Goal: Transaction & Acquisition: Purchase product/service

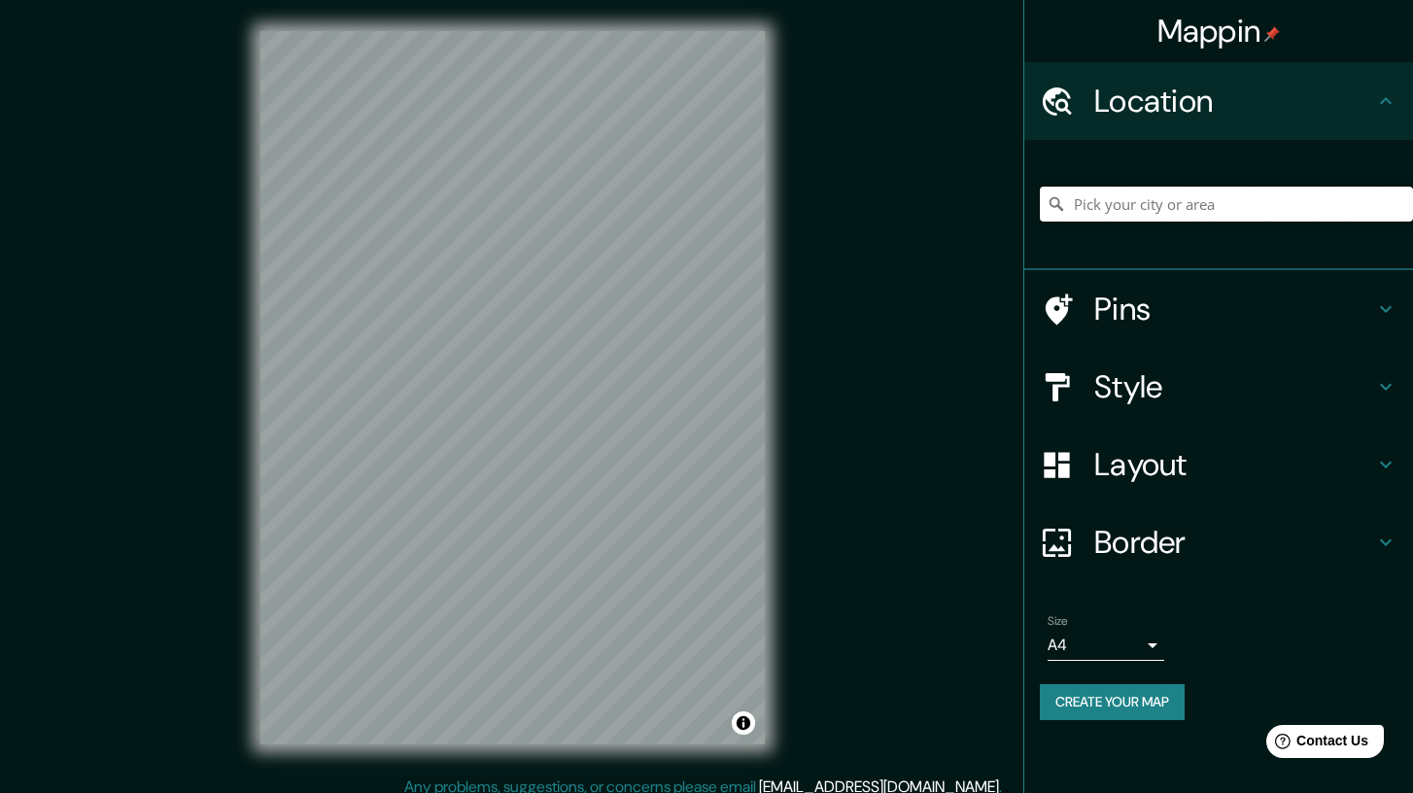
click at [1113, 210] on input "Pick your city or area" at bounding box center [1226, 204] width 373 height 35
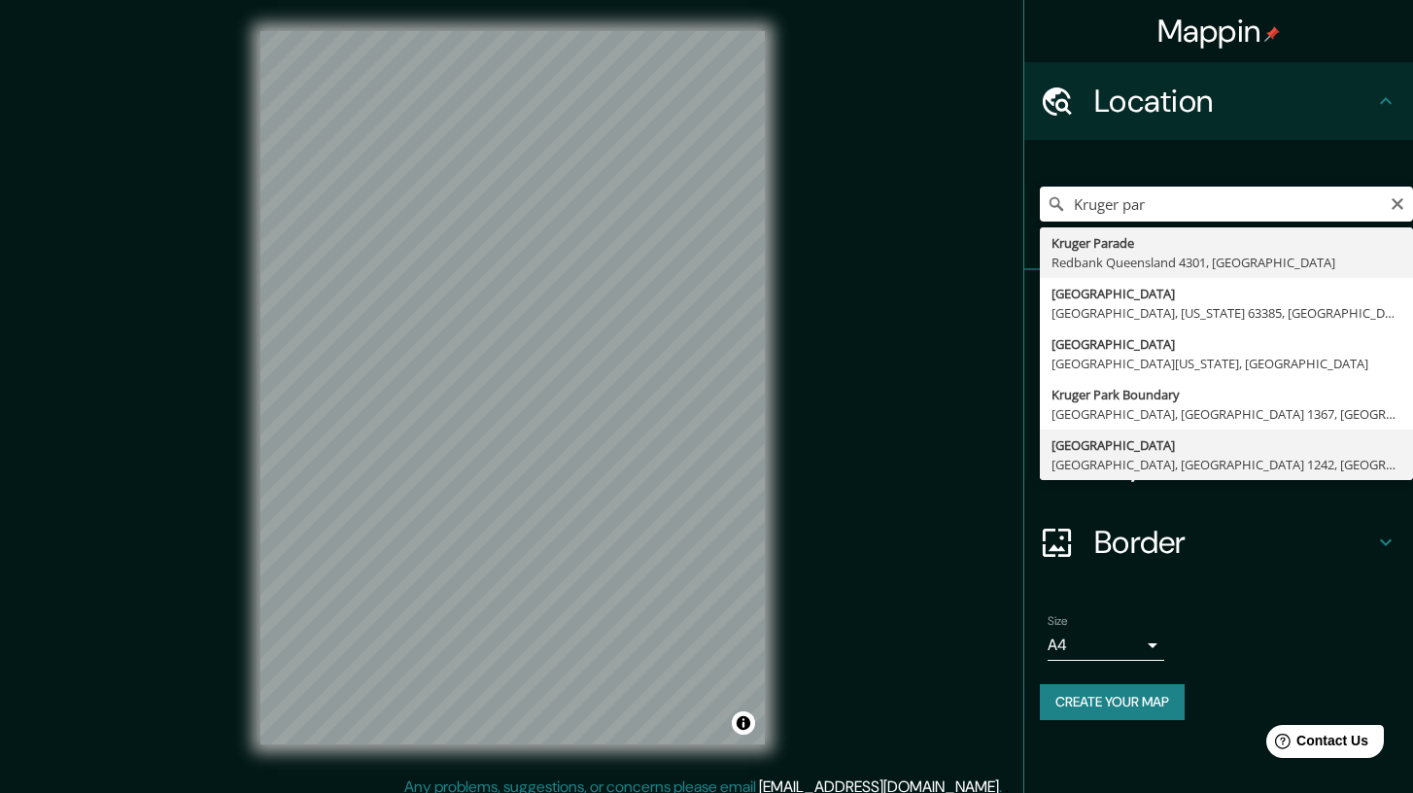
type input "[STREET_ADDRESS]"
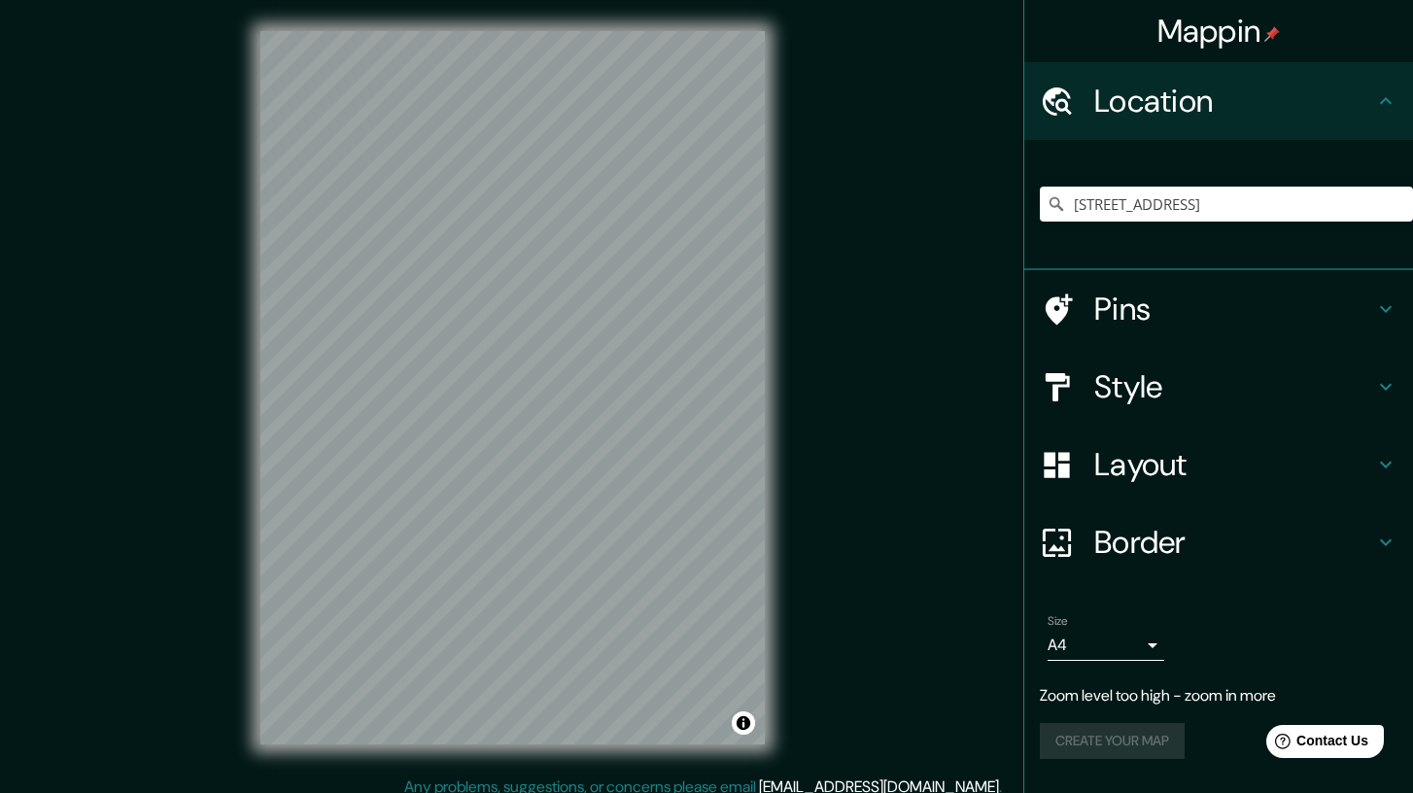
click at [1281, 318] on h4 "Pins" at bounding box center [1234, 309] width 280 height 39
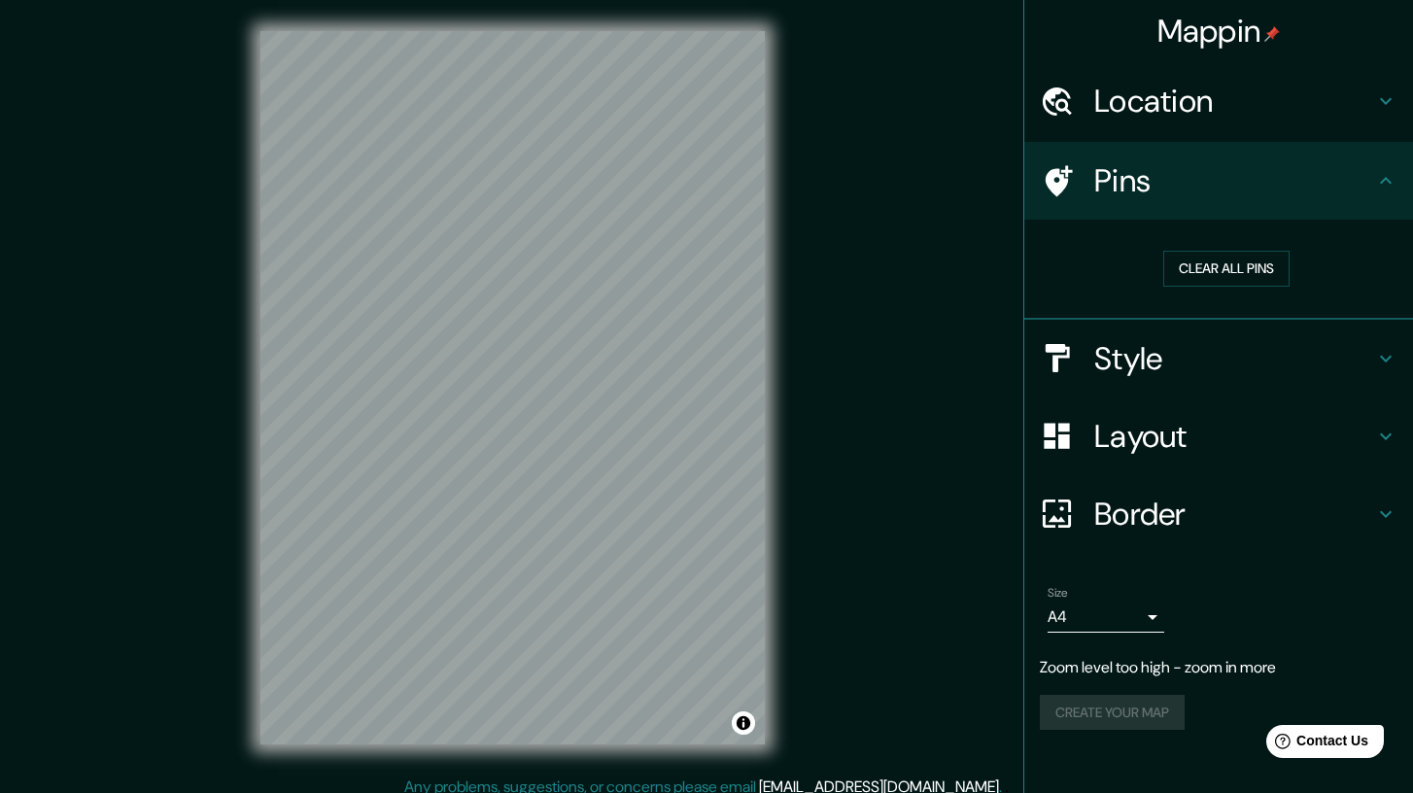
click at [1264, 355] on h4 "Style" at bounding box center [1234, 358] width 280 height 39
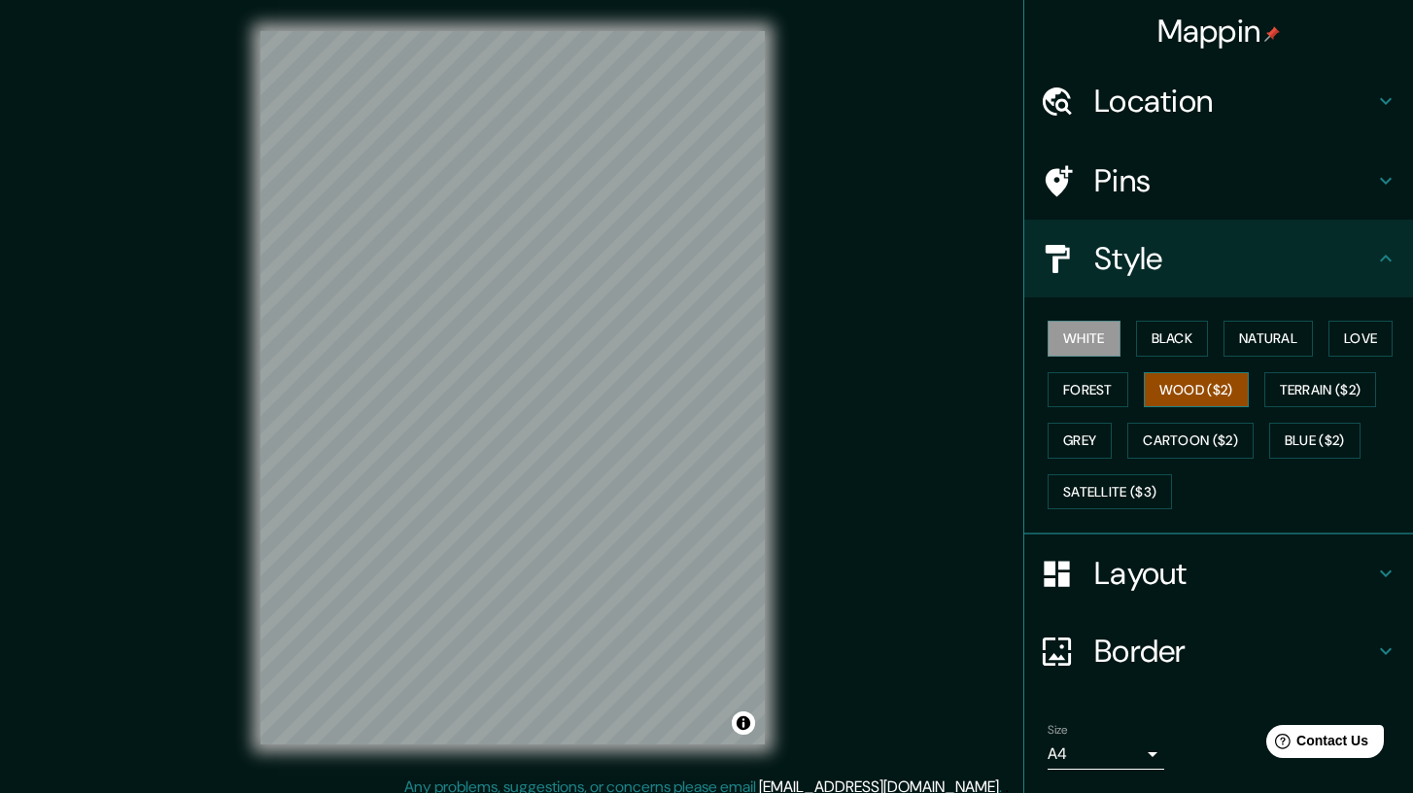
click at [1225, 401] on button "Wood ($2)" at bounding box center [1196, 390] width 105 height 36
click at [1249, 568] on h4 "Layout" at bounding box center [1234, 573] width 280 height 39
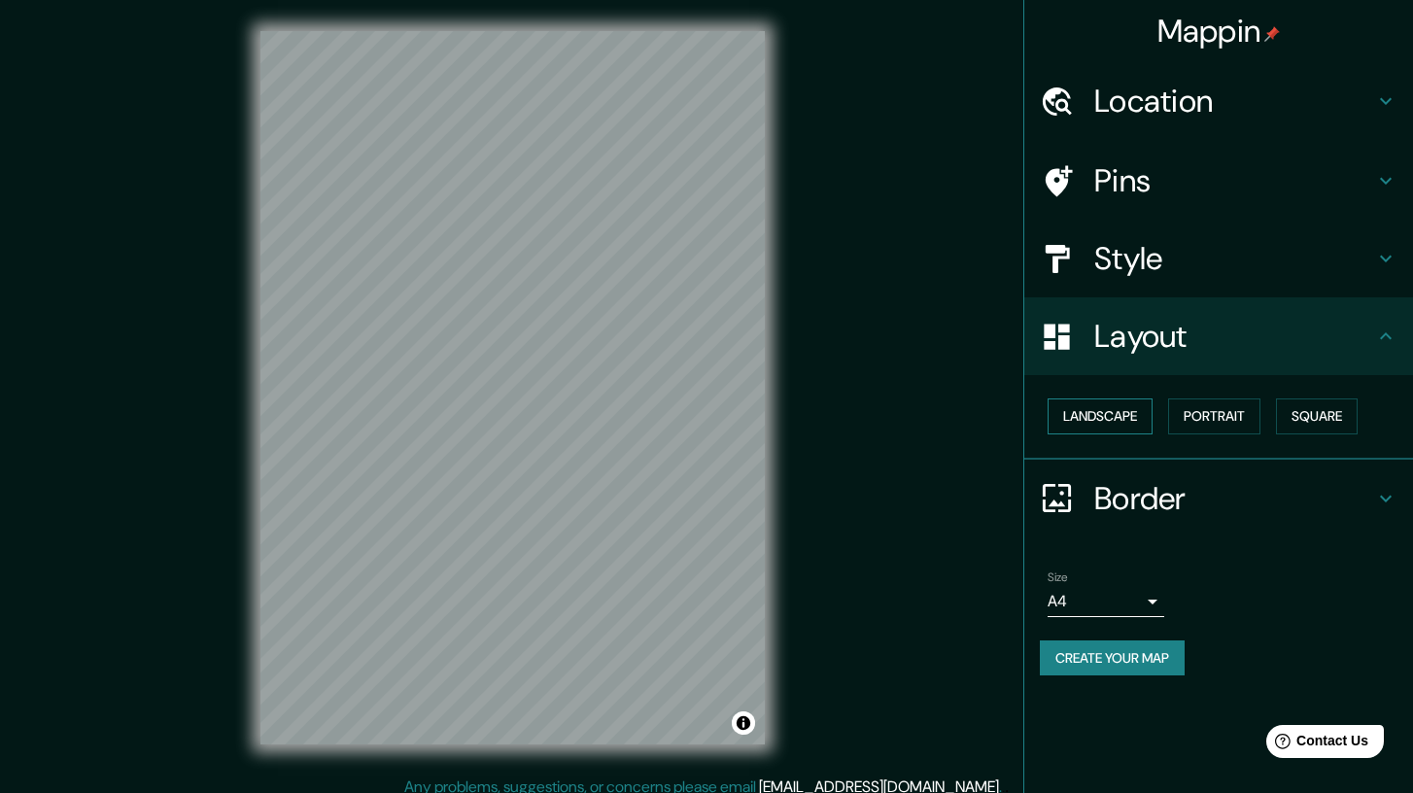
click at [1139, 420] on button "Landscape" at bounding box center [1099, 416] width 105 height 36
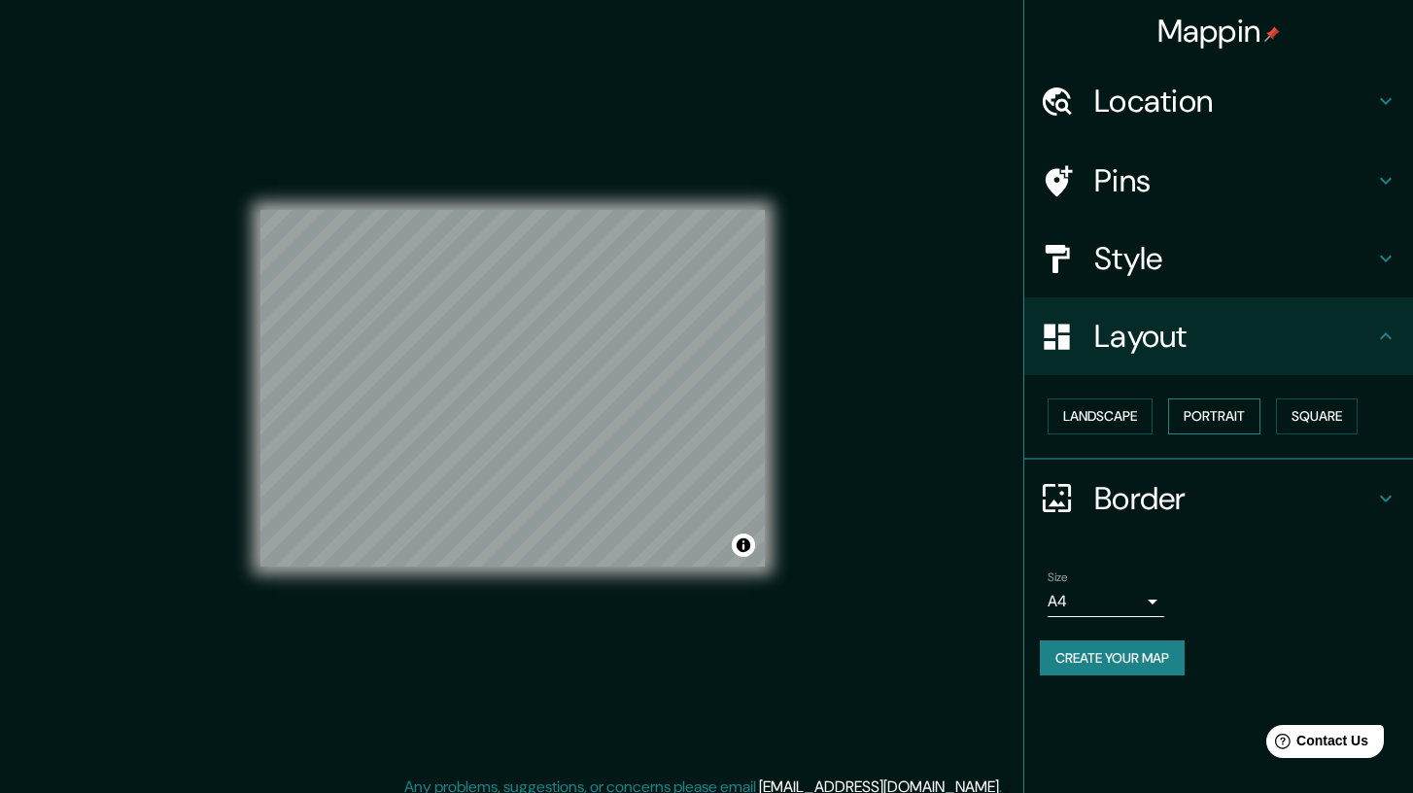
click at [1239, 420] on button "Portrait" at bounding box center [1214, 416] width 92 height 36
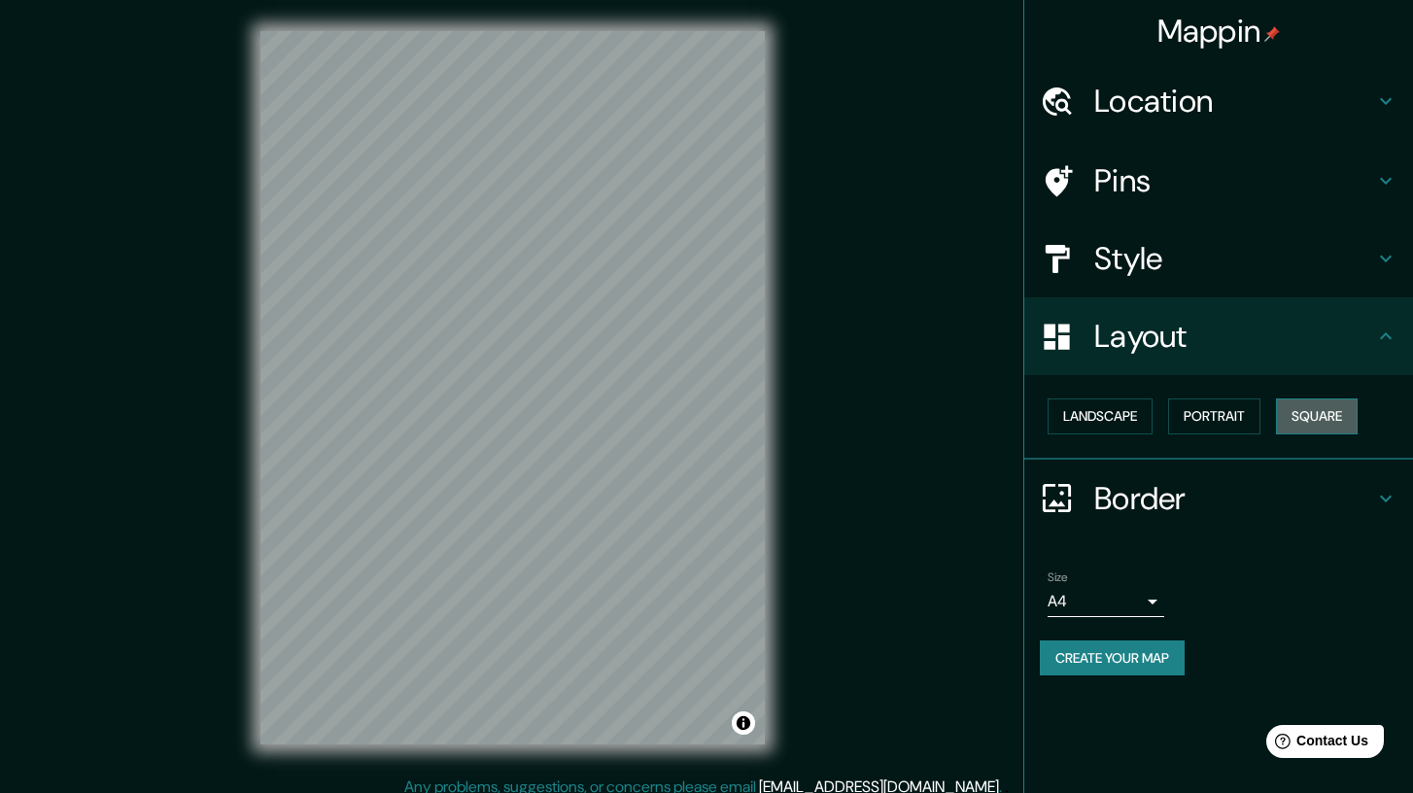
click at [1304, 414] on button "Square" at bounding box center [1317, 416] width 82 height 36
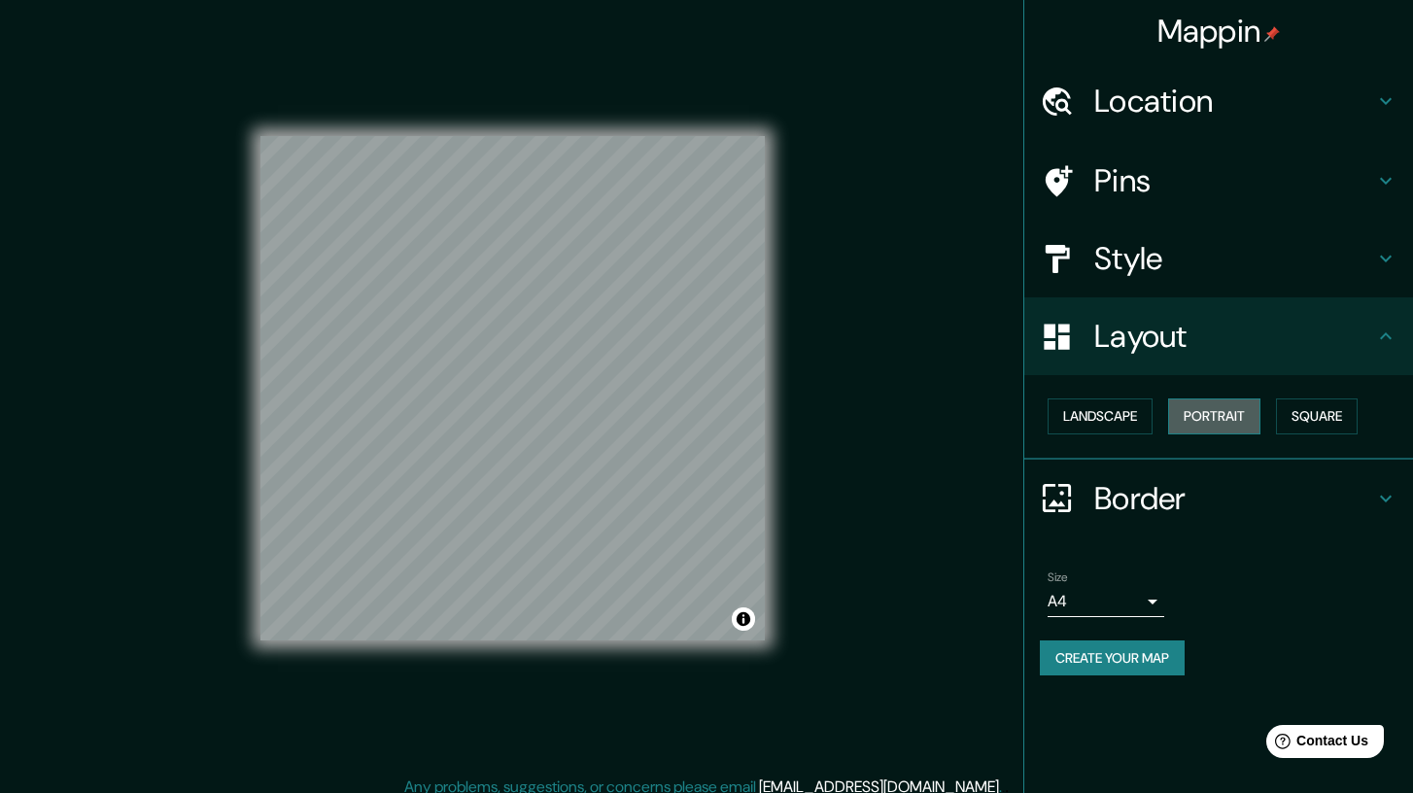
click at [1236, 417] on button "Portrait" at bounding box center [1214, 416] width 92 height 36
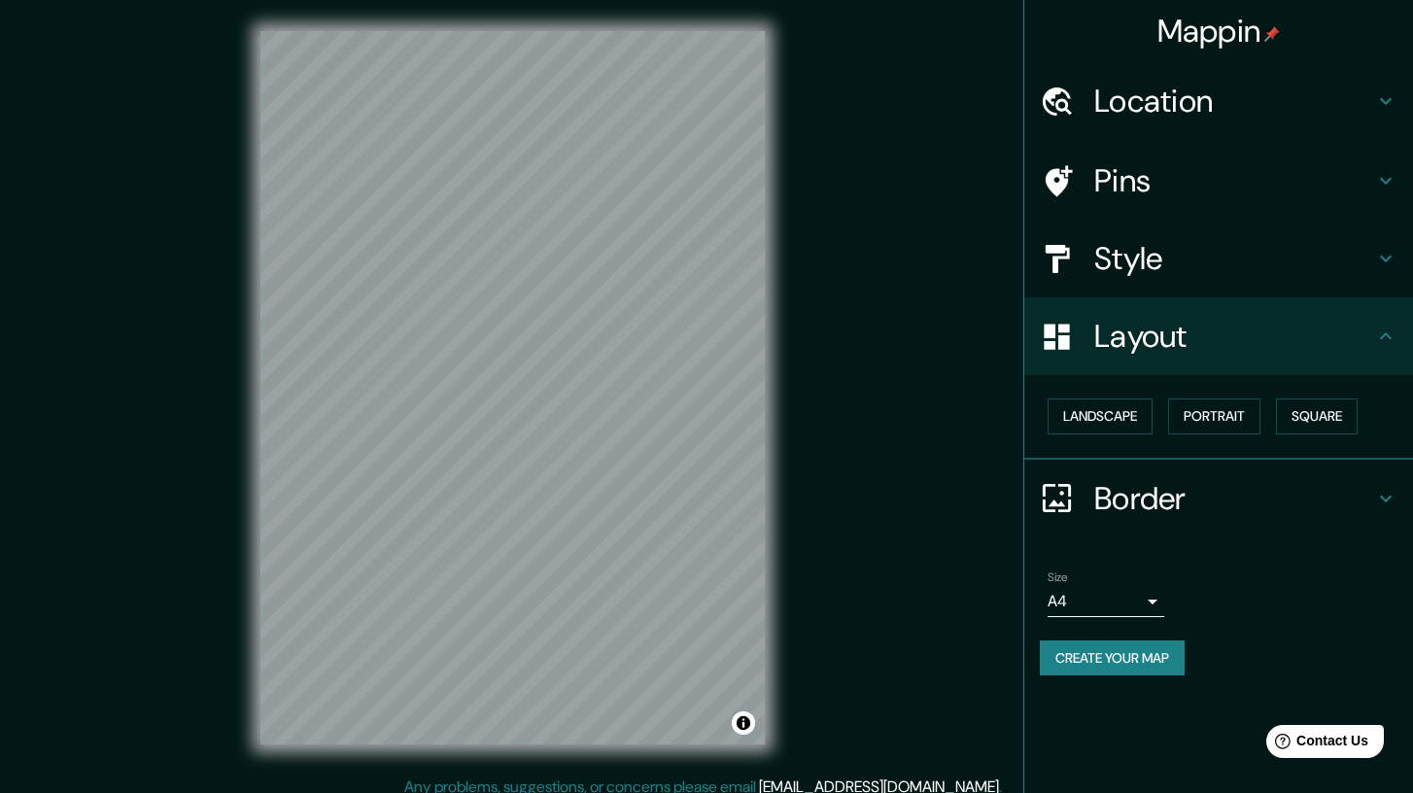
click at [1166, 261] on h4 "Style" at bounding box center [1234, 258] width 280 height 39
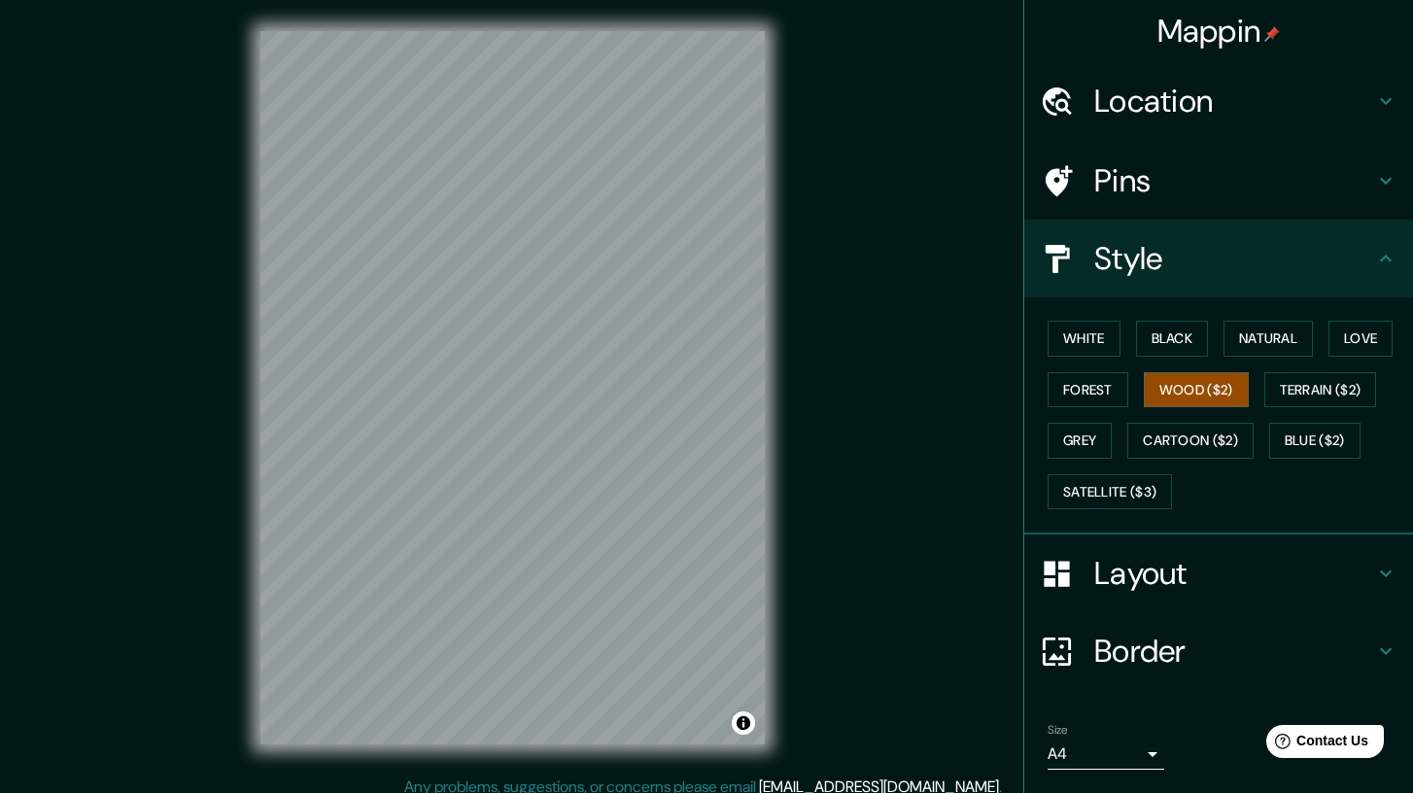
click at [1166, 261] on h4 "Style" at bounding box center [1234, 258] width 280 height 39
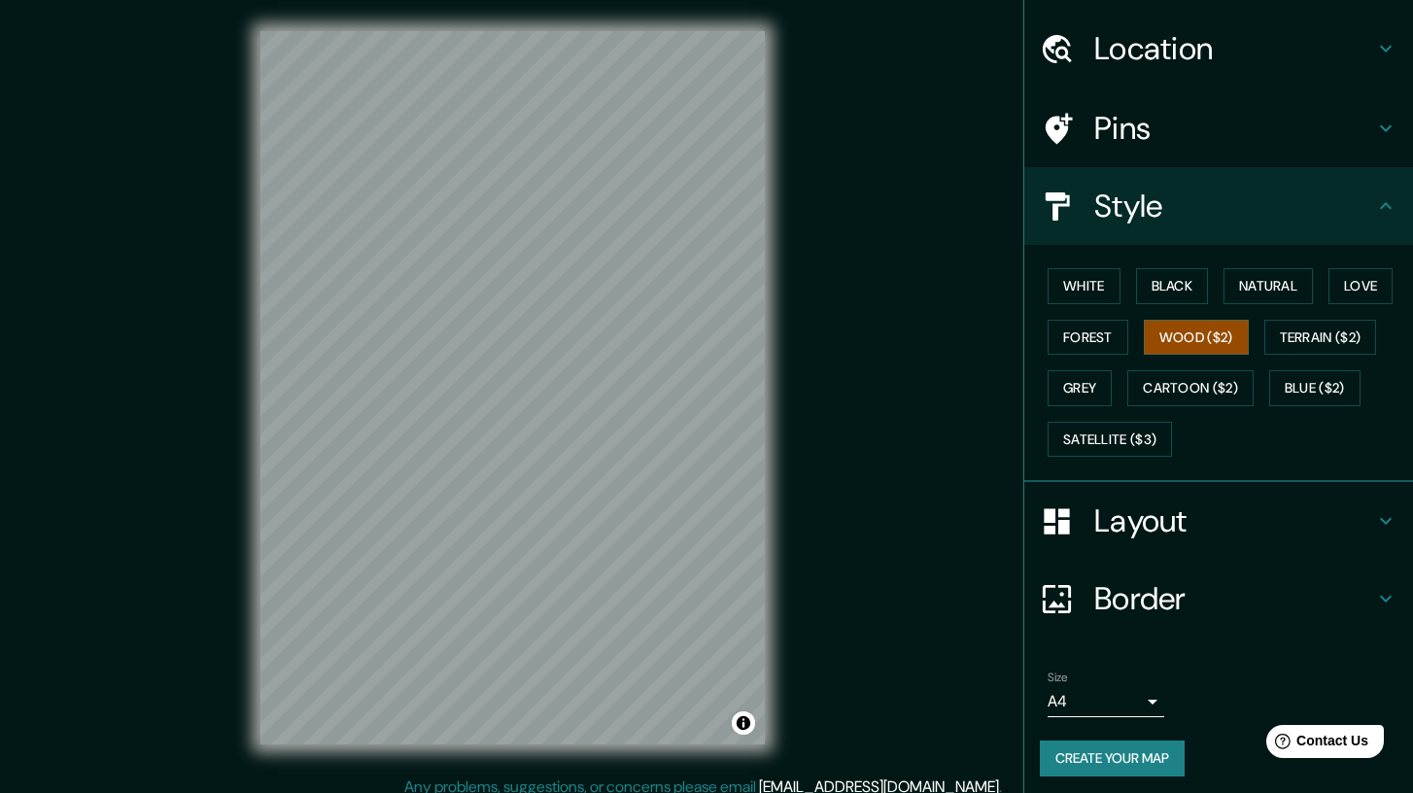
scroll to position [58, 0]
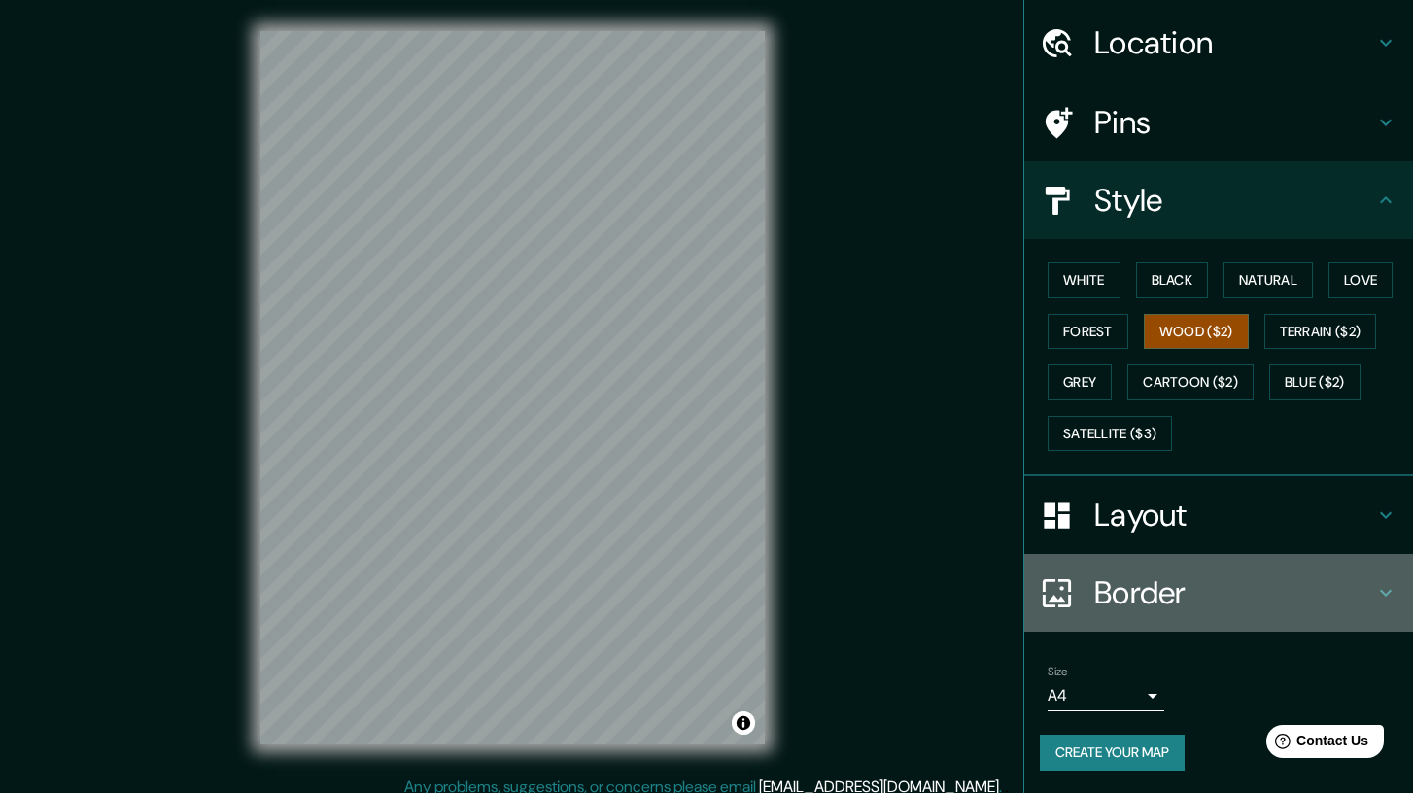
click at [1177, 588] on h4 "Border" at bounding box center [1234, 592] width 280 height 39
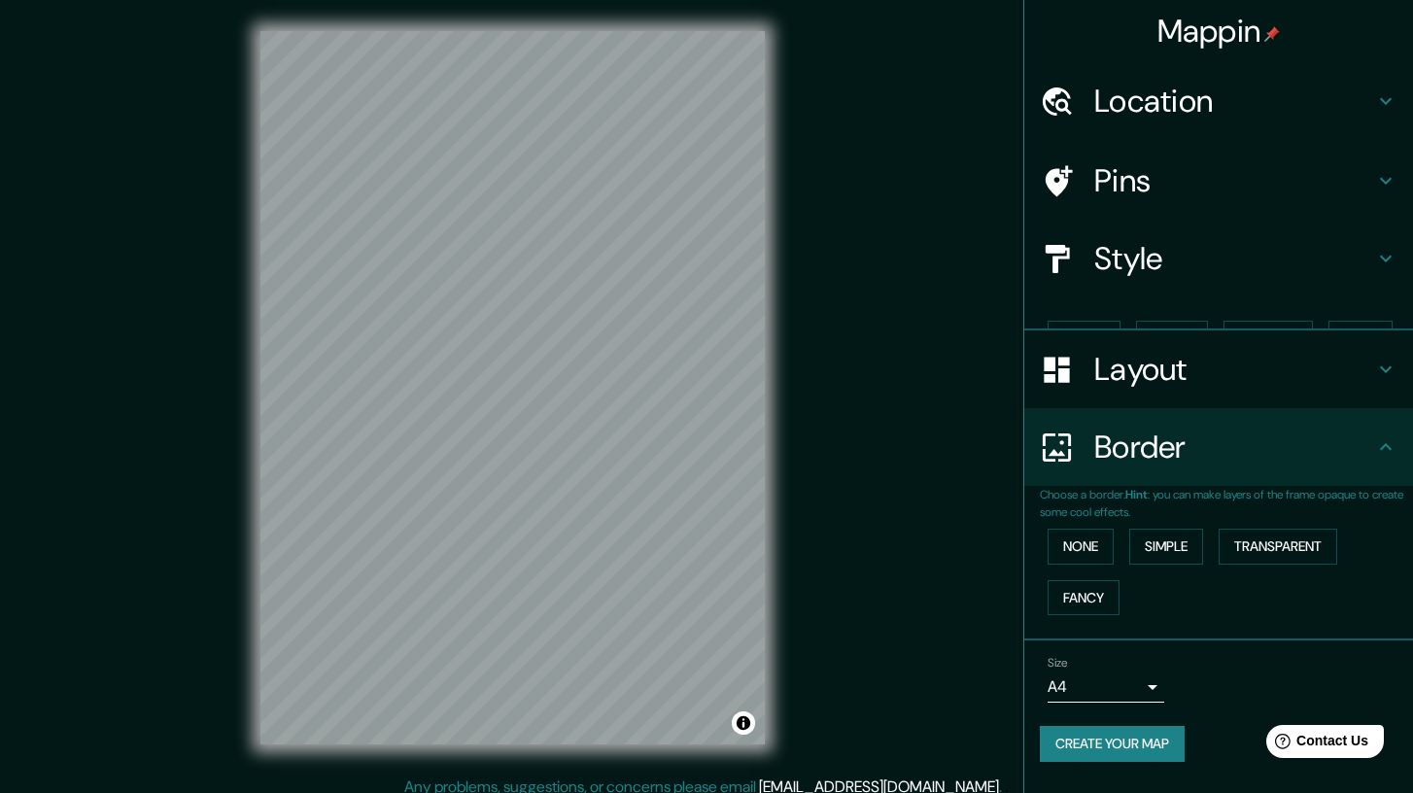
scroll to position [0, 0]
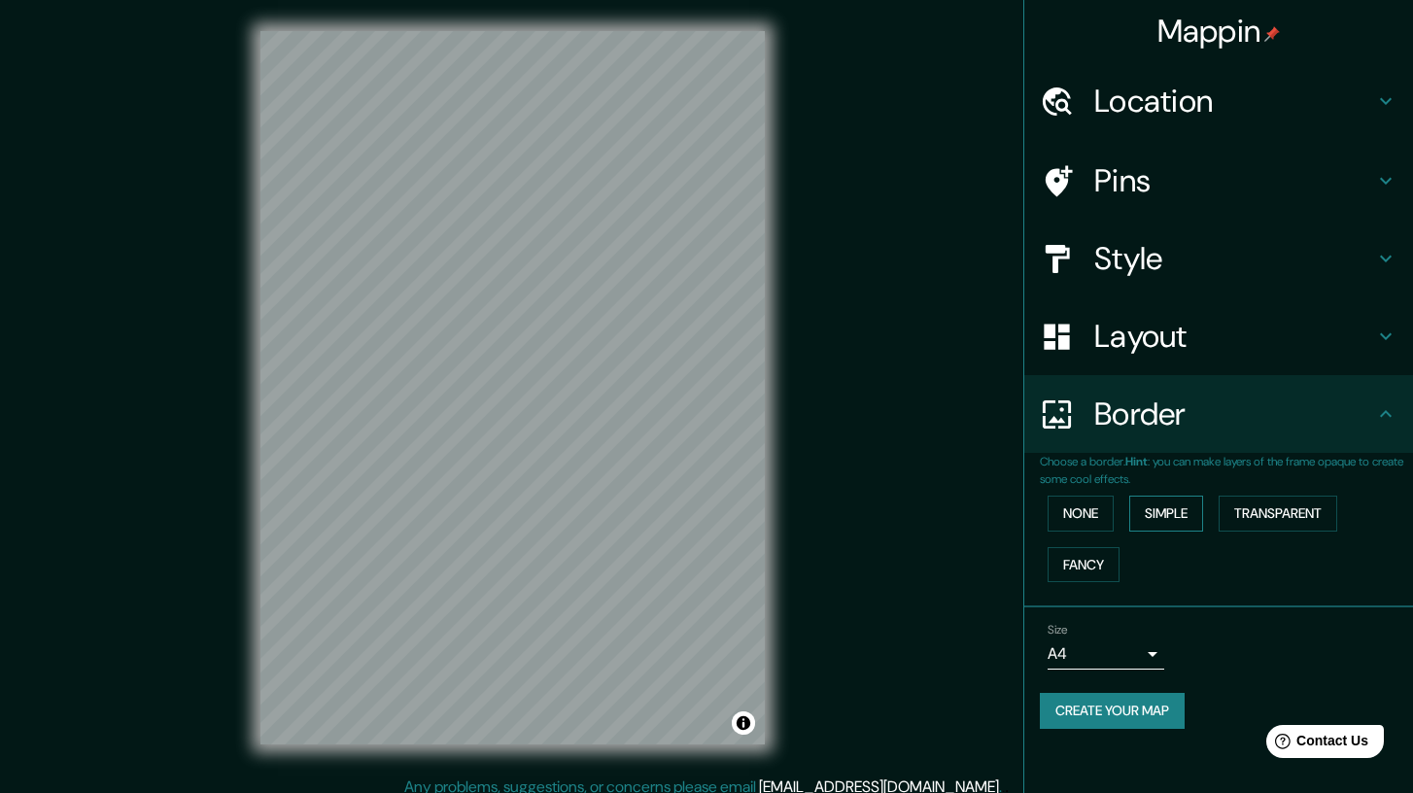
click at [1153, 512] on button "Simple" at bounding box center [1166, 514] width 74 height 36
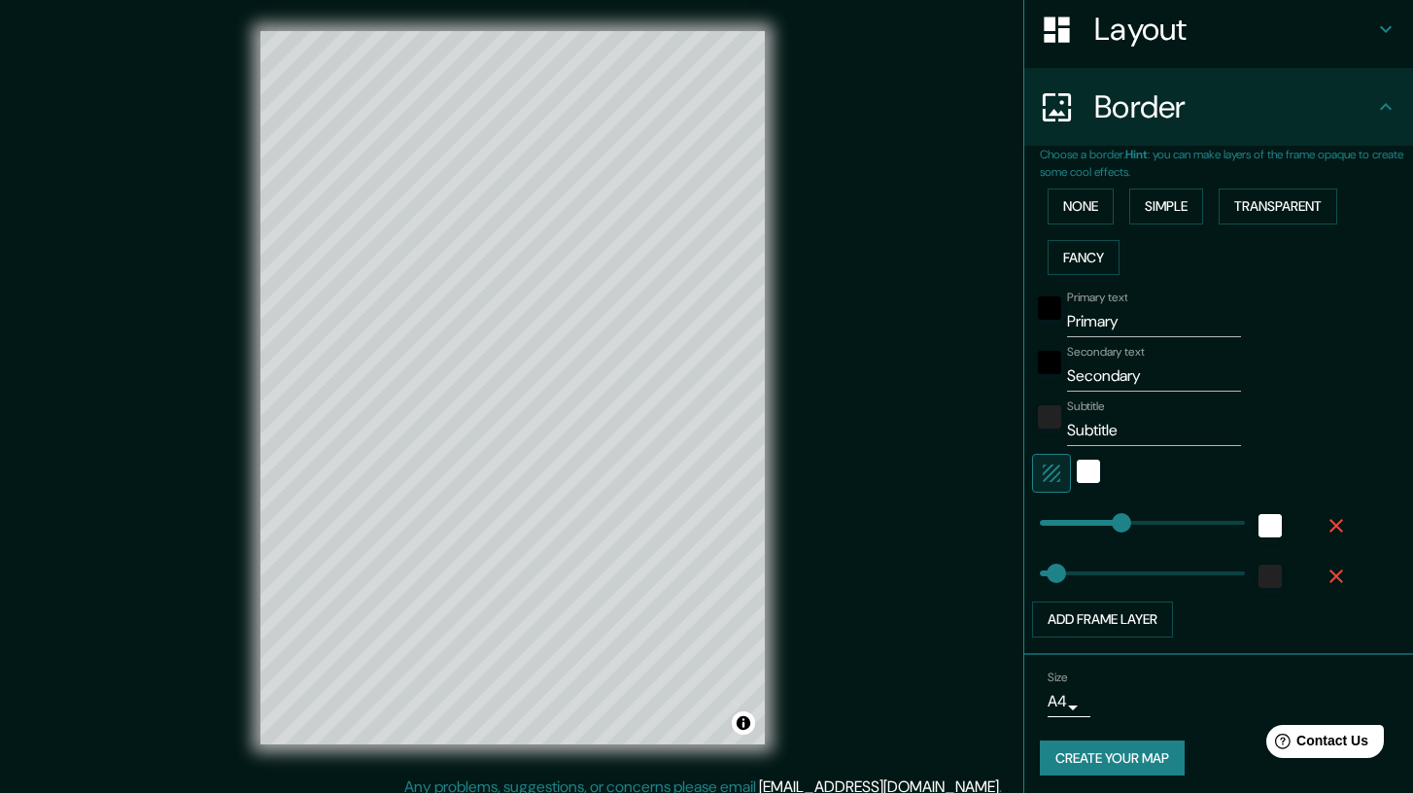
scroll to position [313, 0]
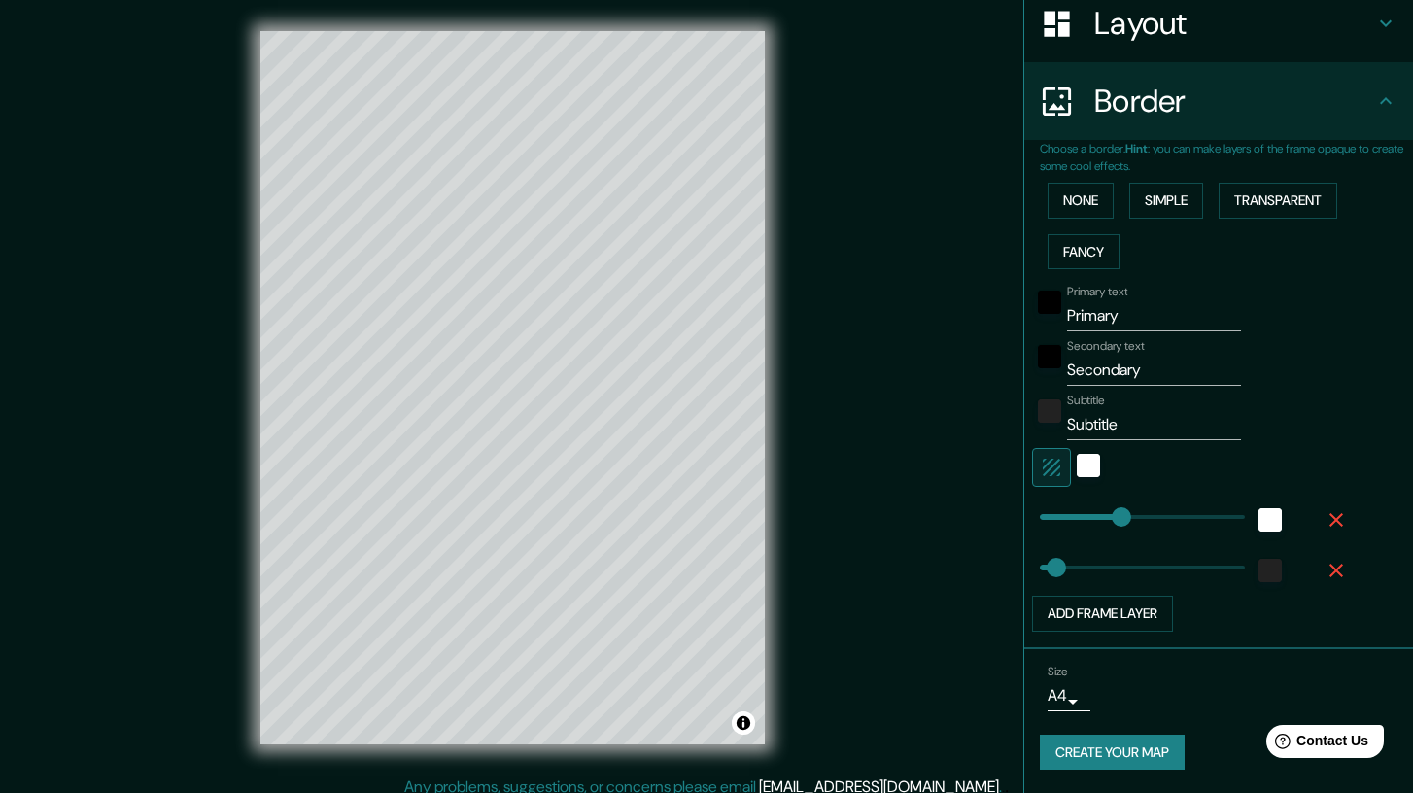
click at [1136, 755] on button "Create your map" at bounding box center [1112, 753] width 145 height 36
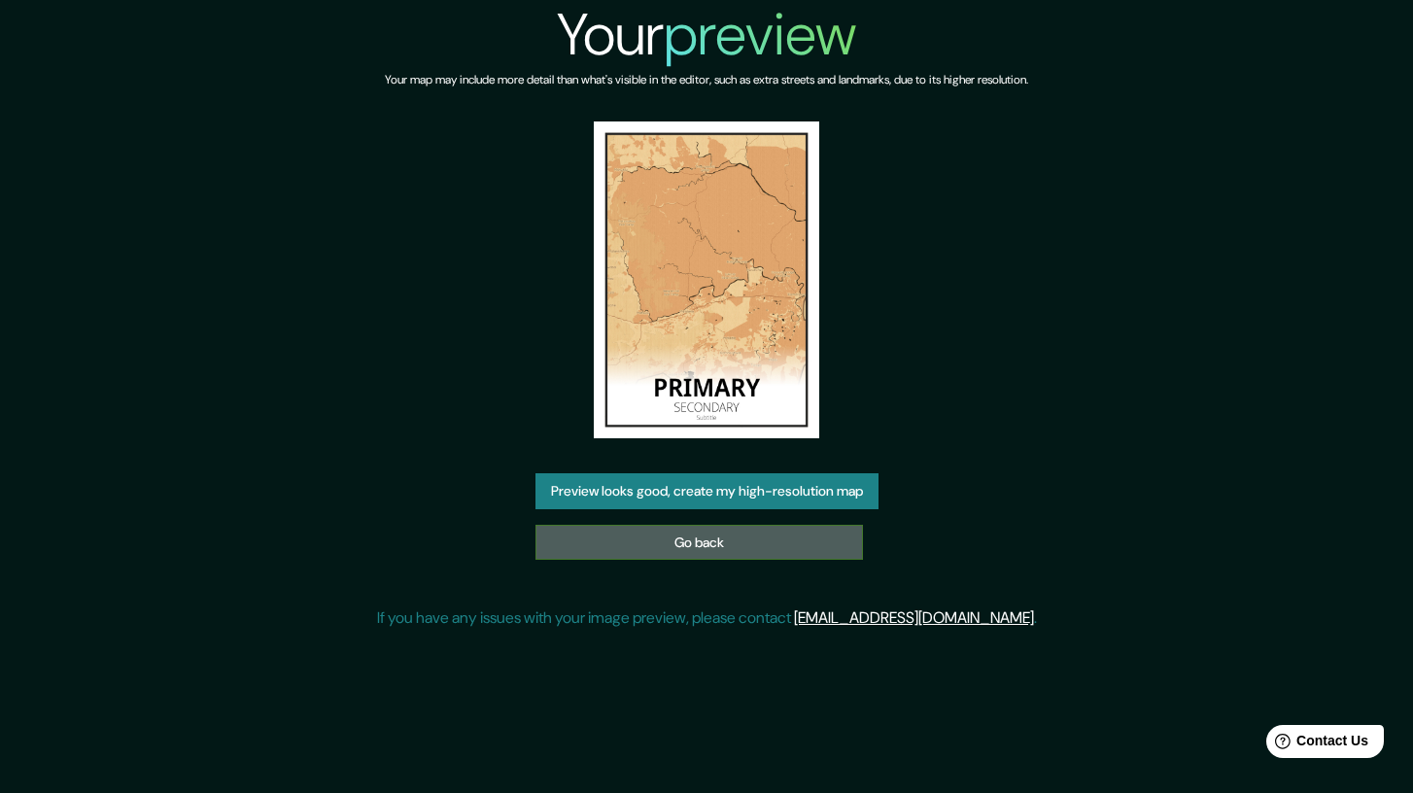
click at [797, 546] on link "Go back" at bounding box center [698, 543] width 327 height 36
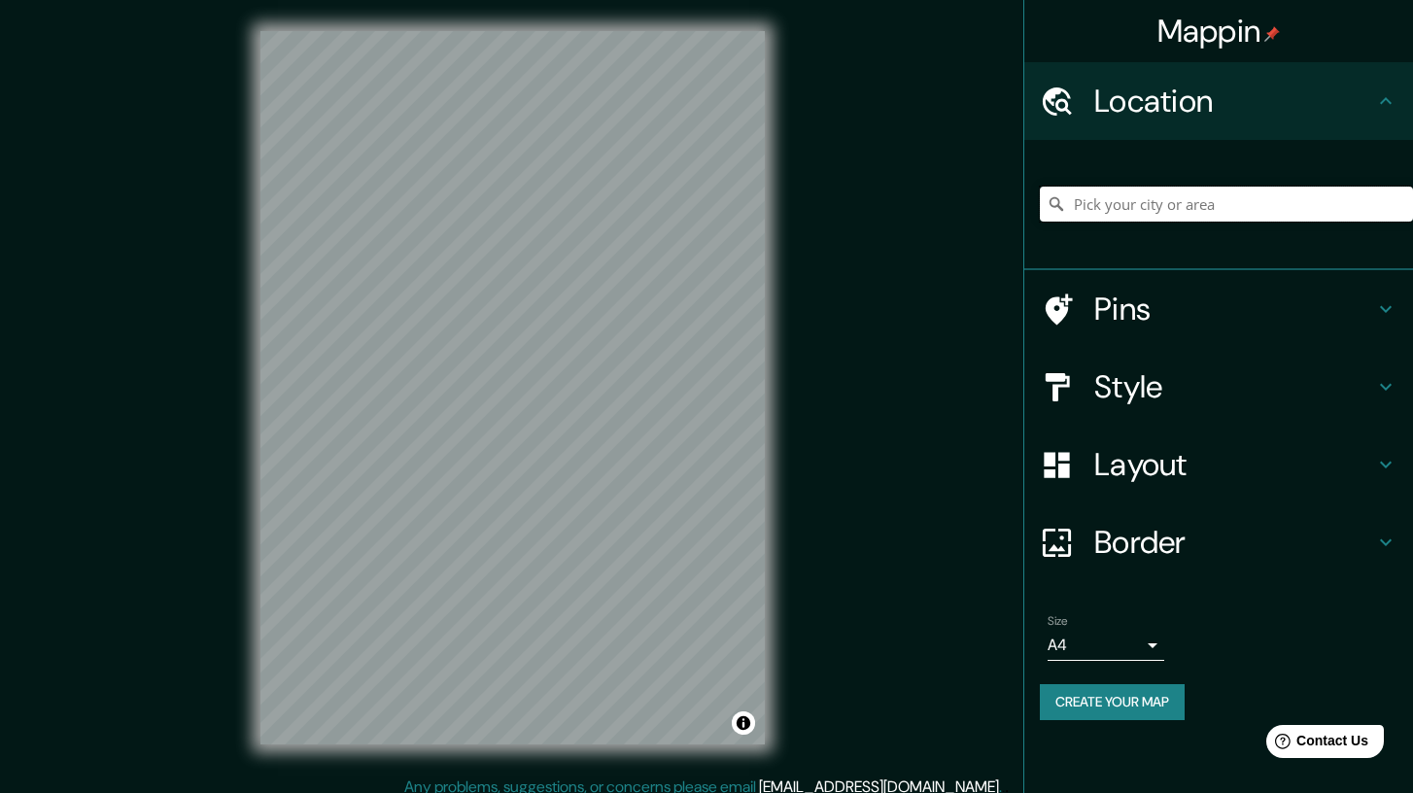
click at [1153, 210] on input "Pick your city or area" at bounding box center [1226, 204] width 373 height 35
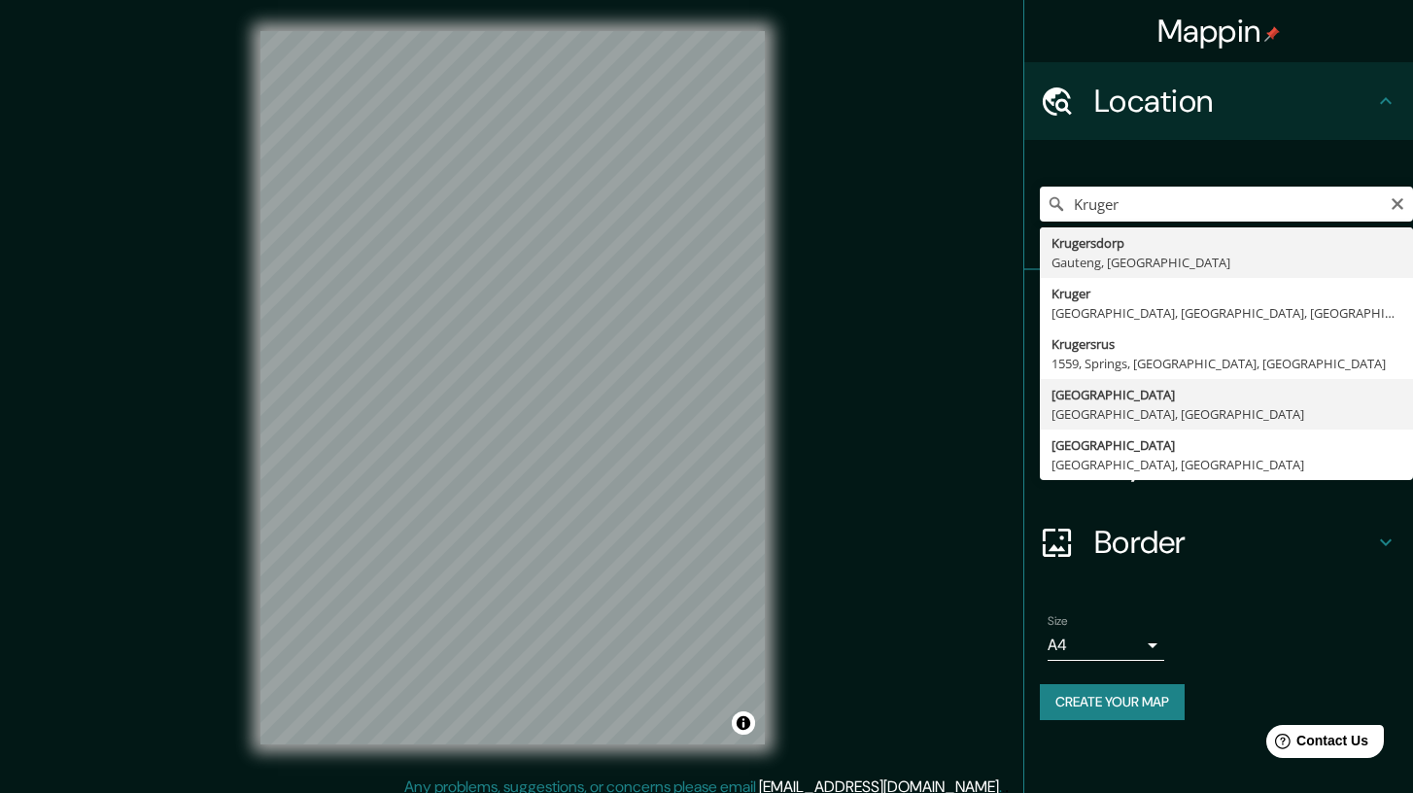
type input "Kruger National Park, Mpumalanga, South Africa"
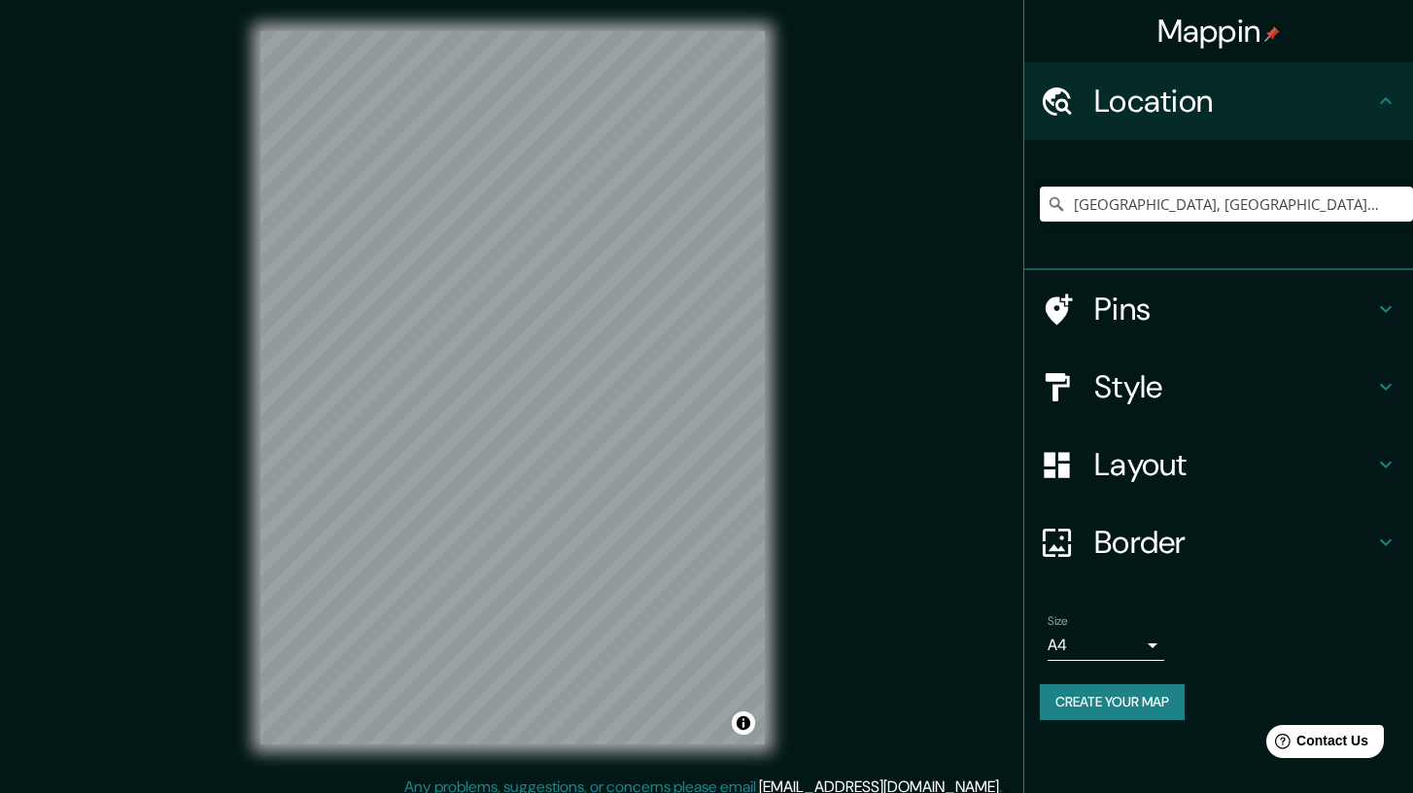
click at [1200, 387] on h4 "Style" at bounding box center [1234, 386] width 280 height 39
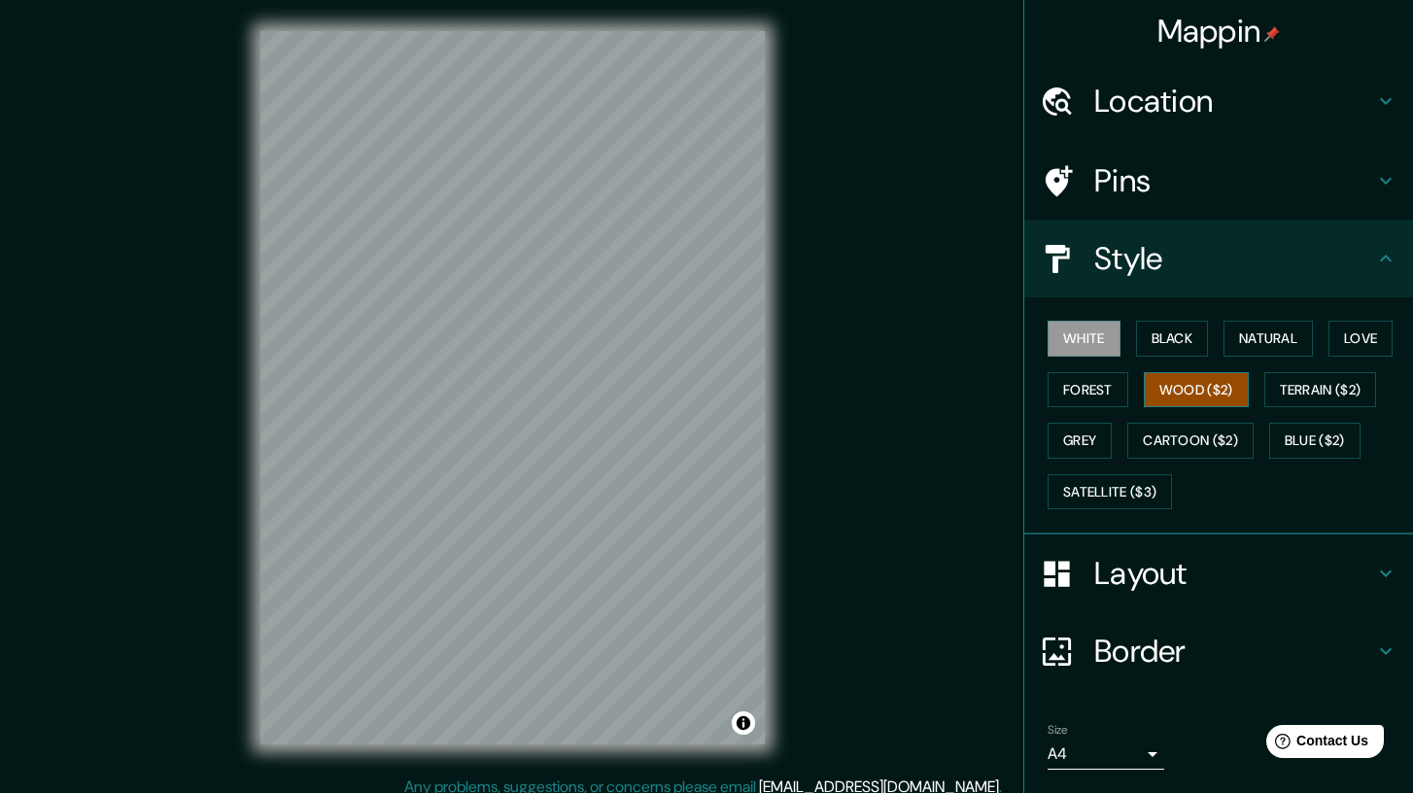
click at [1200, 392] on button "Wood ($2)" at bounding box center [1196, 390] width 105 height 36
click at [1112, 753] on body "Mappin Location Kruger National Park, Mpumalanga, South Africa Pins Style White…" at bounding box center [706, 396] width 1413 height 793
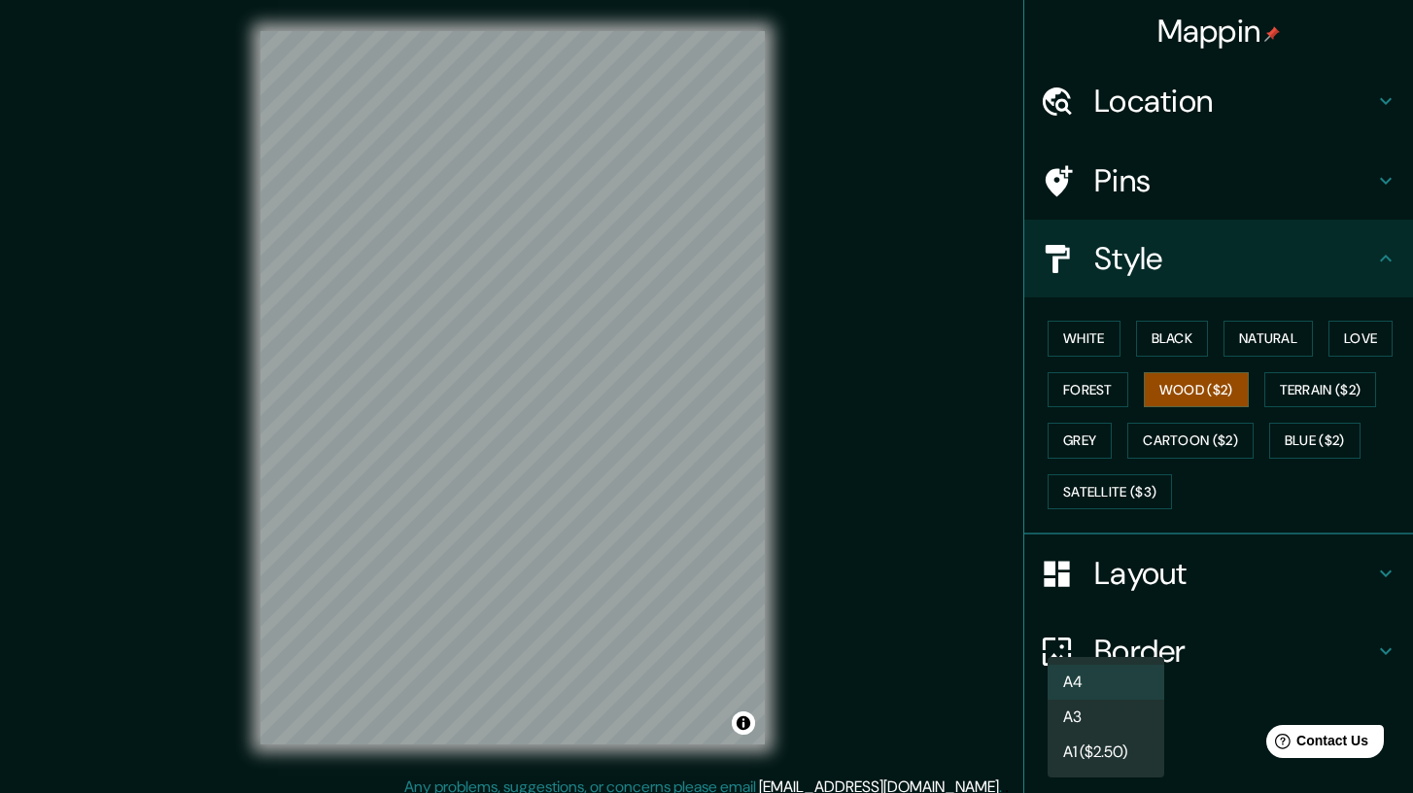
click at [1115, 718] on li "A3" at bounding box center [1105, 717] width 117 height 35
click at [1070, 750] on body "Mappin Location Kruger National Park, Mpumalanga, South Africa Pins Style White…" at bounding box center [706, 396] width 1413 height 793
click at [1077, 687] on li "A4" at bounding box center [1105, 682] width 117 height 35
type input "single"
click at [1150, 581] on h4 "Layout" at bounding box center [1234, 573] width 280 height 39
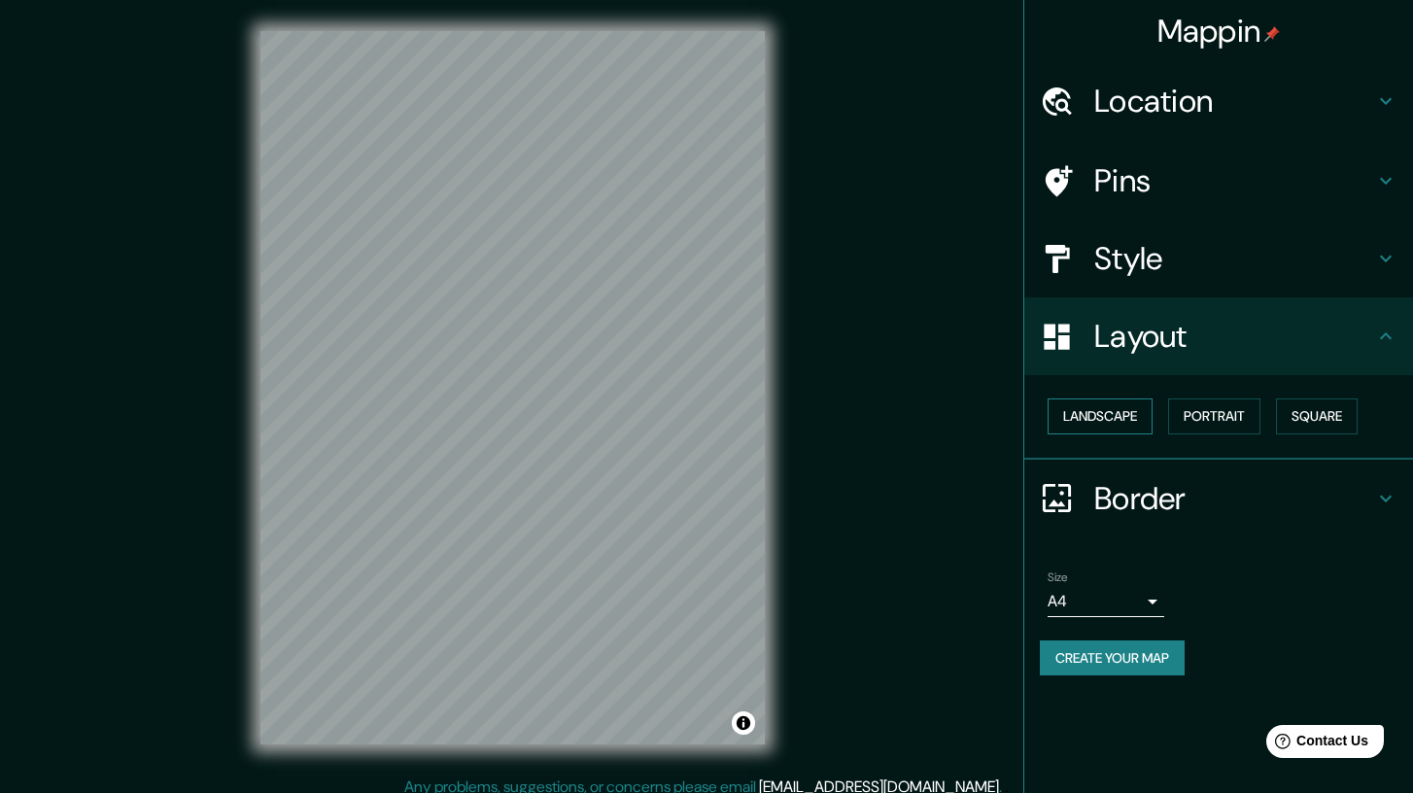
click at [1104, 414] on button "Landscape" at bounding box center [1099, 416] width 105 height 36
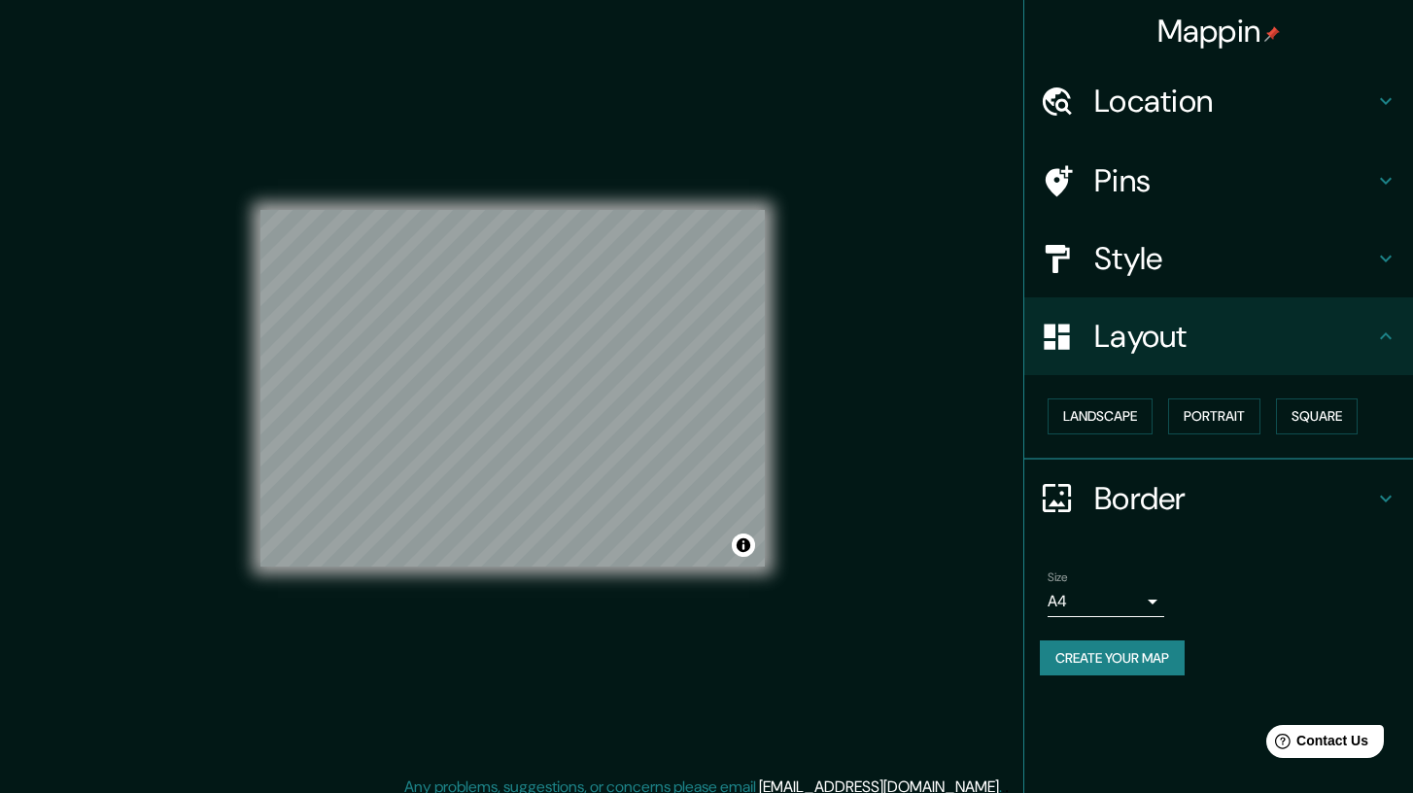
click at [1127, 509] on h4 "Border" at bounding box center [1234, 498] width 280 height 39
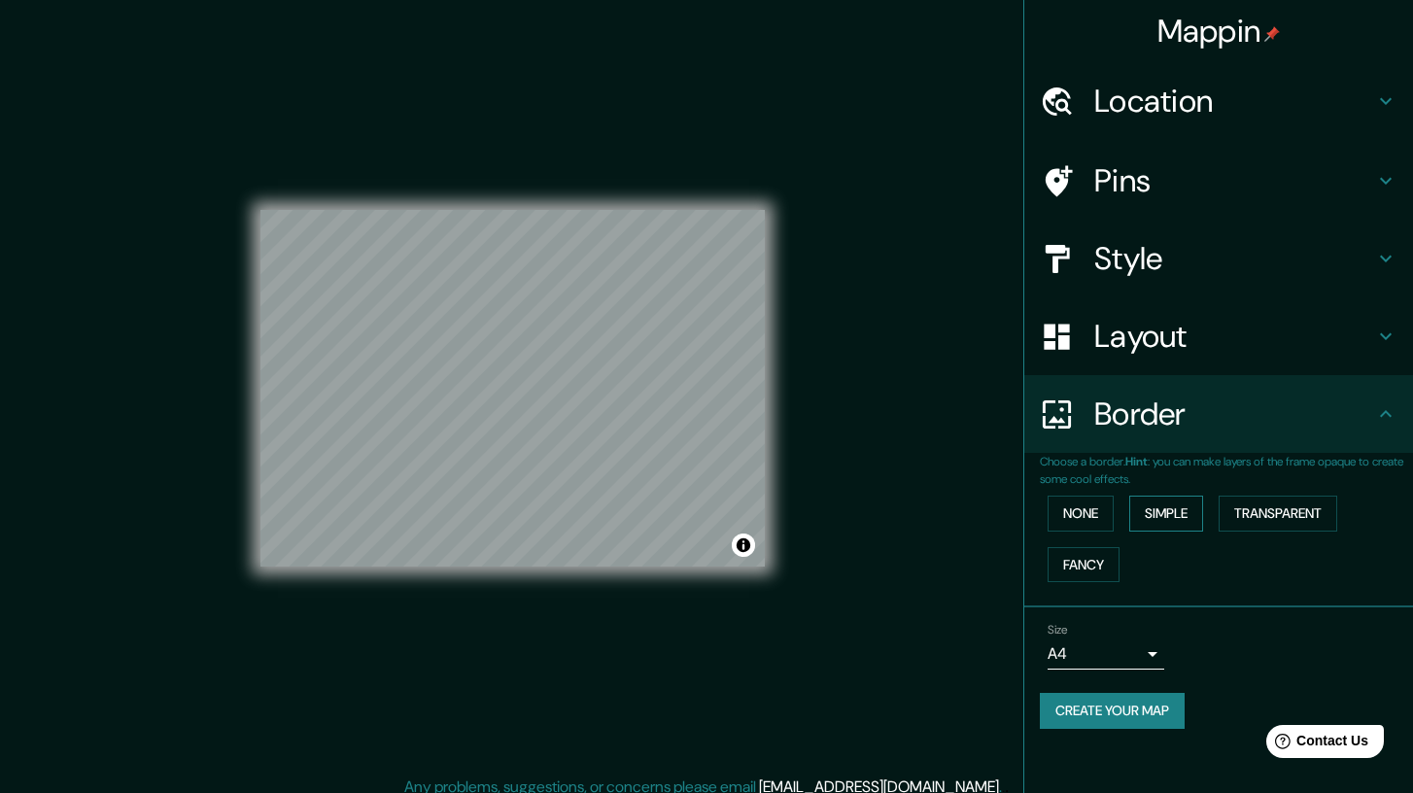
click at [1172, 518] on button "Simple" at bounding box center [1166, 514] width 74 height 36
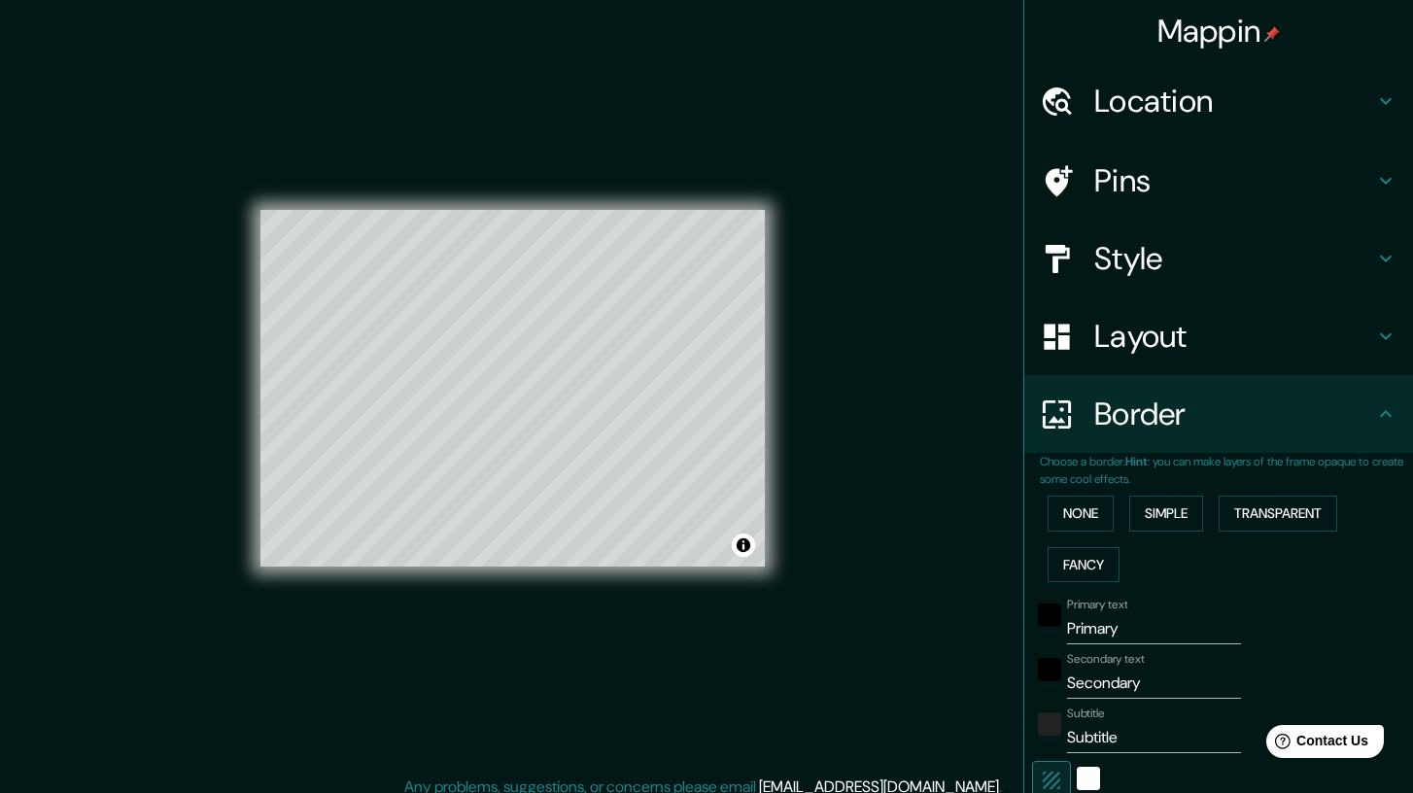
click at [1147, 365] on div "Layout" at bounding box center [1218, 336] width 389 height 78
type input "208"
type input "42"
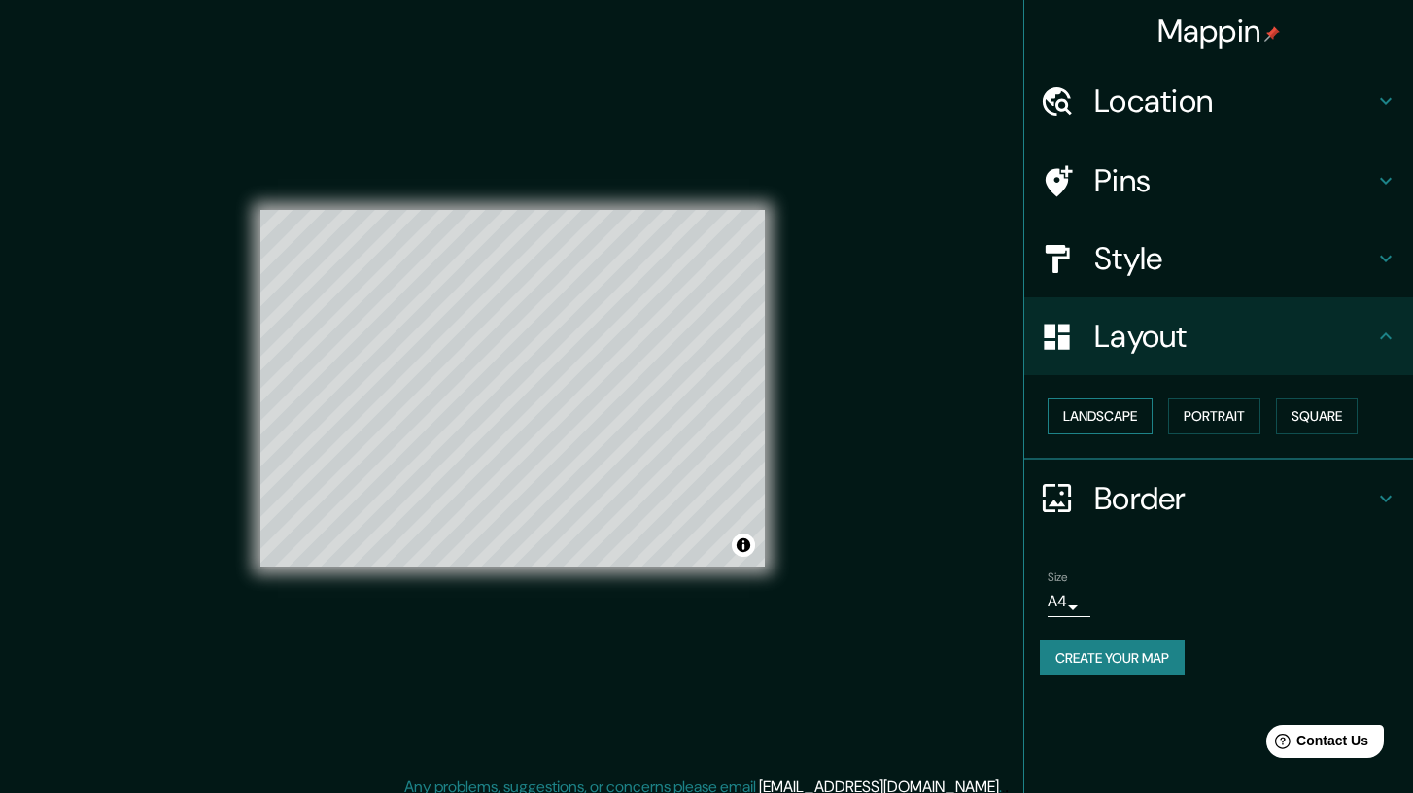
click at [1131, 428] on button "Landscape" at bounding box center [1099, 416] width 105 height 36
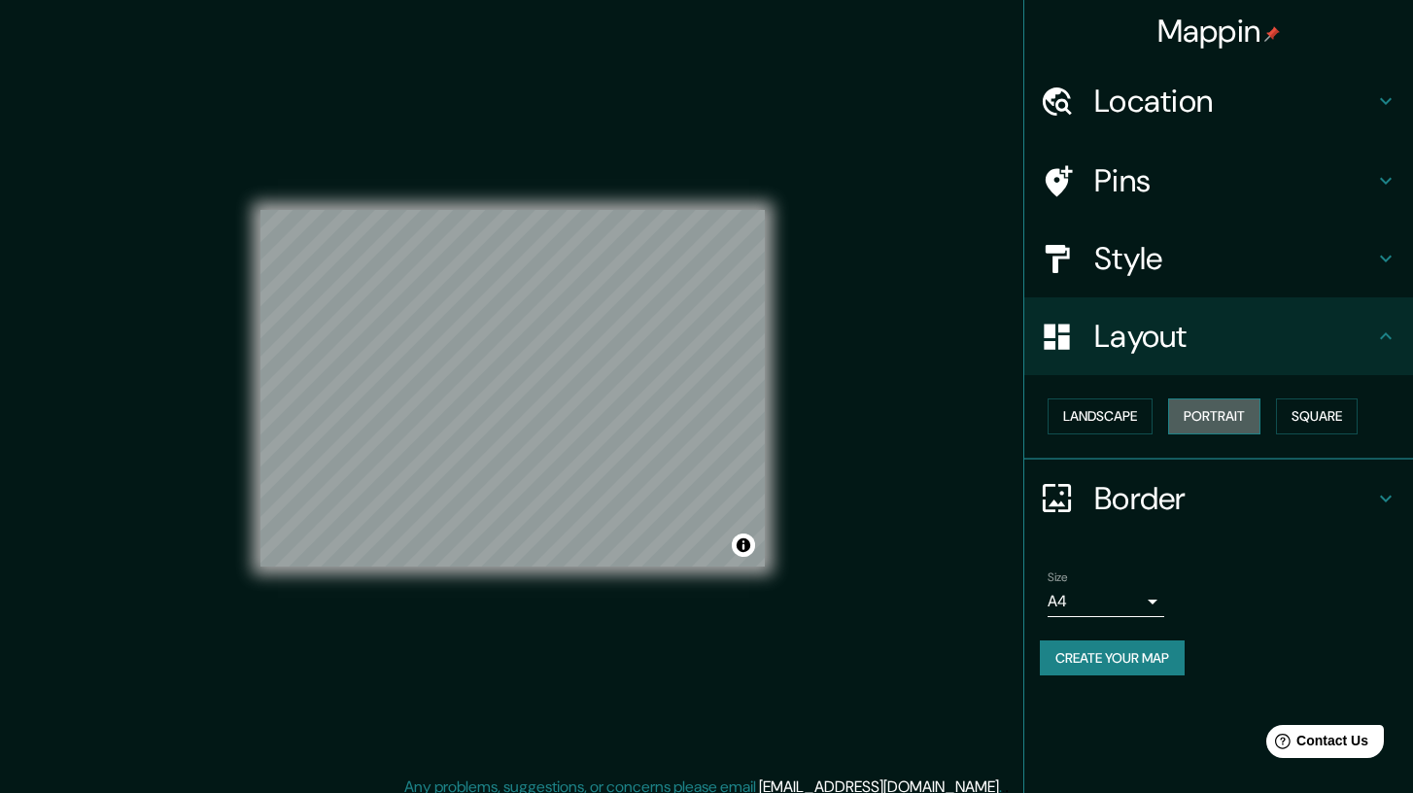
click at [1222, 419] on button "Portrait" at bounding box center [1214, 416] width 92 height 36
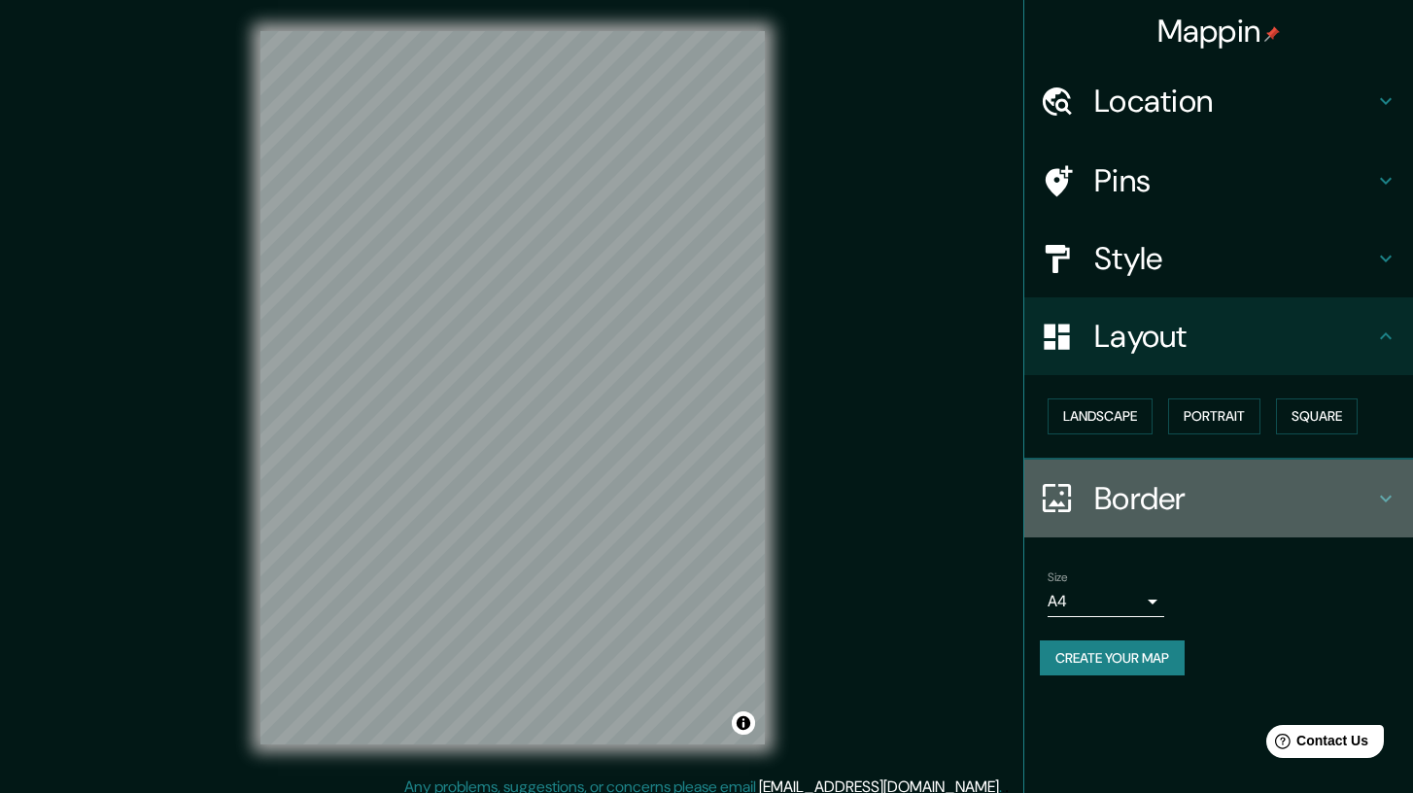
click at [1153, 486] on h4 "Border" at bounding box center [1234, 498] width 280 height 39
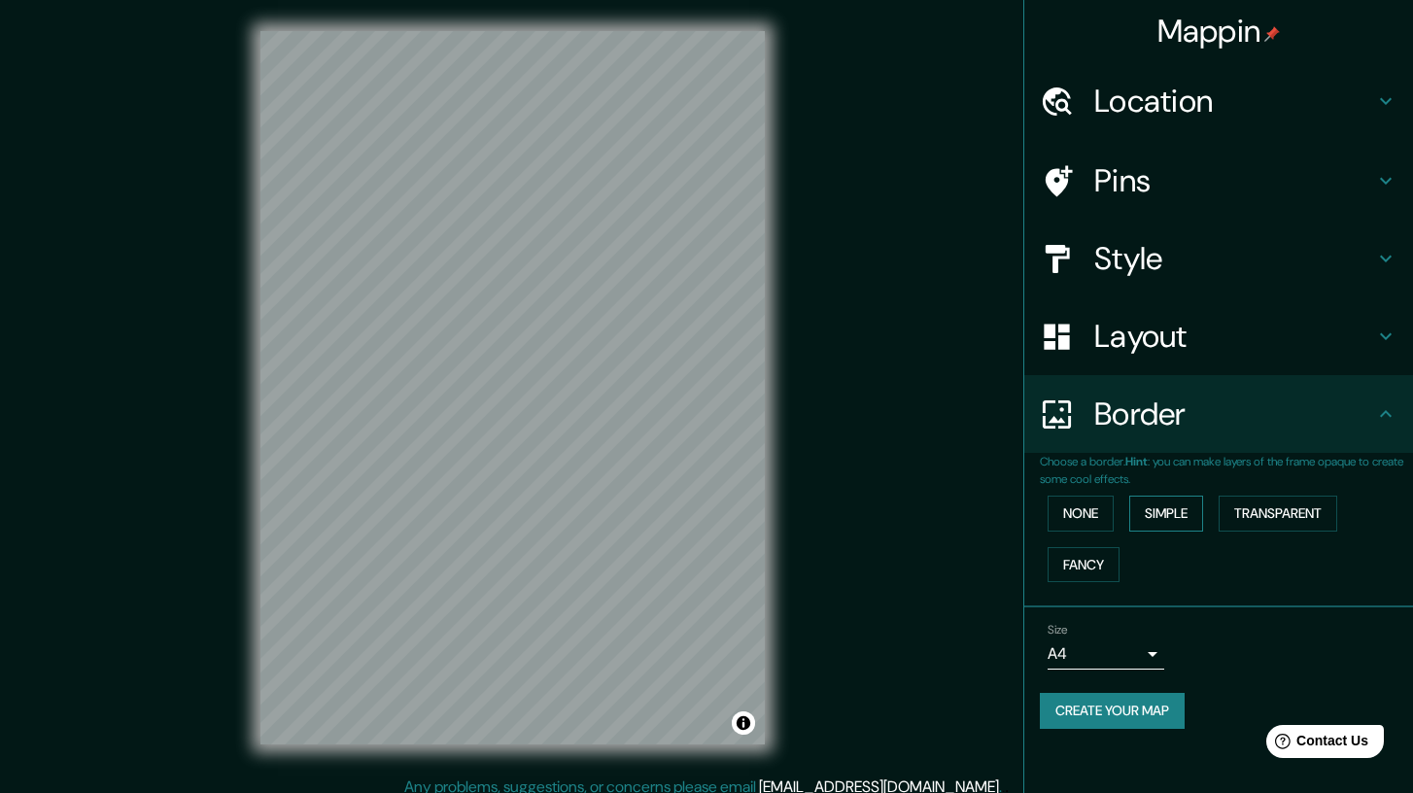
click at [1163, 512] on button "Simple" at bounding box center [1166, 514] width 74 height 36
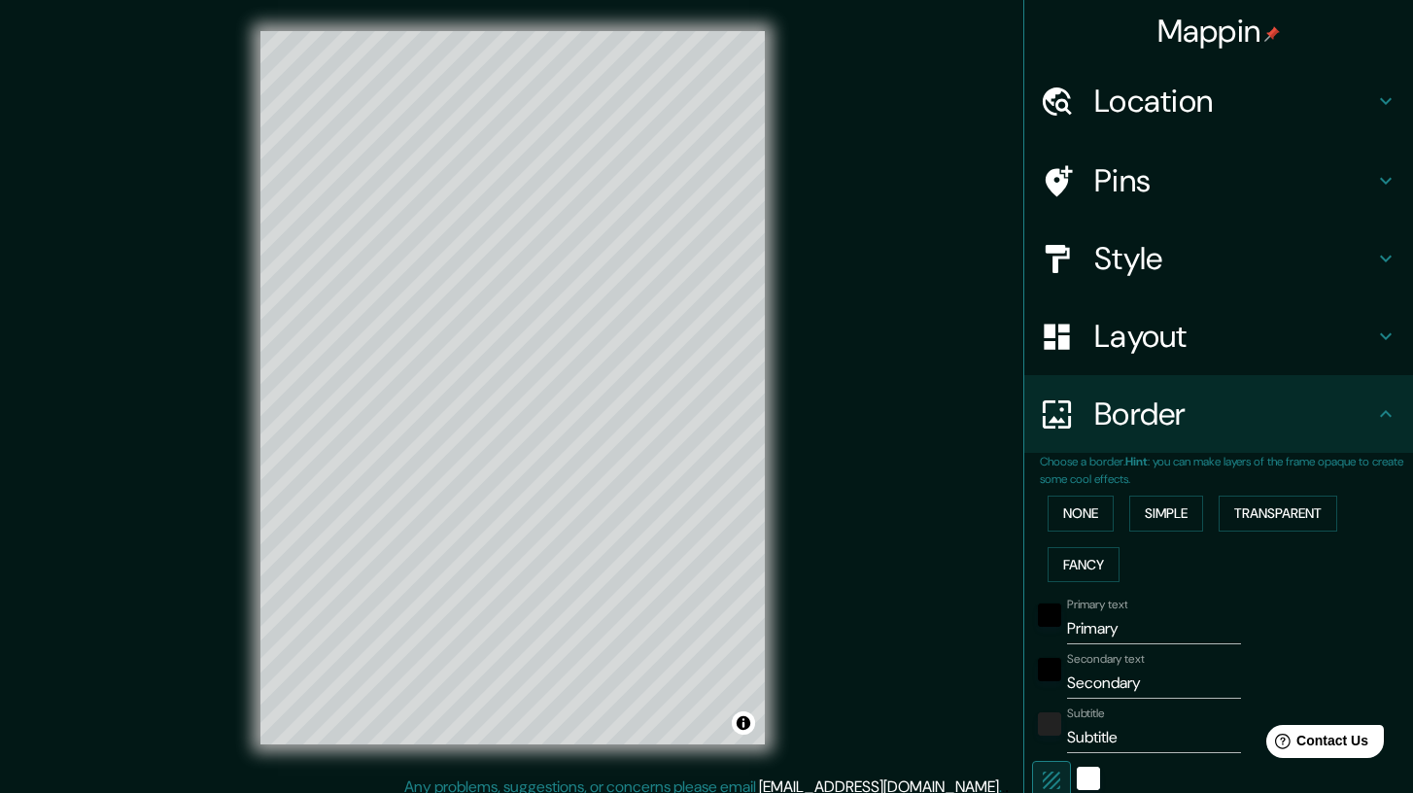
click at [1146, 632] on input "Primary" at bounding box center [1154, 628] width 174 height 31
type input "K"
type input "208"
type input "42"
type input "Kr"
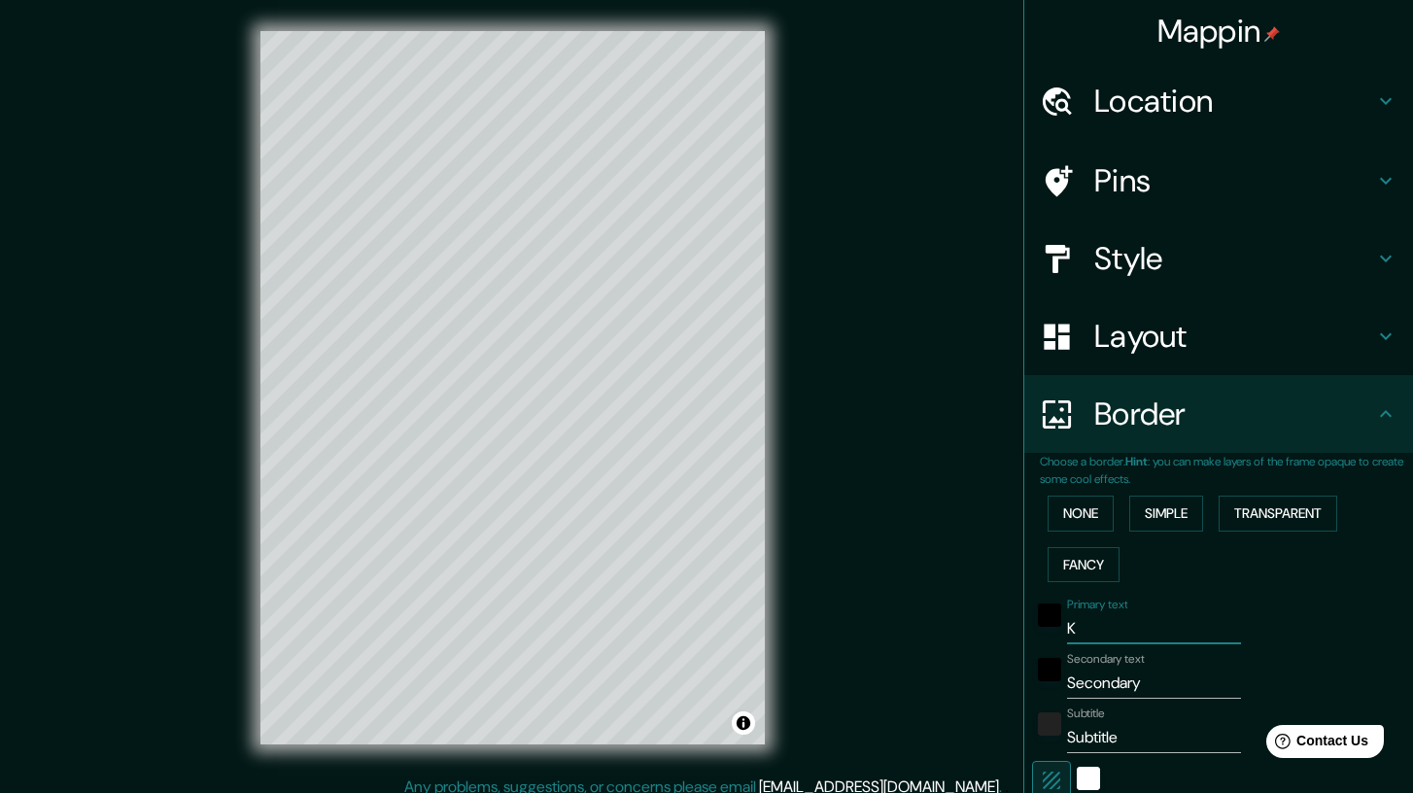
type input "208"
type input "42"
type input "Kru"
type input "208"
type input "42"
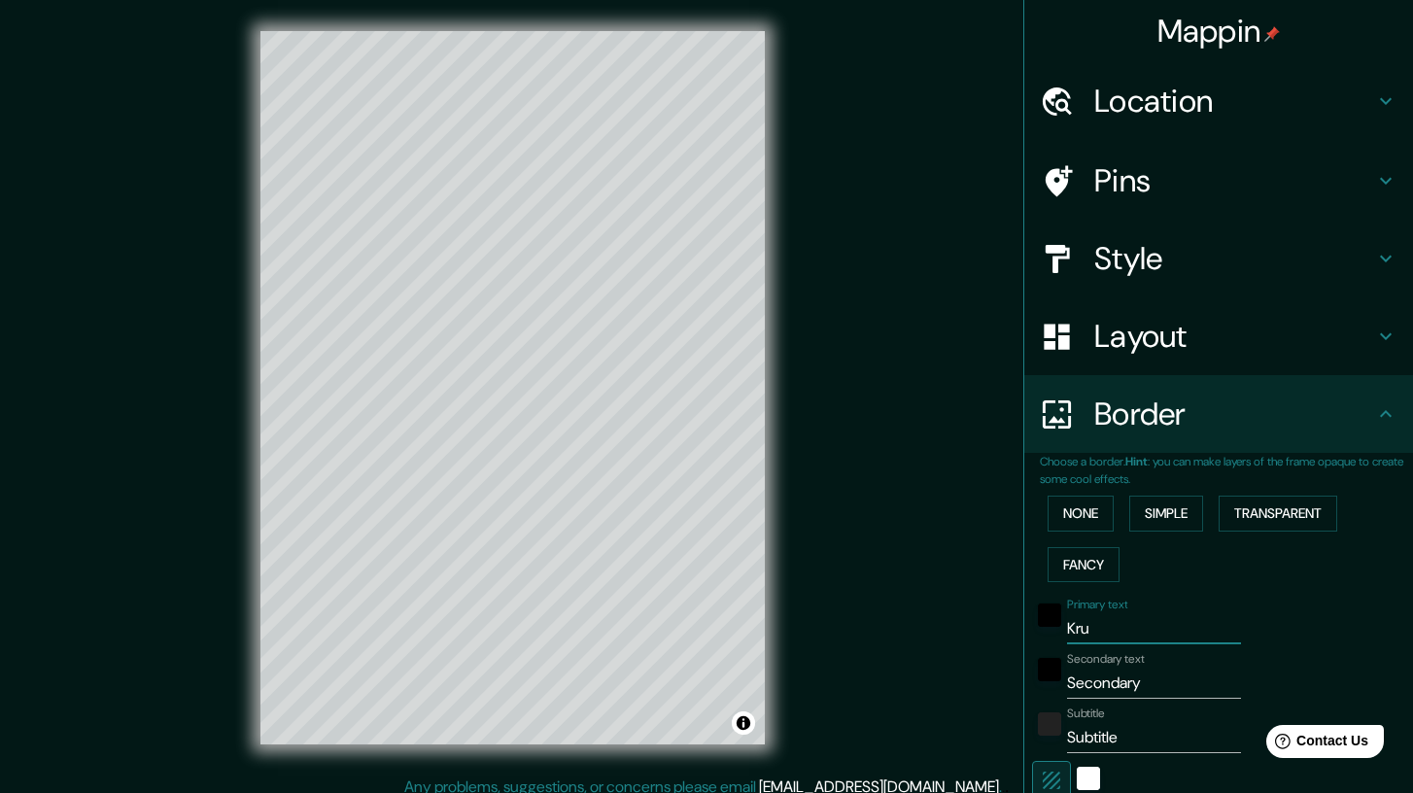
type input "[PERSON_NAME]"
type input "208"
type input "42"
type input "Kruge"
type input "208"
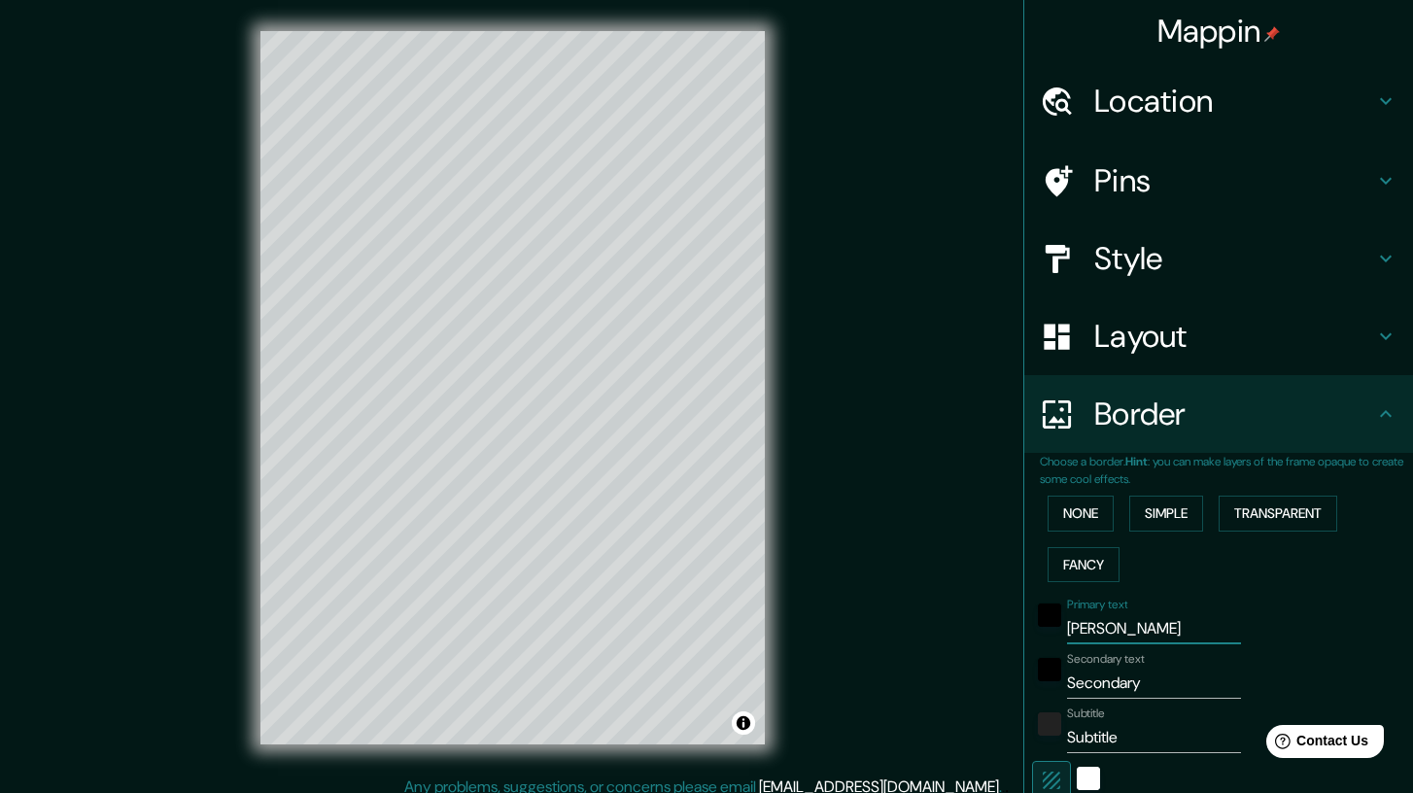
type input "42"
type input "Kruger"
type input "208"
type input "42"
type input "Kruger"
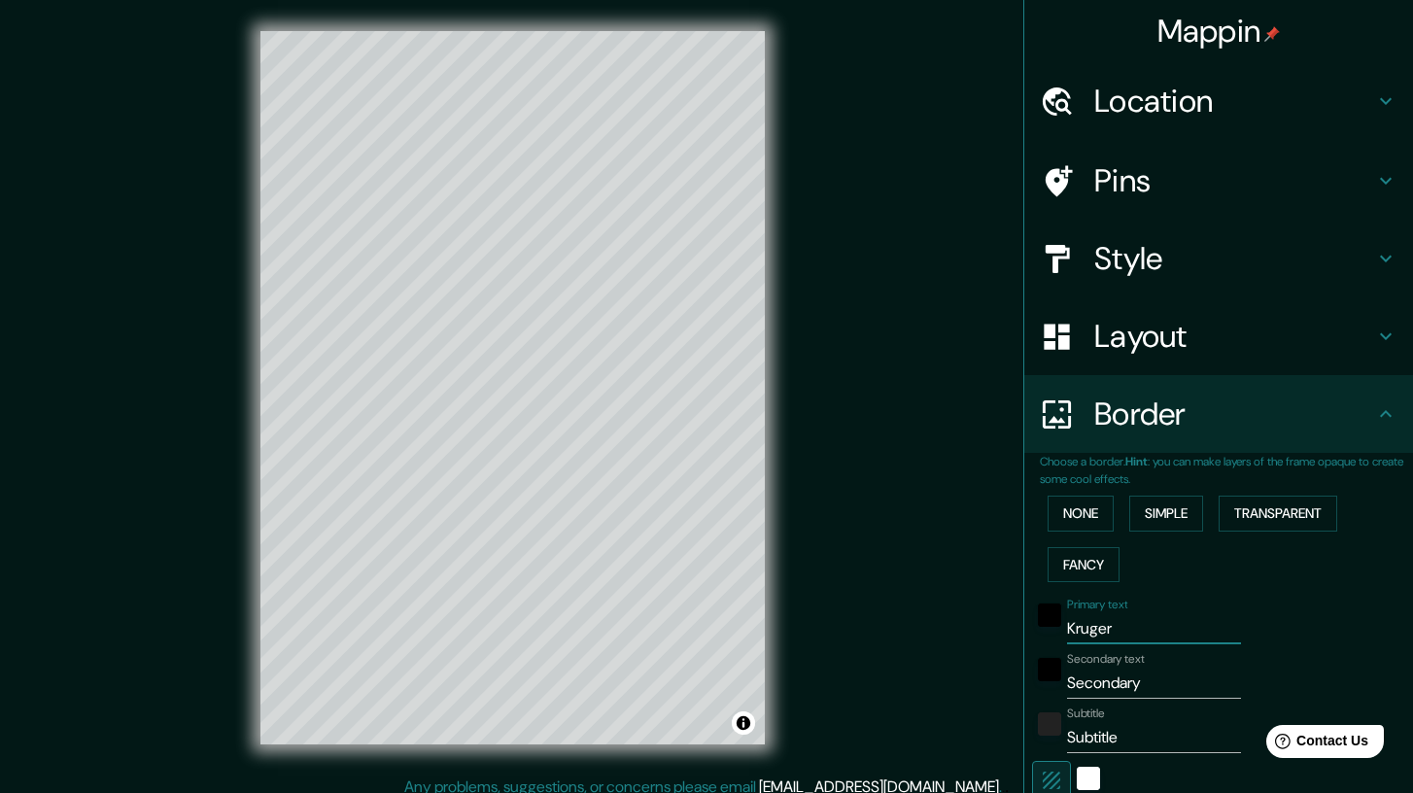
type input "208"
type input "42"
type input "Kruger P"
type input "208"
type input "42"
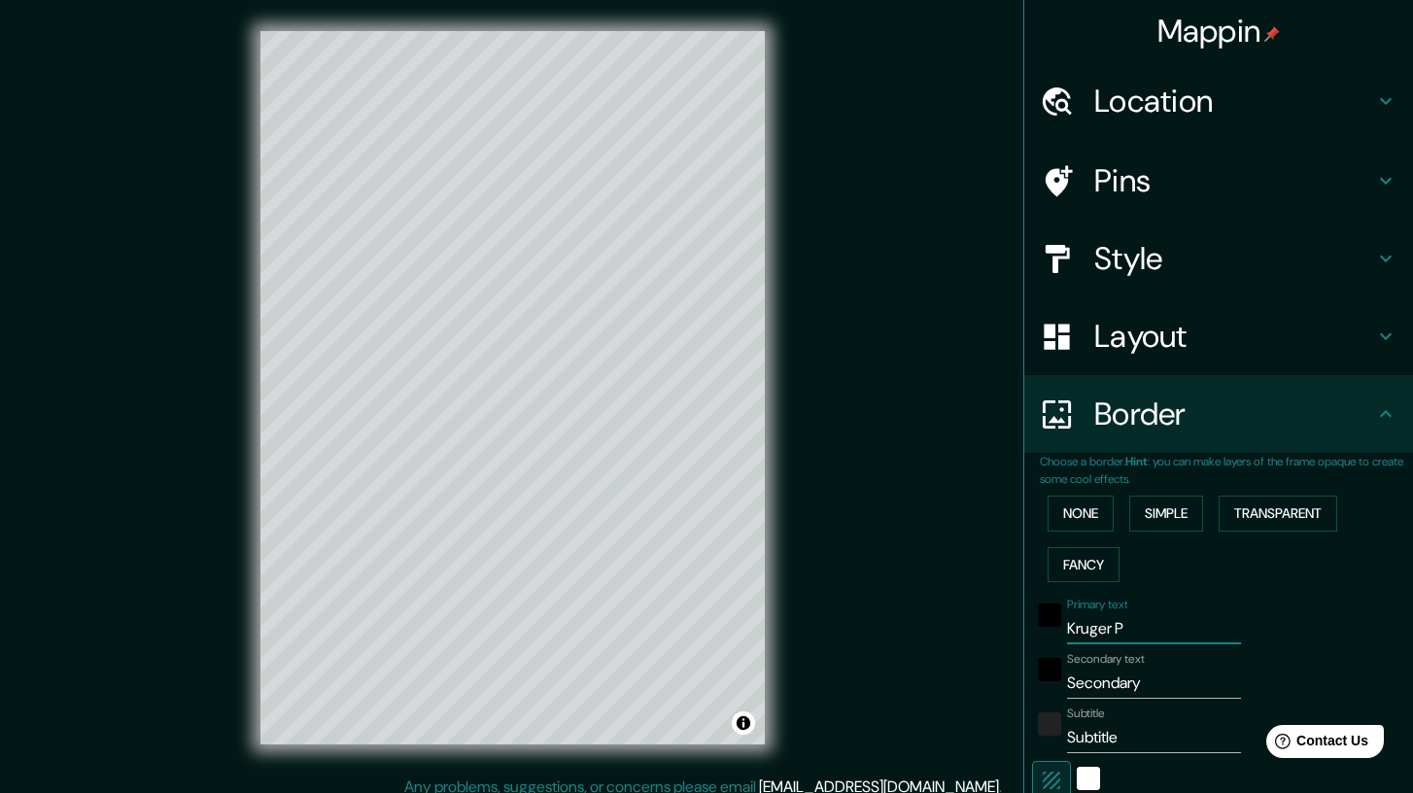
type input "Kruger Pa"
type input "208"
type input "42"
type input "Kruger Par"
type input "208"
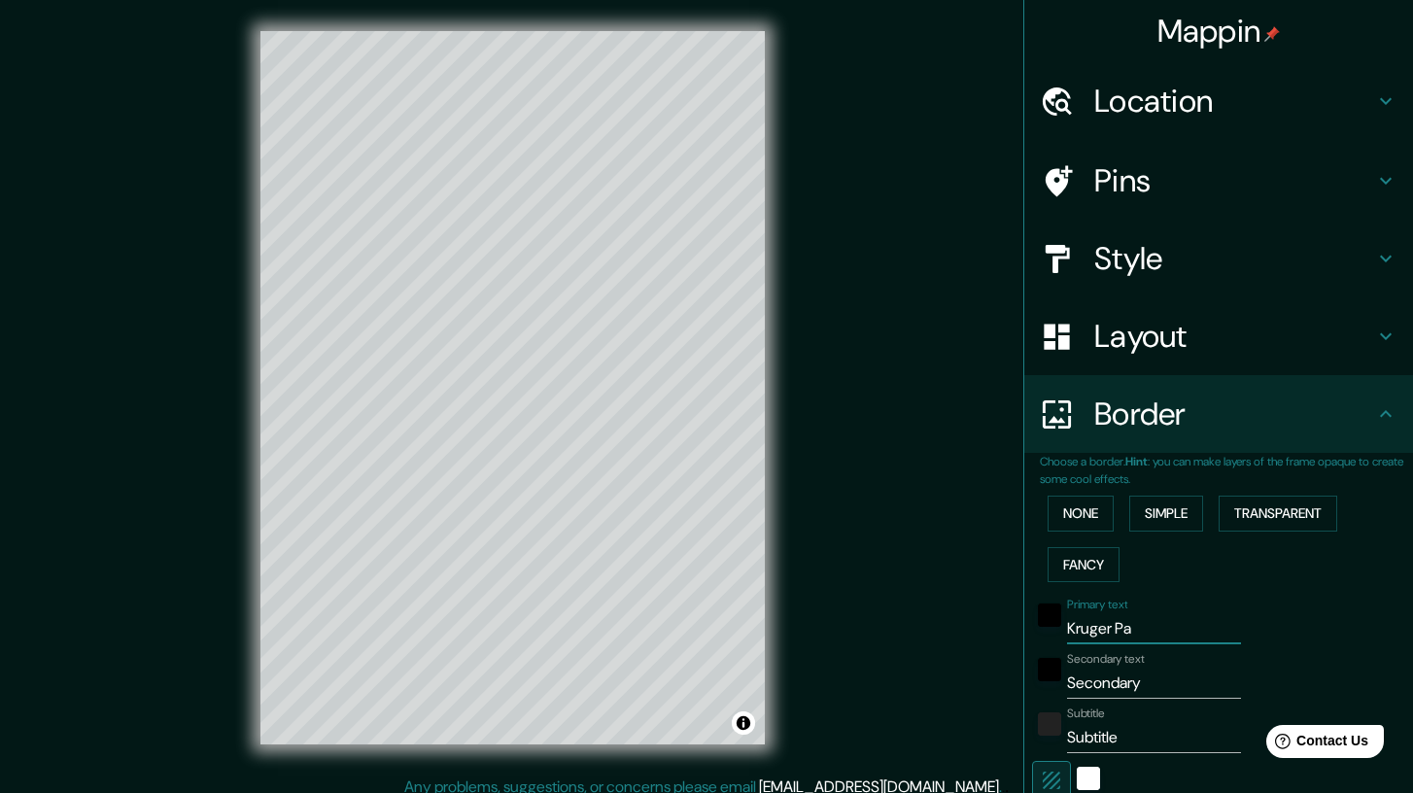
type input "42"
type input "Kruger Park"
type input "208"
type input "42"
type input "Kruger Park"
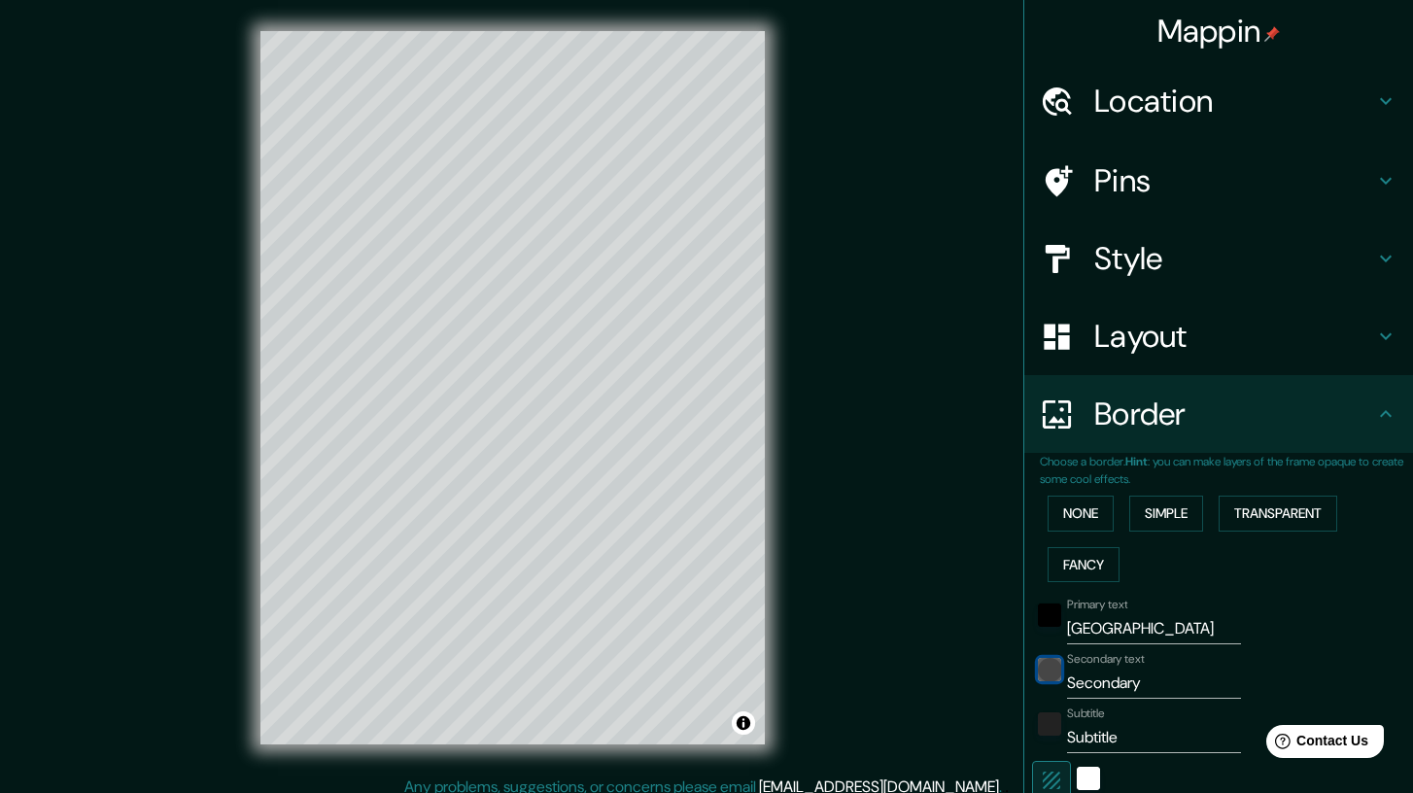
click at [1045, 663] on div "black" at bounding box center [1049, 669] width 23 height 23
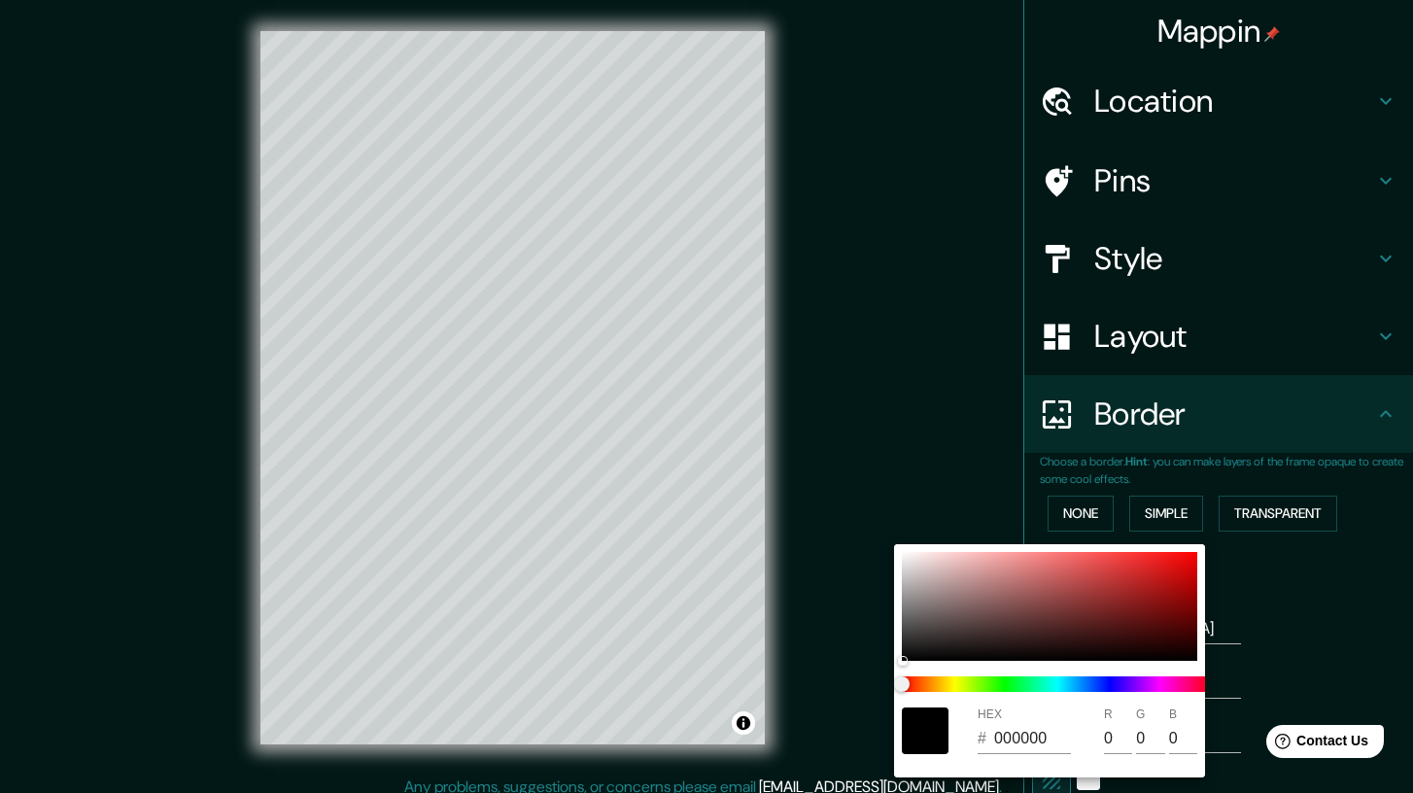
click at [1251, 657] on div at bounding box center [706, 396] width 1413 height 793
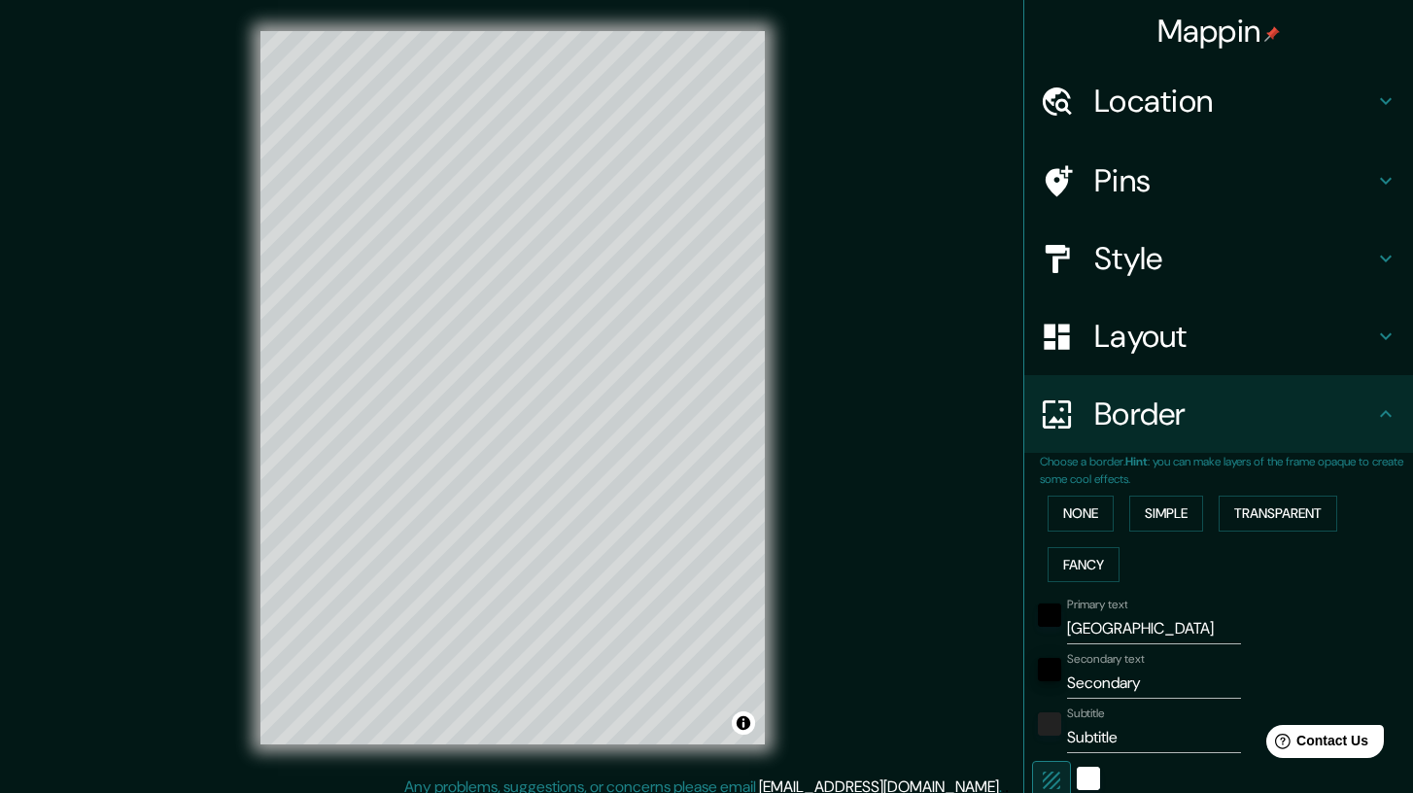
click at [1177, 692] on input "Secondary" at bounding box center [1154, 683] width 174 height 31
type input "C"
type input "208"
type input "42"
type input "Ca"
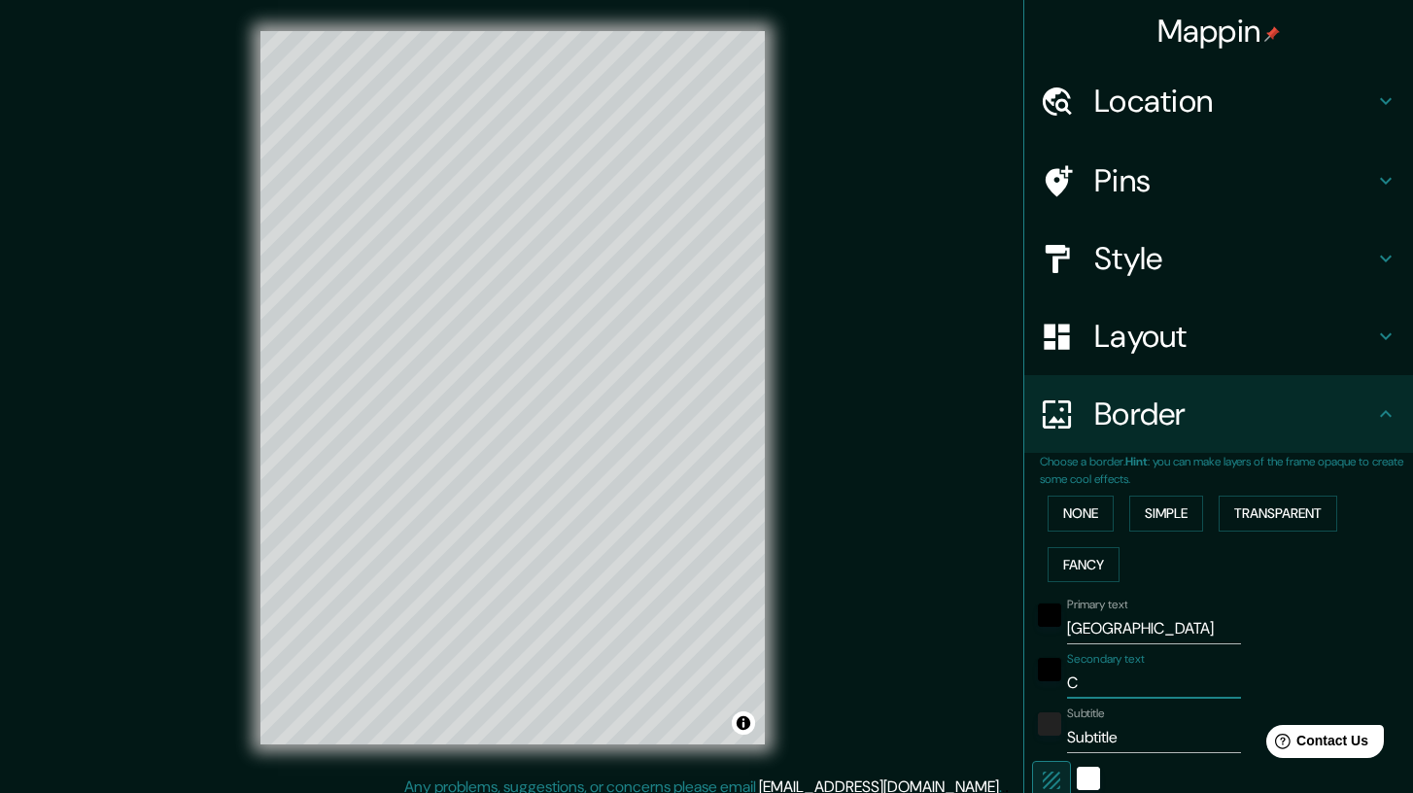
type input "208"
type input "42"
type input "Cal"
type input "208"
type input "42"
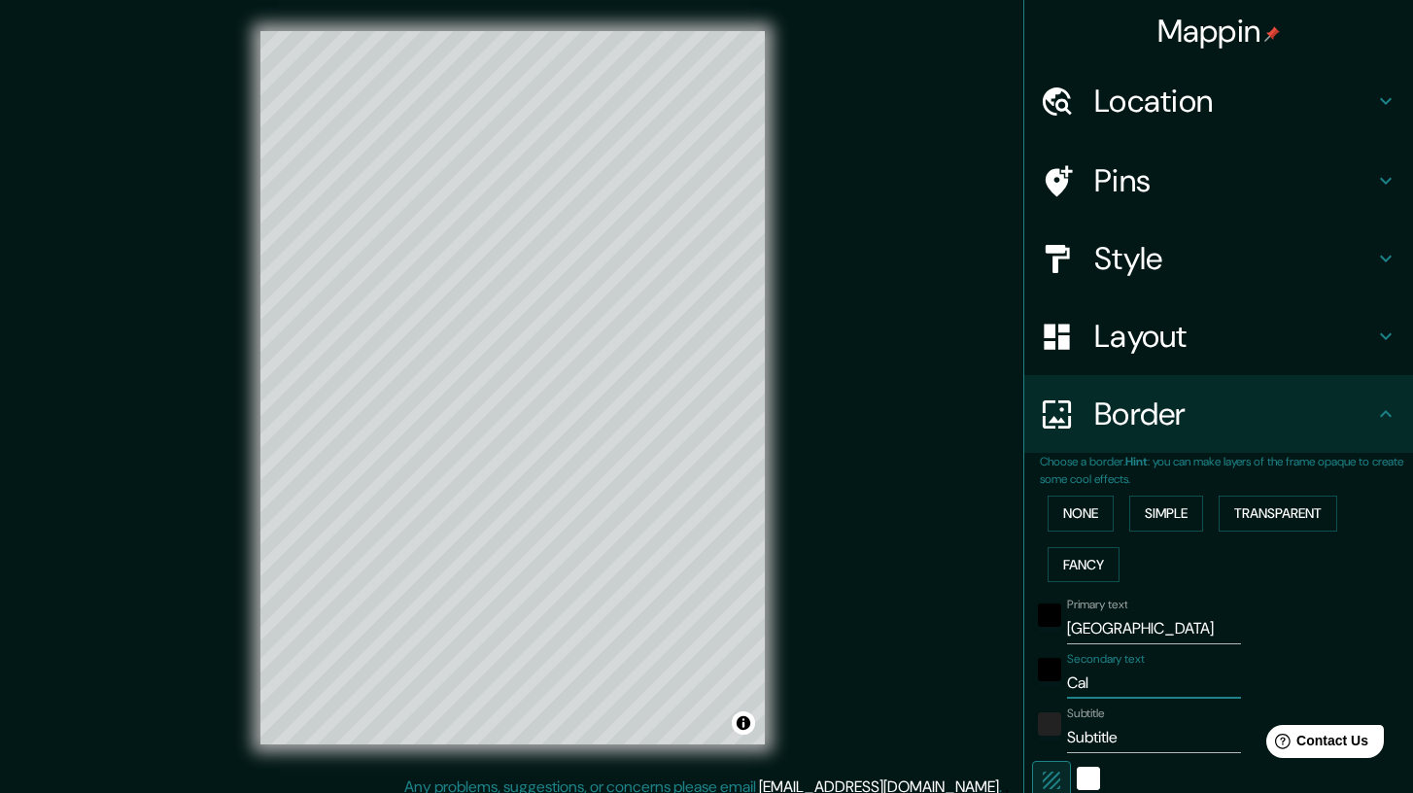
type input "Call"
type input "208"
type input "42"
type input "Call"
type input "208"
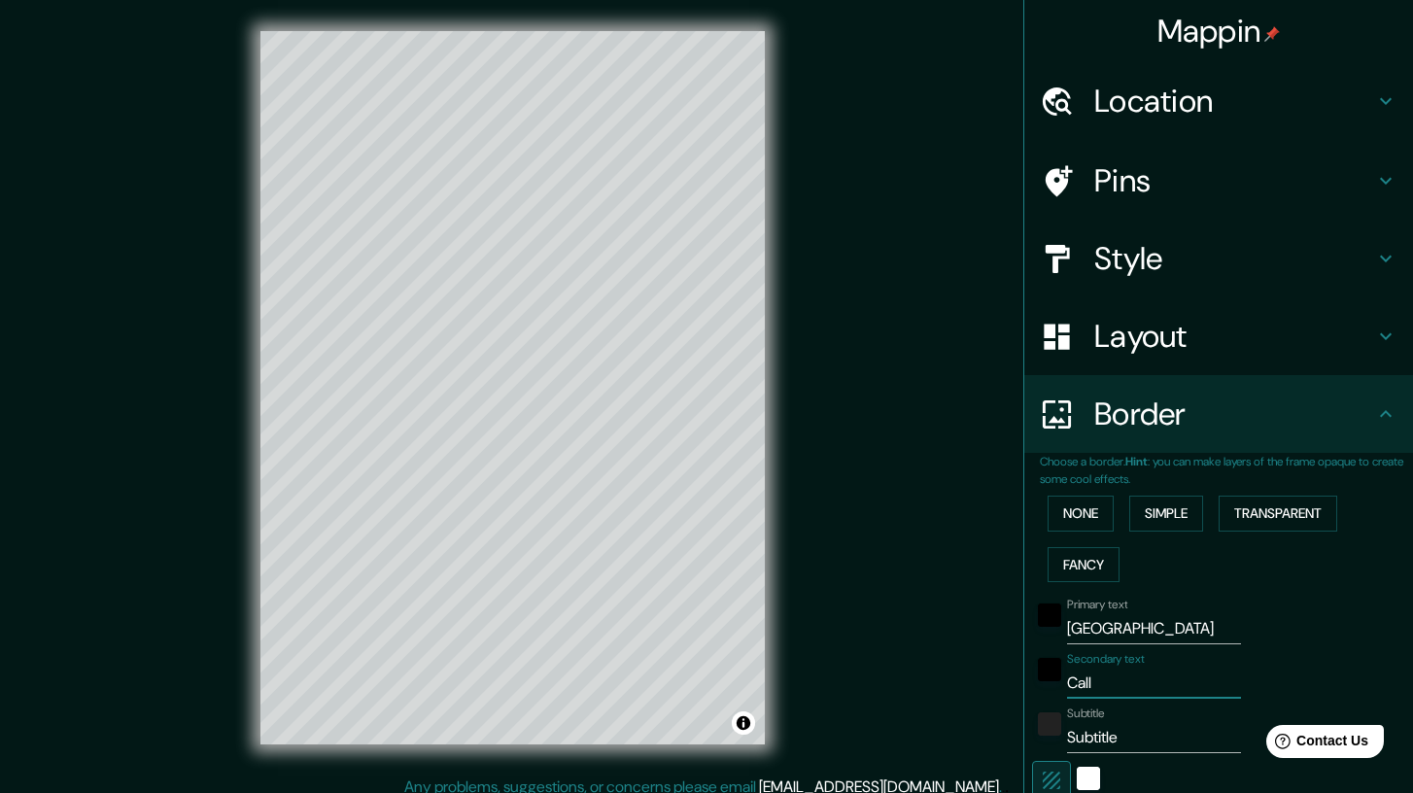
type input "42"
type input "Call o"
type input "208"
type input "42"
type input "Call of"
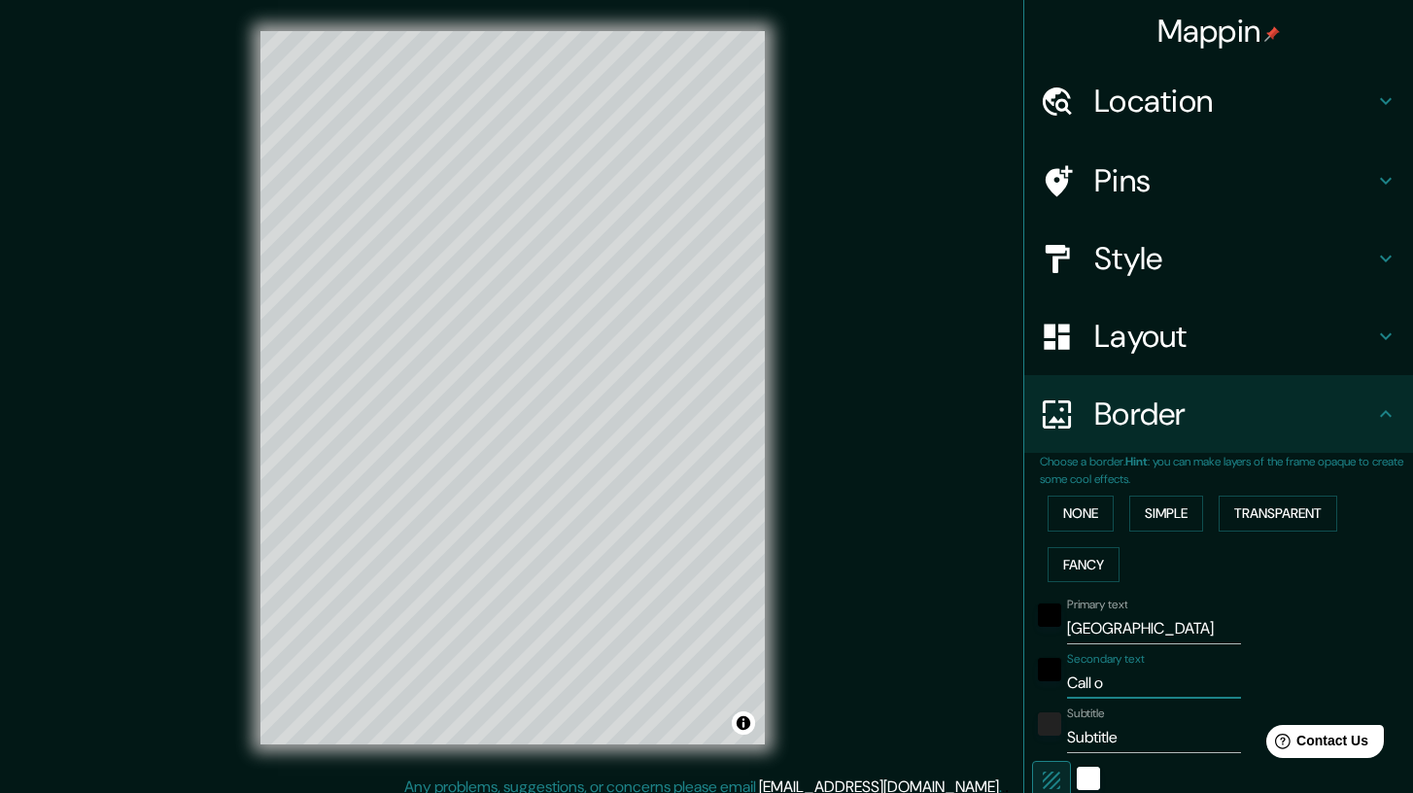
type input "208"
type input "42"
type input "Call of"
type input "208"
type input "42"
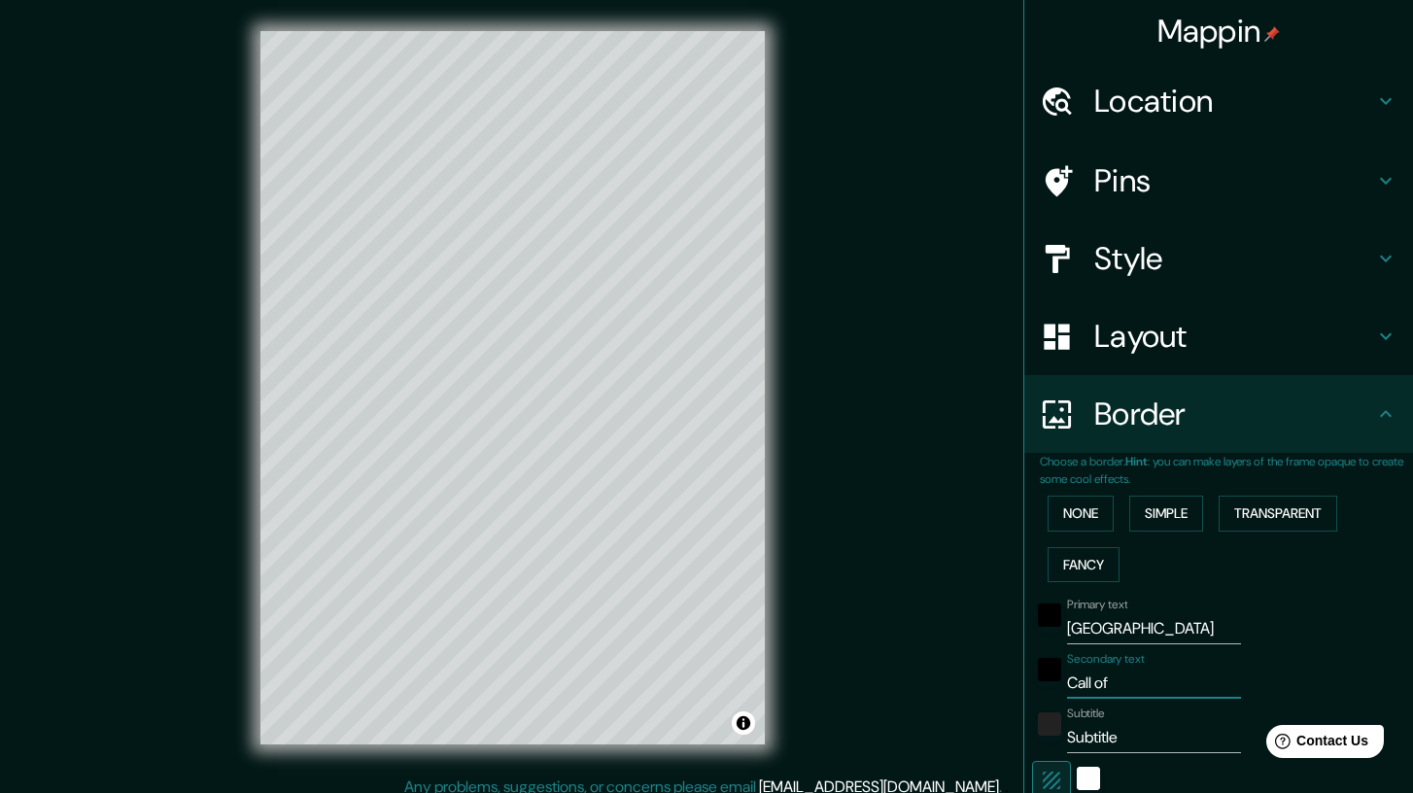
type input "Call of t"
type input "208"
type input "42"
type input "Call of th"
type input "208"
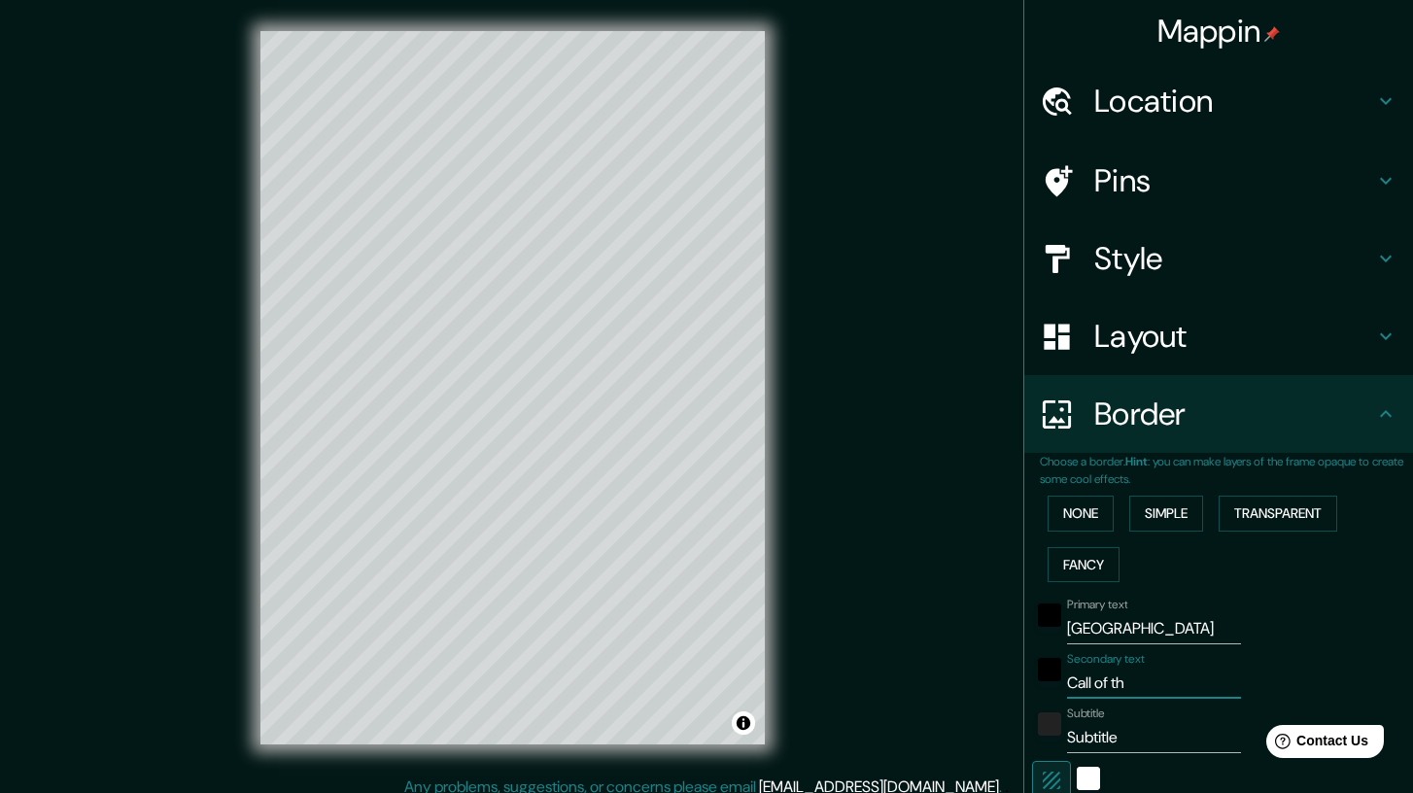
type input "42"
type input "Call of the"
type input "208"
type input "42"
type input "Call of thew"
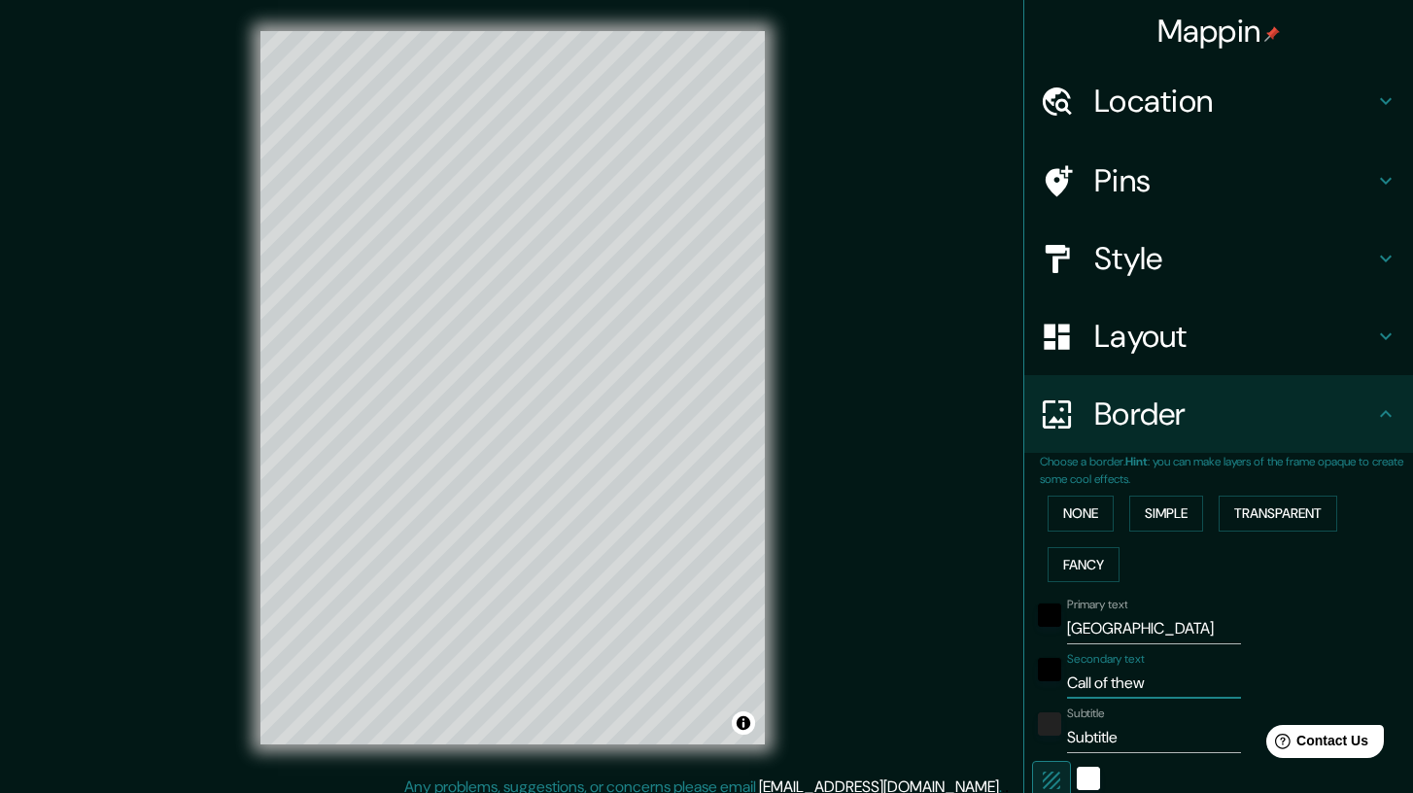
type input "208"
type input "42"
type input "Call of thewo"
type input "208"
type input "42"
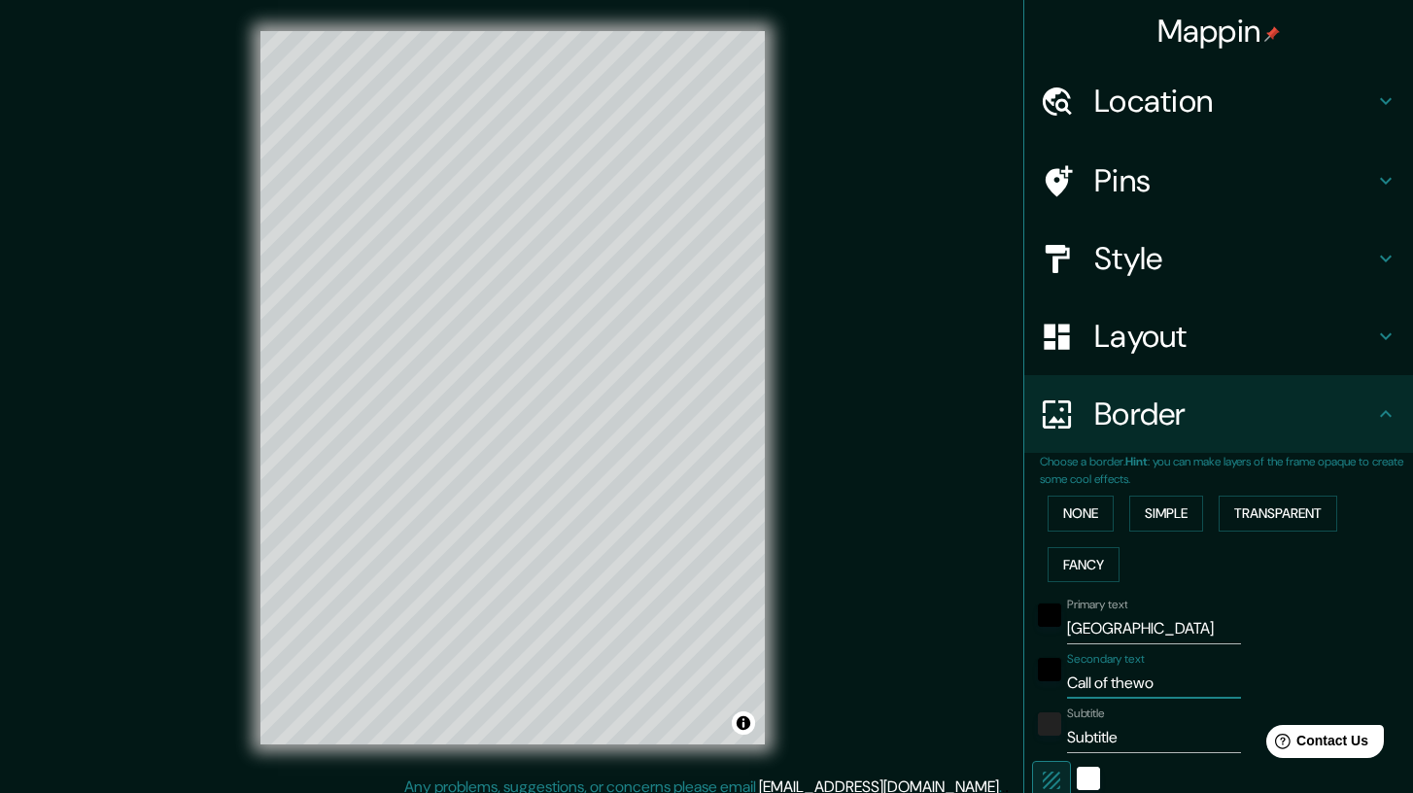
type input "Call of thew"
type input "208"
type input "42"
type input "Call of the"
type input "208"
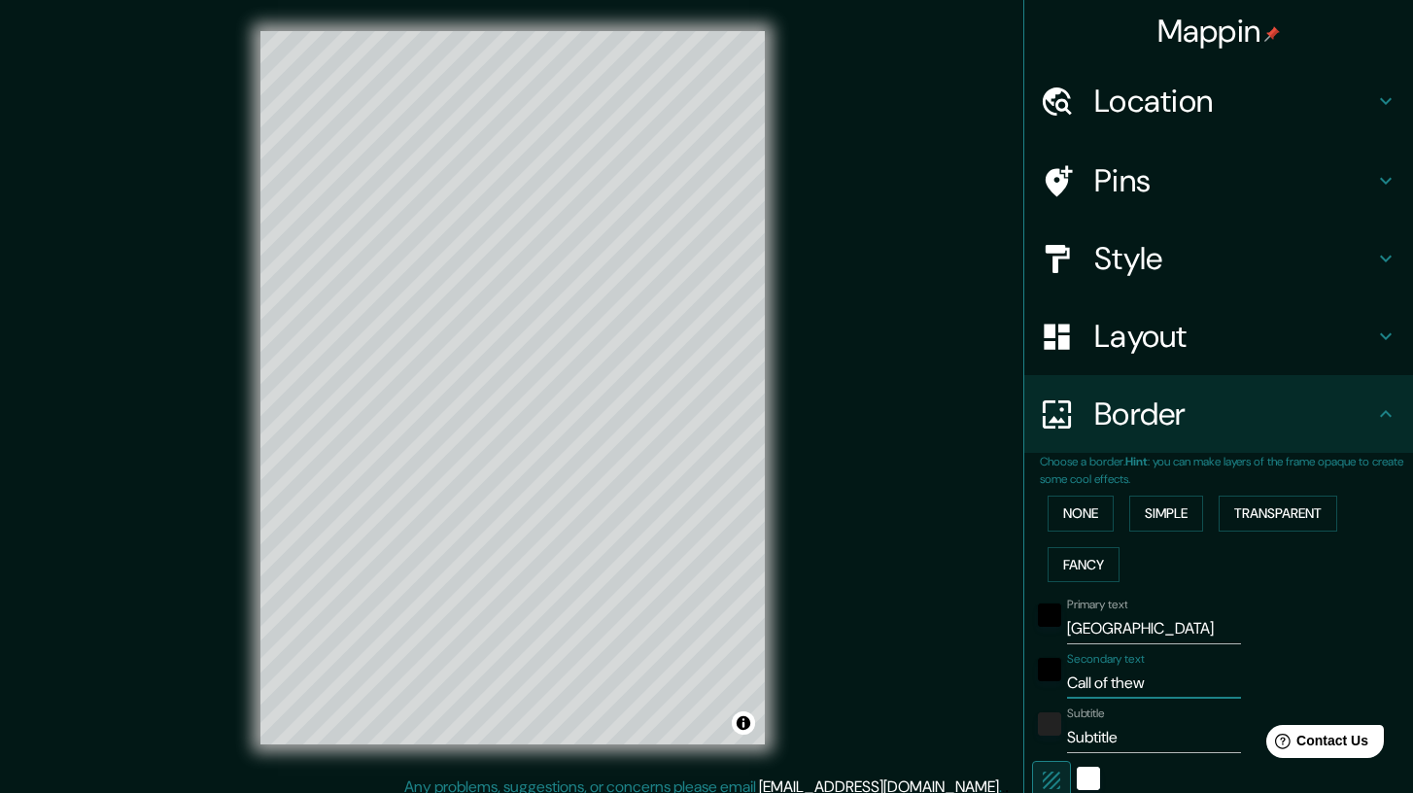
type input "42"
type input "Call of the"
type input "208"
type input "42"
type input "Call of the w"
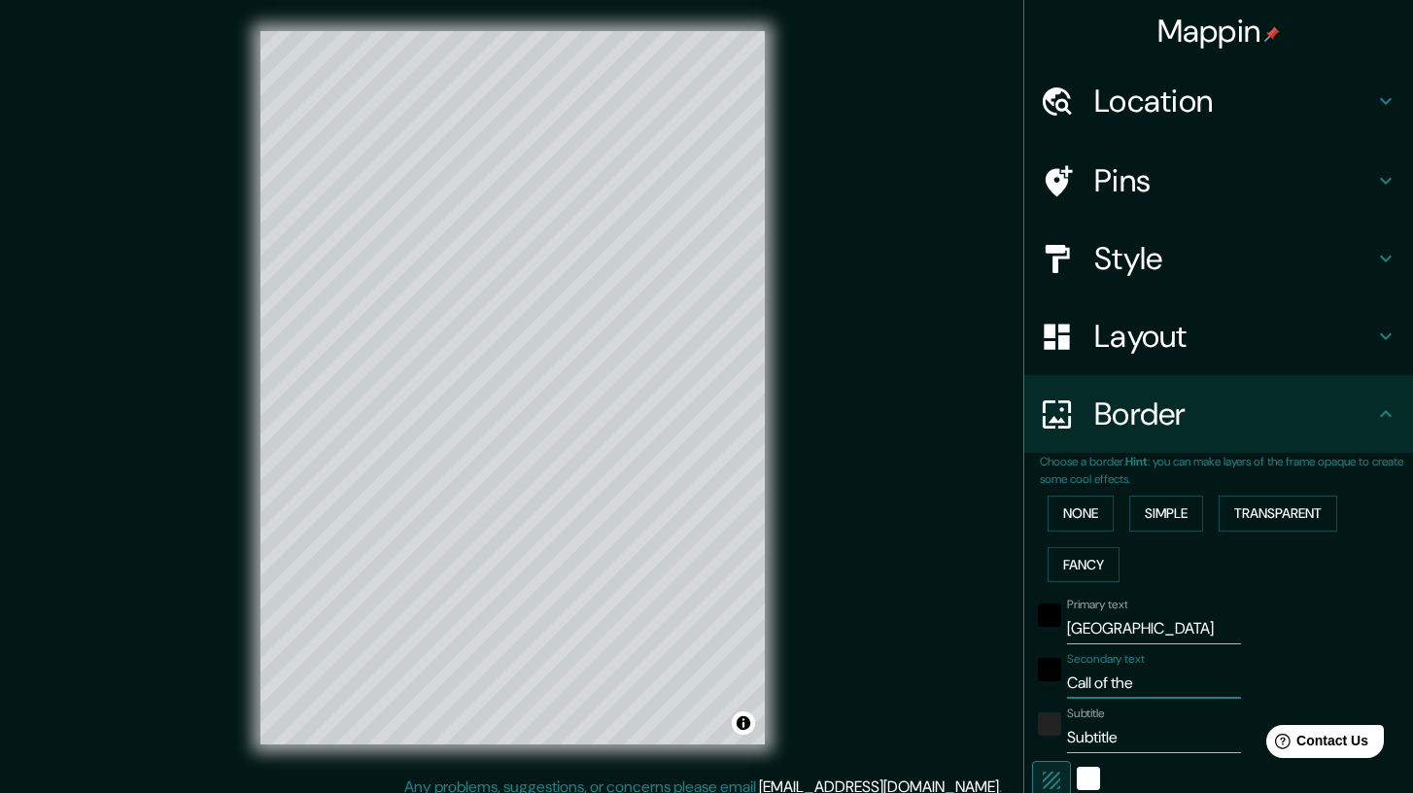
type input "208"
type input "42"
type input "Call of the wi"
type input "208"
type input "42"
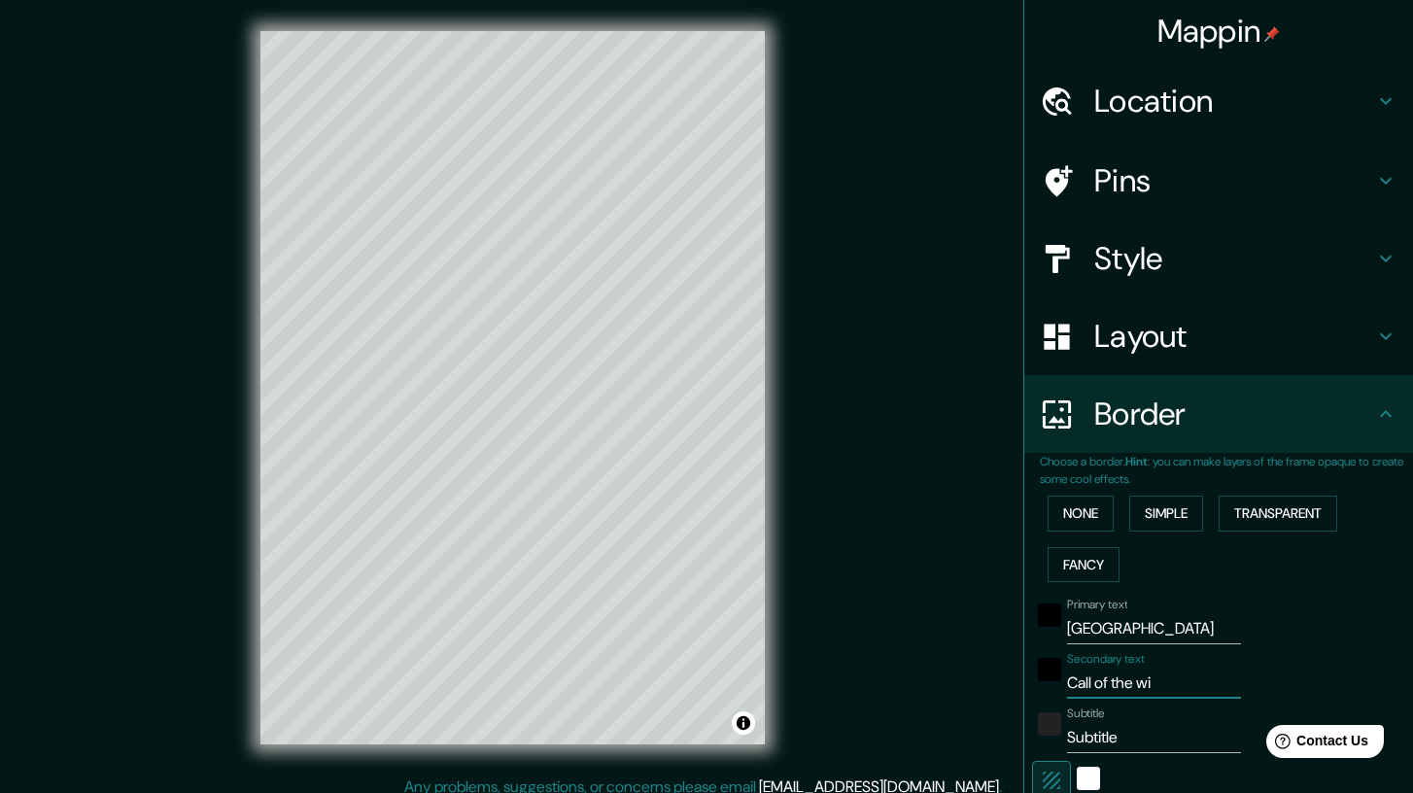
type input "Call of the wil"
type input "208"
type input "42"
type input "Call of the wild"
type input "208"
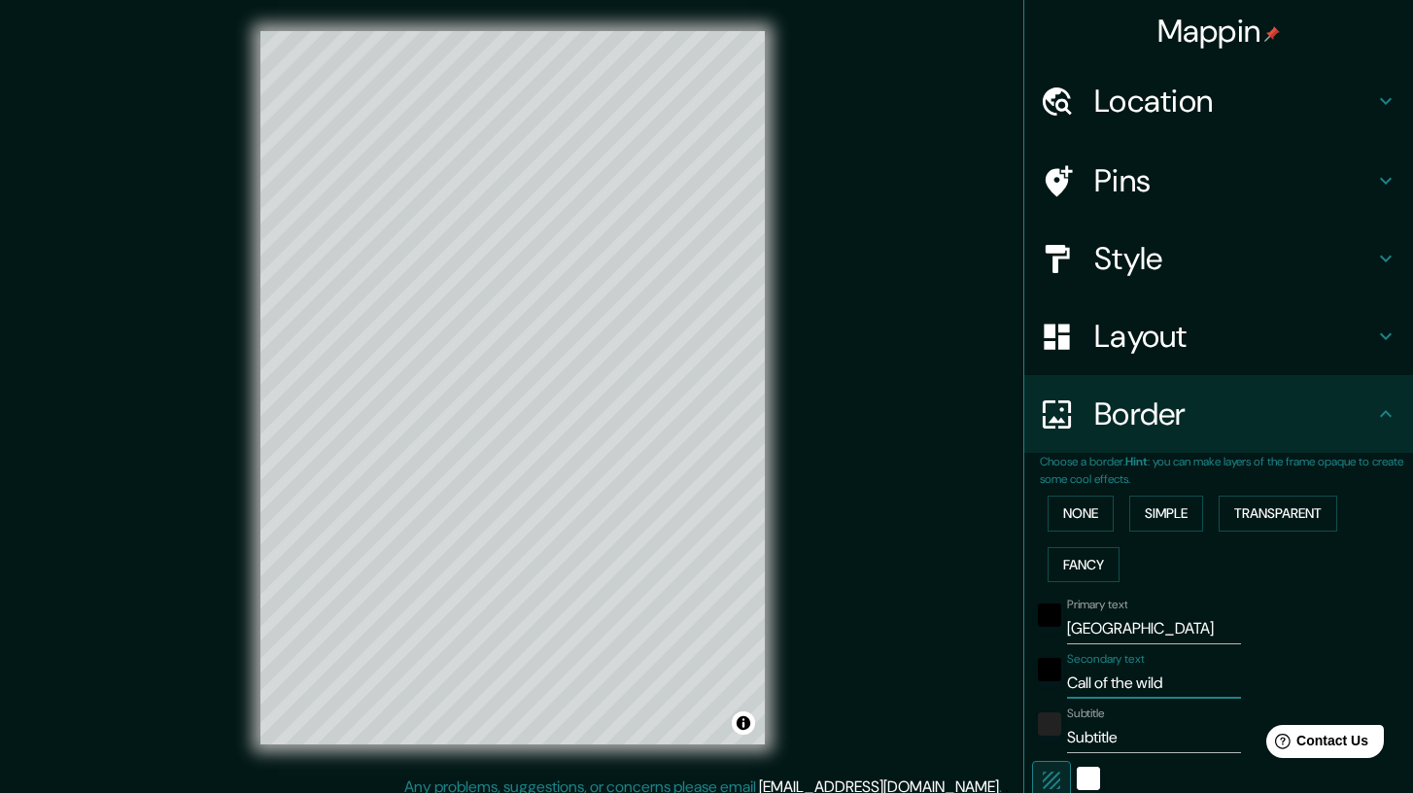
type input "42"
type input "Call of the wil"
type input "208"
type input "42"
type input "Call of the wi"
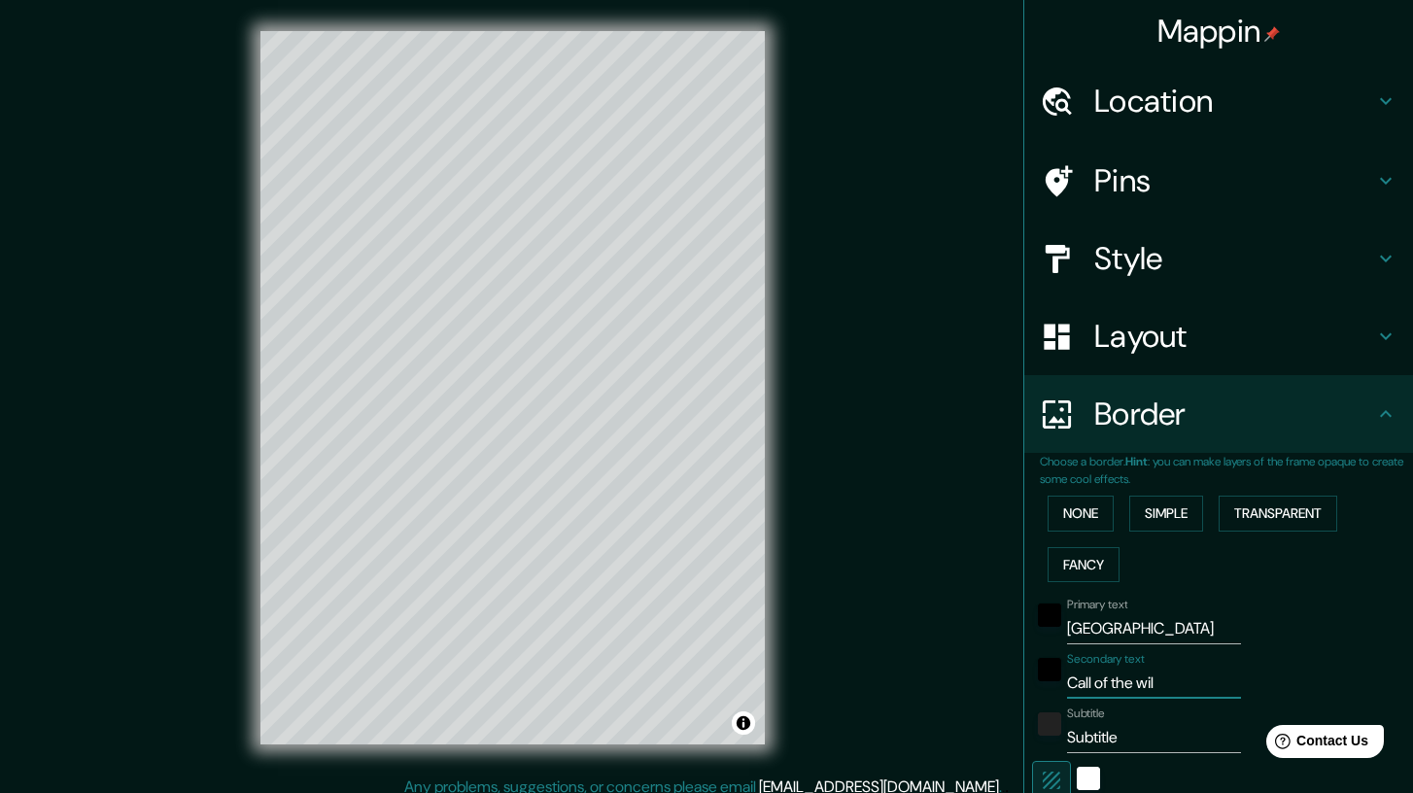
type input "208"
type input "42"
type input "Call of the w"
type input "208"
type input "42"
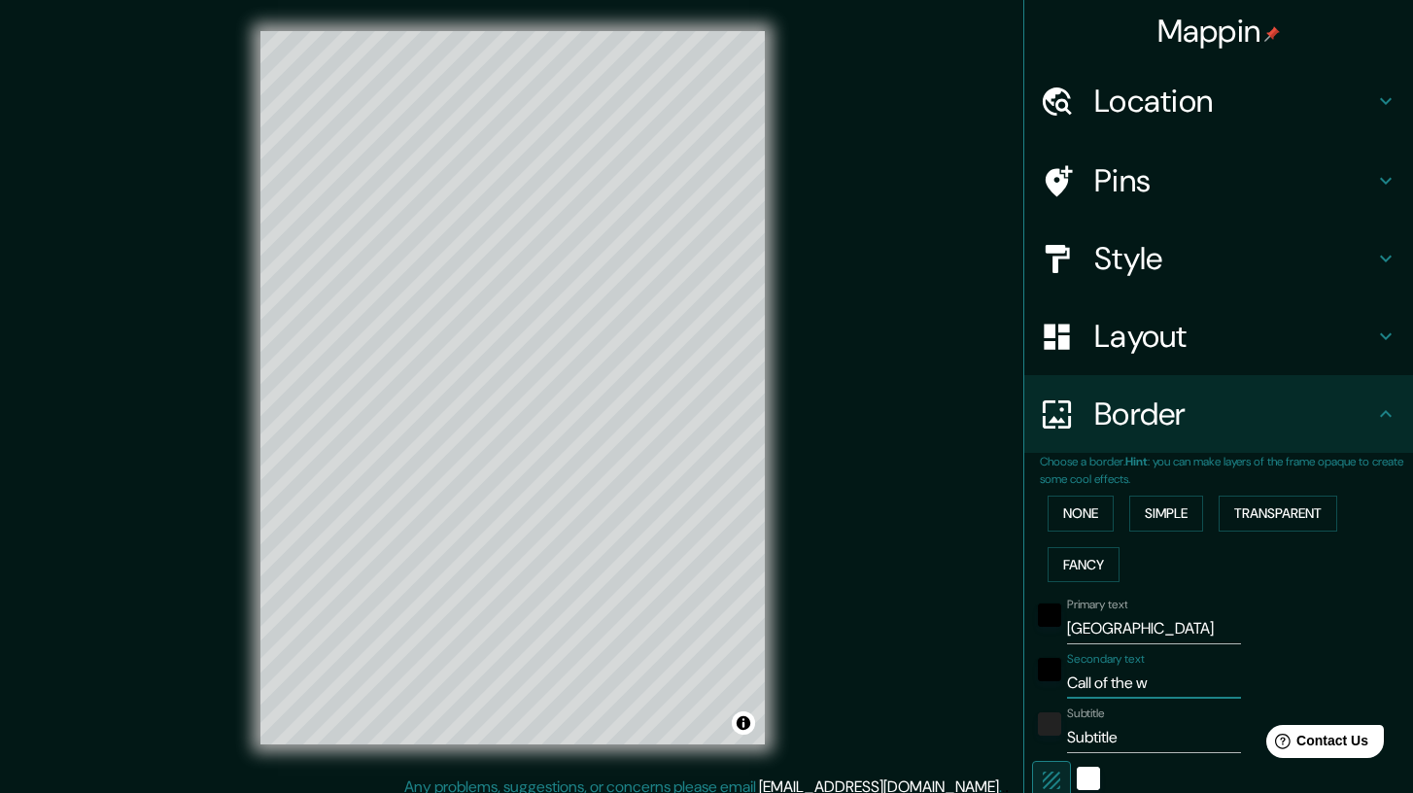
type input "Call of the"
type input "208"
type input "42"
type input "N"
type input "208"
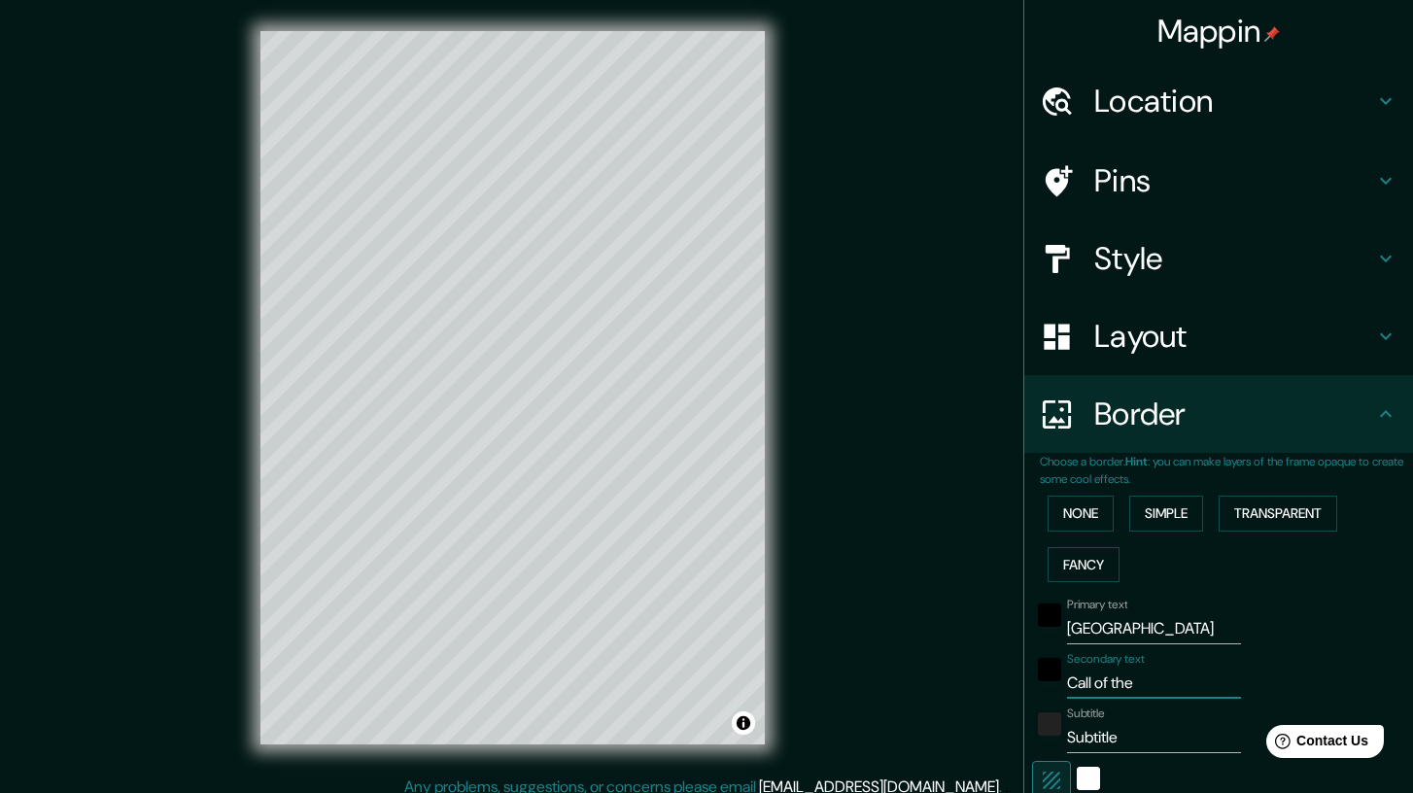
type input "42"
type input "Na"
type input "208"
type input "42"
type input "Nat"
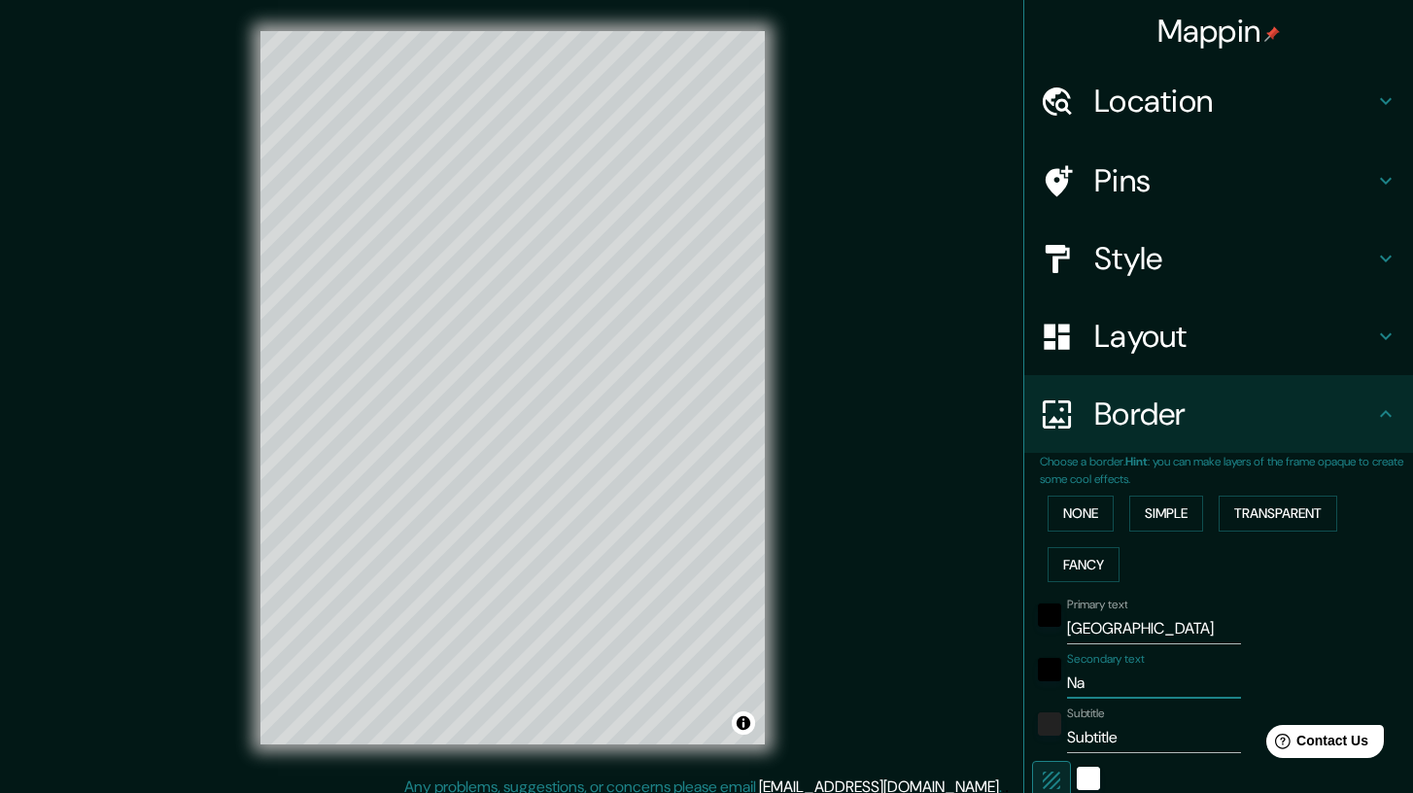
type input "208"
type input "42"
type input "Natu"
type input "208"
type input "42"
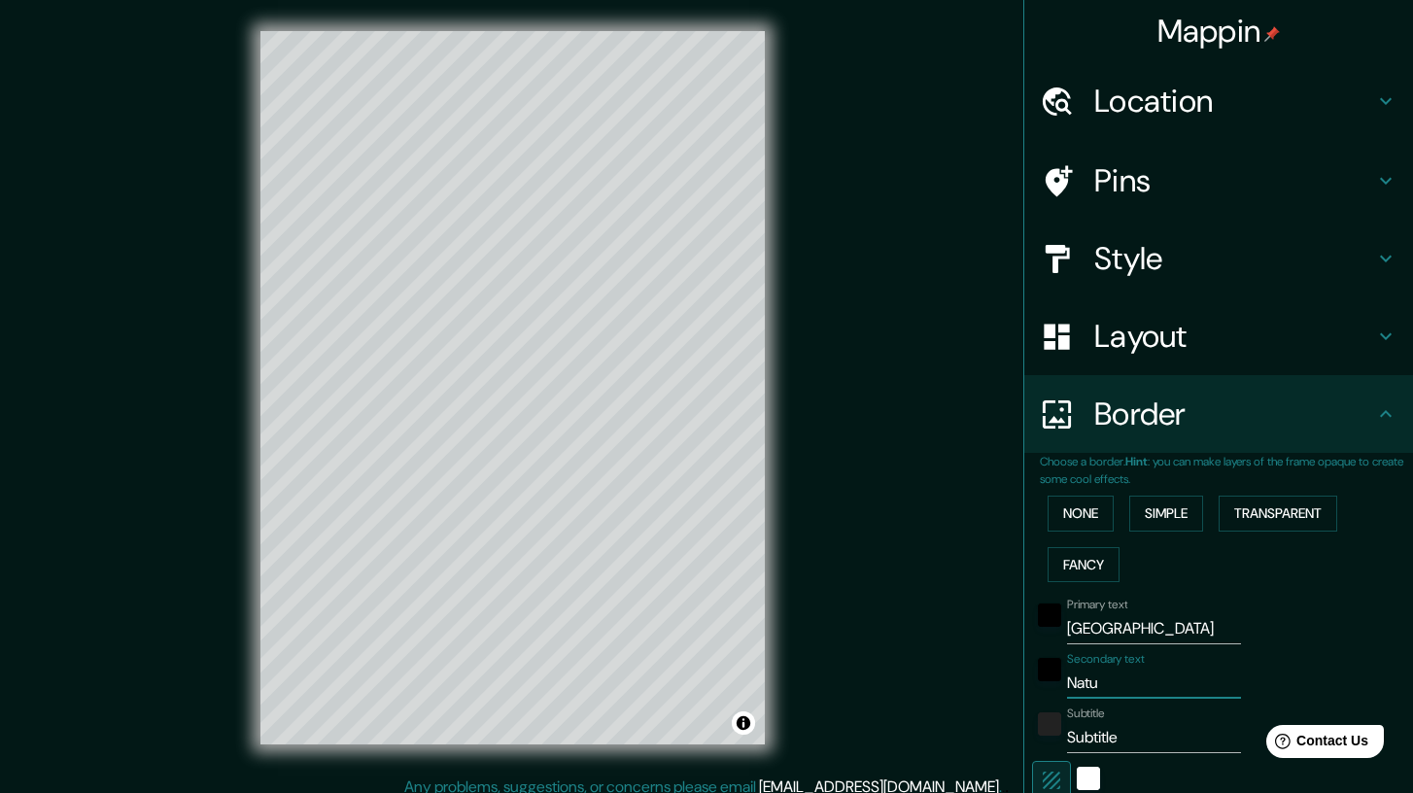
type input "Natur"
type input "208"
type input "42"
type input "Nature"
type input "208"
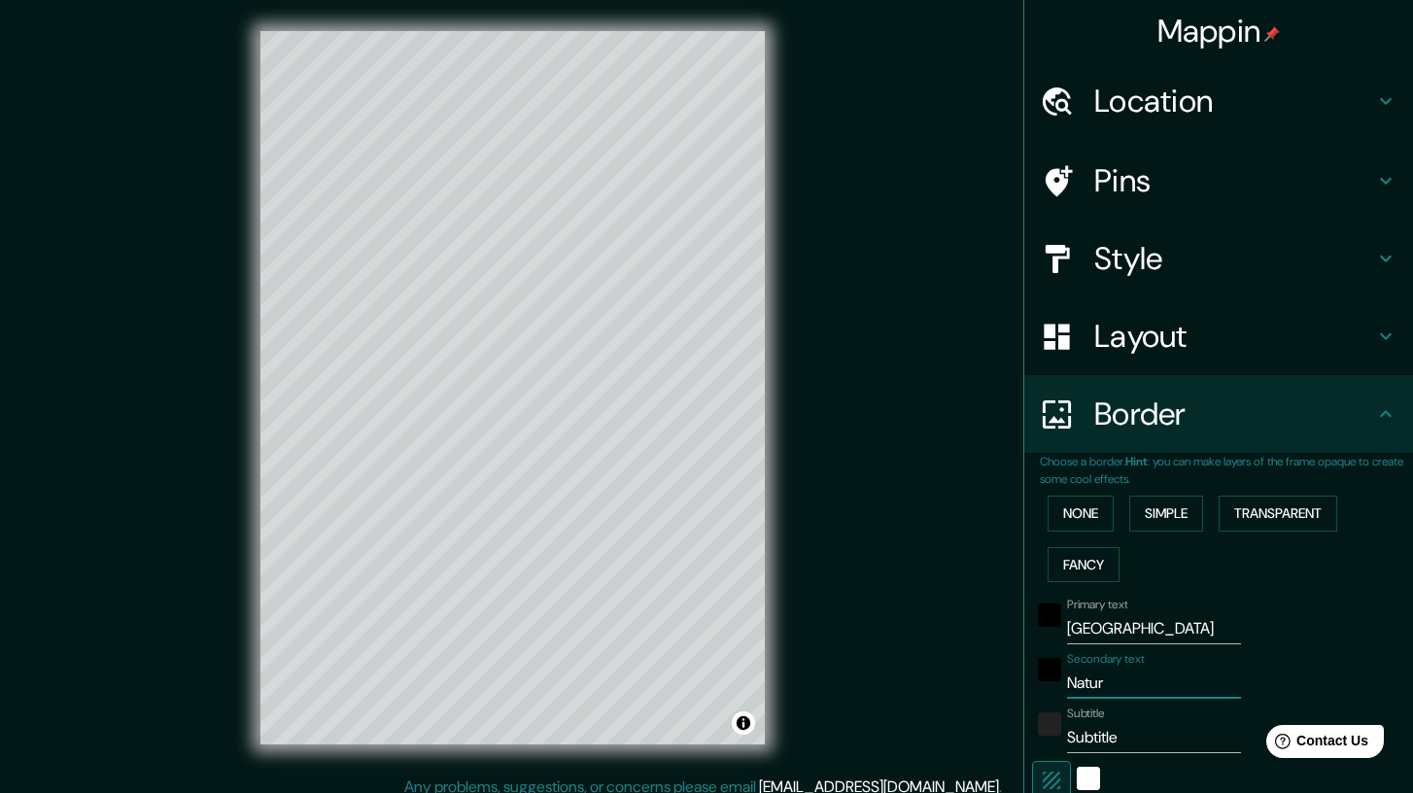
type input "42"
type input "Nature'"
type input "208"
type input "42"
type input "Nature's"
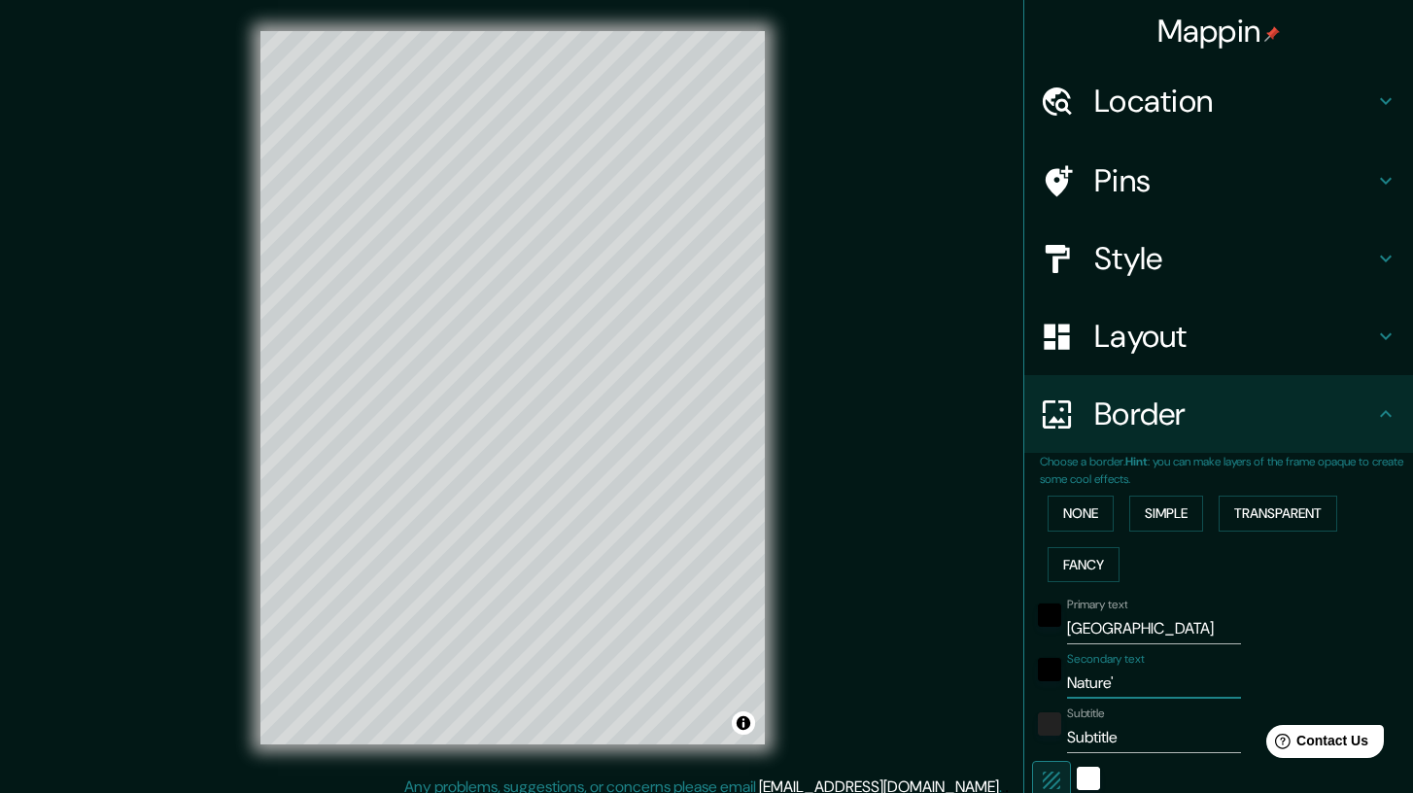
type input "208"
type input "42"
type input "Nature's"
type input "208"
type input "42"
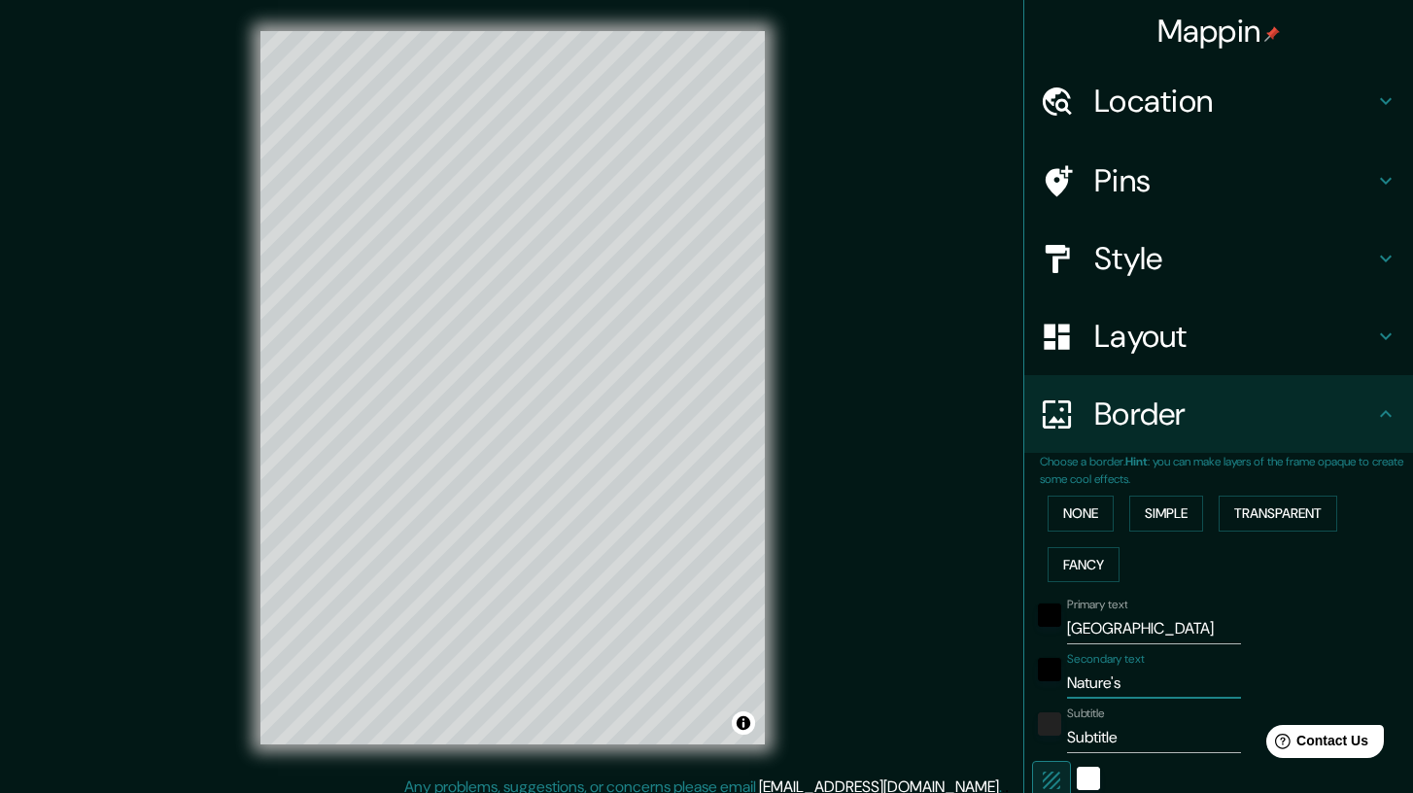
type input "Nature's c"
type input "208"
type input "42"
type input "Nature's ca"
type input "208"
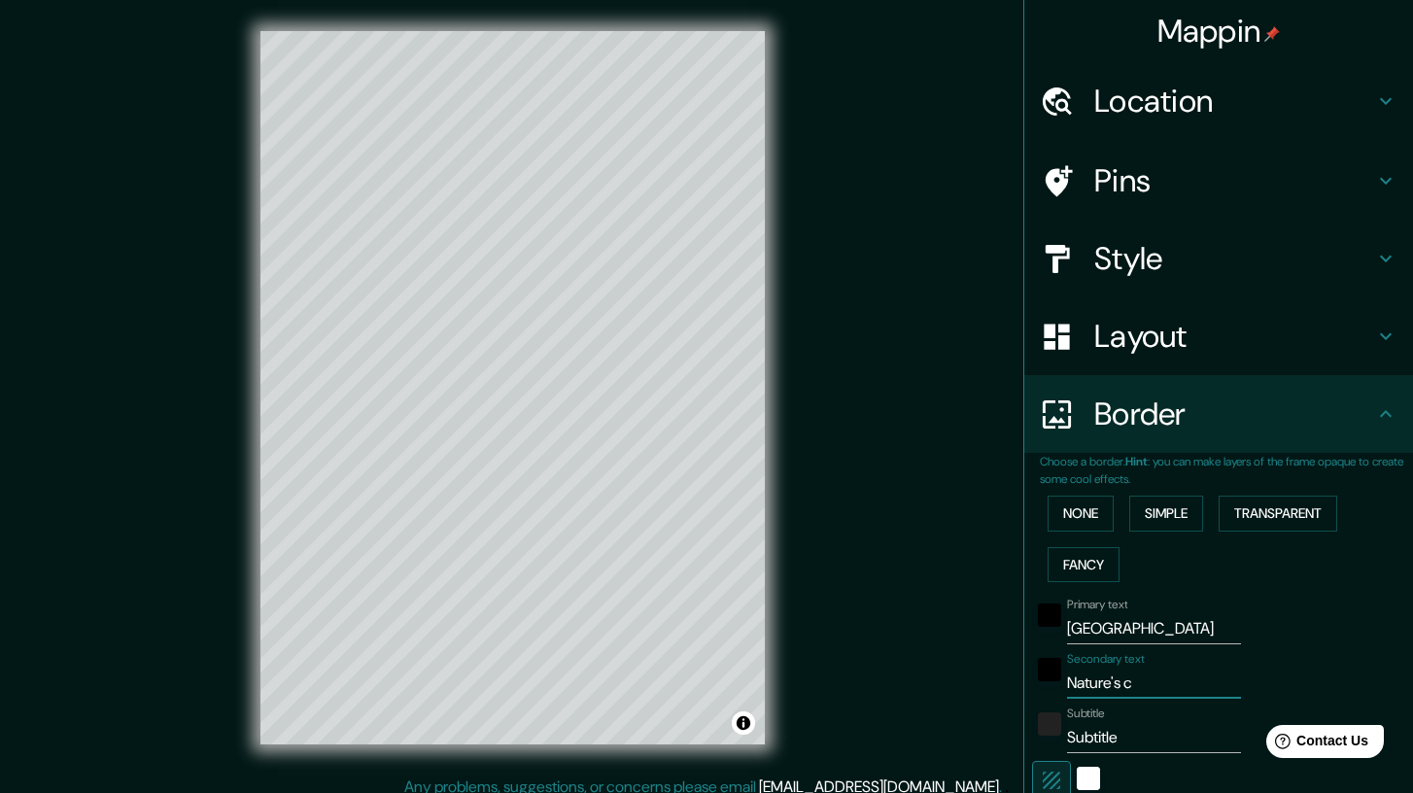
type input "42"
type input "Nature's cal"
type input "208"
type input "42"
type input "Nature's call"
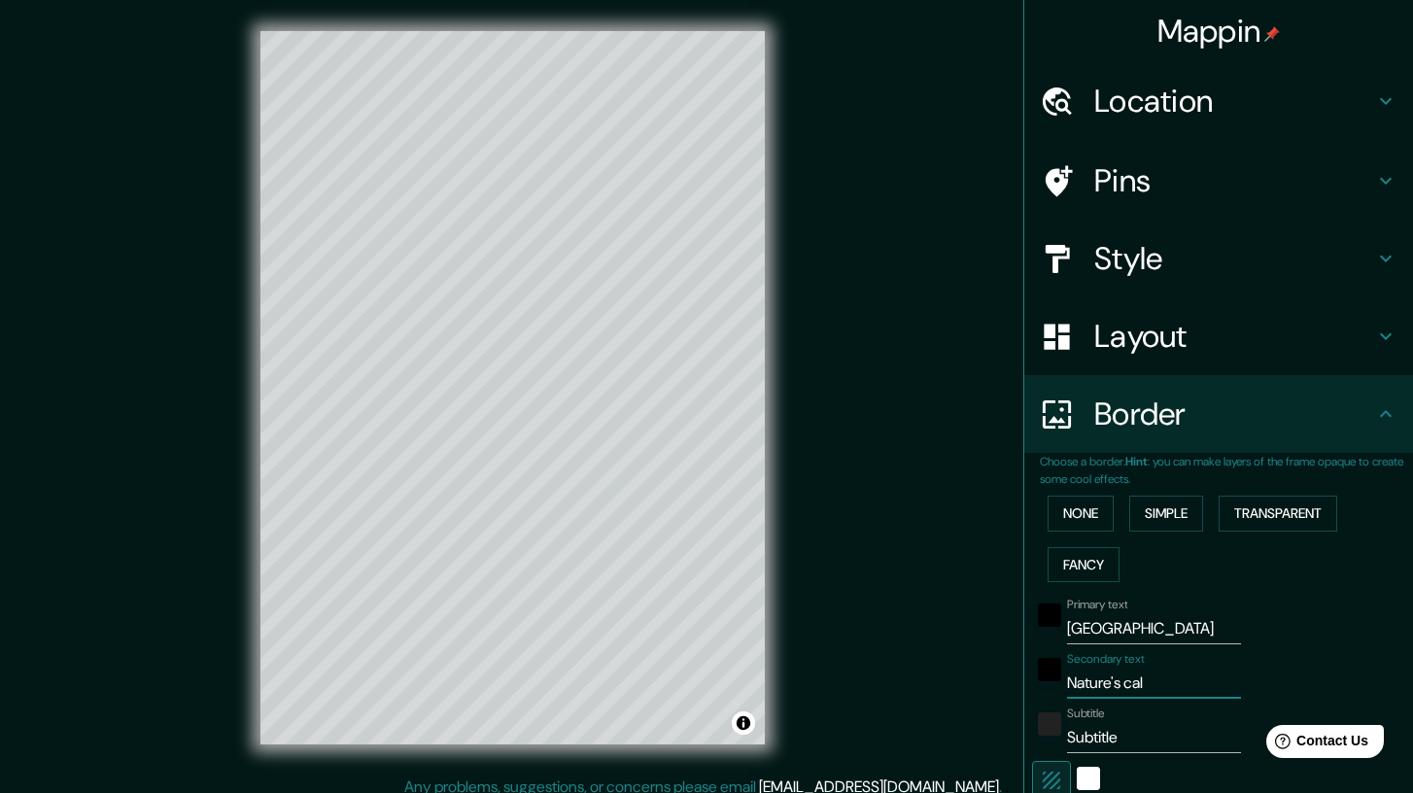
type input "208"
type input "42"
type input "Nature's calli"
type input "208"
type input "42"
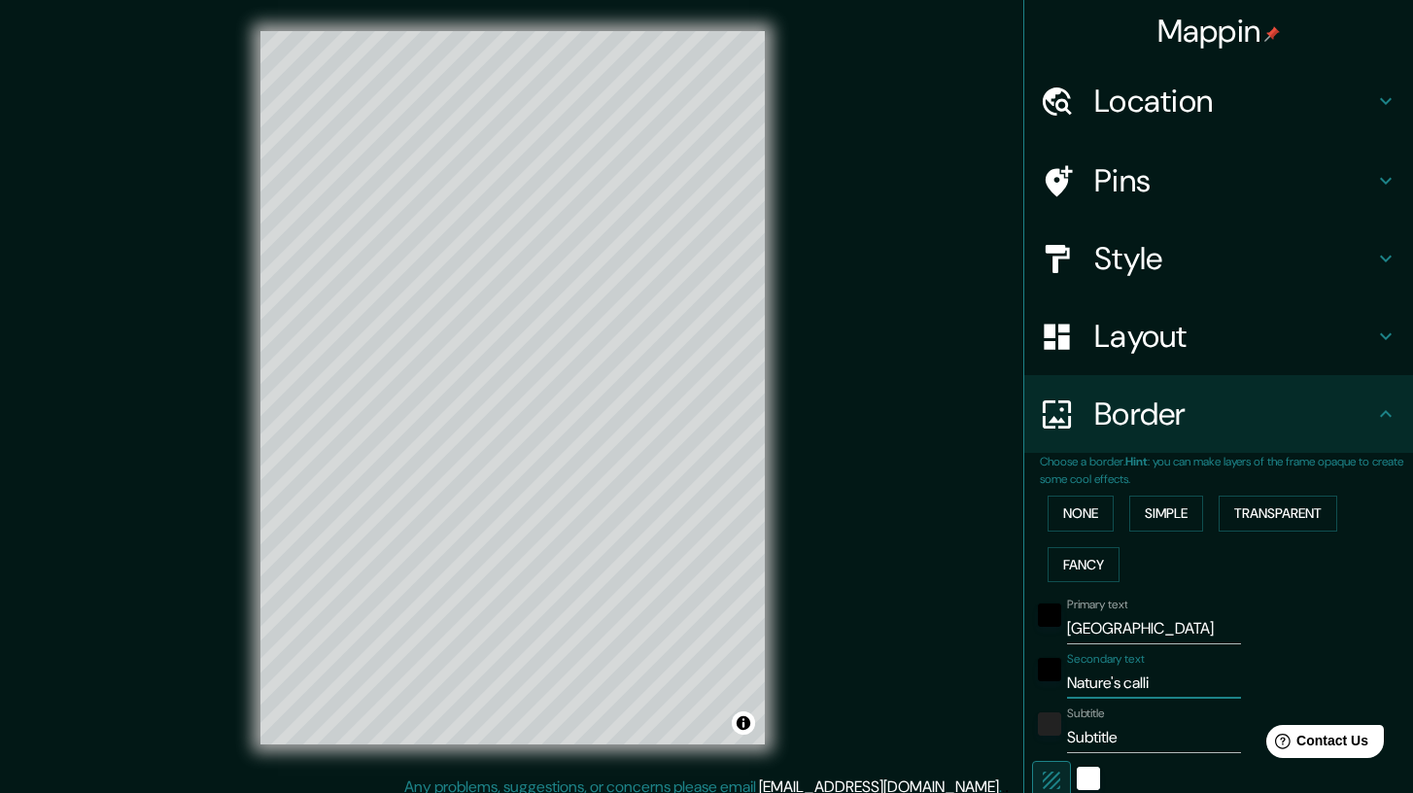
type input "Nature's callin"
type input "208"
type input "42"
type input "Nature's calling"
type input "208"
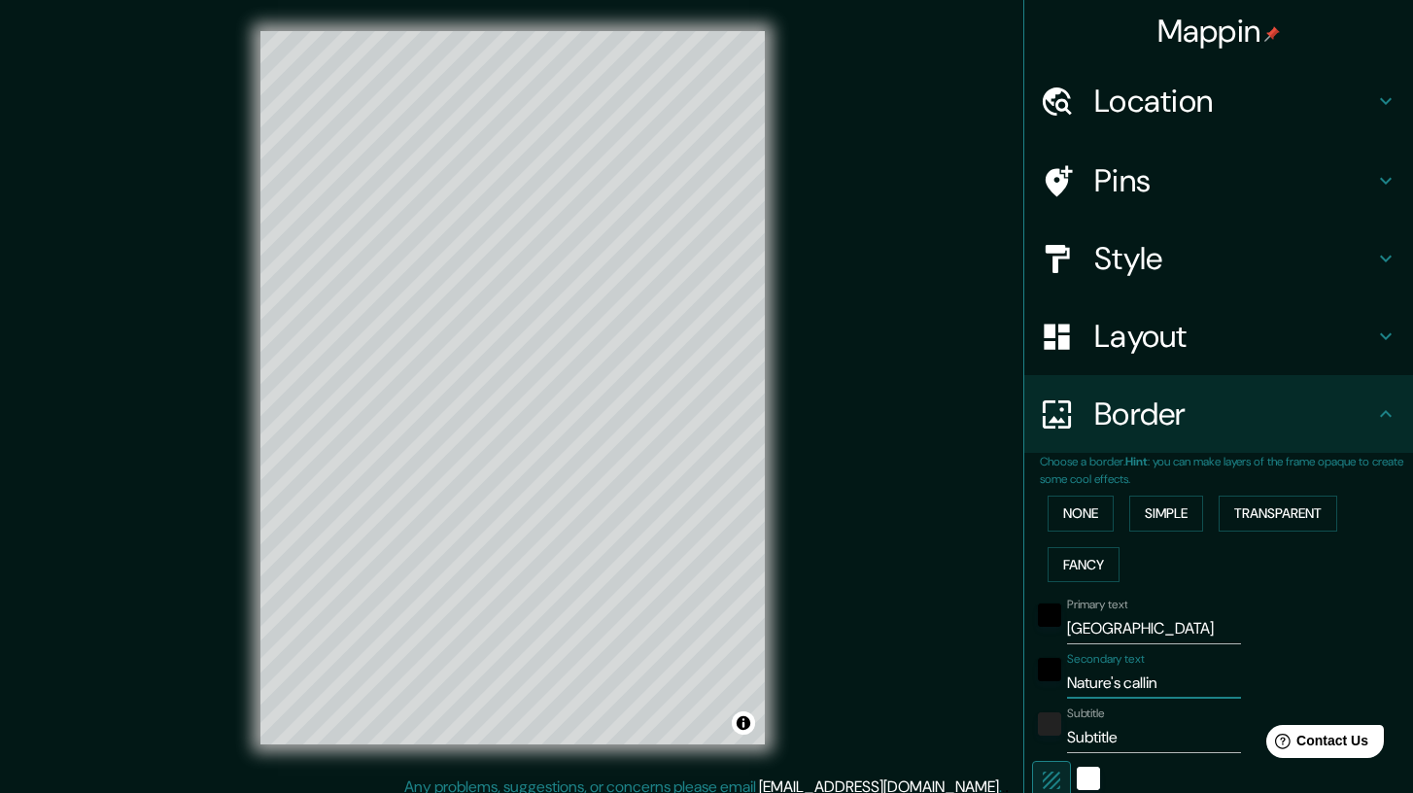
type input "42"
type input "Nature's calling"
type input "208"
type input "42"
type input "N"
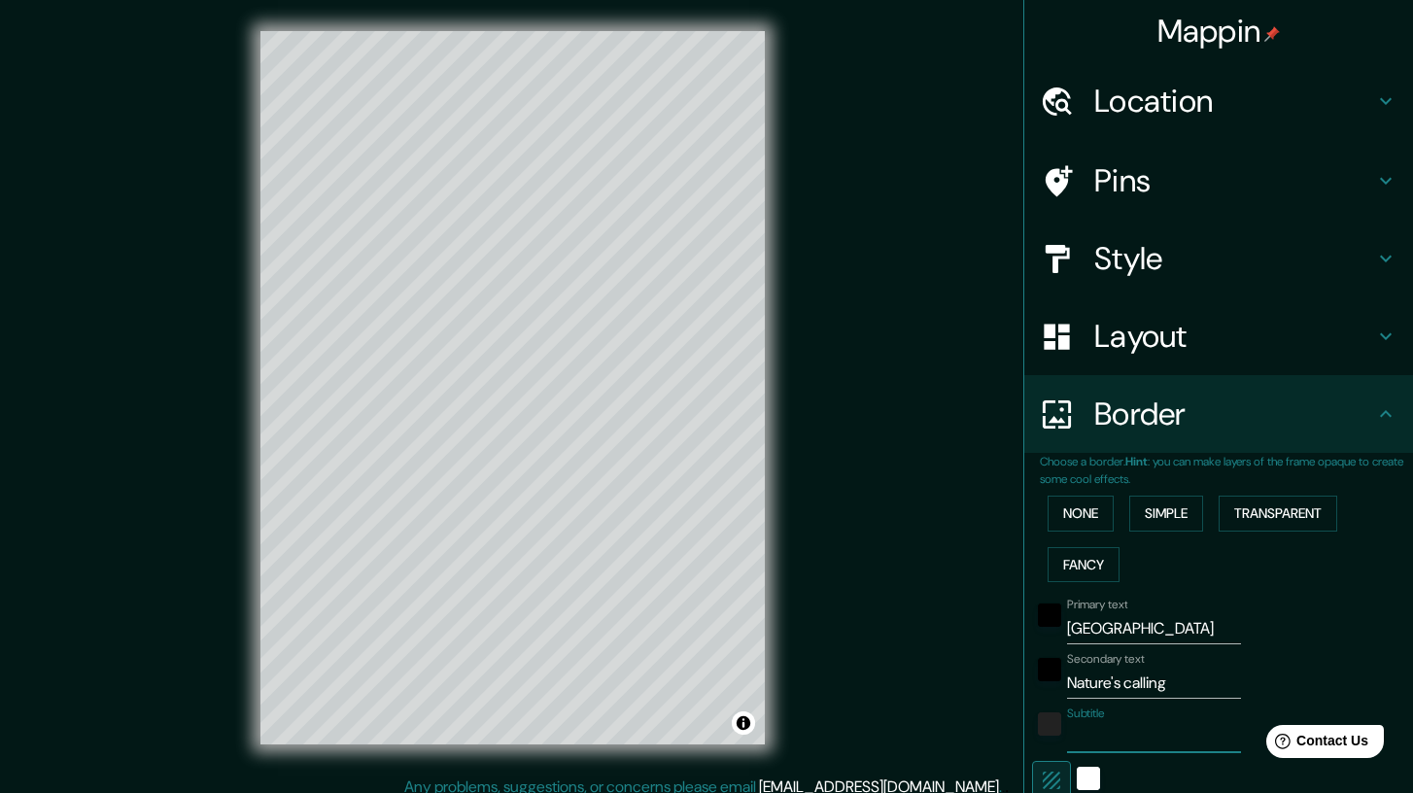
type input "208"
type input "42"
type input "Na"
type input "208"
type input "42"
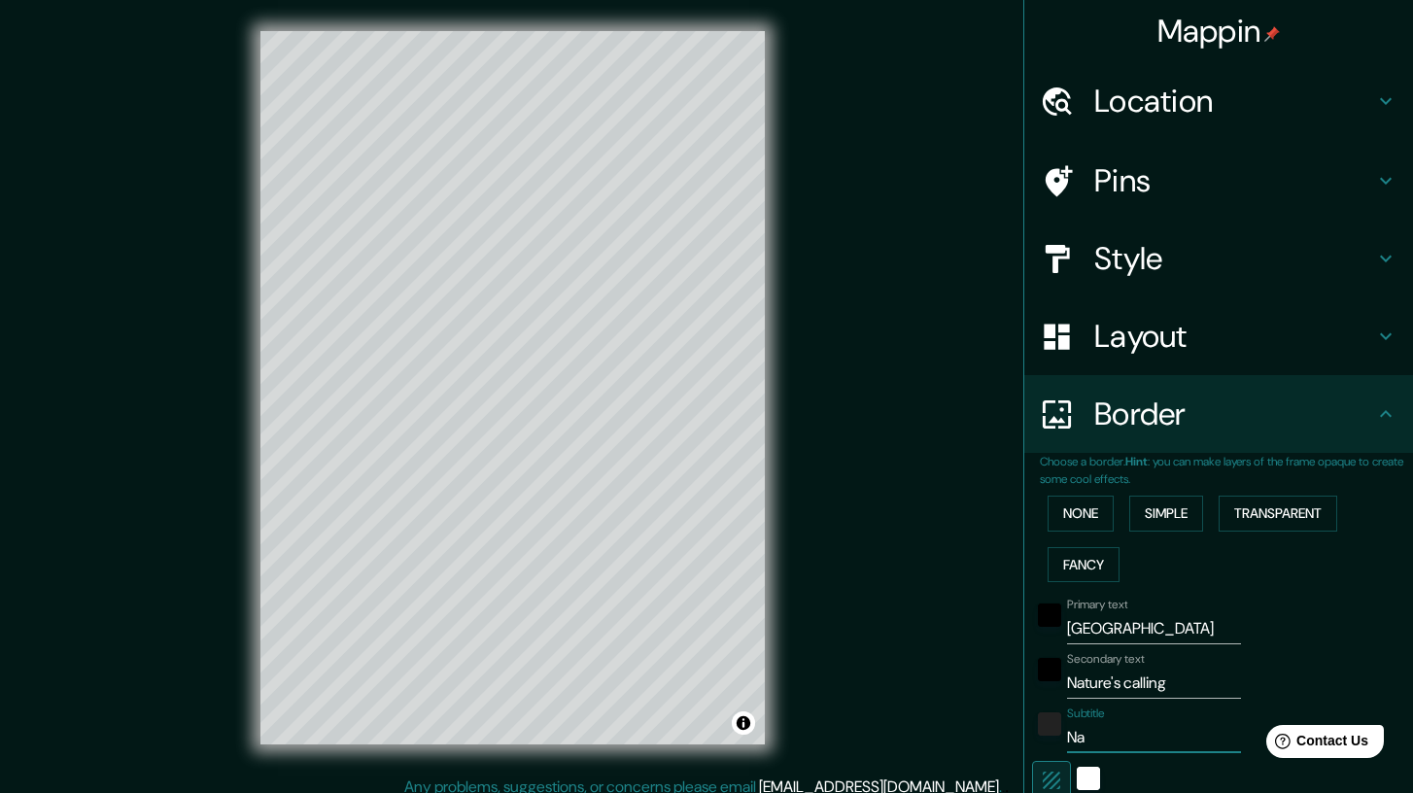
type input "Nat"
type input "208"
type input "42"
type input "Natu"
type input "208"
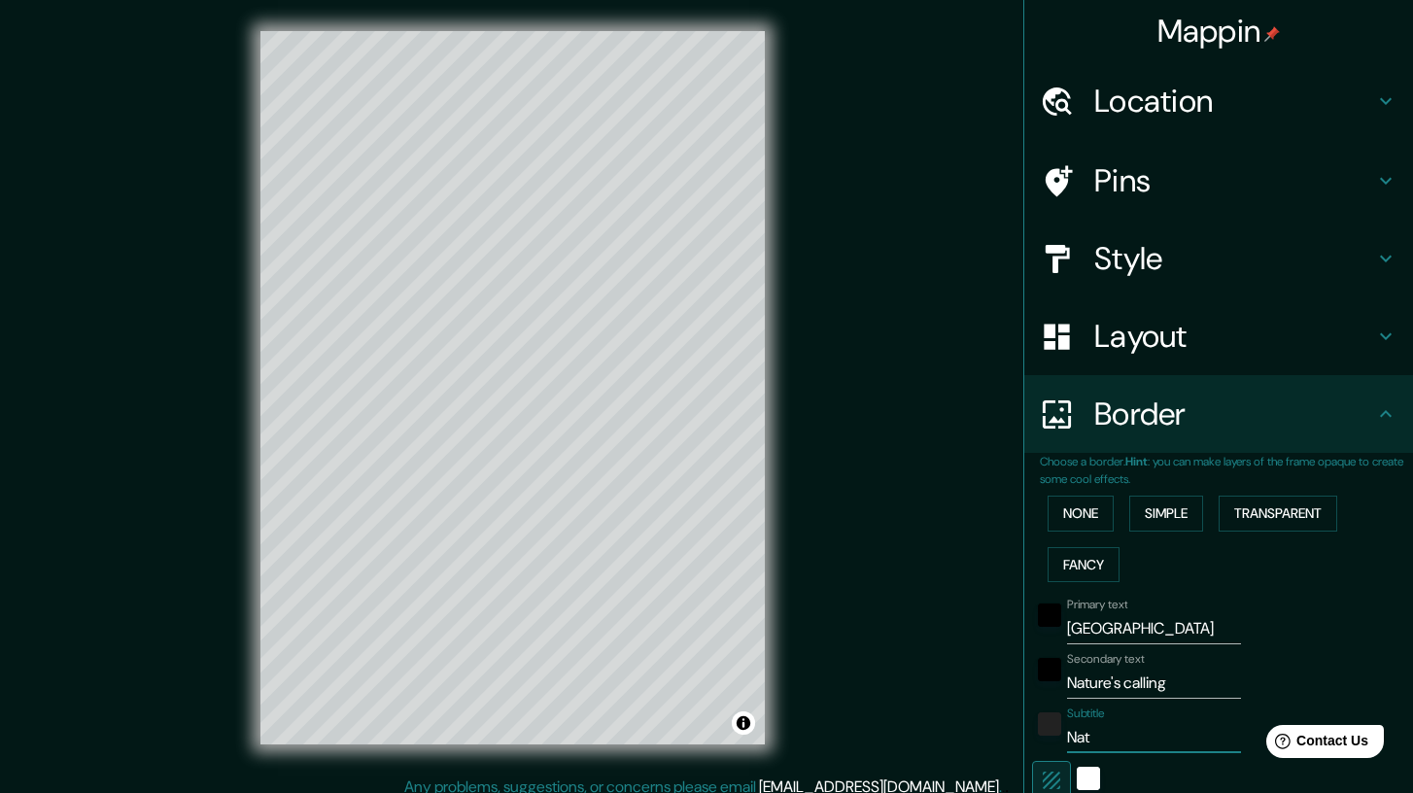
type input "42"
type input "Natur"
type input "208"
type input "42"
type input "Nature"
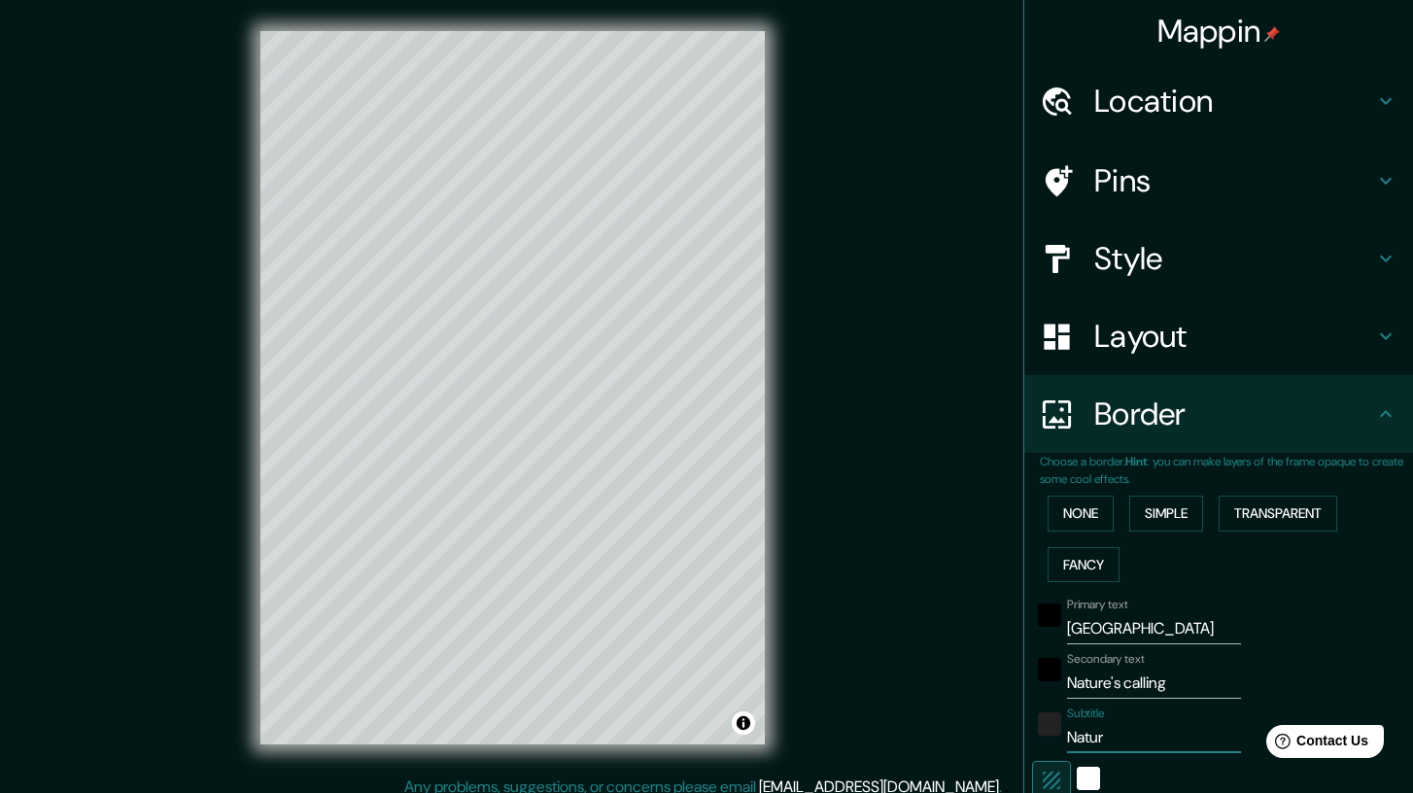
type input "208"
type input "42"
type input "Nature'"
type input "208"
type input "42"
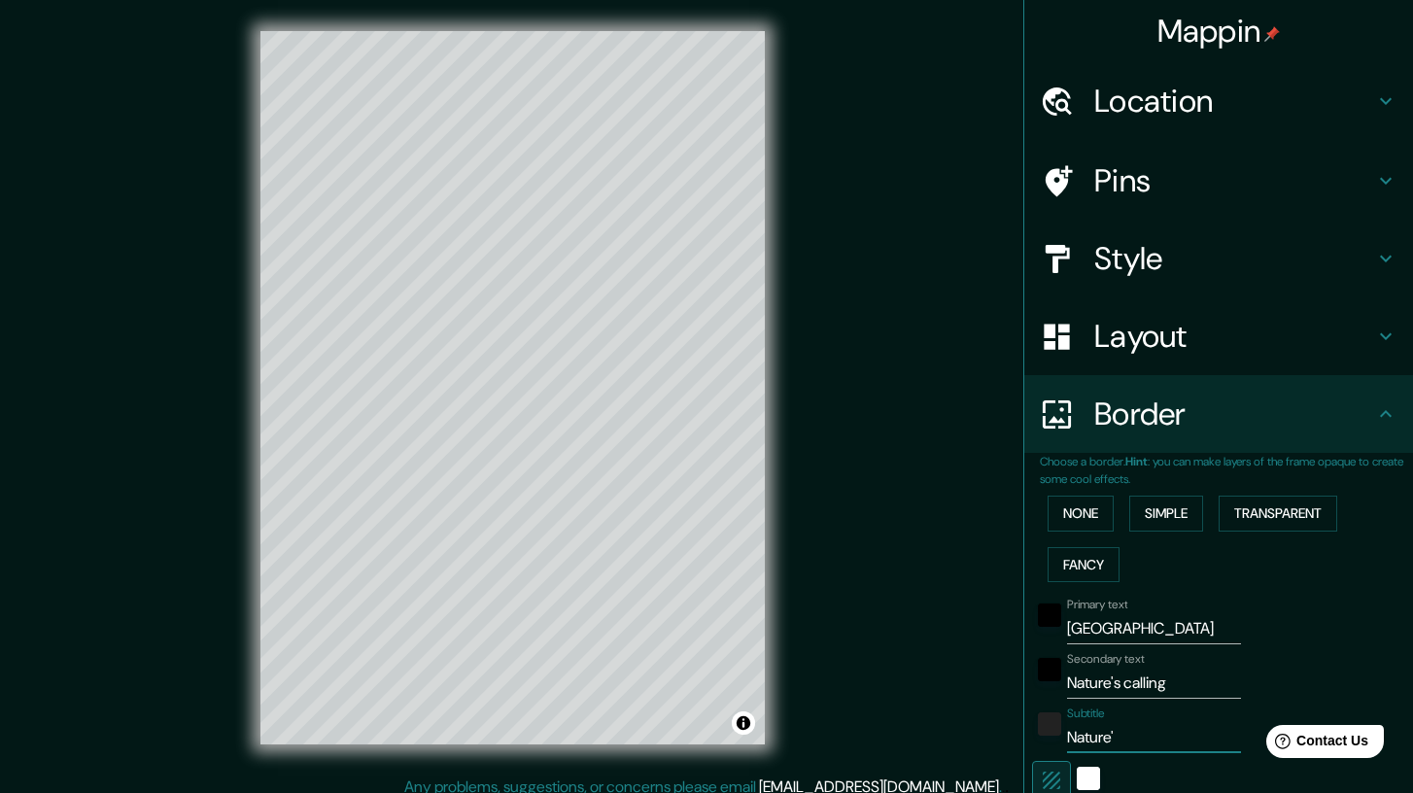
type input "Nature's"
type input "208"
type input "42"
type input "Nature's"
type input "208"
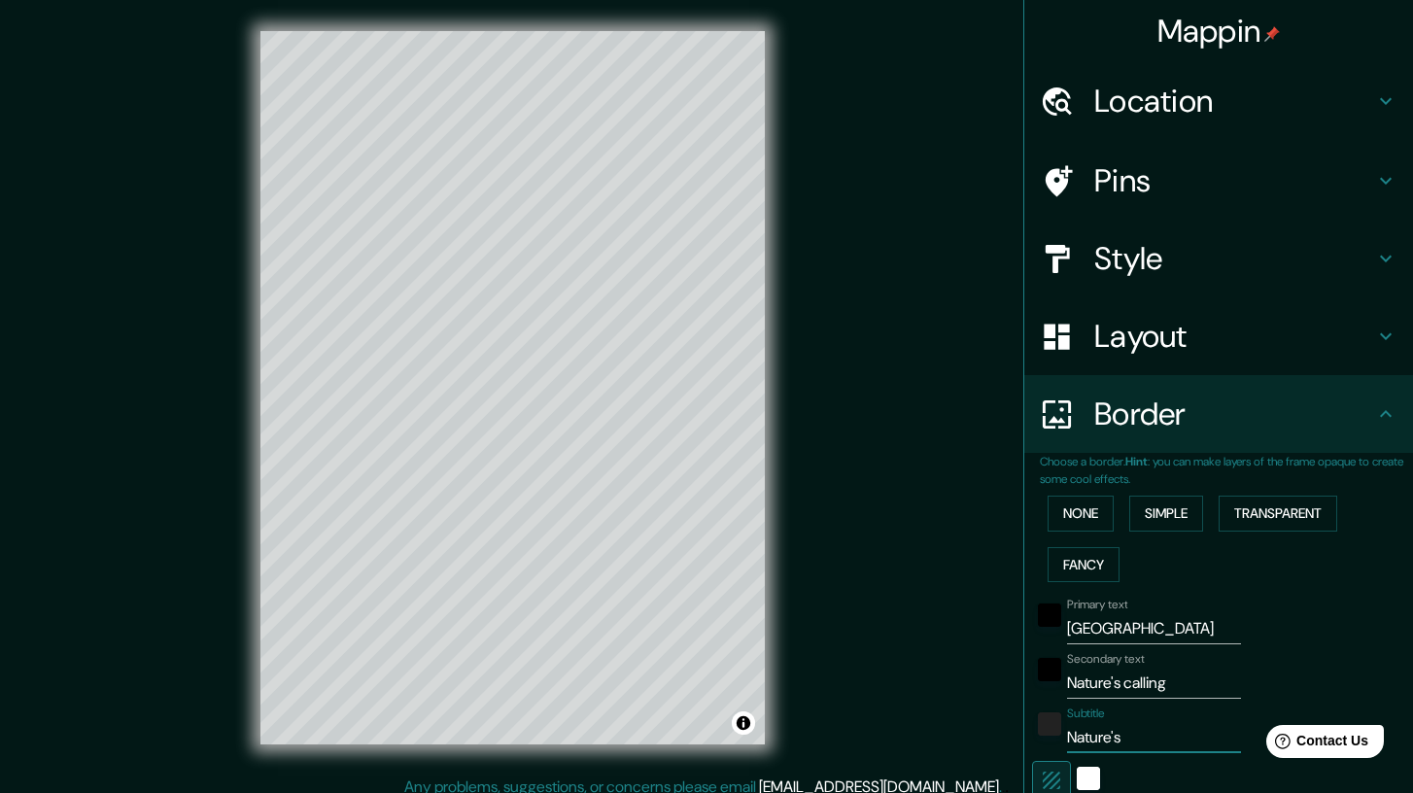
type input "42"
type input "Nature's C"
type input "208"
type input "42"
type input "Nature's Ca"
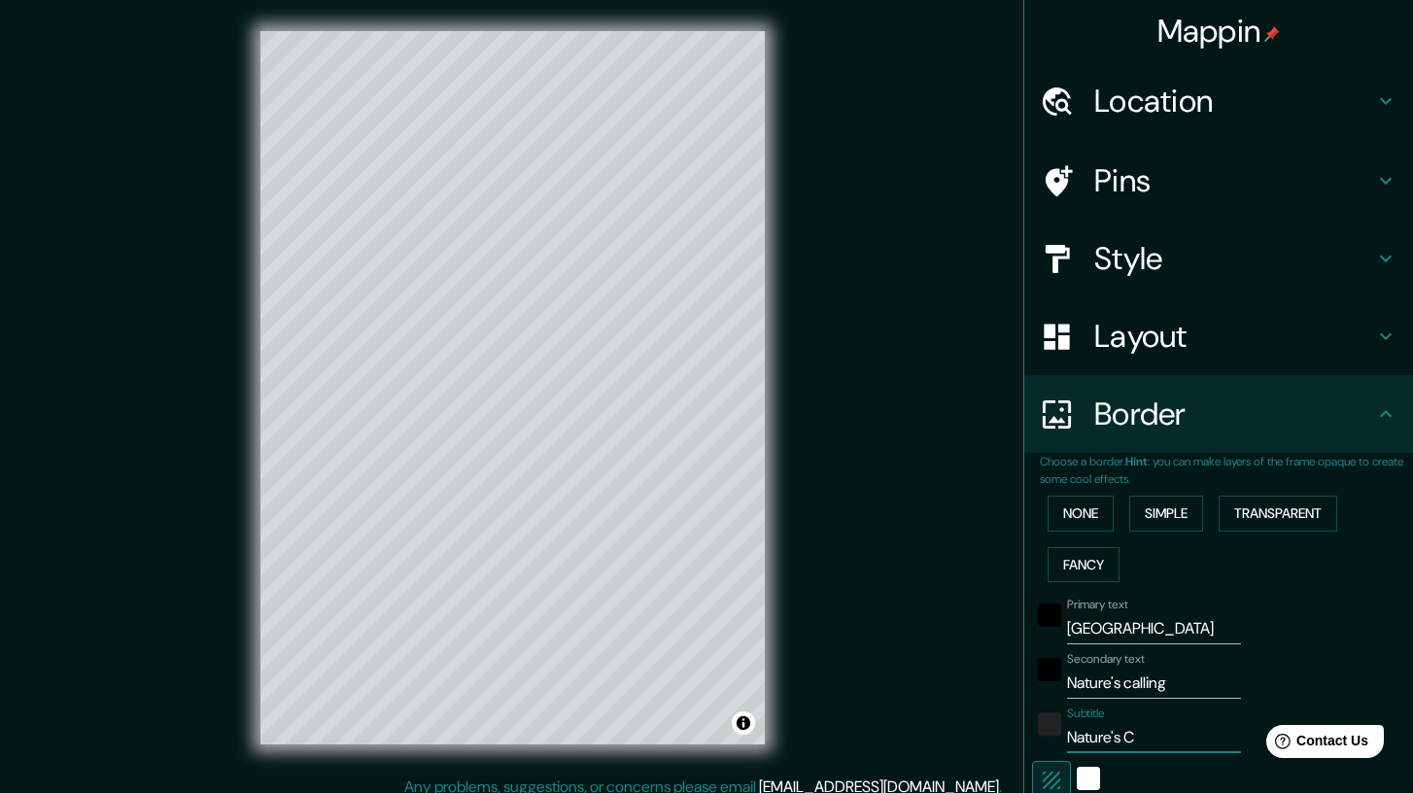
type input "208"
type input "42"
type input "Nature's Cal"
type input "208"
type input "42"
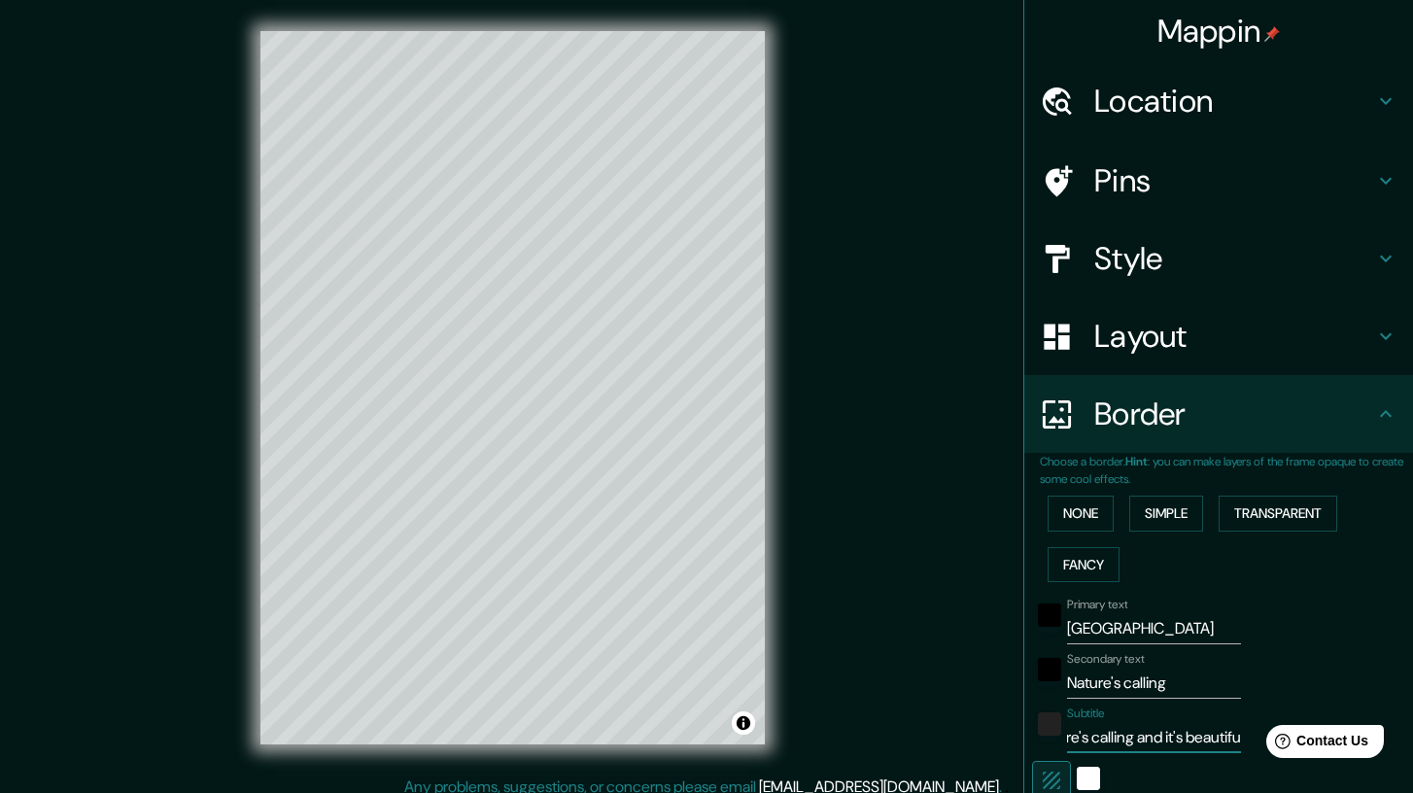
scroll to position [0, 67]
click at [1205, 682] on input "Nature's calling" at bounding box center [1154, 683] width 174 height 31
drag, startPoint x: 1207, startPoint y: 629, endPoint x: 903, endPoint y: 626, distance: 304.1
click at [903, 629] on div "Mappin Location Kruger National Park, Mpumalanga, South Africa Pins Style Layou…" at bounding box center [706, 403] width 1413 height 806
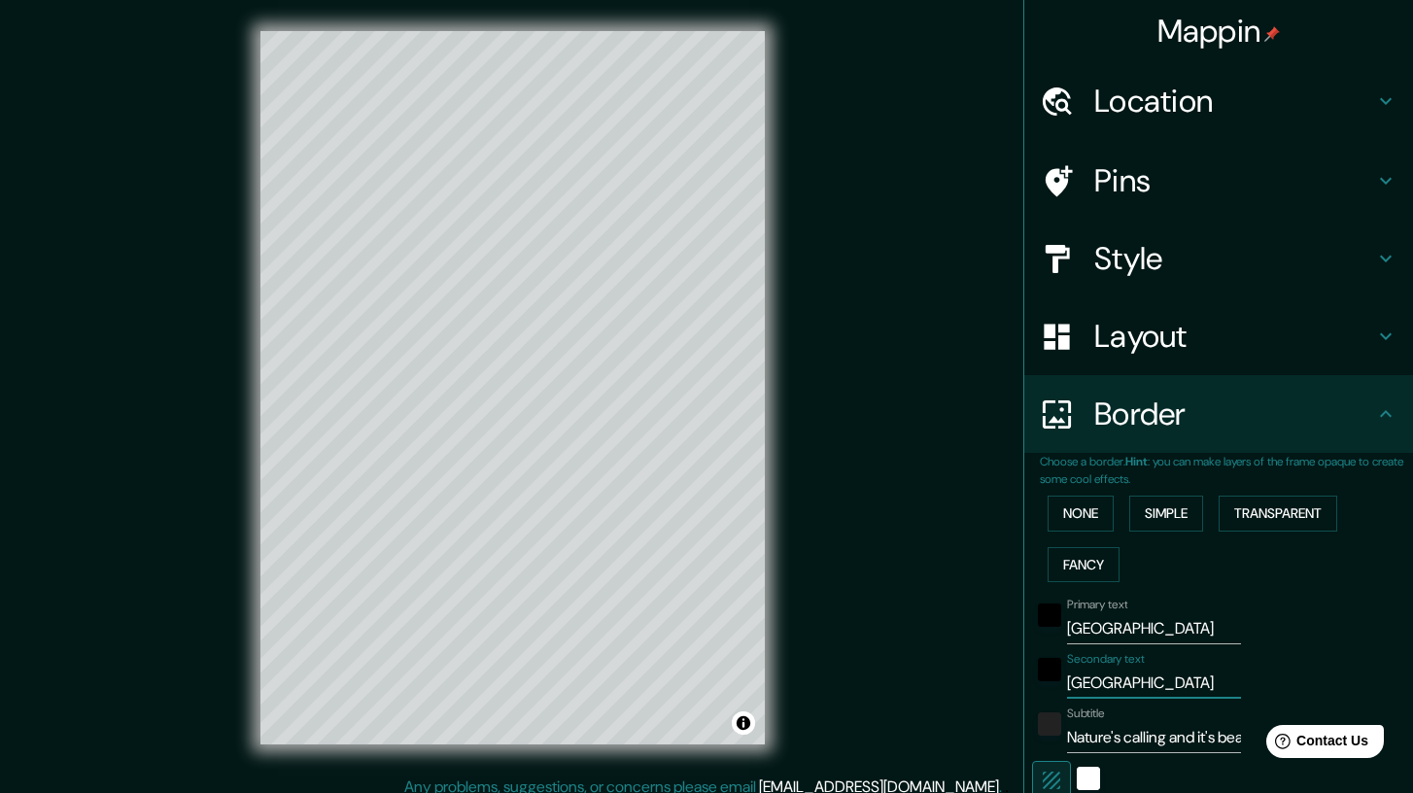
drag, startPoint x: 1168, startPoint y: 684, endPoint x: 985, endPoint y: 684, distance: 182.7
click at [985, 684] on div "Mappin Location Kruger National Park, Mpumalanga, South Africa Pins Style Layou…" at bounding box center [706, 403] width 1413 height 806
paste input "Nature's calling"
click at [980, 674] on div "Mappin Location Kruger National Park, Mpumalanga, South Africa Pins Style Layou…" at bounding box center [706, 403] width 1413 height 806
click at [1154, 678] on input "Nature's calling" at bounding box center [1154, 683] width 174 height 31
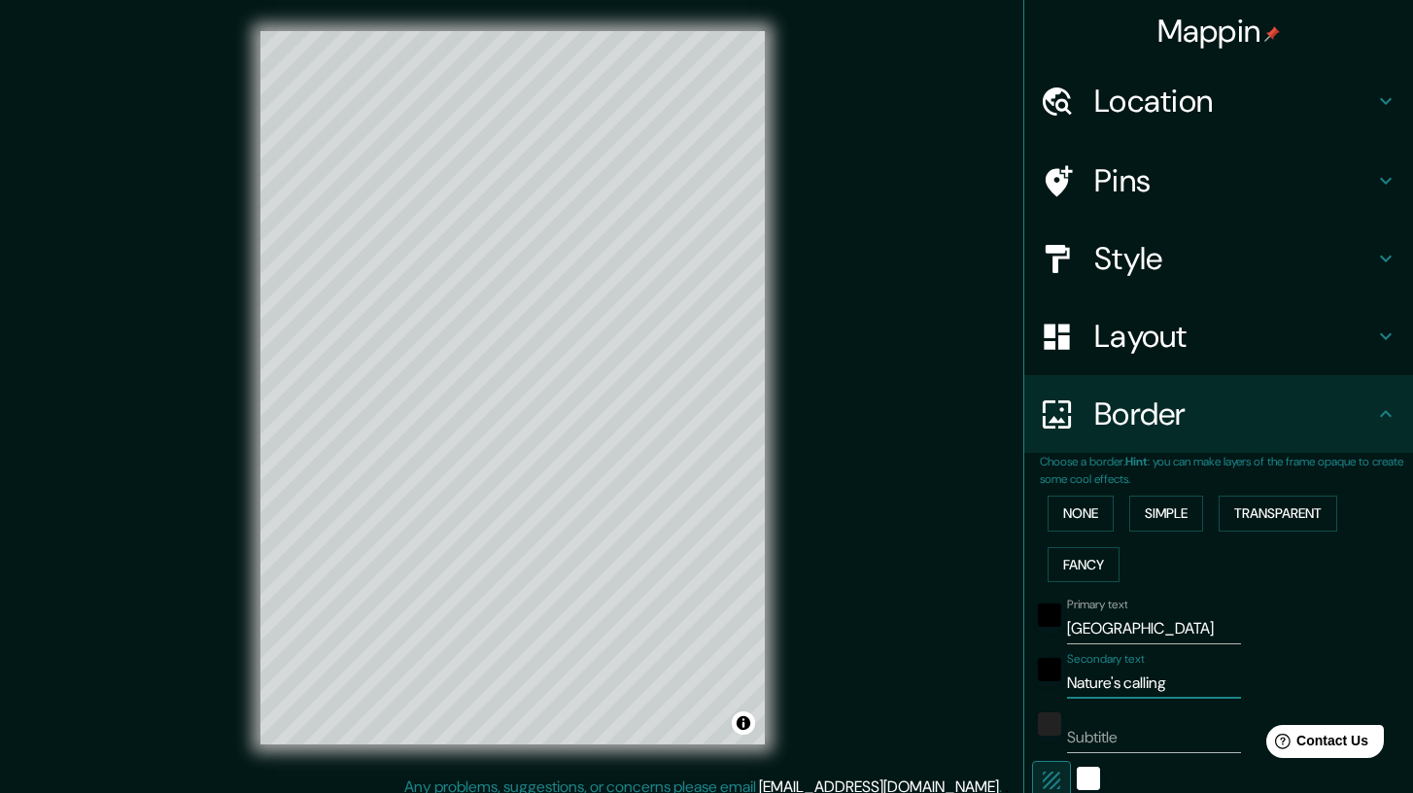
click at [1115, 688] on input "Nature's calling" at bounding box center [1154, 683] width 174 height 31
click at [1213, 679] on input "Nature is calling" at bounding box center [1154, 683] width 174 height 31
click at [1119, 679] on input "Nature is calling, get your camer" at bounding box center [1154, 683] width 174 height 31
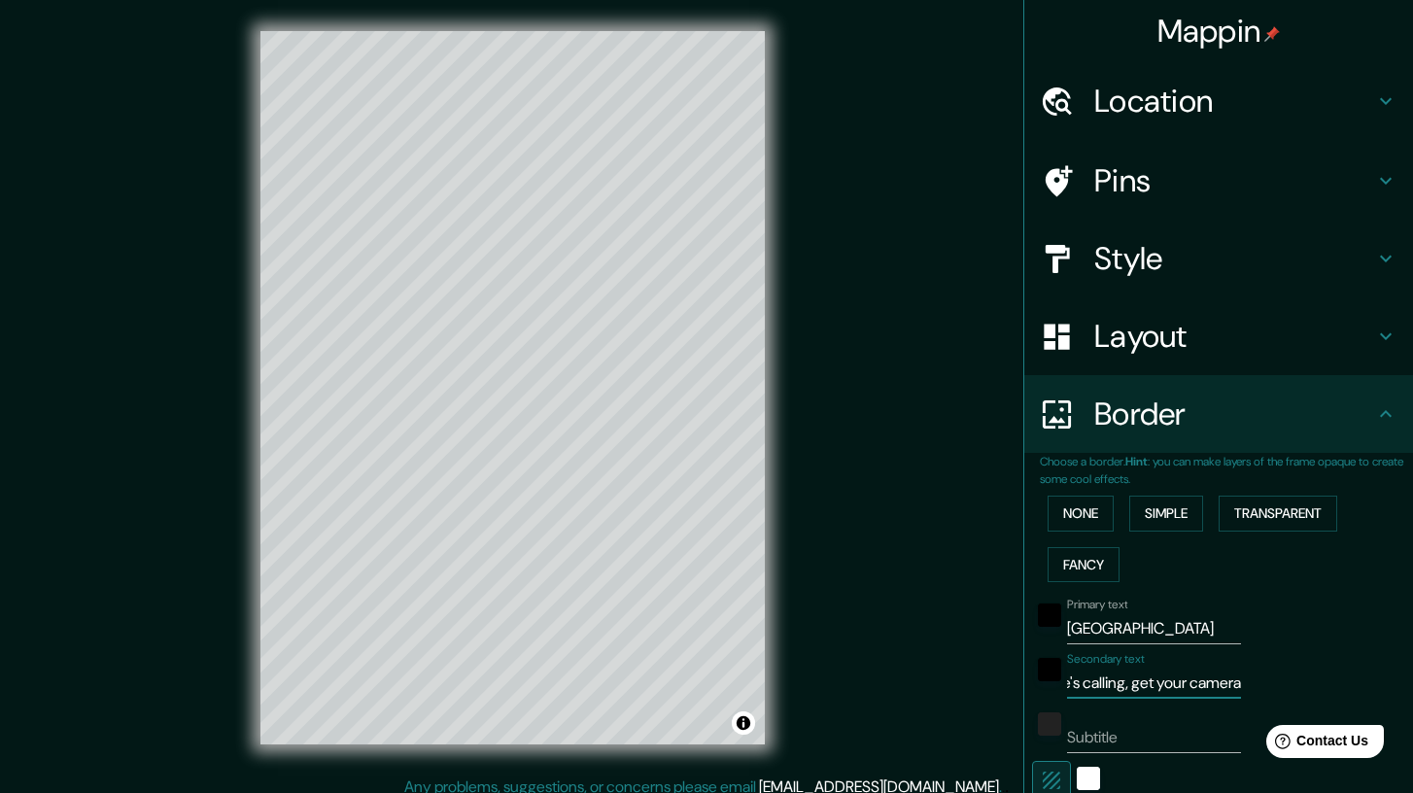
scroll to position [0, 68]
click at [870, 652] on div "Mappin Location Kruger National Park, Mpumalanga, South Africa Pins Style Layou…" at bounding box center [706, 403] width 1413 height 806
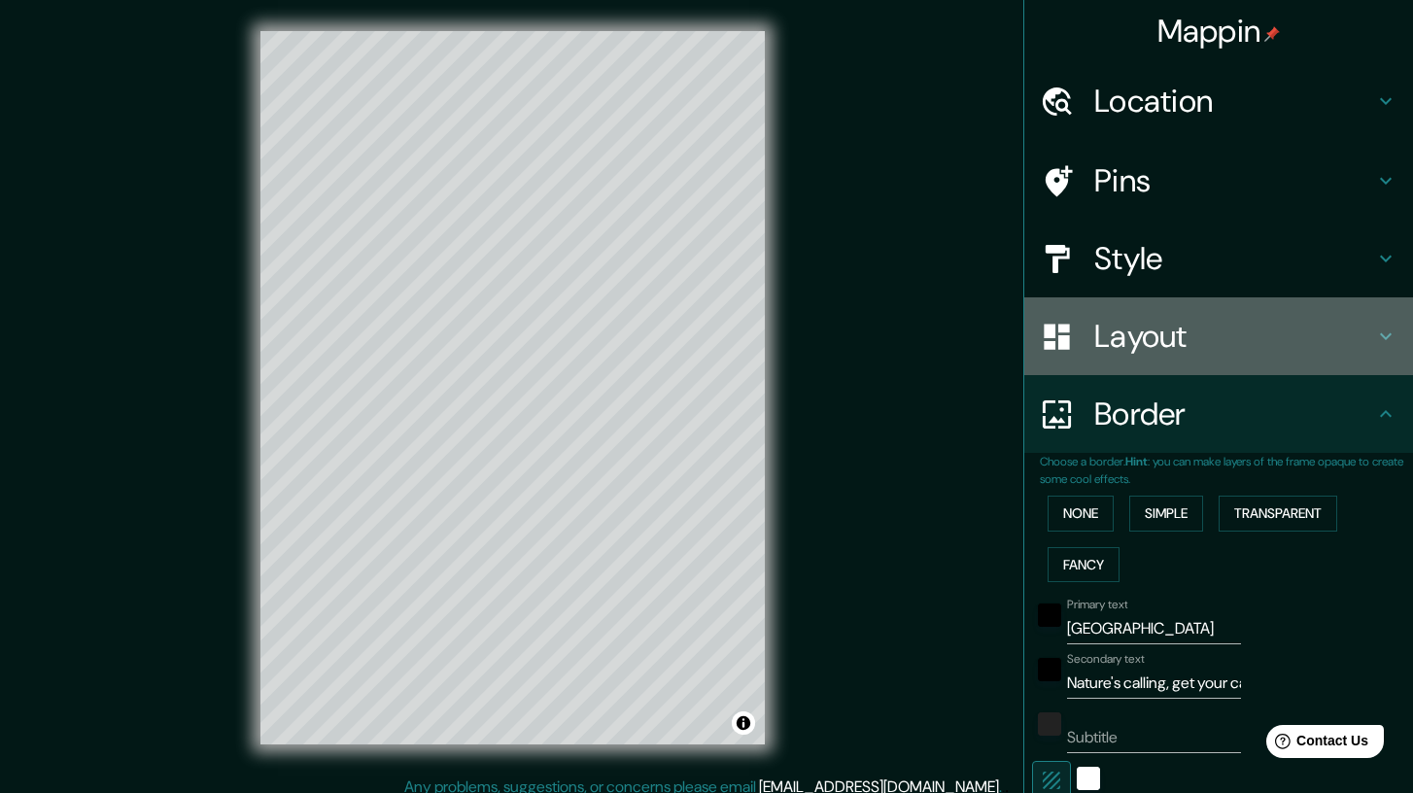
click at [1147, 351] on h4 "Layout" at bounding box center [1234, 336] width 280 height 39
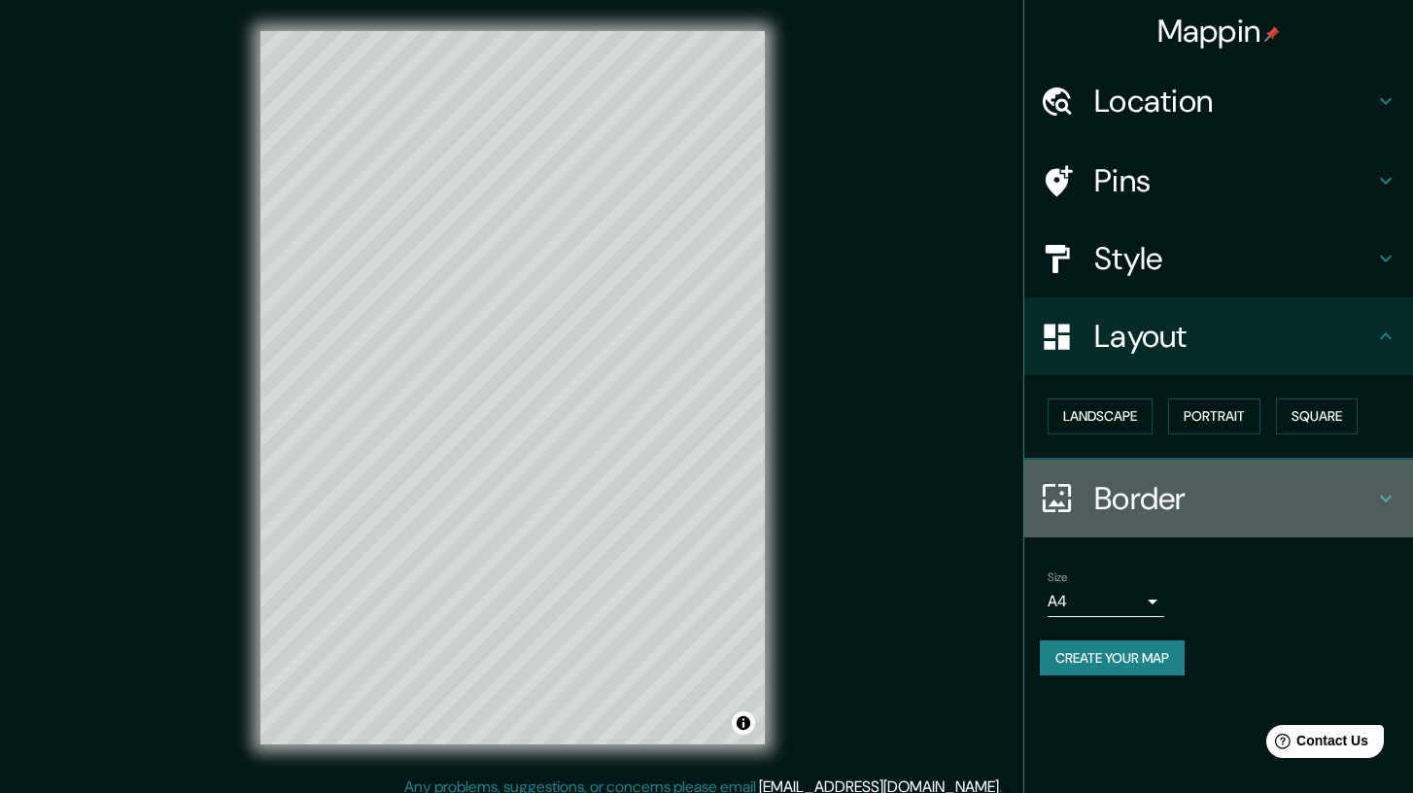
click at [1147, 487] on h4 "Border" at bounding box center [1234, 498] width 280 height 39
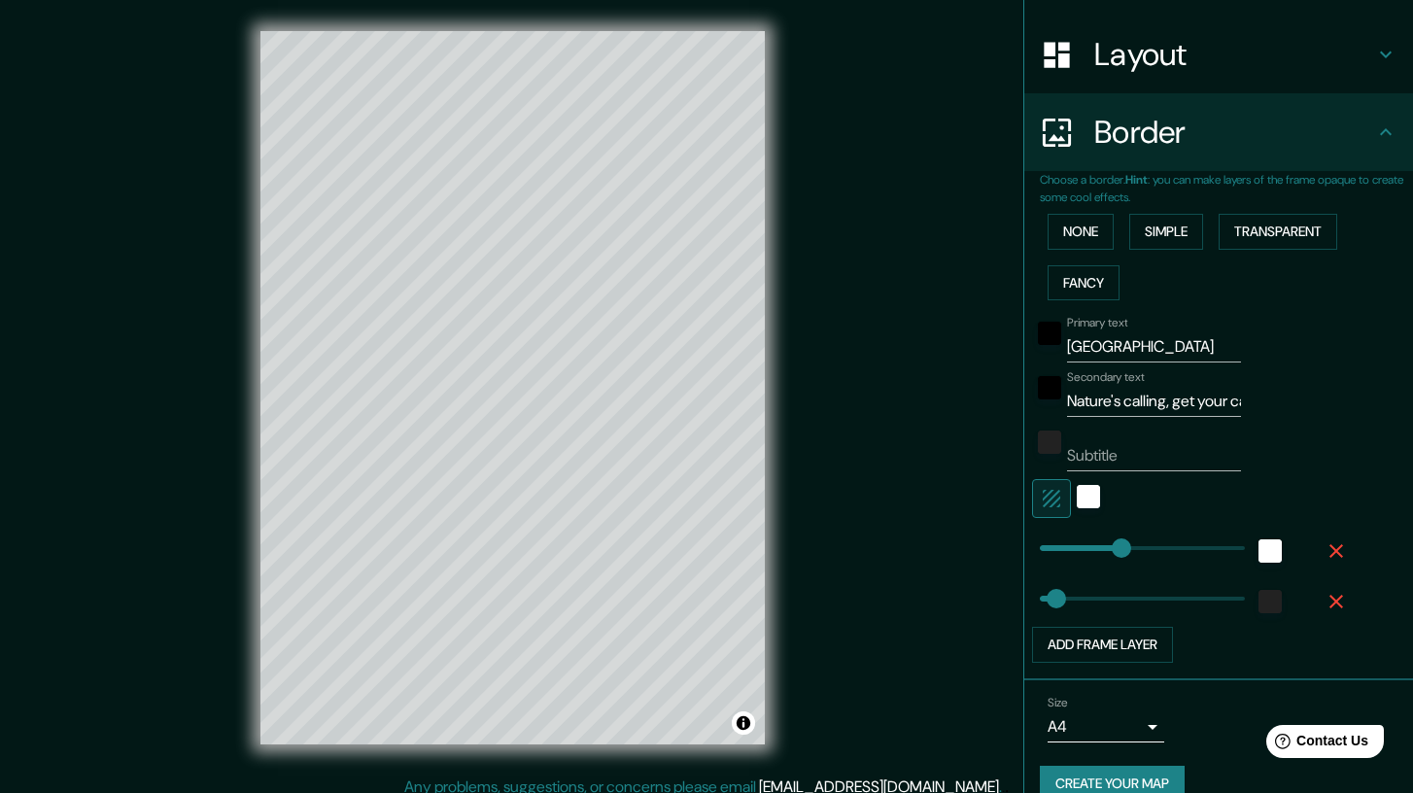
scroll to position [313, 0]
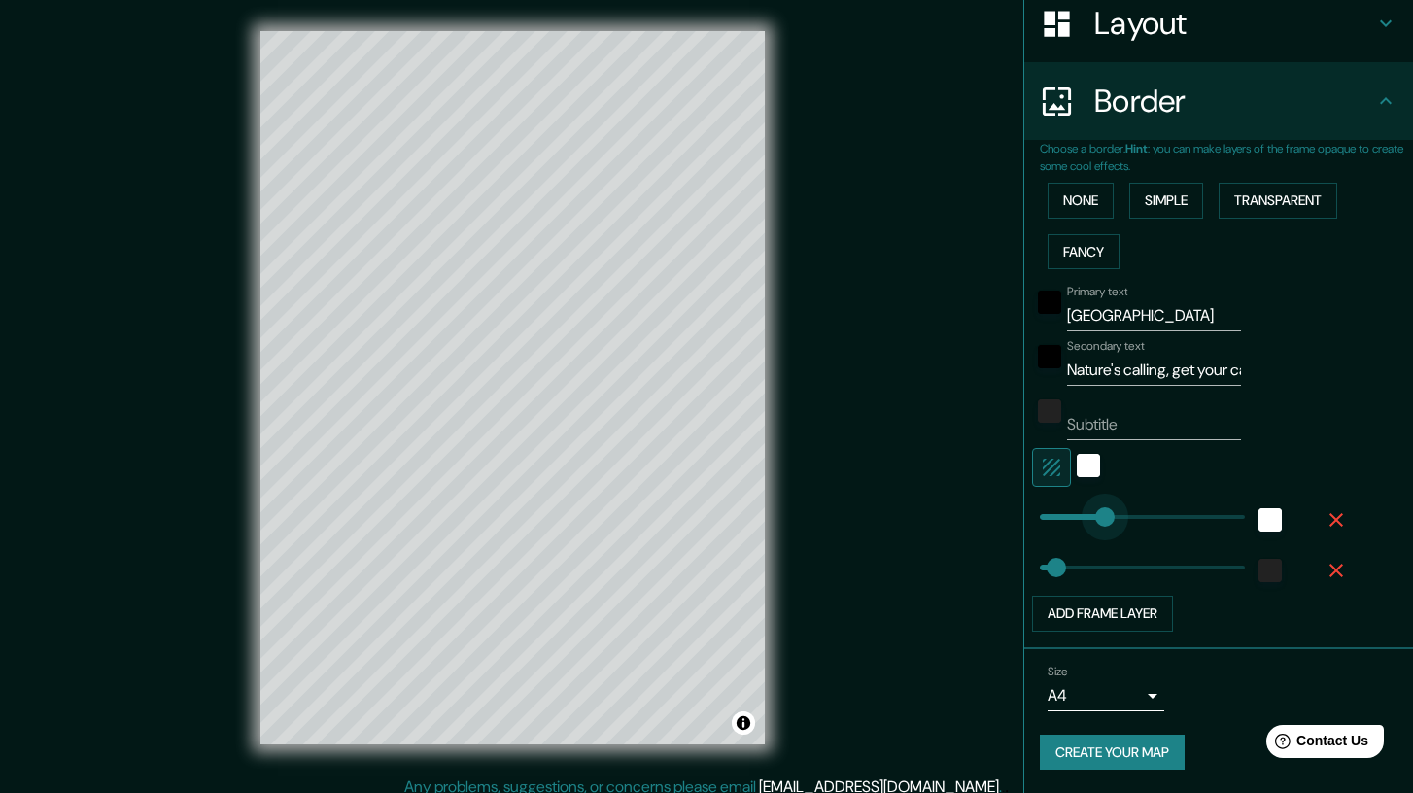
drag, startPoint x: 1115, startPoint y: 516, endPoint x: 1105, endPoint y: 516, distance: 10.7
click at [1149, 763] on button "Create your map" at bounding box center [1112, 753] width 145 height 36
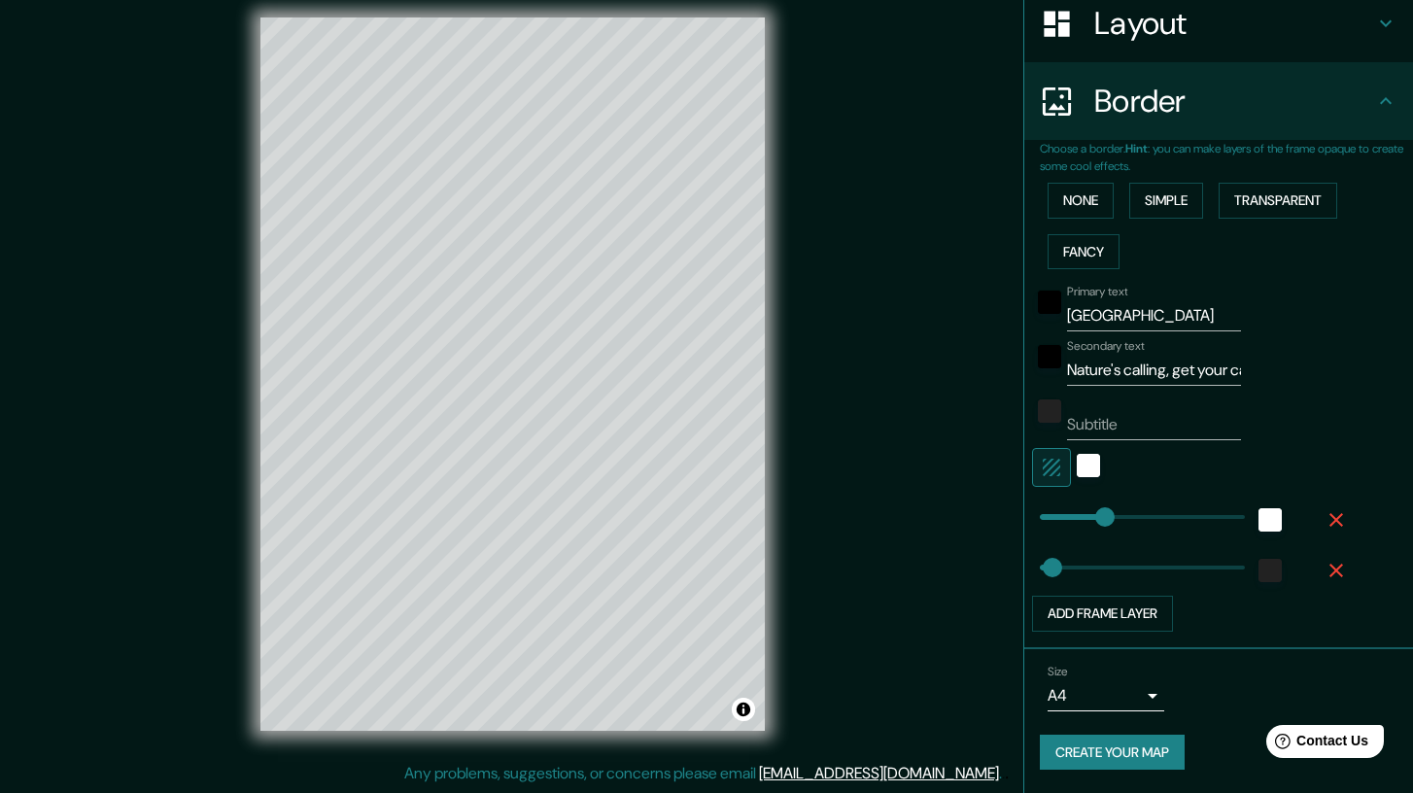
click at [1081, 756] on button "Create your map" at bounding box center [1112, 753] width 145 height 36
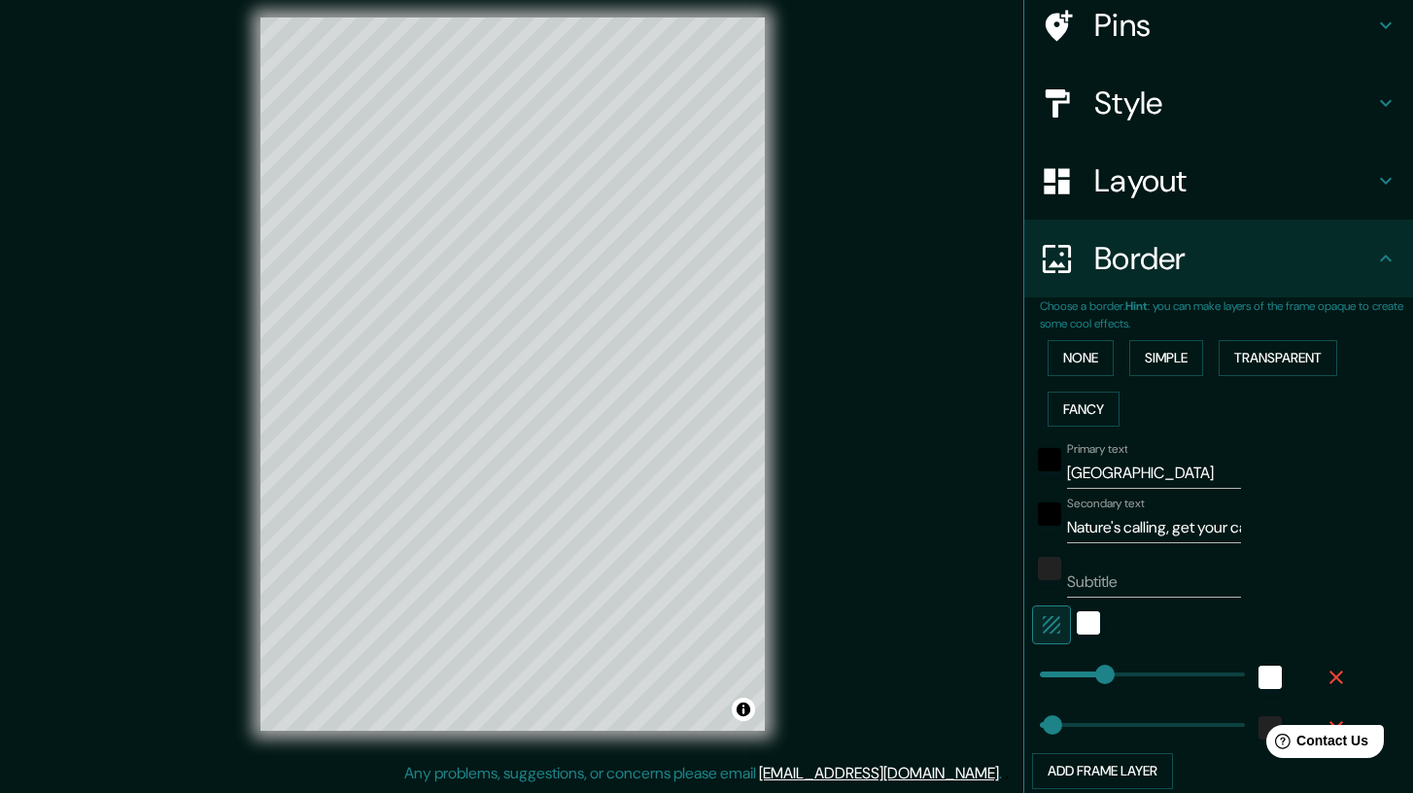
scroll to position [0, 0]
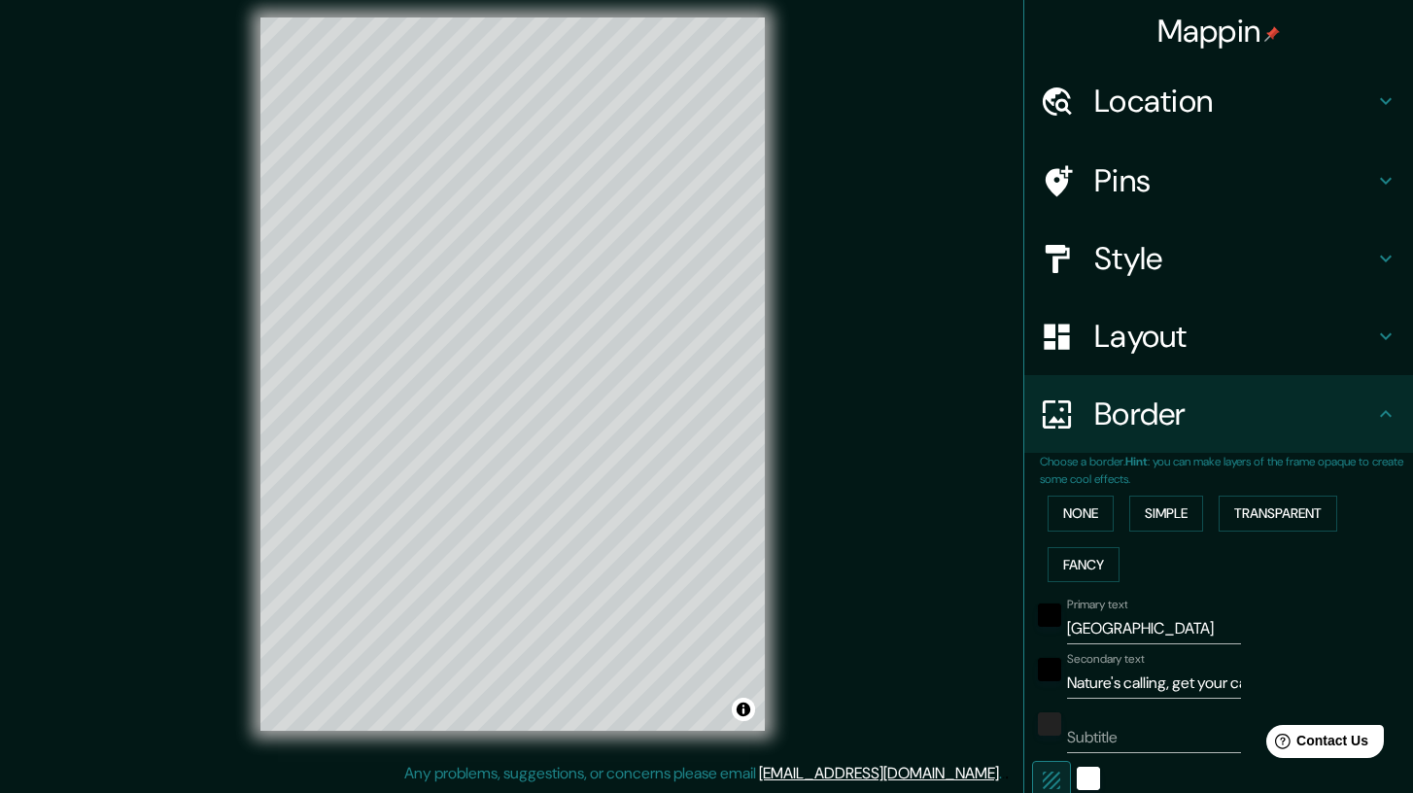
click at [1188, 97] on h4 "Location" at bounding box center [1234, 101] width 280 height 39
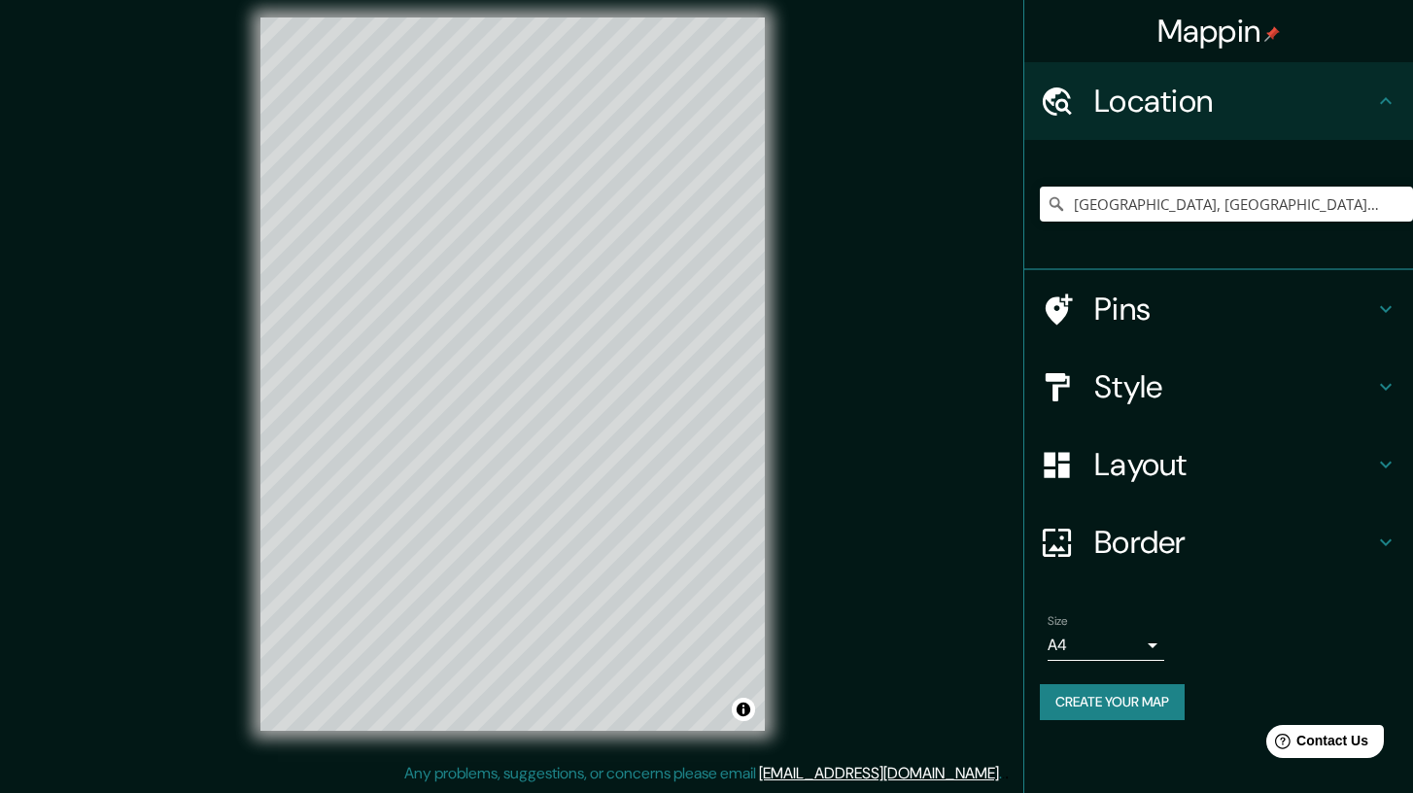
click at [1177, 315] on h4 "Pins" at bounding box center [1234, 309] width 280 height 39
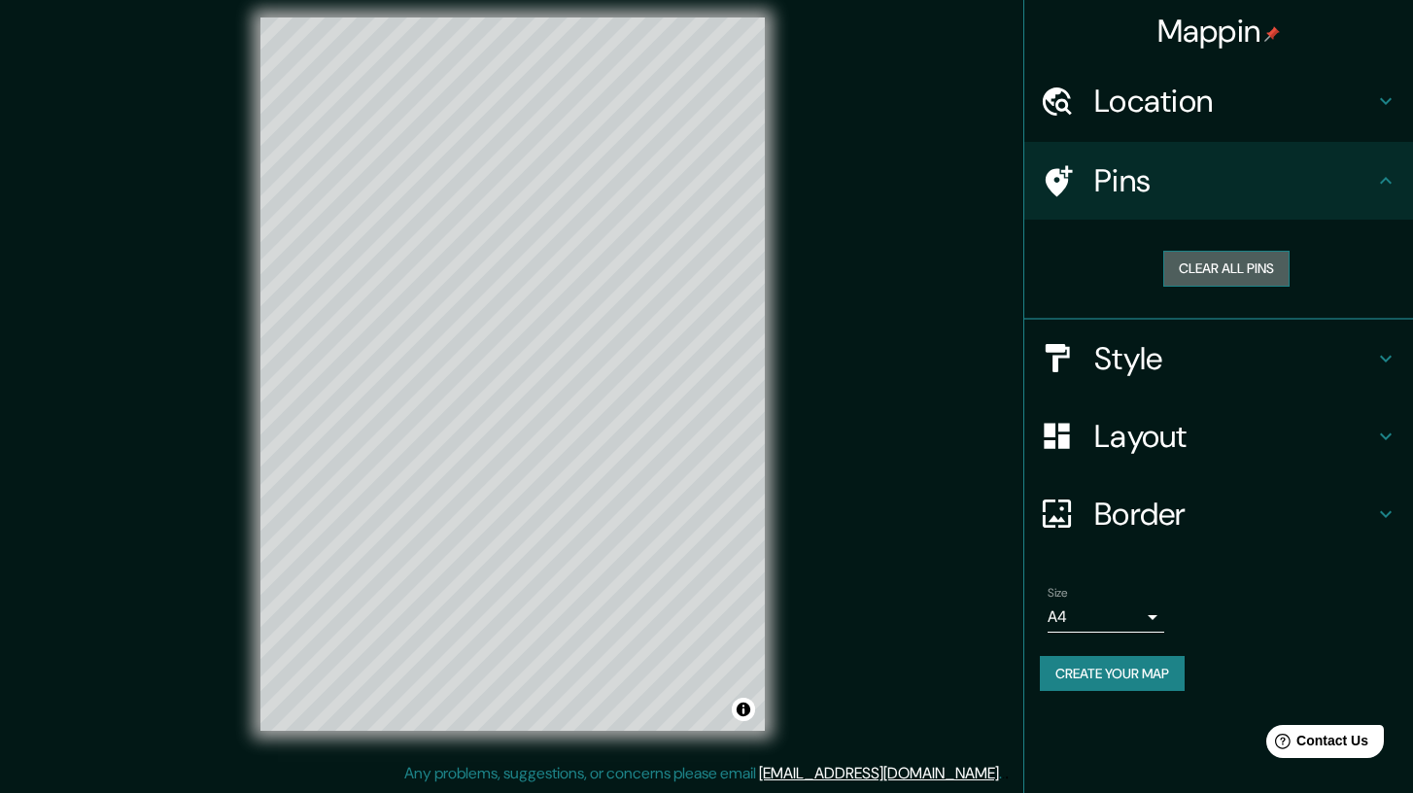
click at [1210, 270] on button "Clear all pins" at bounding box center [1226, 269] width 126 height 36
click at [1163, 352] on h4 "Style" at bounding box center [1234, 358] width 280 height 39
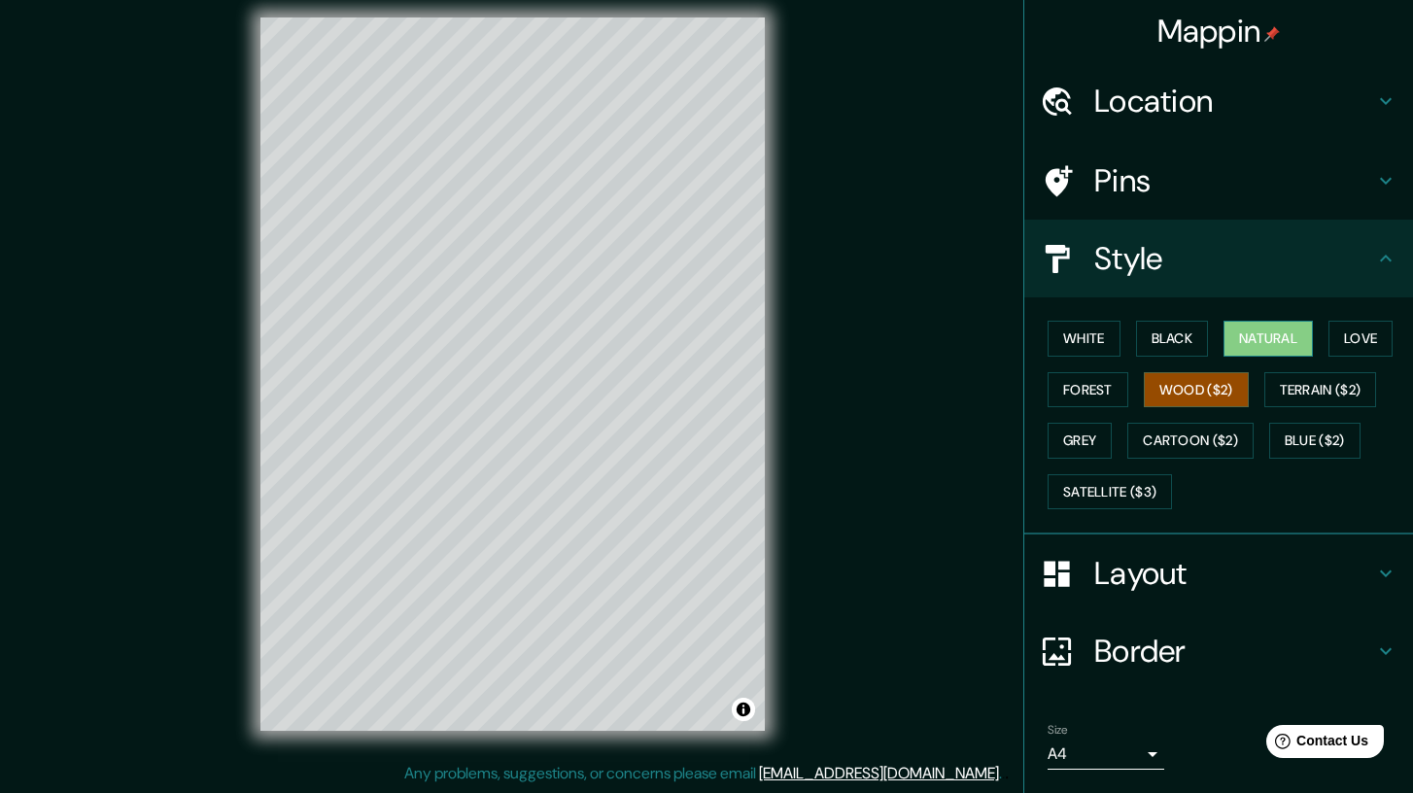
click at [1266, 334] on button "Natural" at bounding box center [1267, 339] width 89 height 36
click at [1366, 341] on button "Love" at bounding box center [1360, 339] width 64 height 36
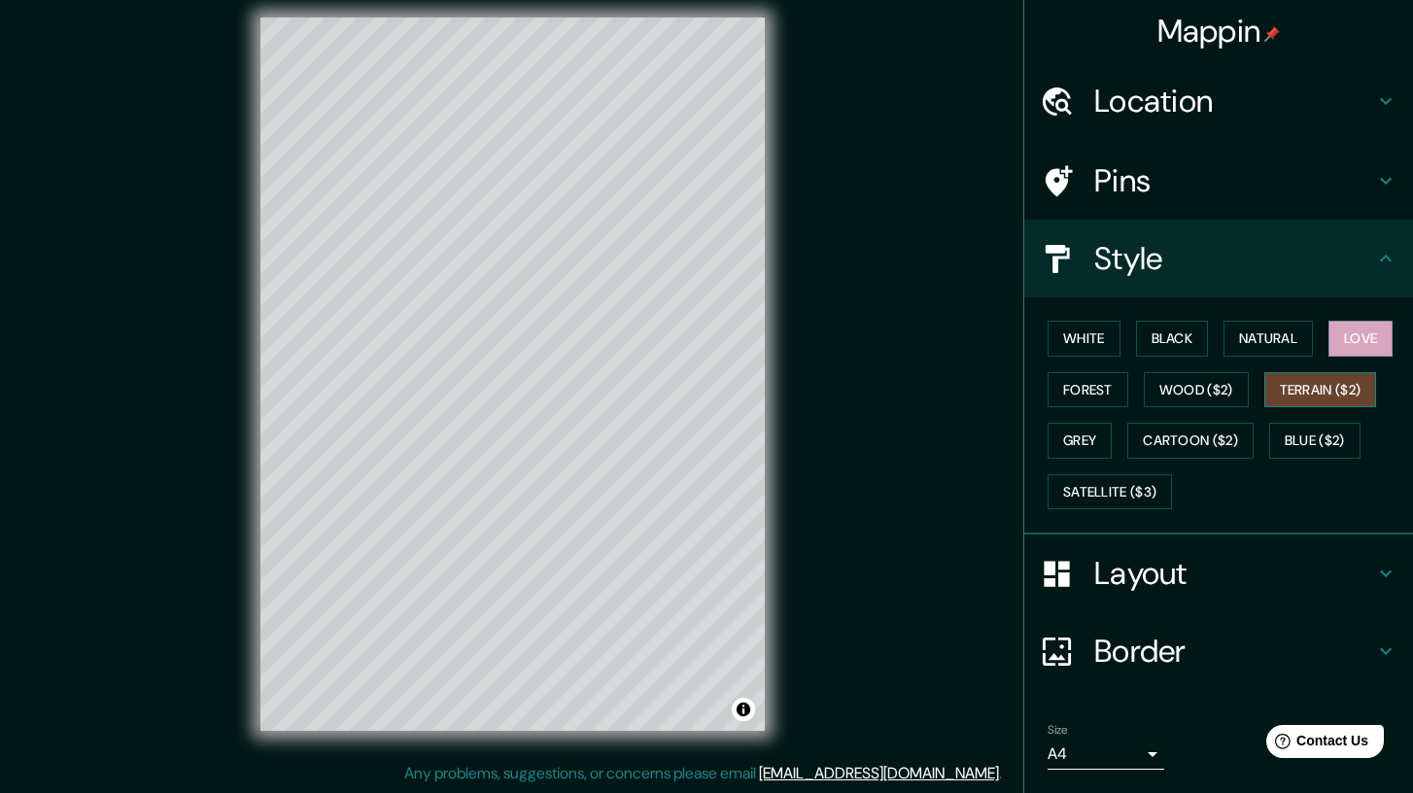
click at [1322, 390] on button "Terrain ($2)" at bounding box center [1320, 390] width 113 height 36
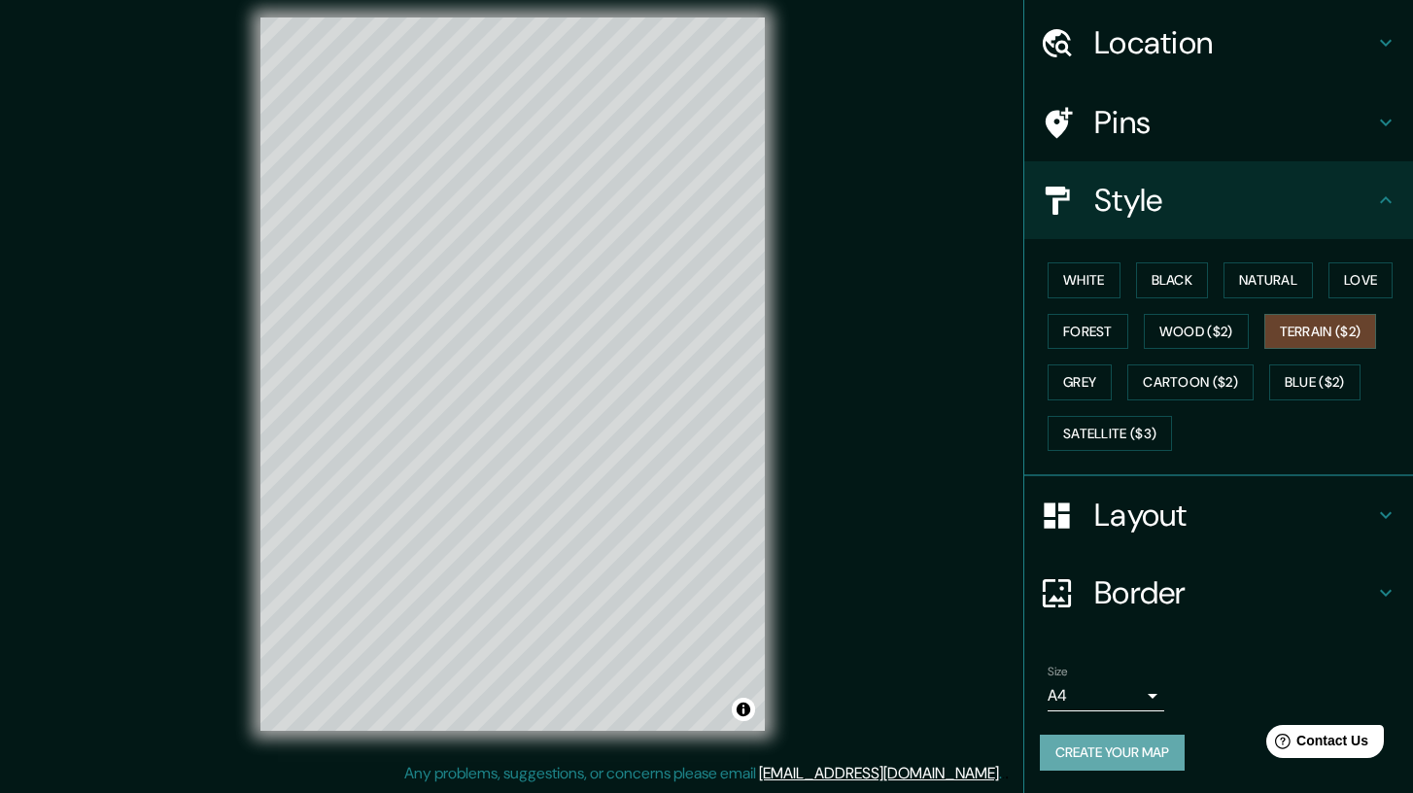
click at [1160, 761] on button "Create your map" at bounding box center [1112, 753] width 145 height 36
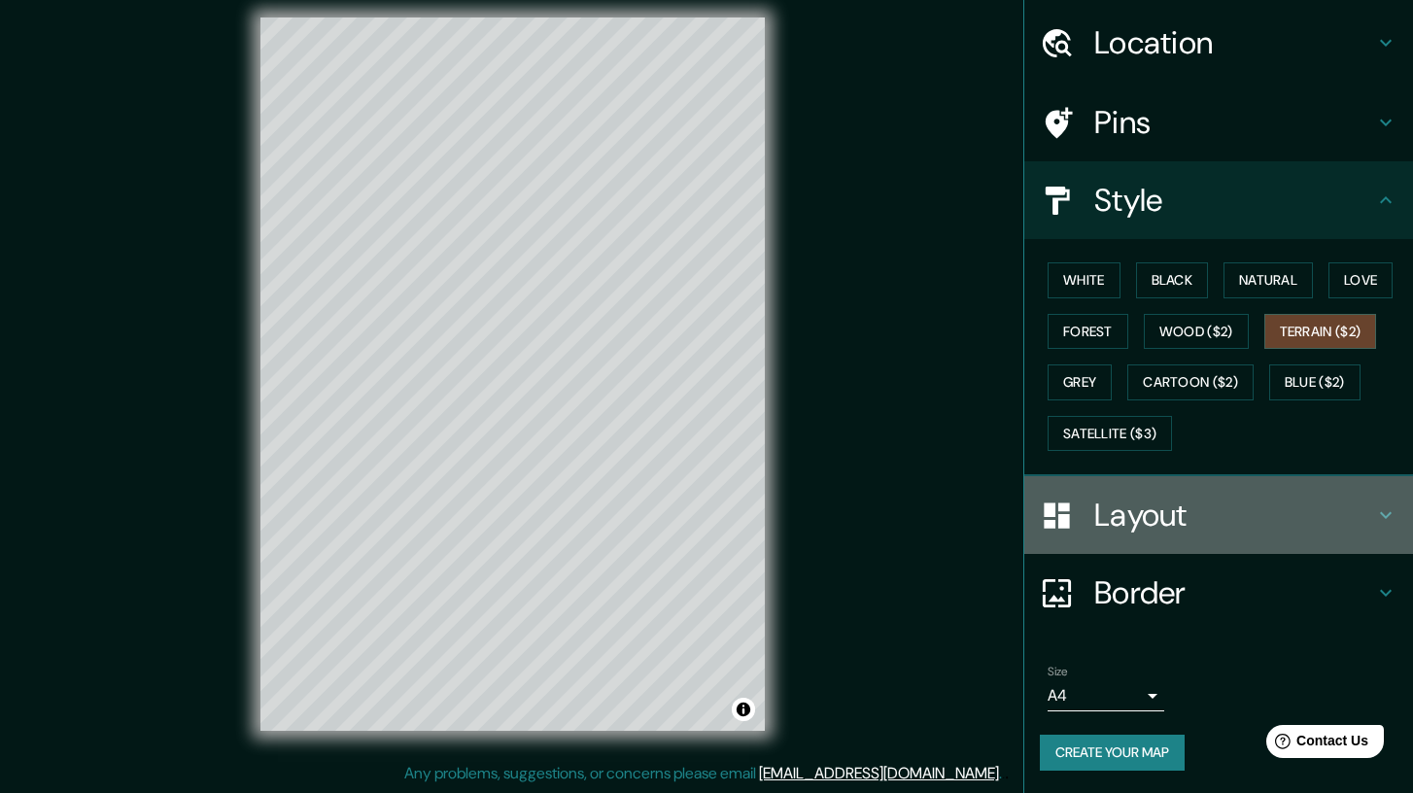
click at [1197, 517] on h4 "Layout" at bounding box center [1234, 515] width 280 height 39
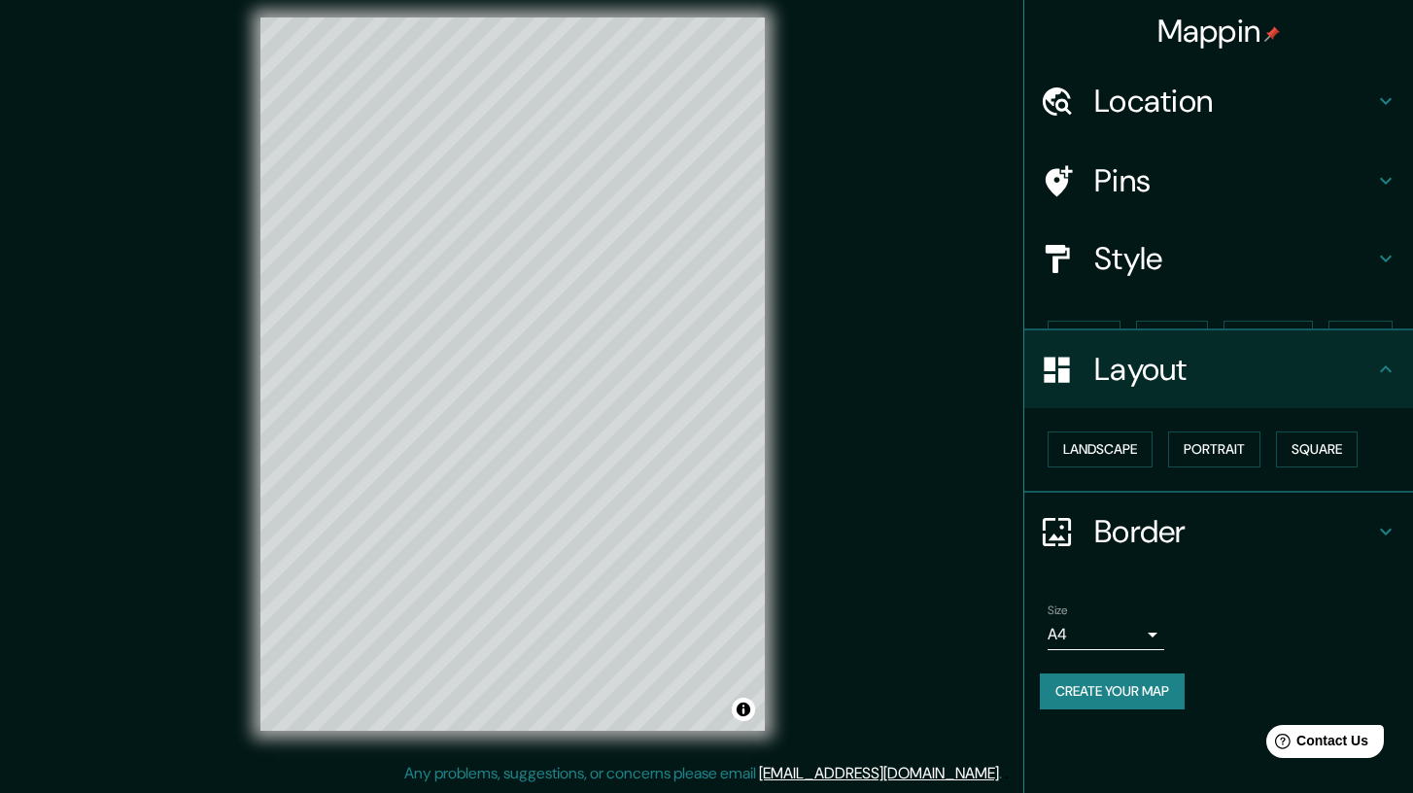
scroll to position [0, 0]
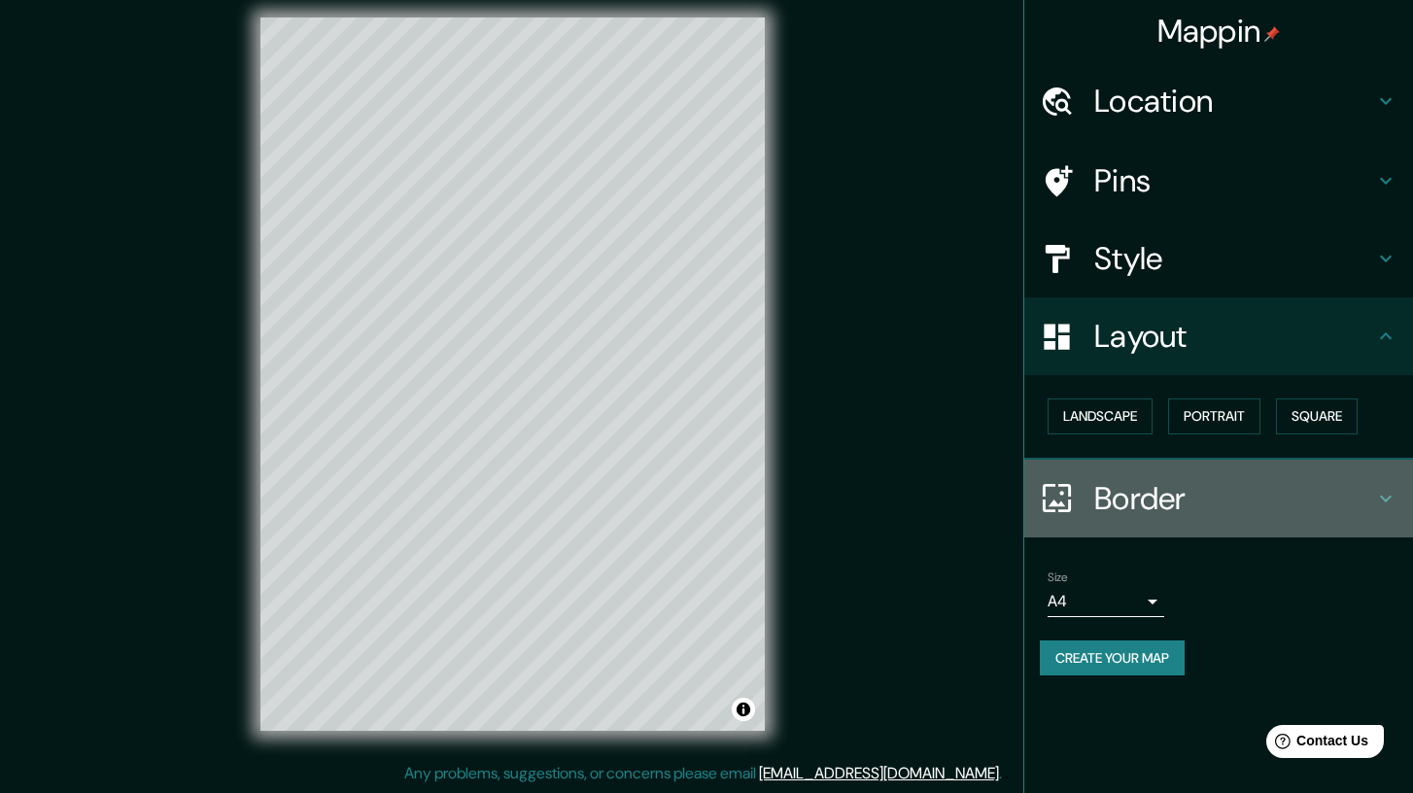
click at [1197, 517] on h4 "Border" at bounding box center [1234, 498] width 280 height 39
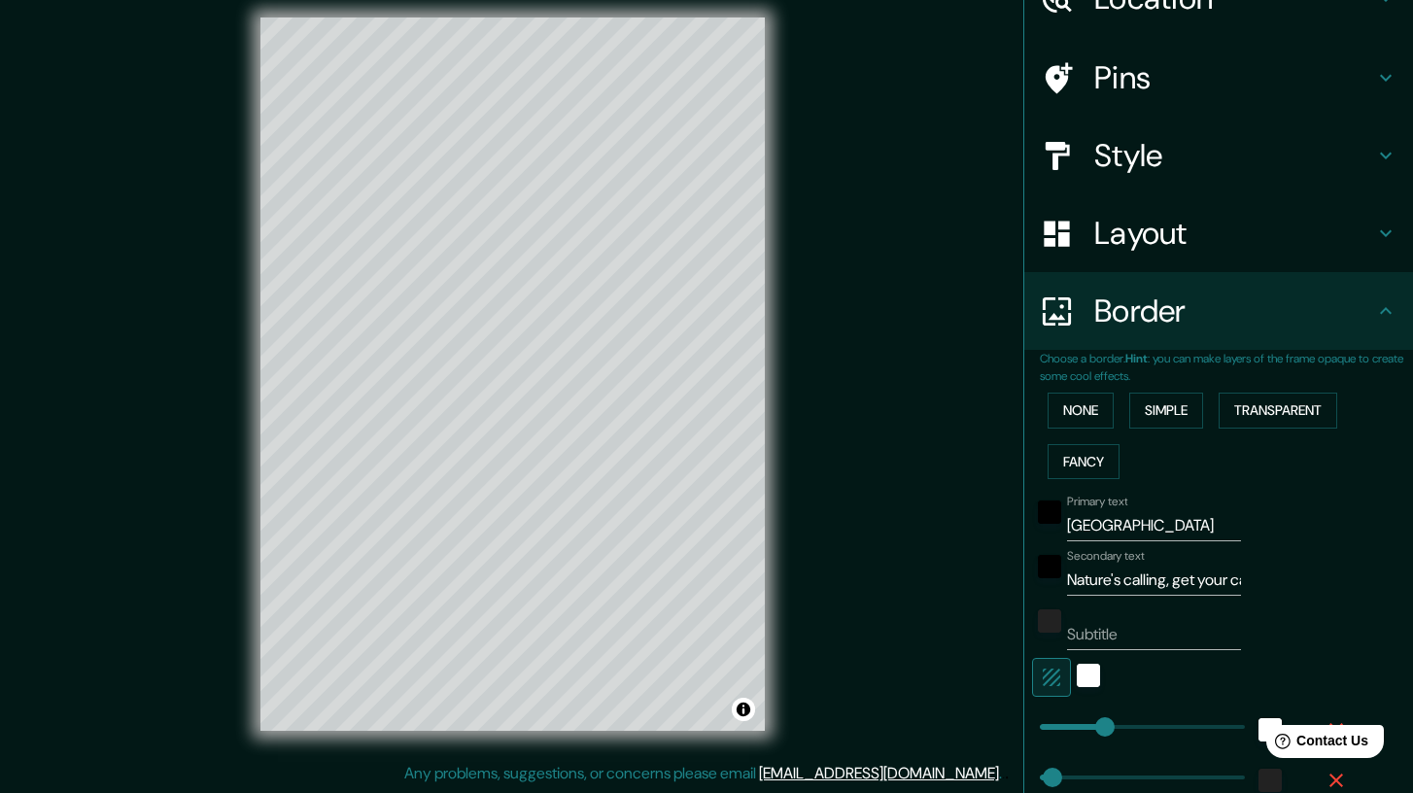
scroll to position [218, 0]
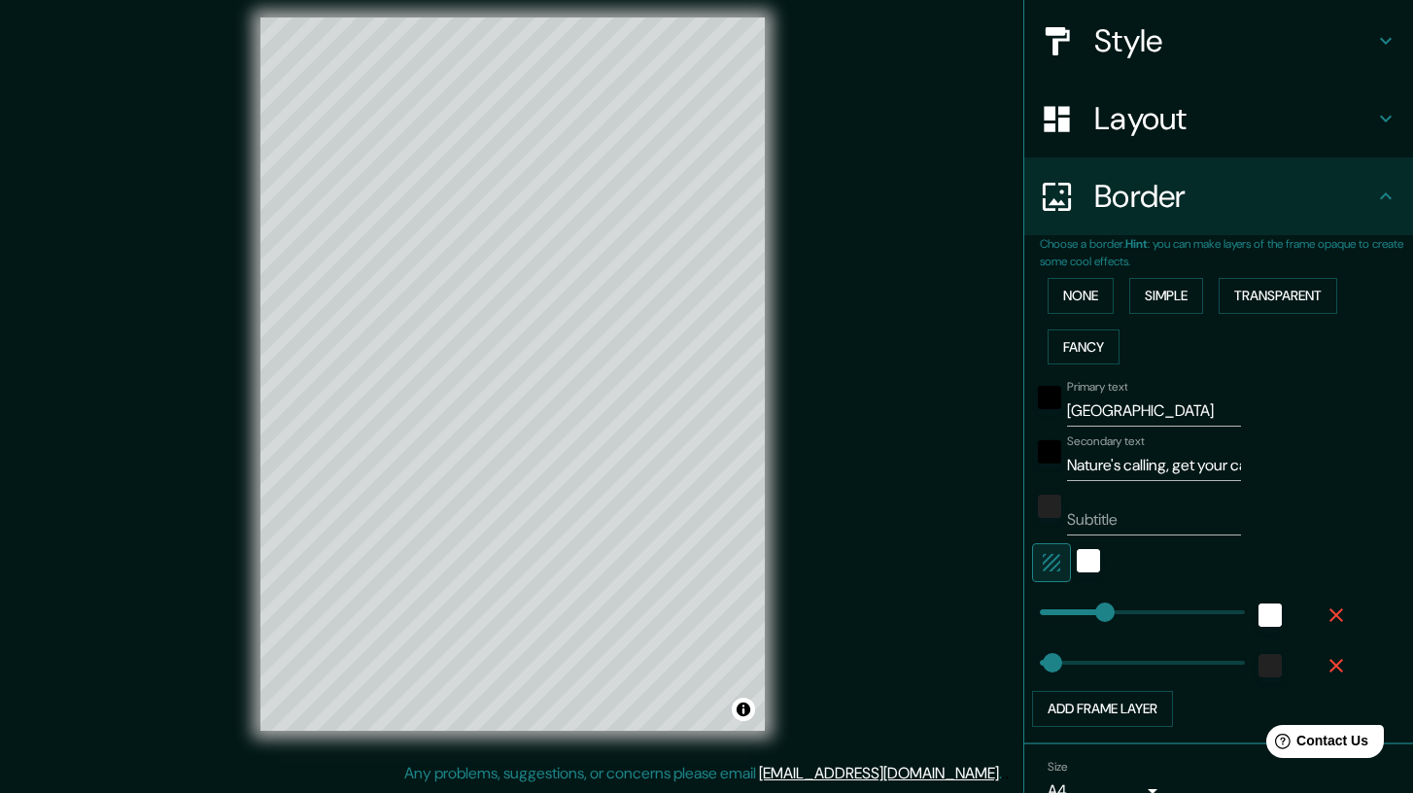
click at [1155, 520] on input "Subtitle" at bounding box center [1154, 519] width 174 height 31
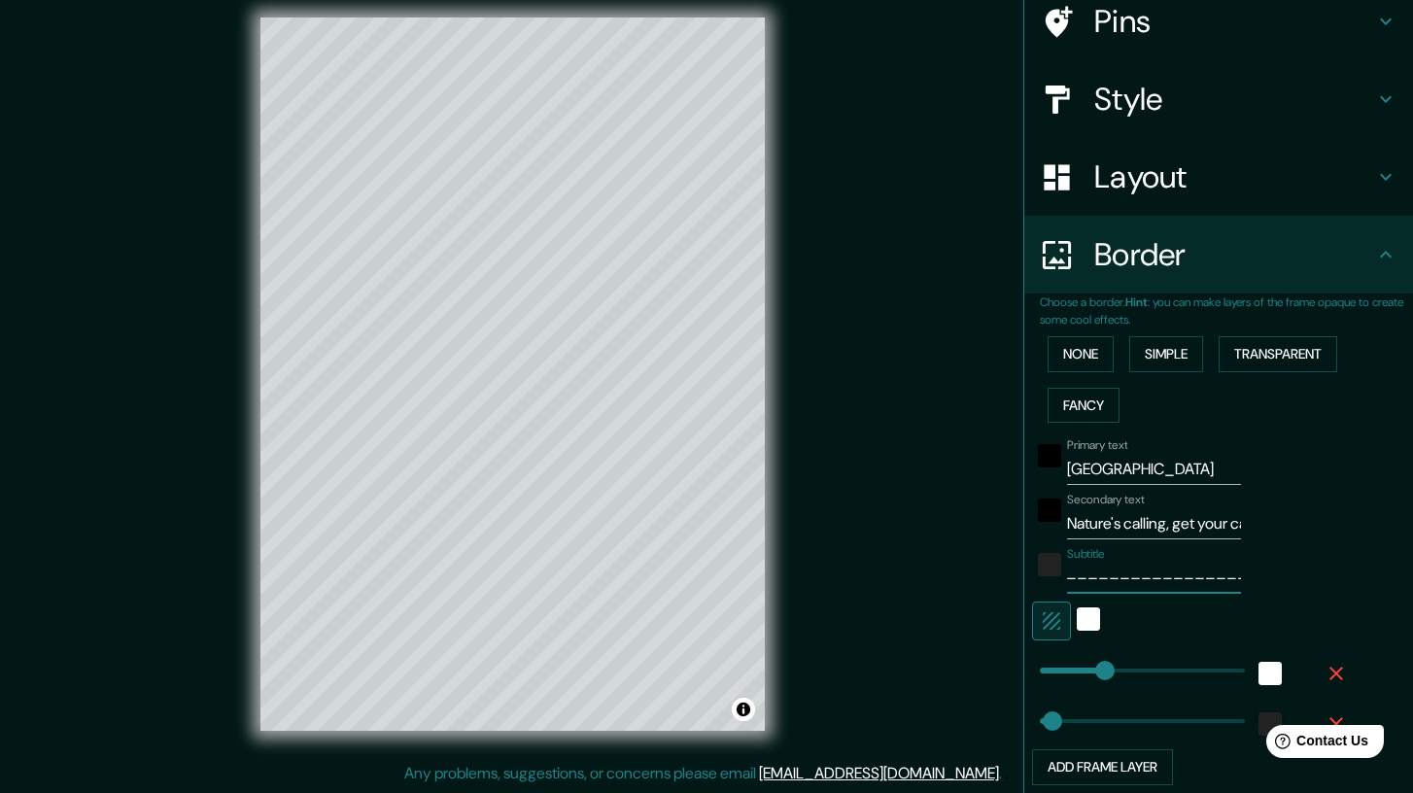
scroll to position [145, 0]
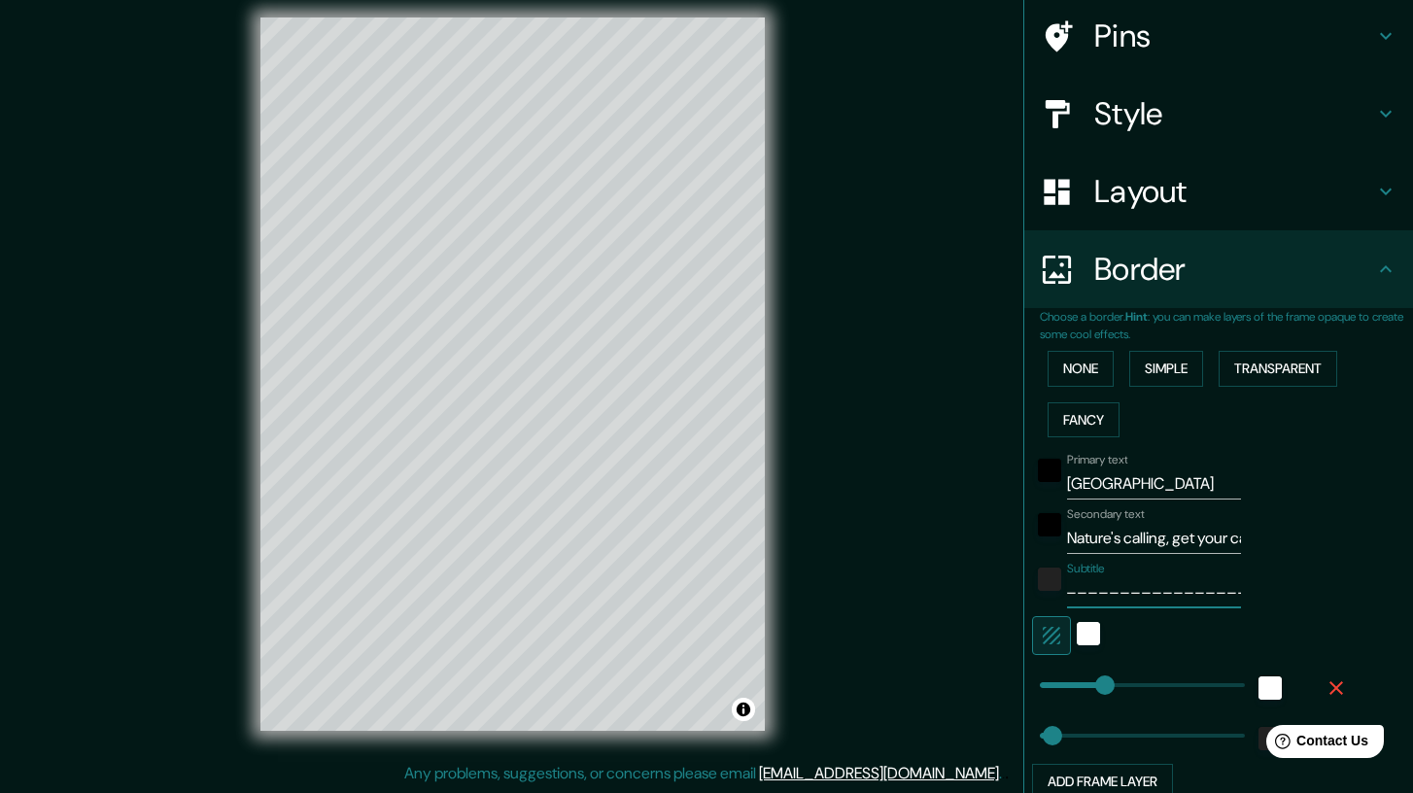
click at [1197, 191] on h4 "Layout" at bounding box center [1234, 191] width 280 height 39
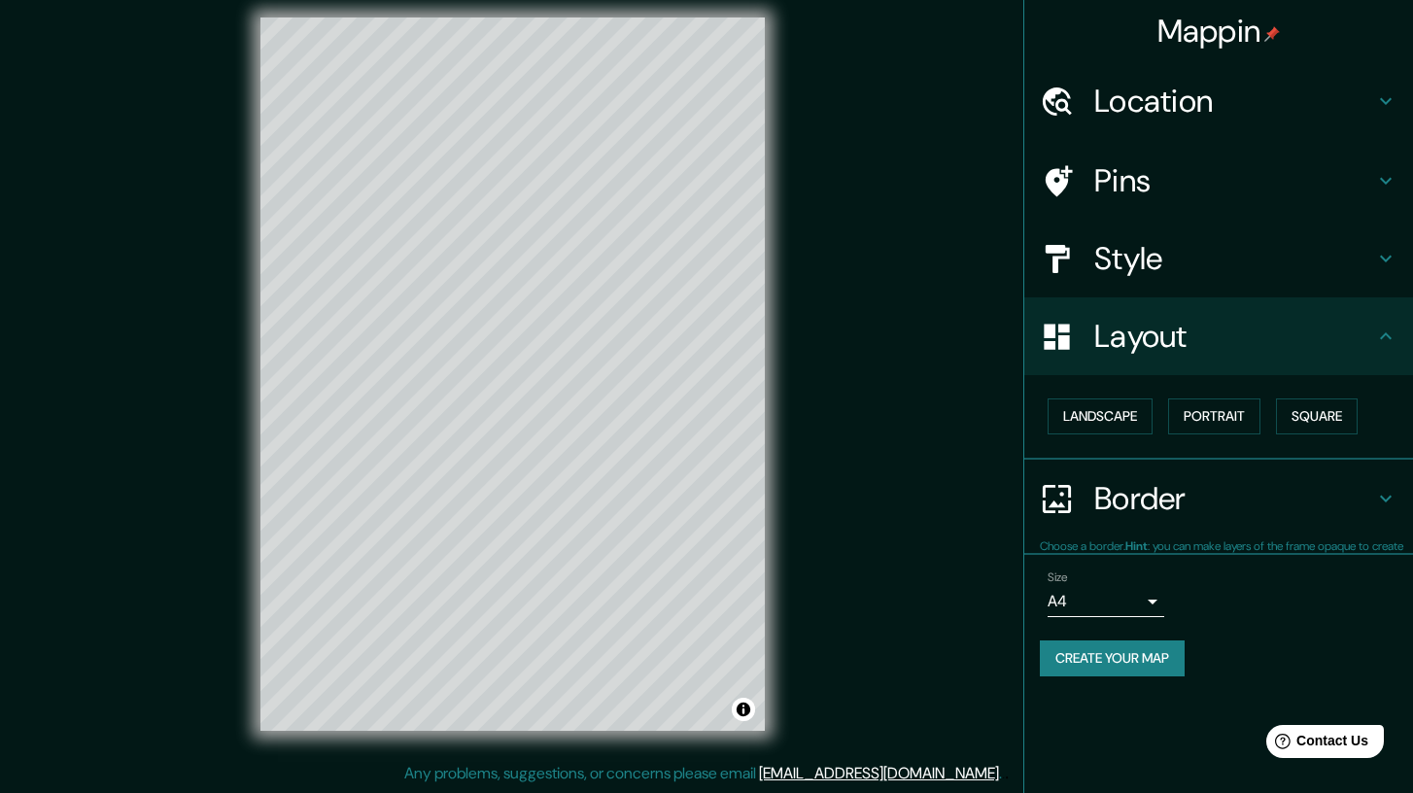
scroll to position [0, 0]
click at [1194, 245] on h4 "Style" at bounding box center [1234, 258] width 280 height 39
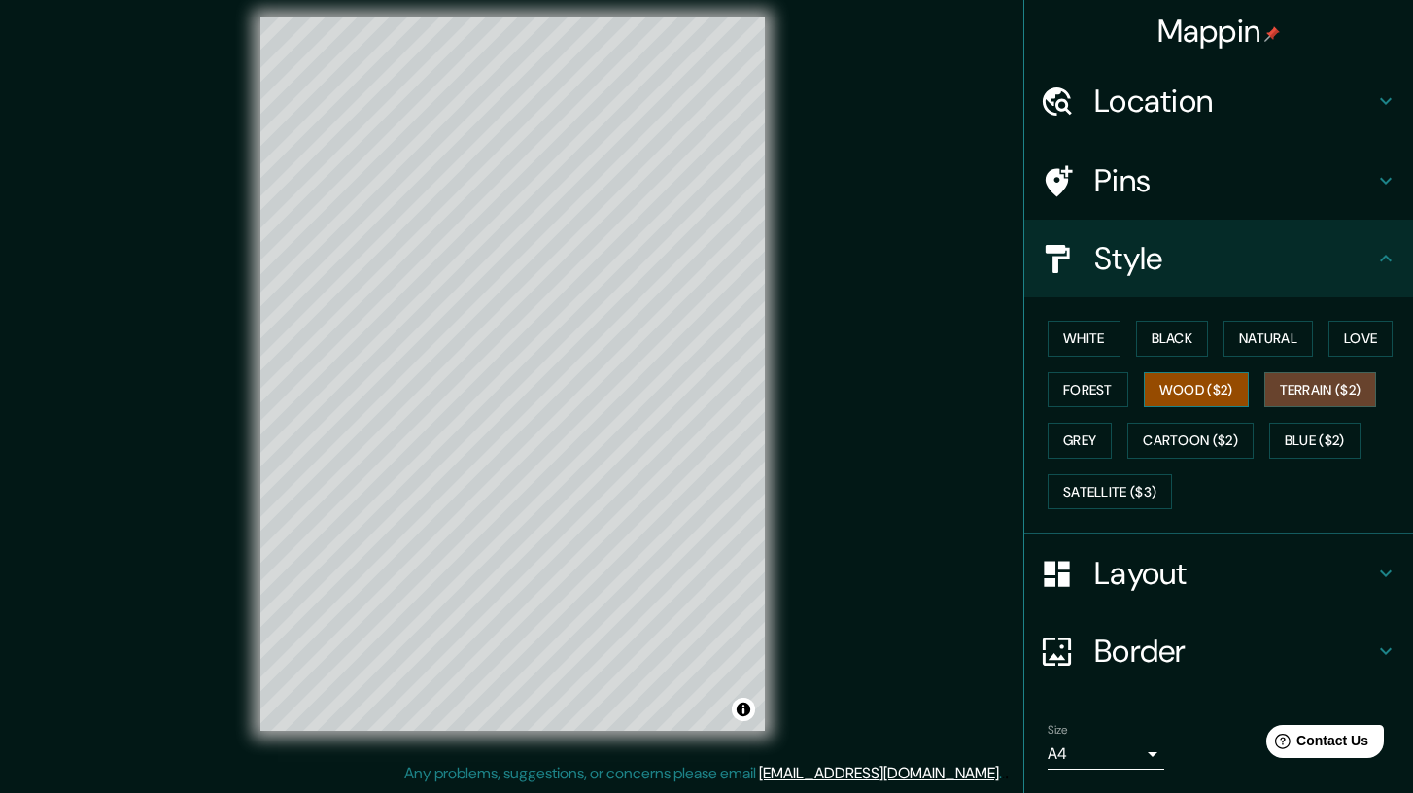
click at [1194, 390] on button "Wood ($2)" at bounding box center [1196, 390] width 105 height 36
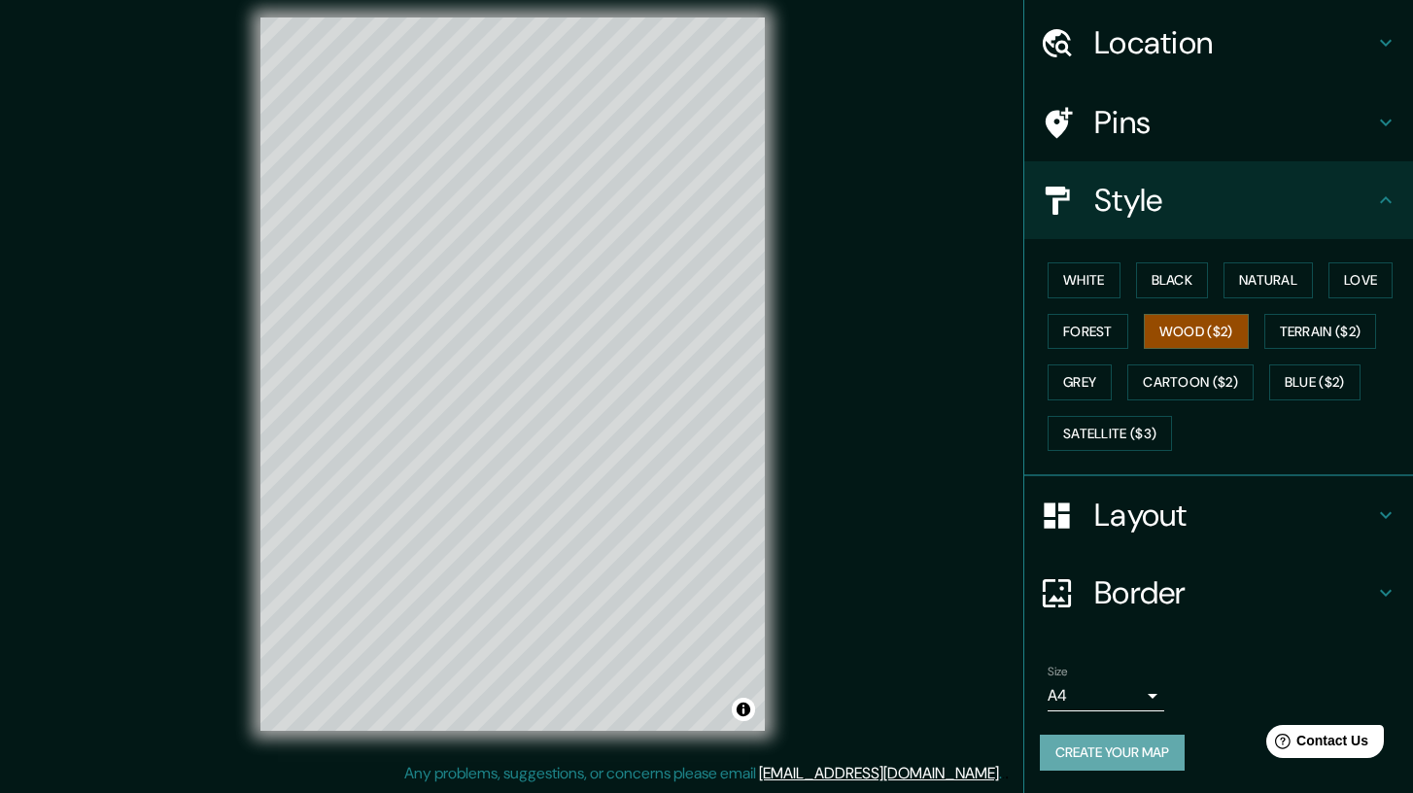
click at [1139, 760] on button "Create your map" at bounding box center [1112, 753] width 145 height 36
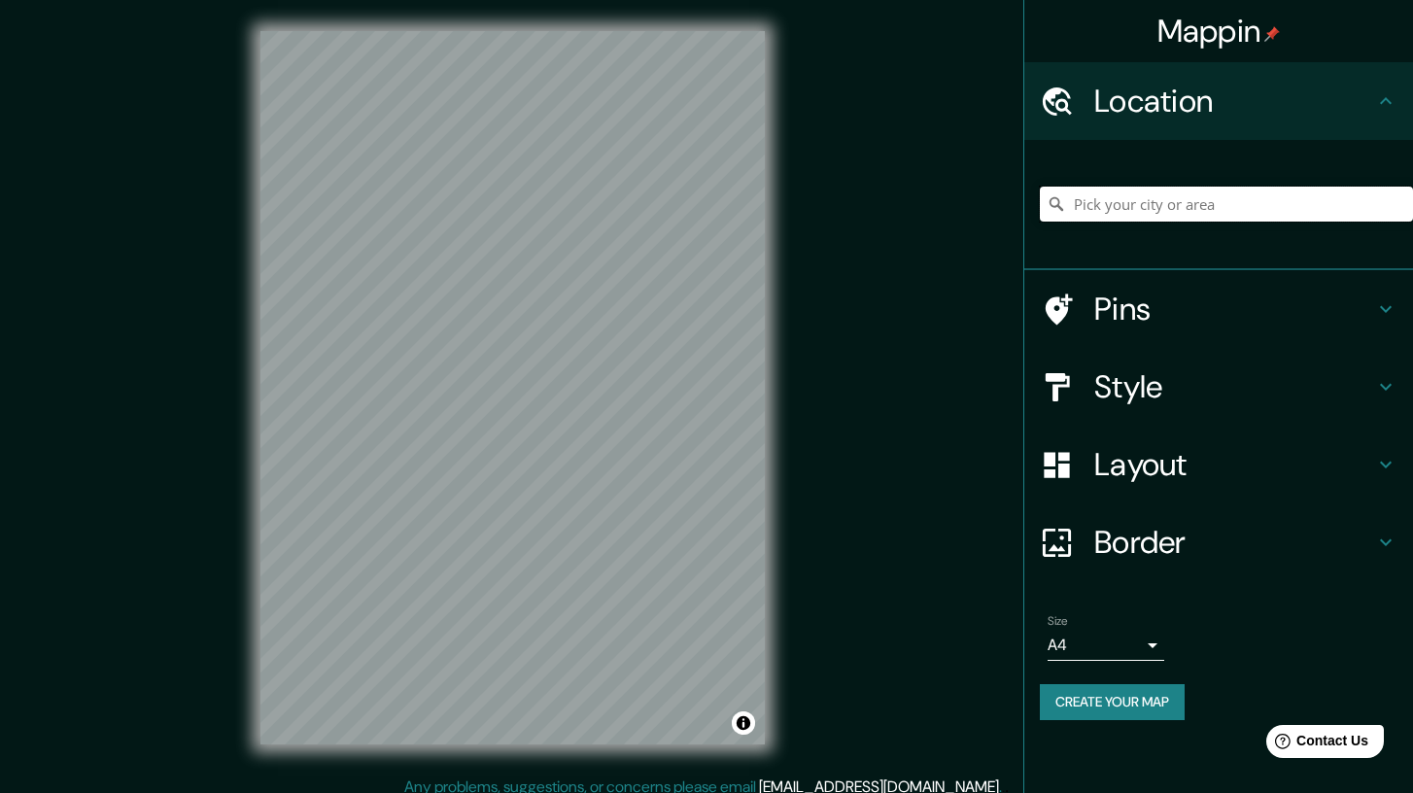
click at [1134, 208] on input "Pick your city or area" at bounding box center [1226, 204] width 373 height 35
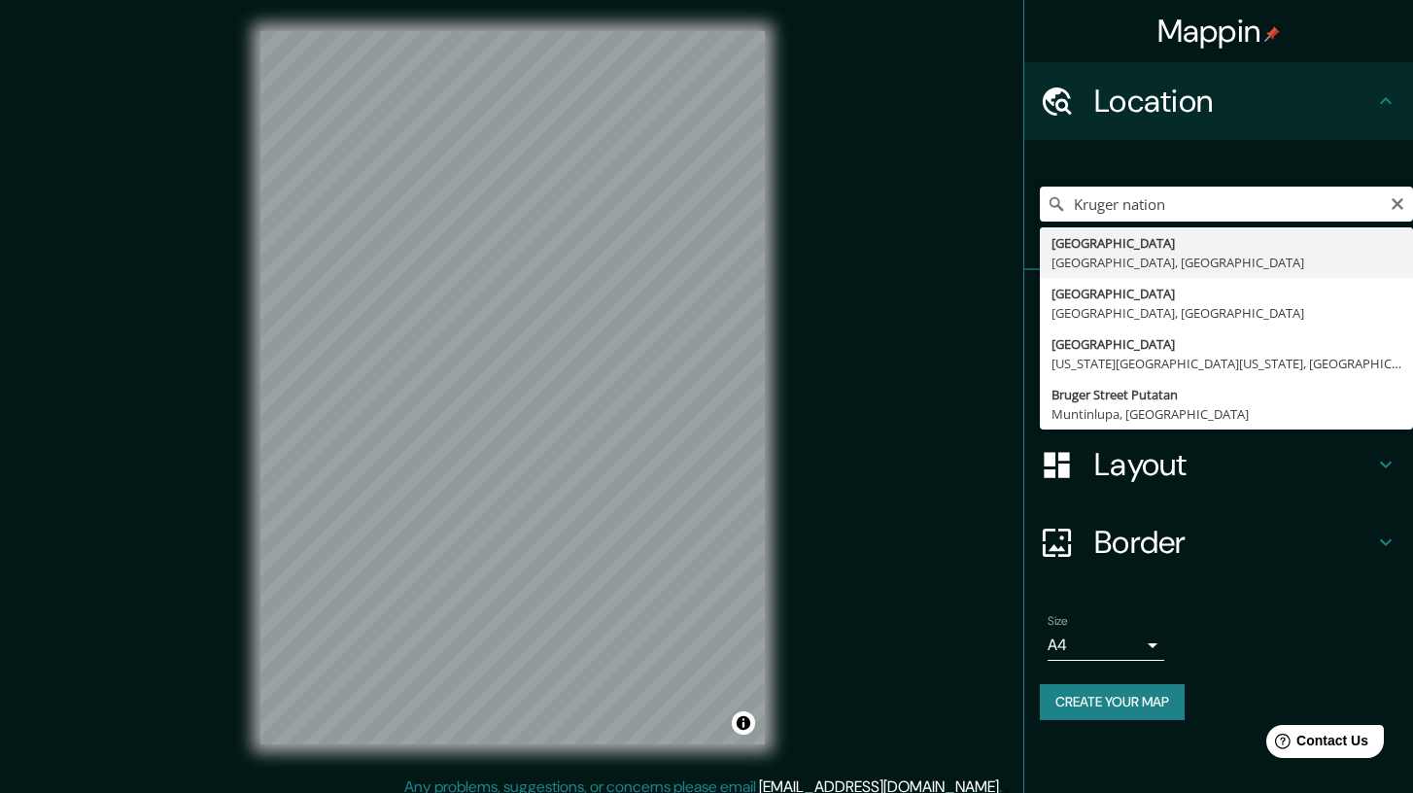
type input "[GEOGRAPHIC_DATA], [GEOGRAPHIC_DATA], [GEOGRAPHIC_DATA]"
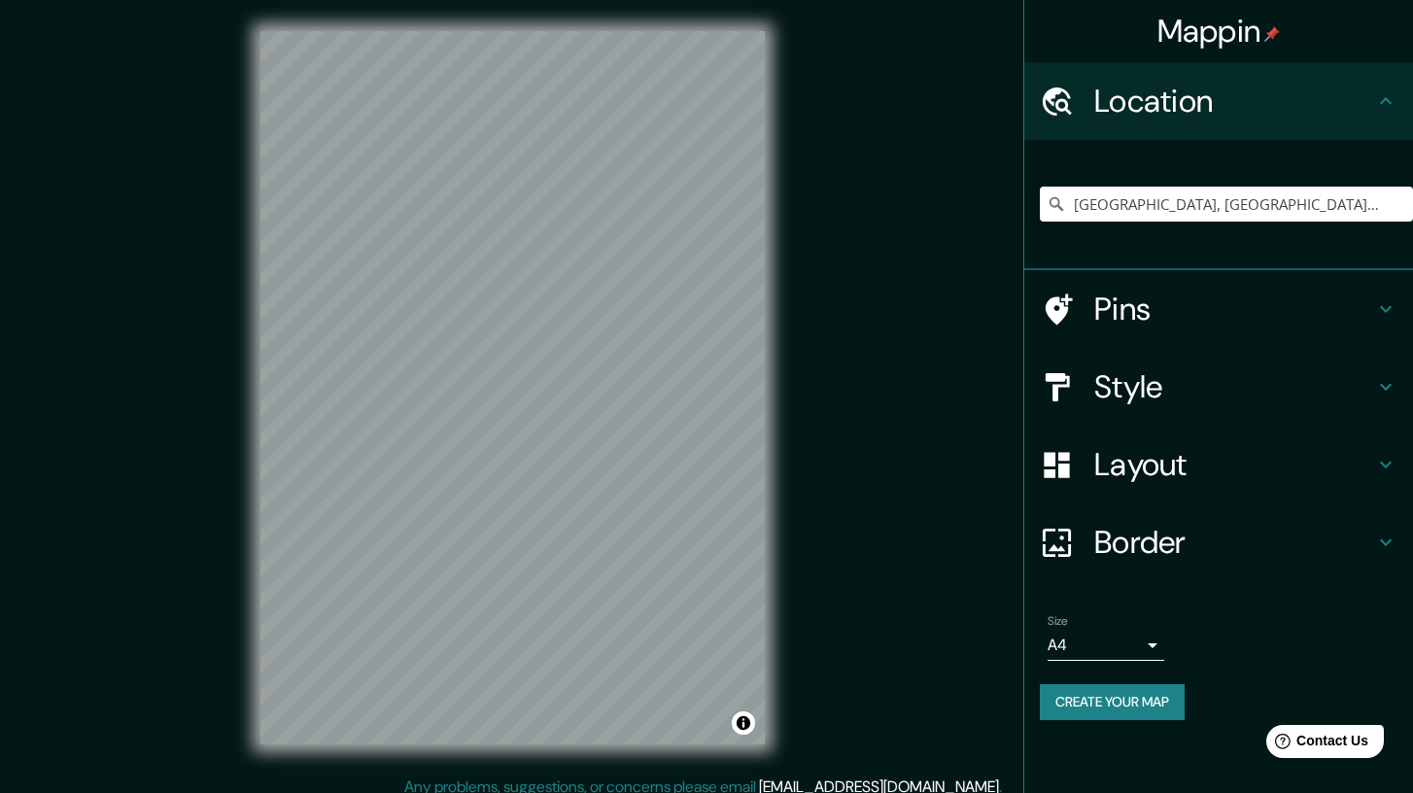
click at [1185, 378] on h4 "Style" at bounding box center [1234, 386] width 280 height 39
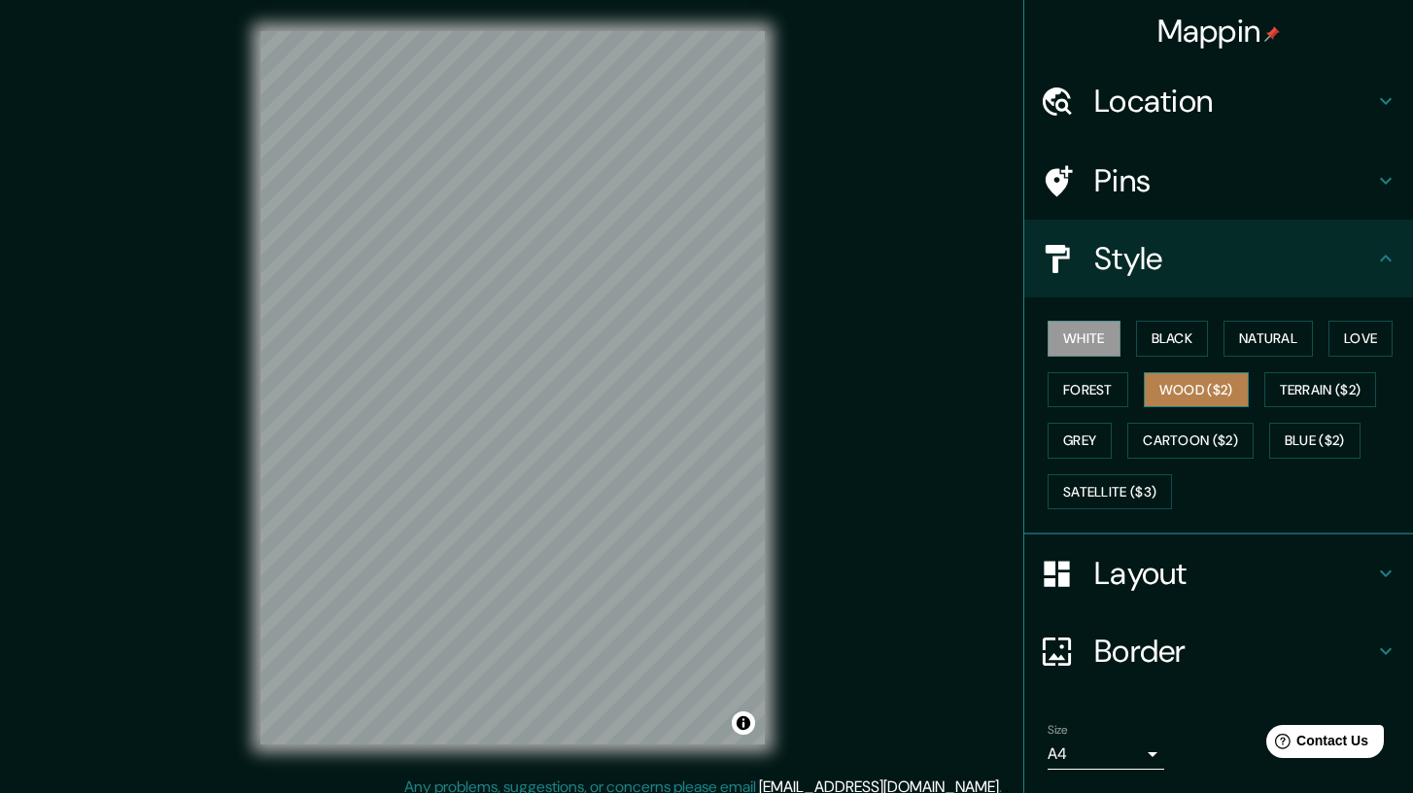
click at [1189, 380] on button "Wood ($2)" at bounding box center [1196, 390] width 105 height 36
click at [1193, 577] on h4 "Layout" at bounding box center [1234, 573] width 280 height 39
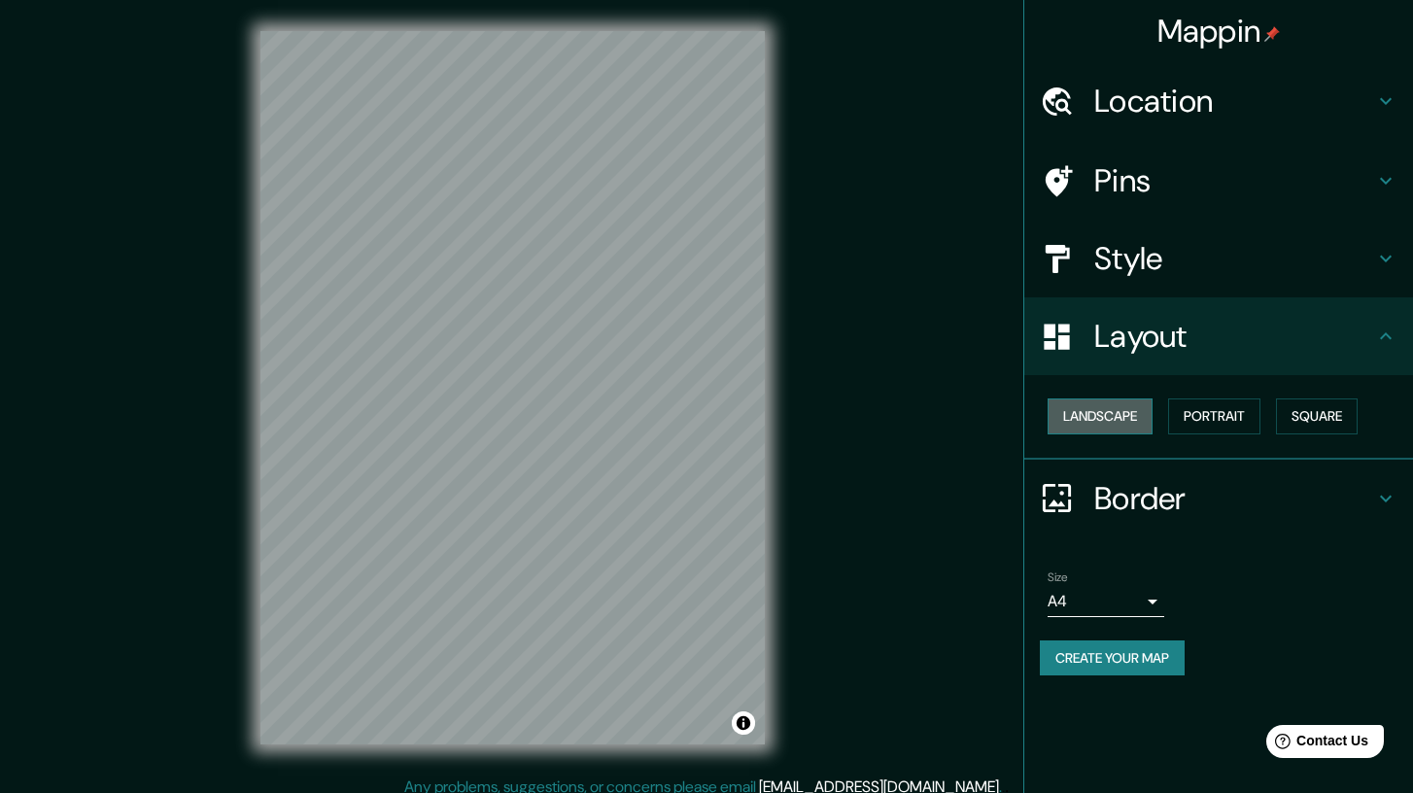
click at [1118, 418] on button "Landscape" at bounding box center [1099, 416] width 105 height 36
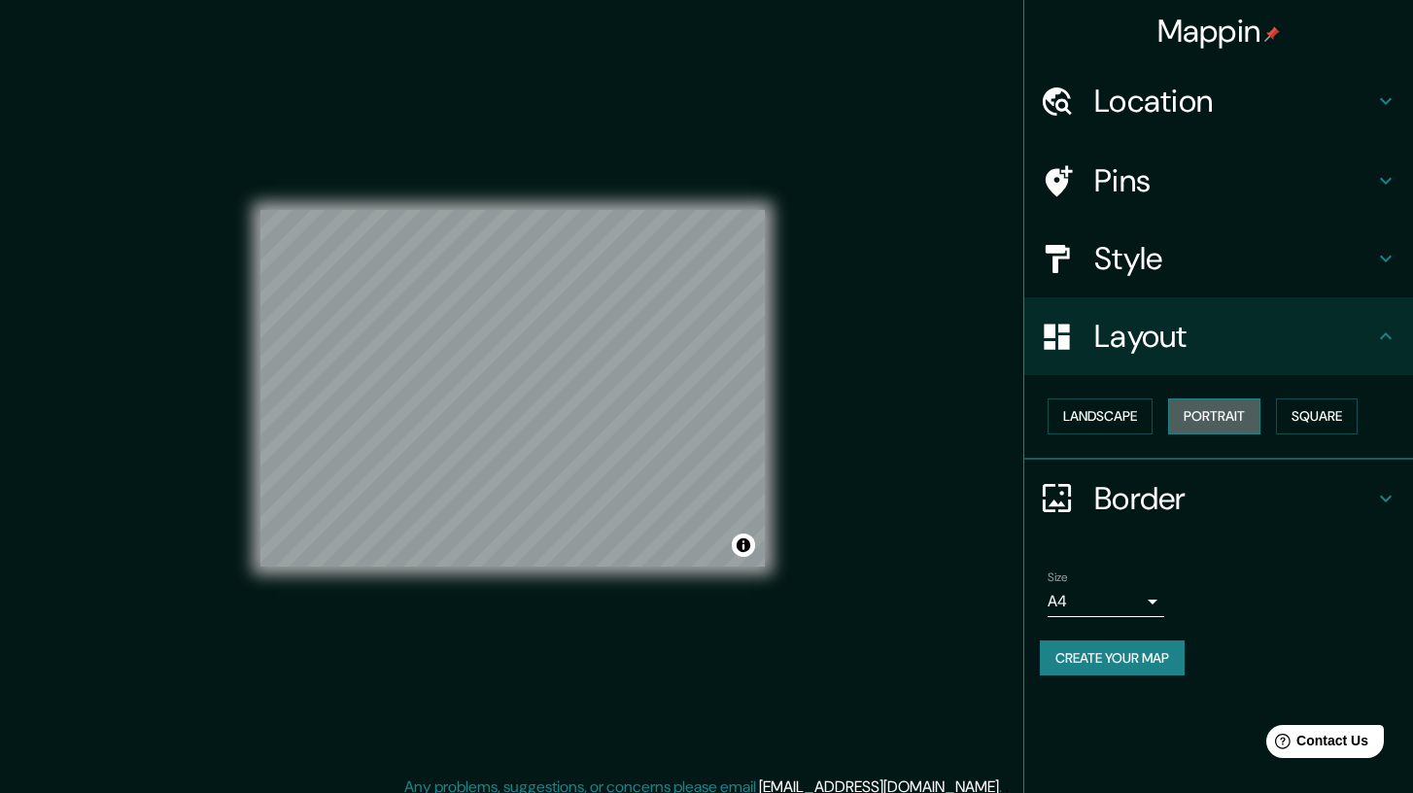
click at [1215, 418] on button "Portrait" at bounding box center [1214, 416] width 92 height 36
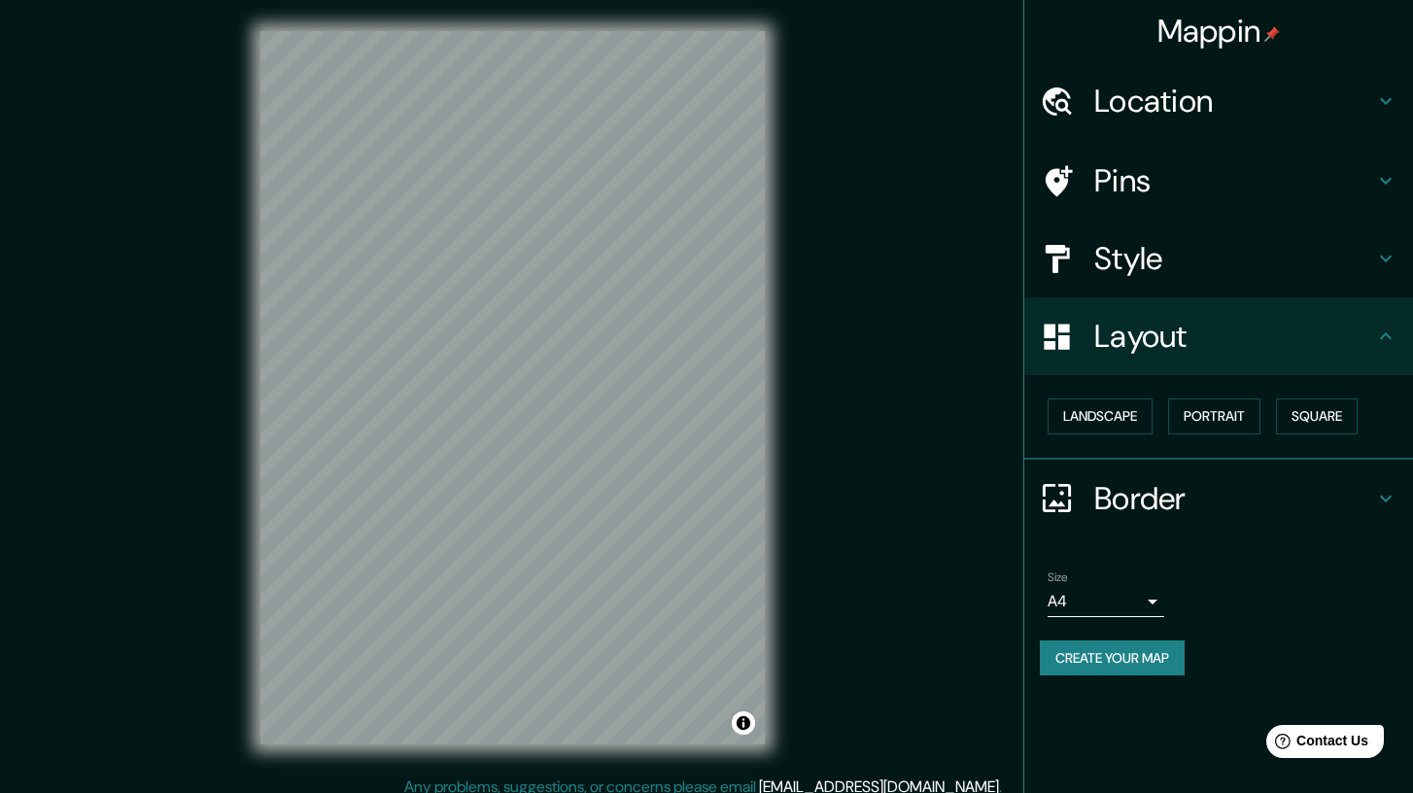
click at [1122, 506] on h4 "Border" at bounding box center [1234, 498] width 280 height 39
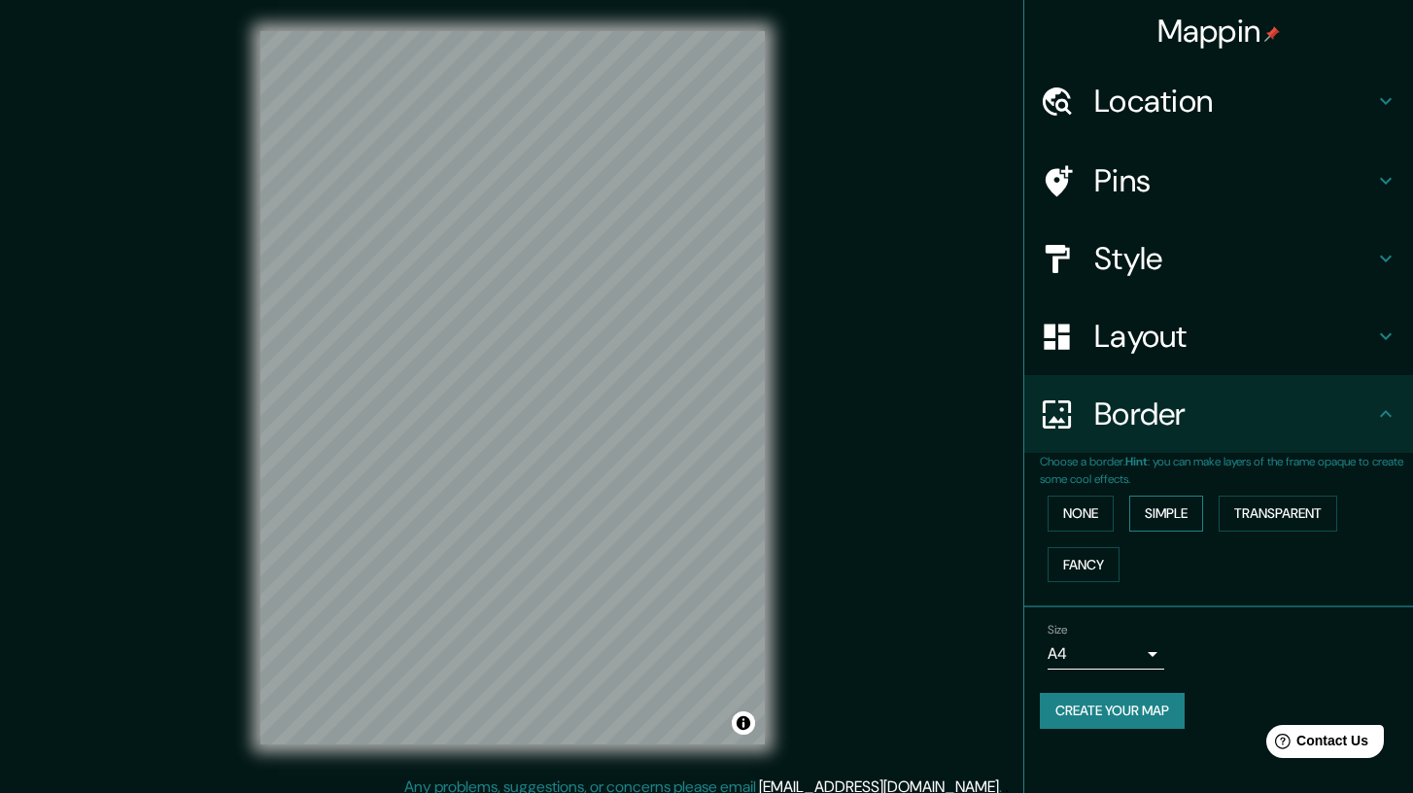
click at [1173, 521] on button "Simple" at bounding box center [1166, 514] width 74 height 36
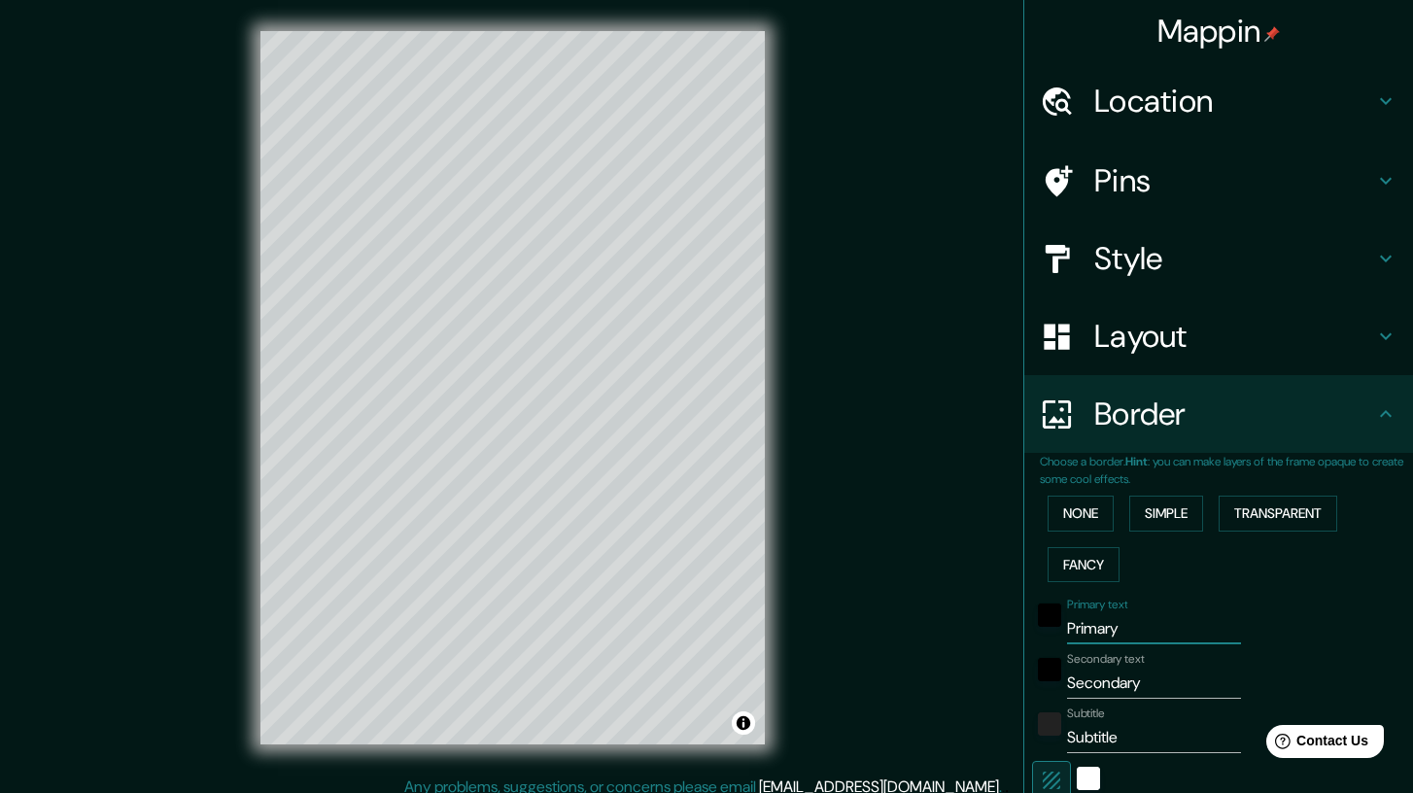
drag, startPoint x: 1153, startPoint y: 631, endPoint x: 935, endPoint y: 631, distance: 218.6
click at [935, 631] on div "Mappin Location Kruger National Park, Mpumalanga, South Africa Pins Style Layou…" at bounding box center [706, 403] width 1413 height 806
type input "K"
type input "208"
type input "42"
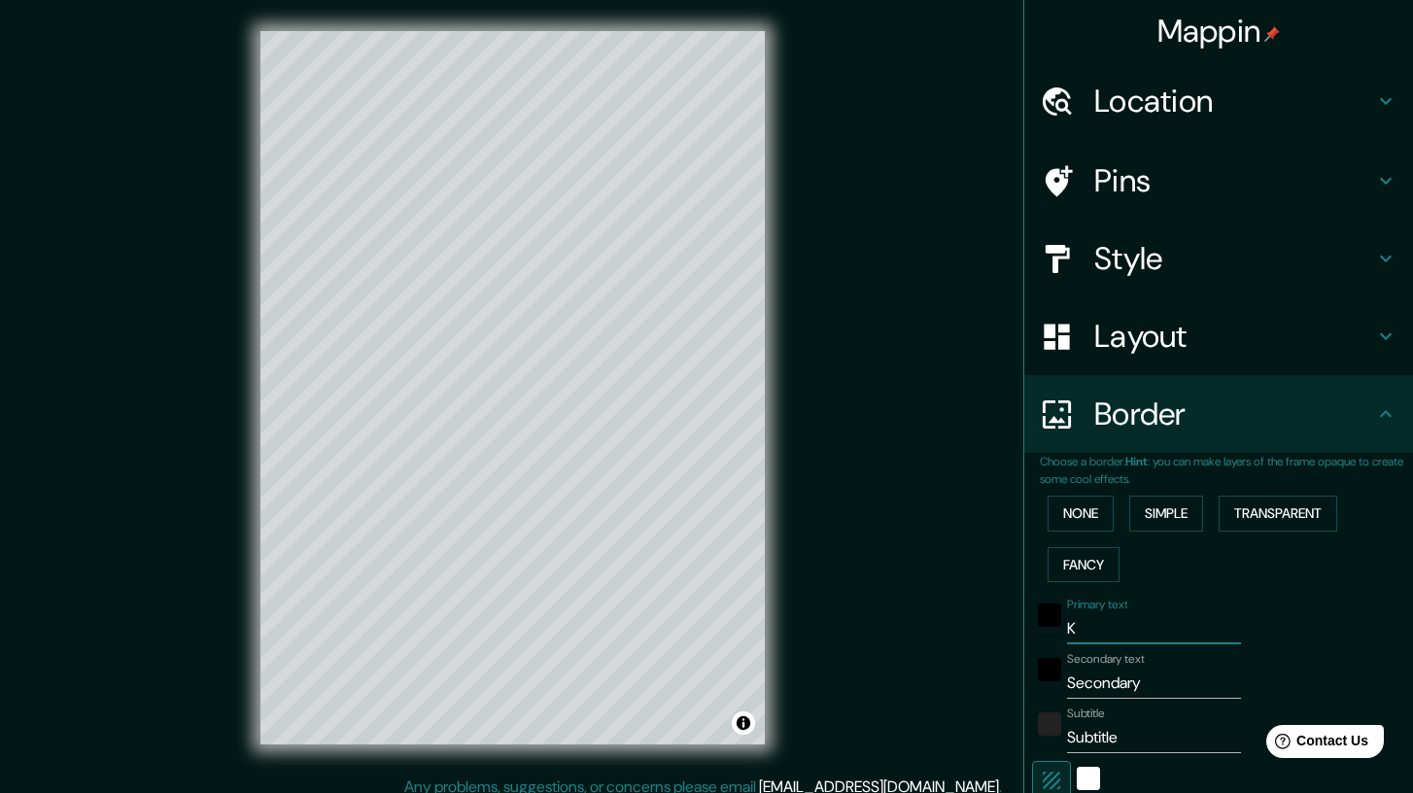
type input "Kr"
type input "208"
type input "42"
type input "Kru"
type input "208"
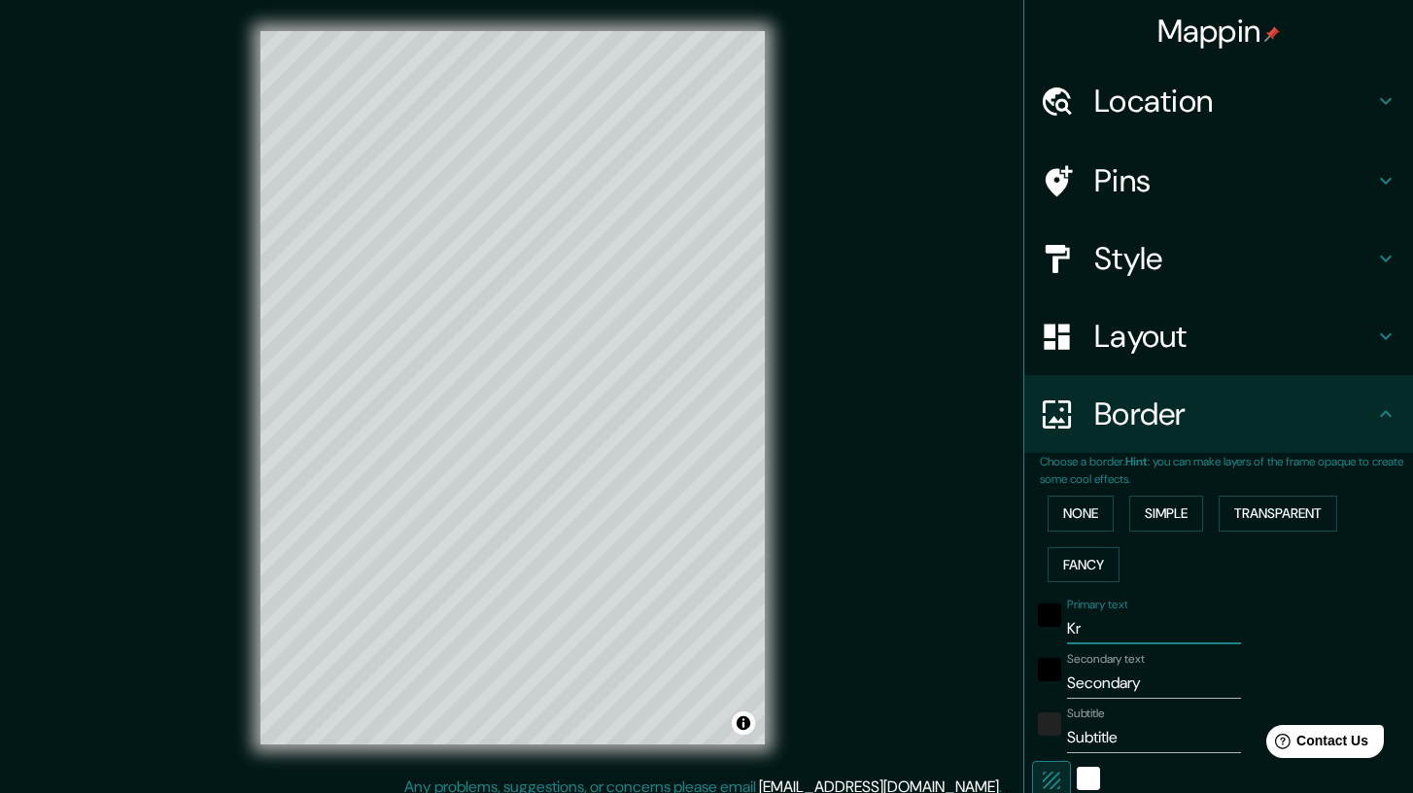
type input "42"
type input "[PERSON_NAME]"
type input "208"
type input "42"
type input "Kruge"
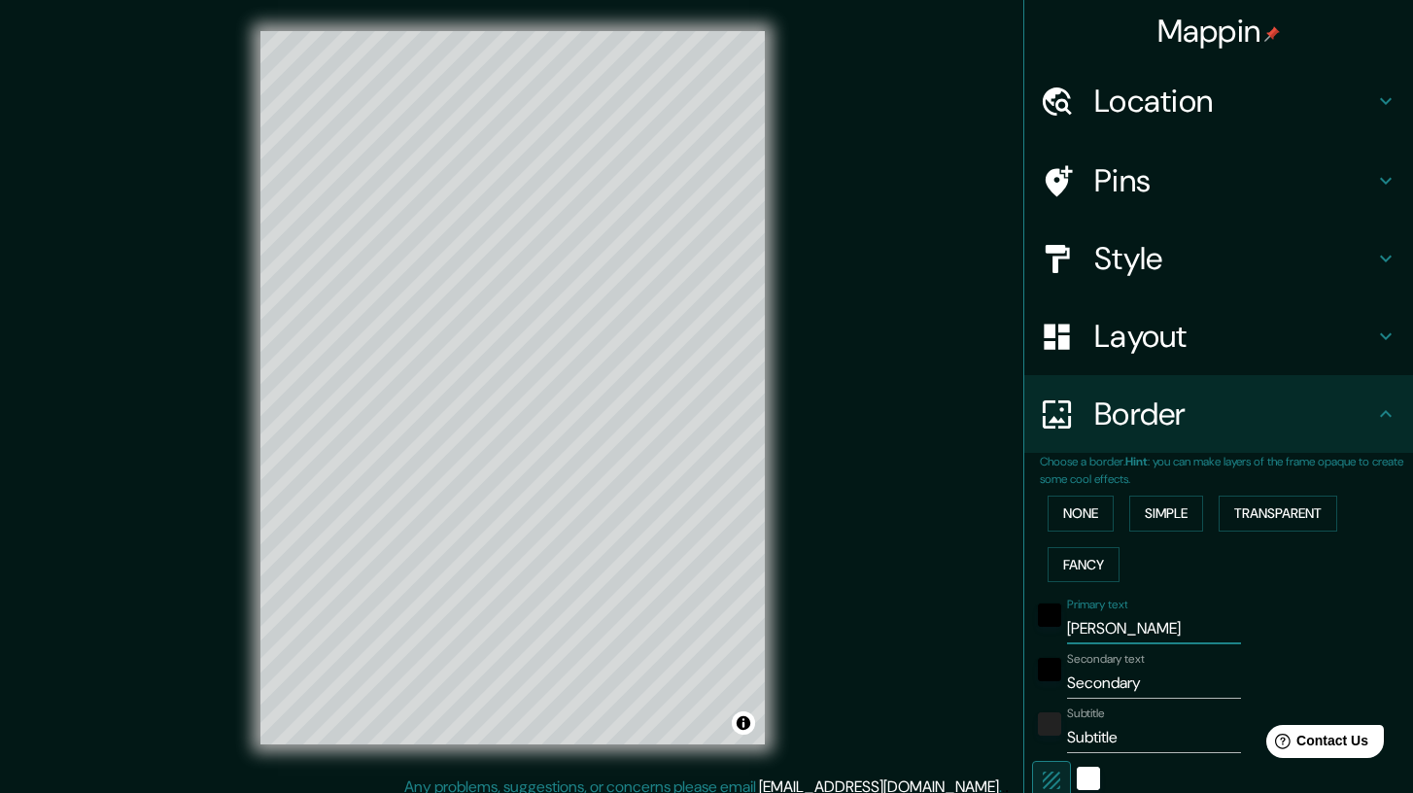
type input "208"
type input "42"
type input "Kruger"
type input "208"
type input "42"
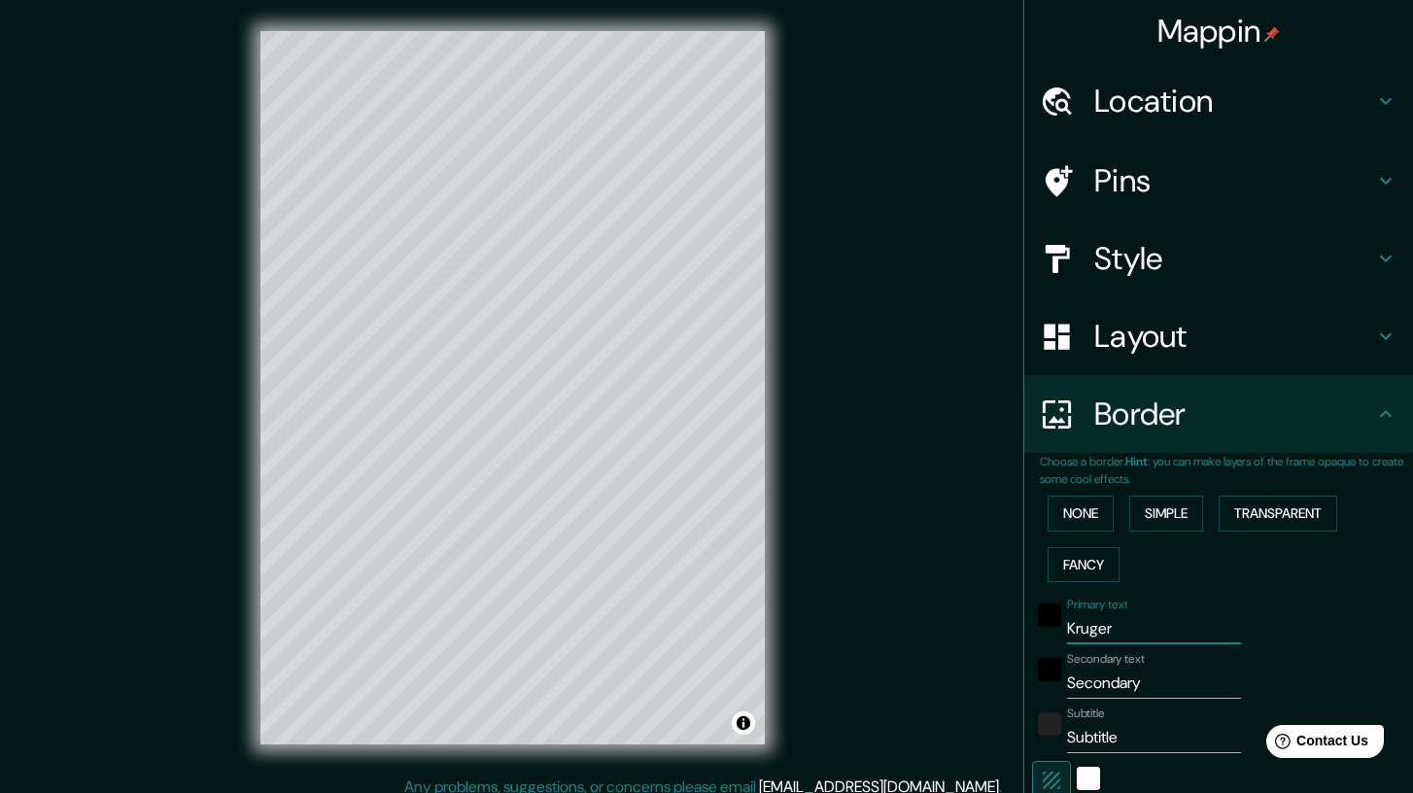
type input "Kruger"
type input "208"
type input "42"
type input "Kruger P"
type input "208"
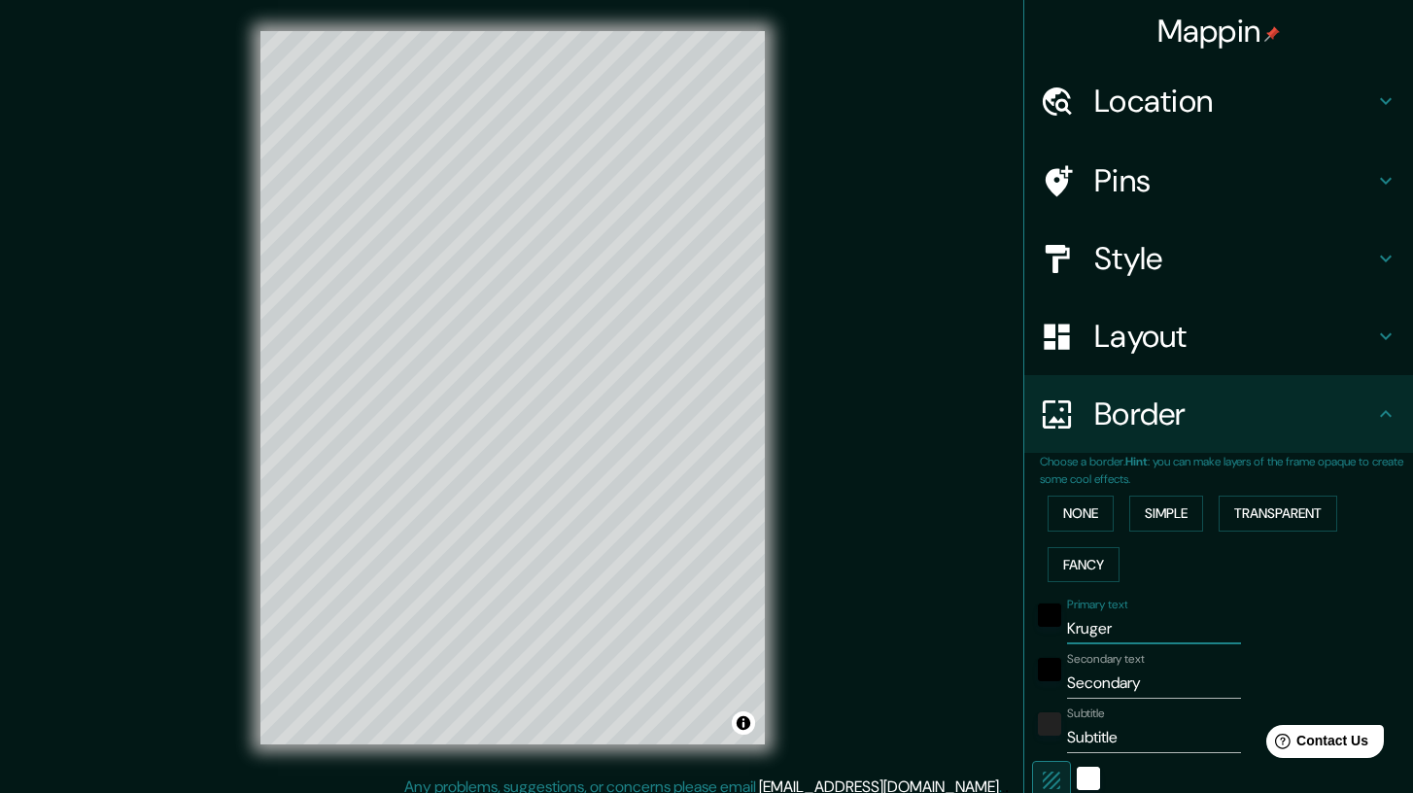
type input "42"
type input "Kruger Pa"
type input "208"
type input "42"
type input "Kruger Par"
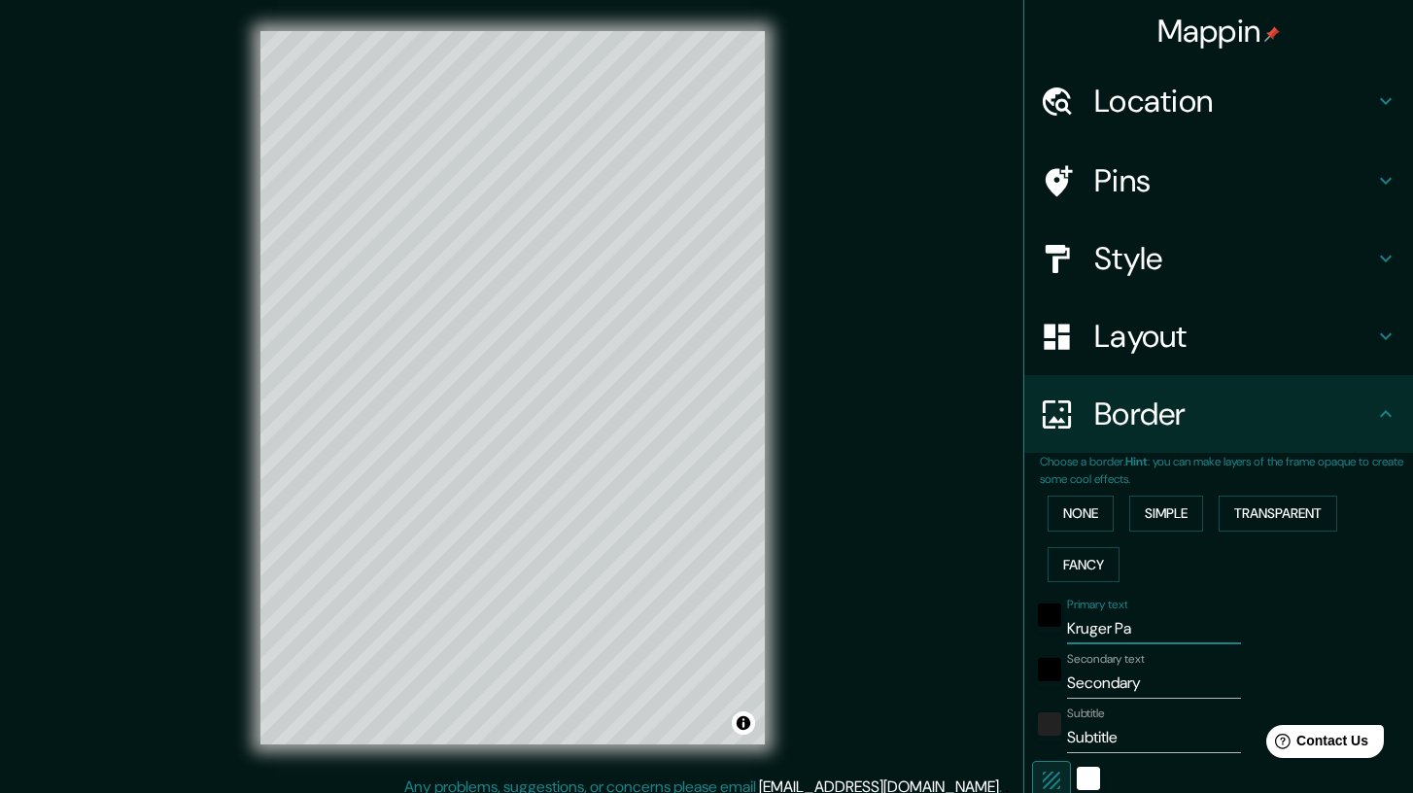
type input "208"
type input "42"
type input "Kruger Park"
type input "208"
type input "42"
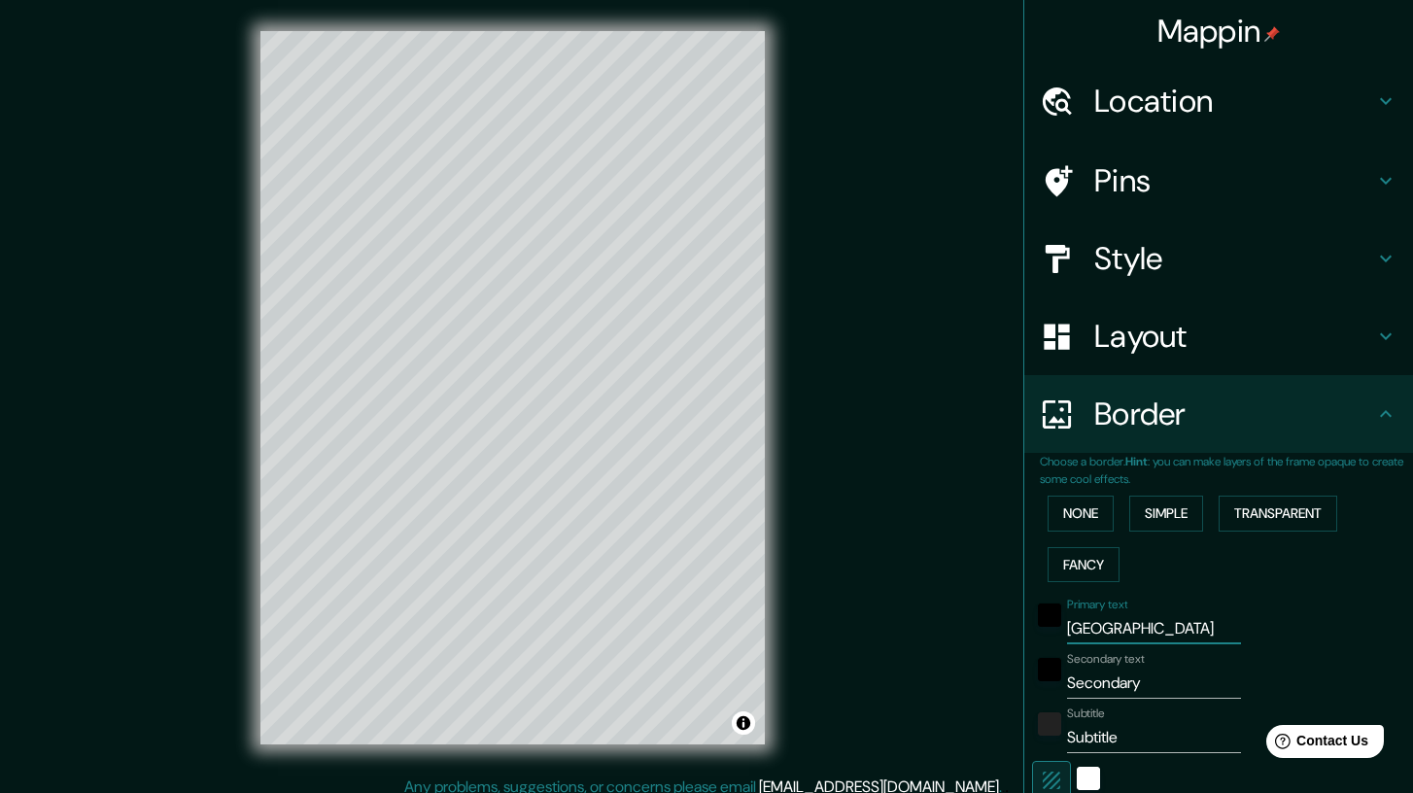
type input "Kruger Park"
type input "N"
type input "208"
type input "42"
type input "Na"
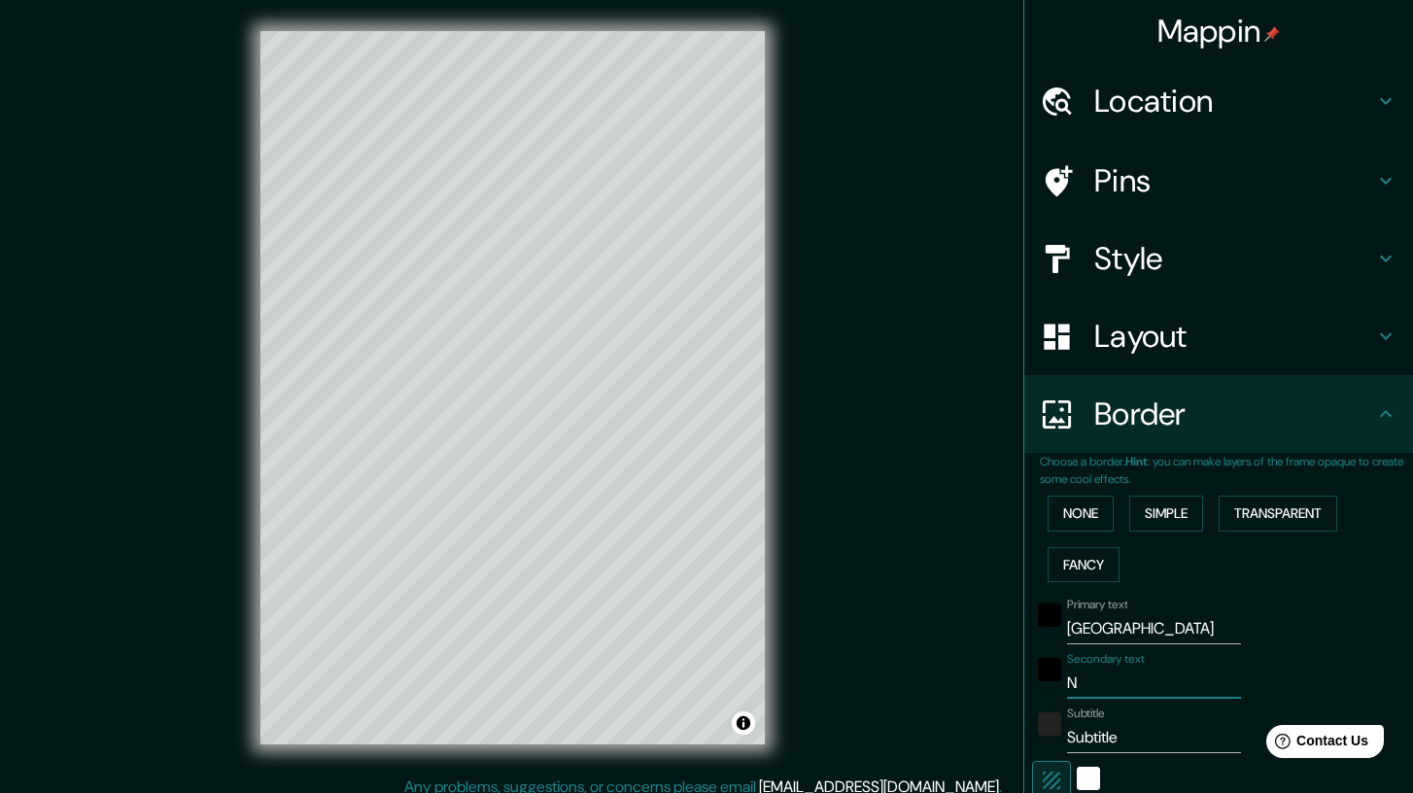
type input "208"
type input "42"
type input "Nat"
type input "208"
type input "42"
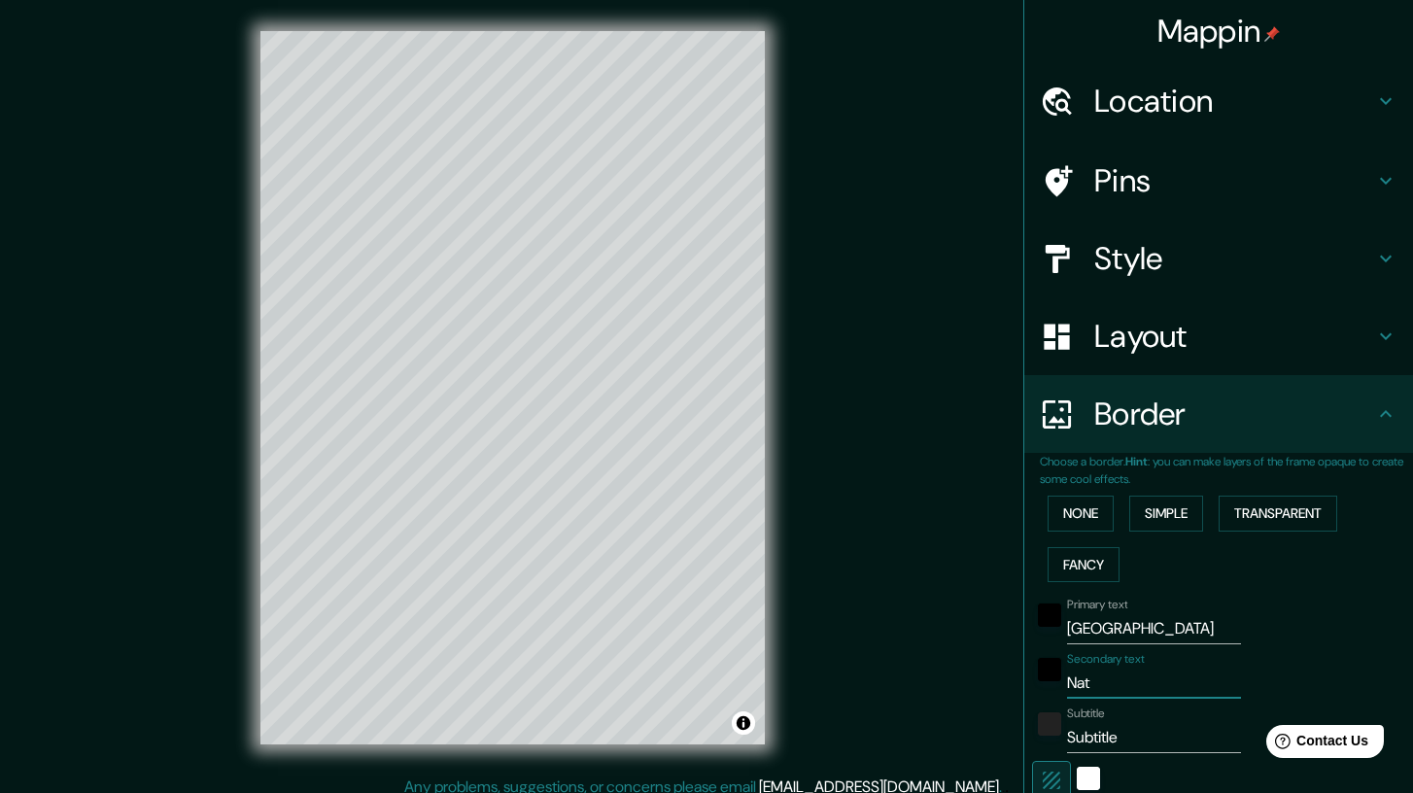
type input "Natu"
type input "208"
type input "42"
type input "Natur"
type input "208"
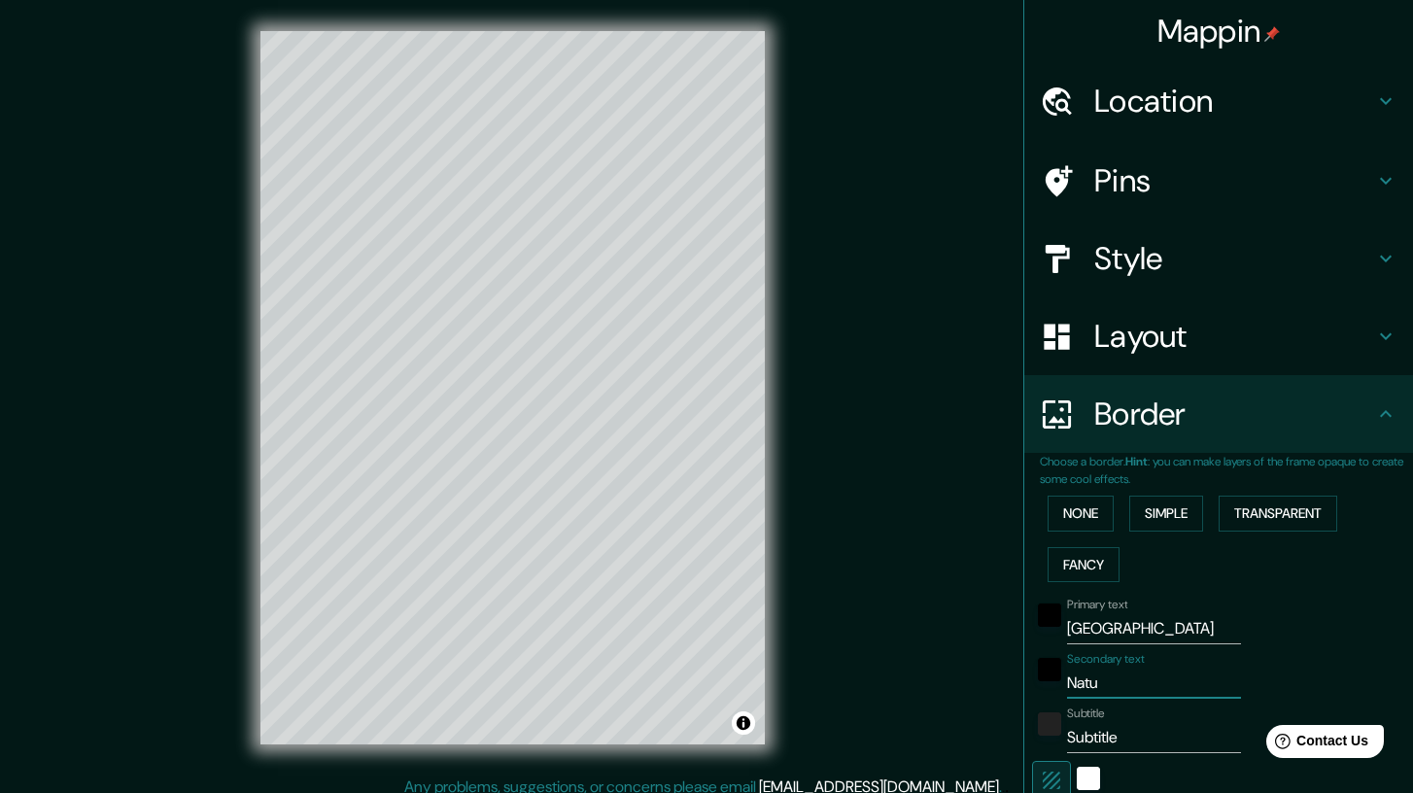
type input "42"
type input "Nature"
type input "208"
type input "42"
type input "Nature'"
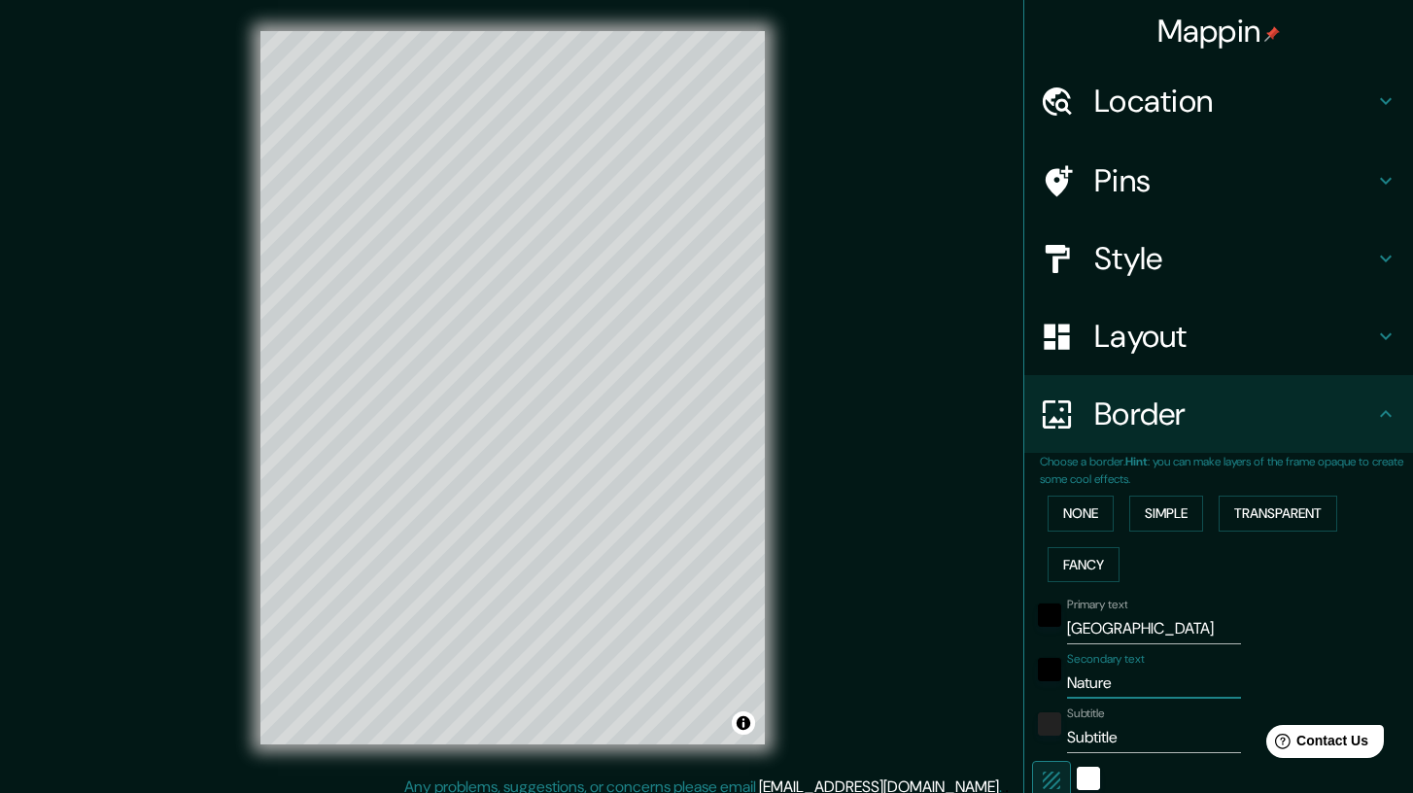
type input "208"
type input "42"
type input "Nature's"
type input "208"
type input "42"
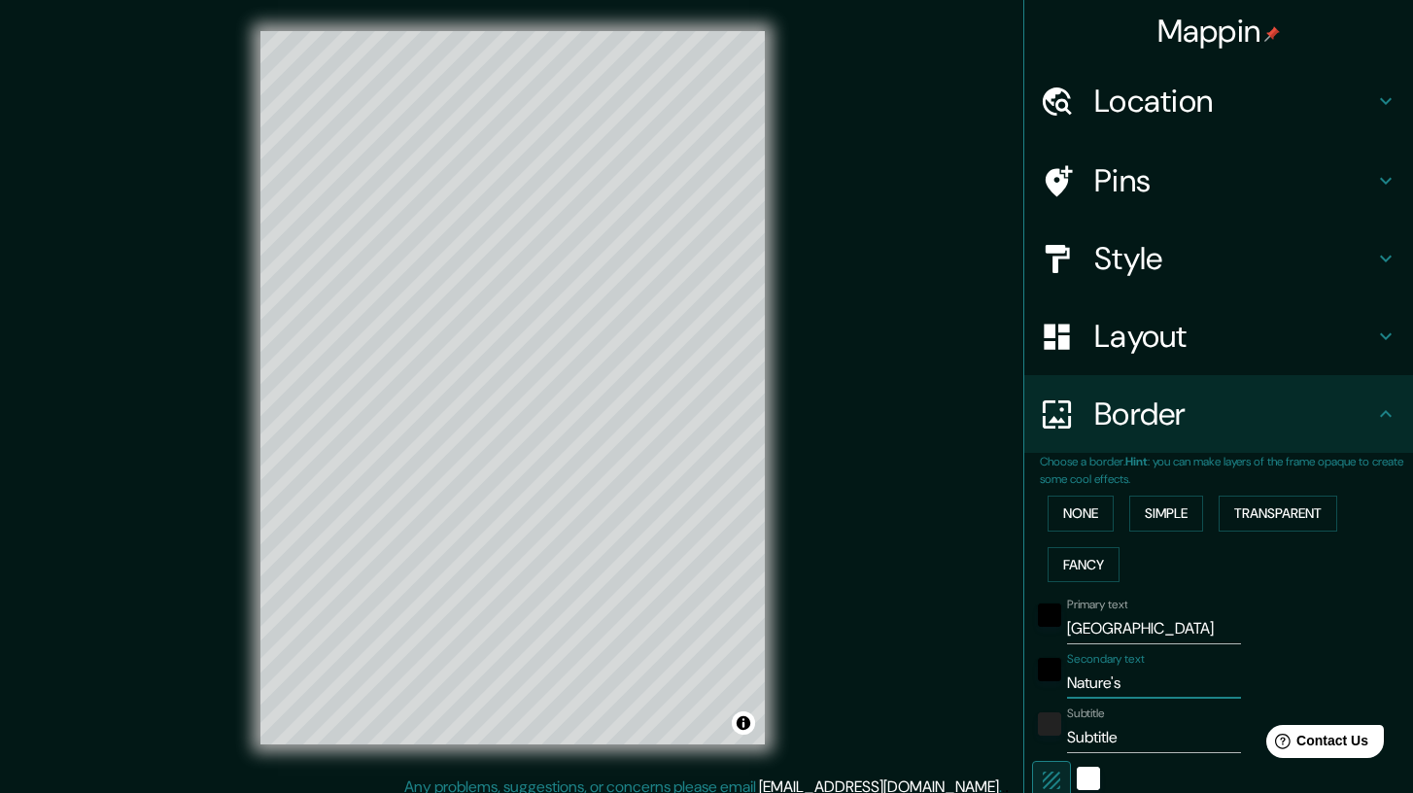
type input "Nature's"
type input "208"
type input "42"
type input "Nature's c"
type input "208"
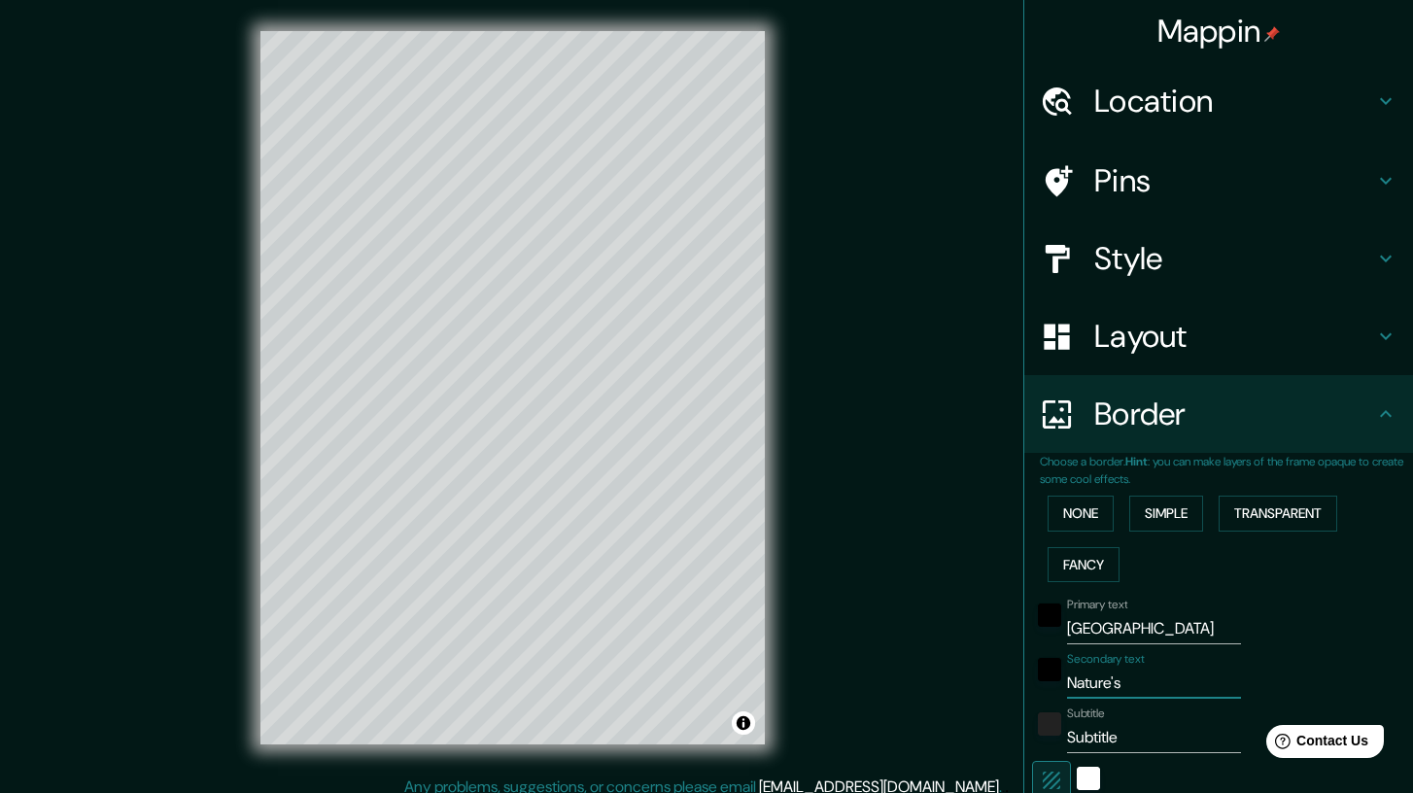
type input "42"
type input "Nature's ca"
type input "208"
type input "42"
type input "Nature's cal"
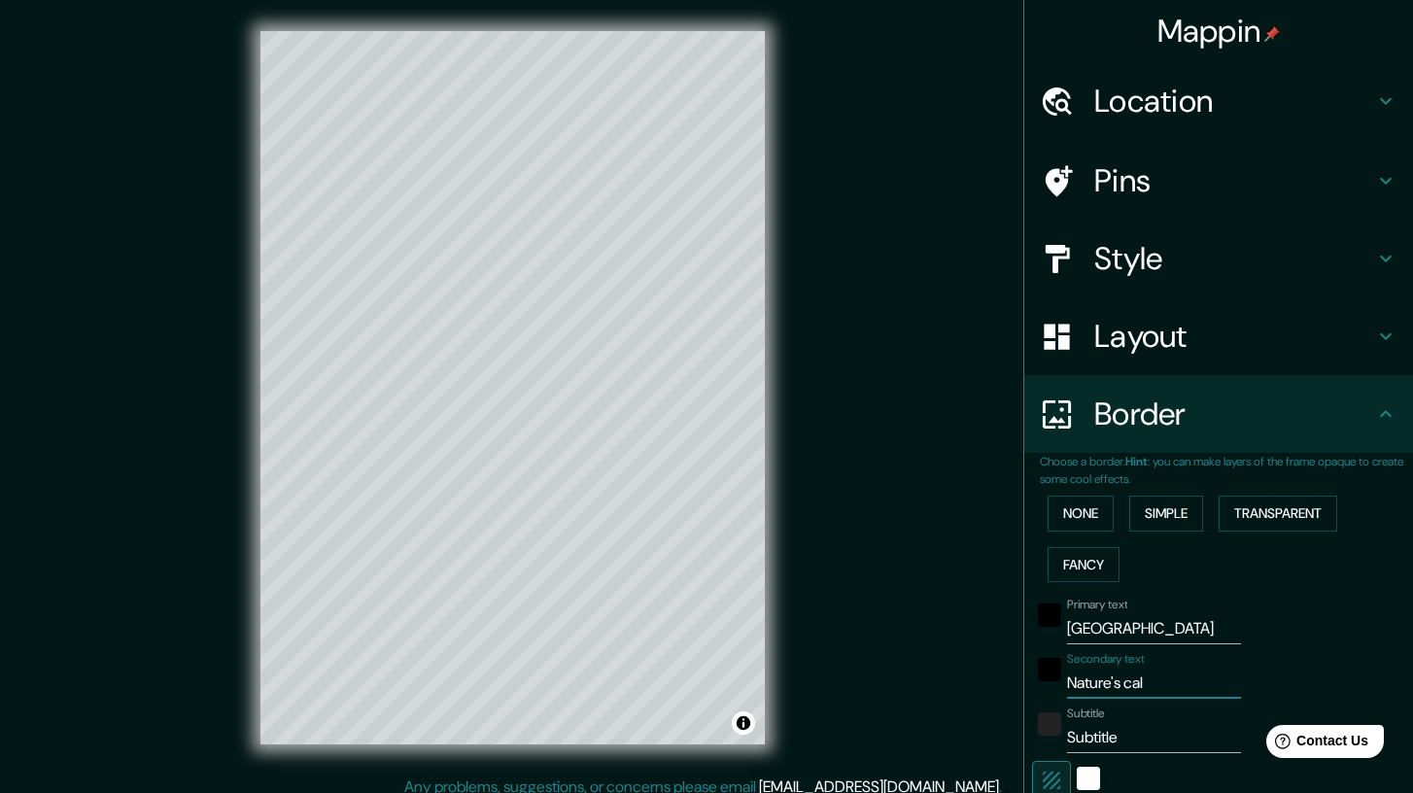
type input "208"
type input "42"
type input "Nature's call"
type input "208"
type input "42"
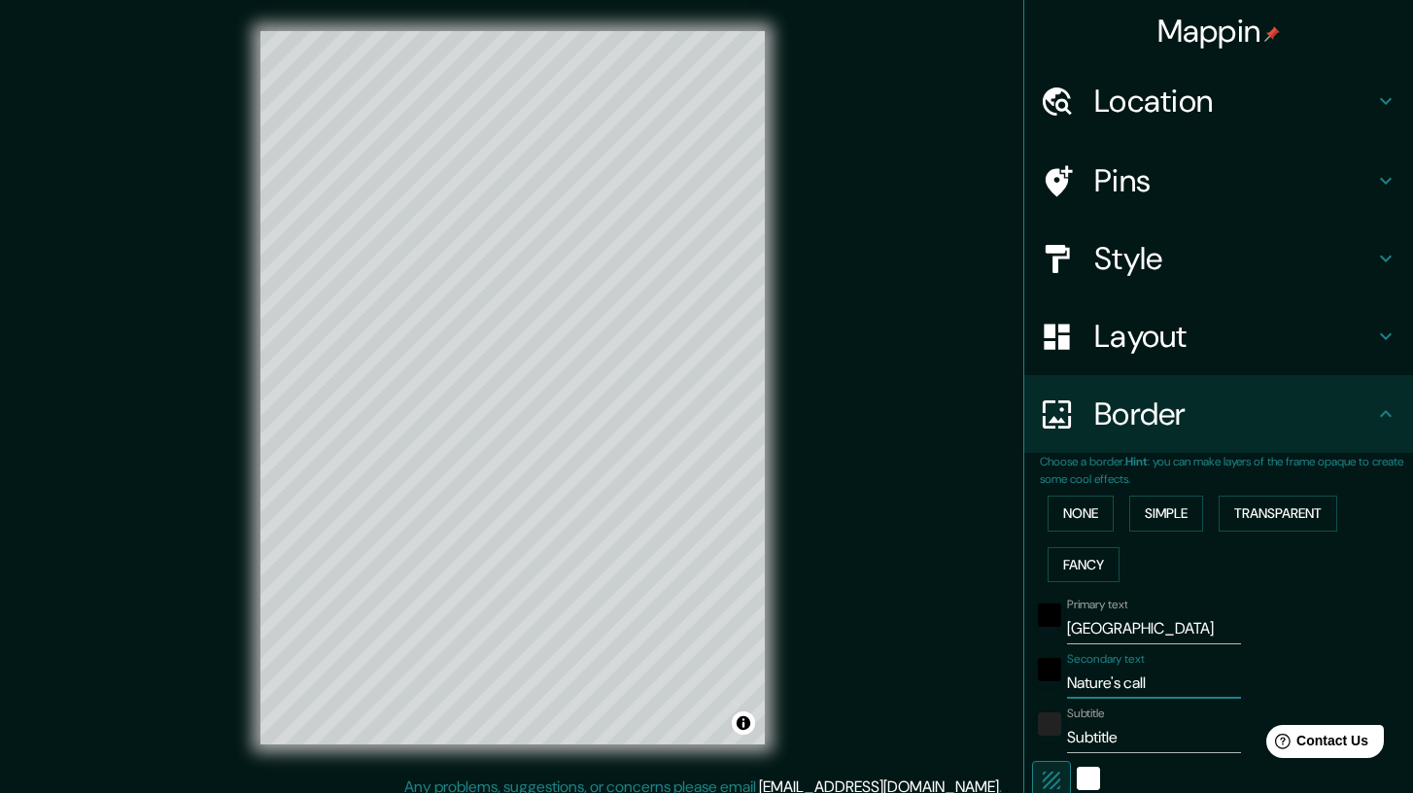
type input "Nature's calli"
type input "208"
type input "42"
type input "Nature's callin"
type input "208"
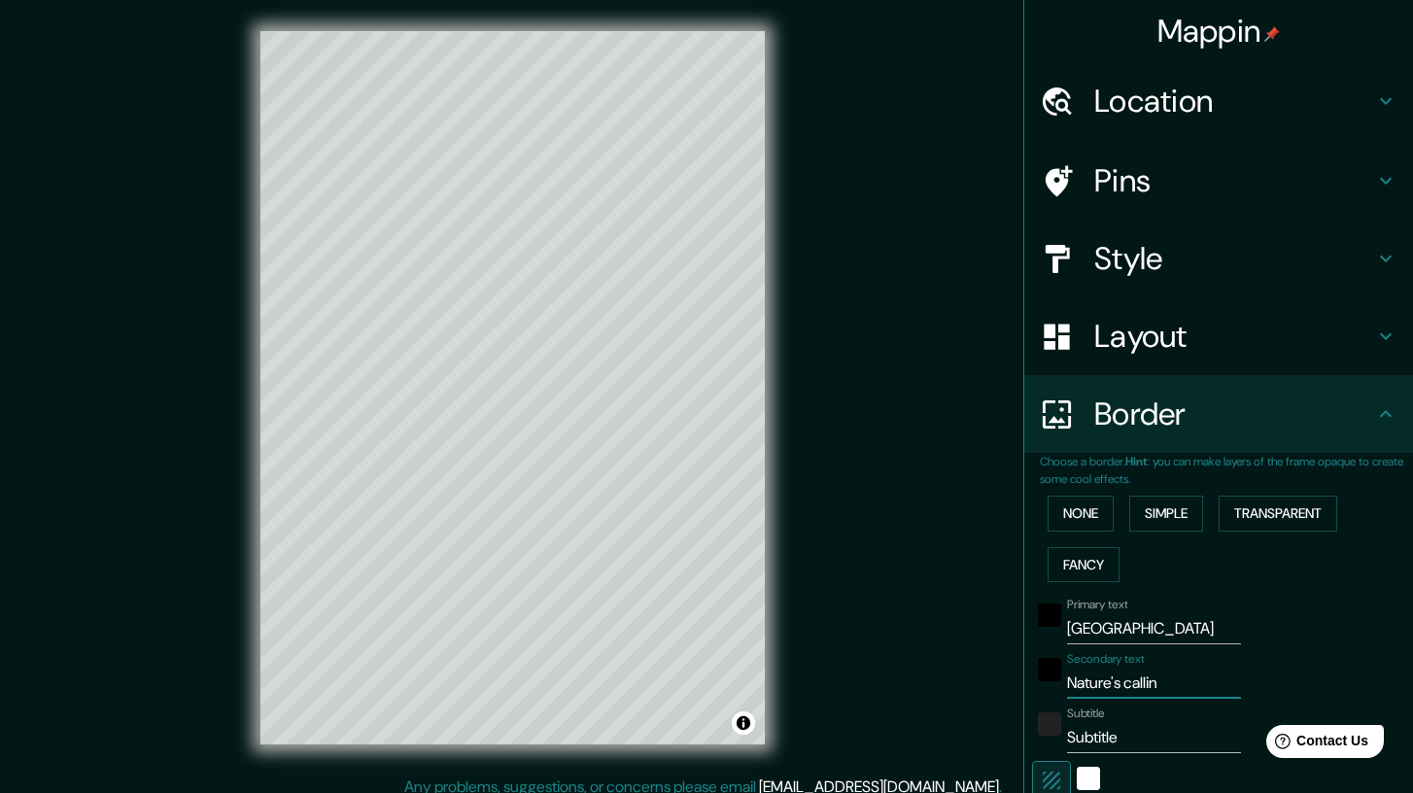
type input "42"
type input "Nature's calling"
type input "208"
type input "42"
type input "Nature's calling"
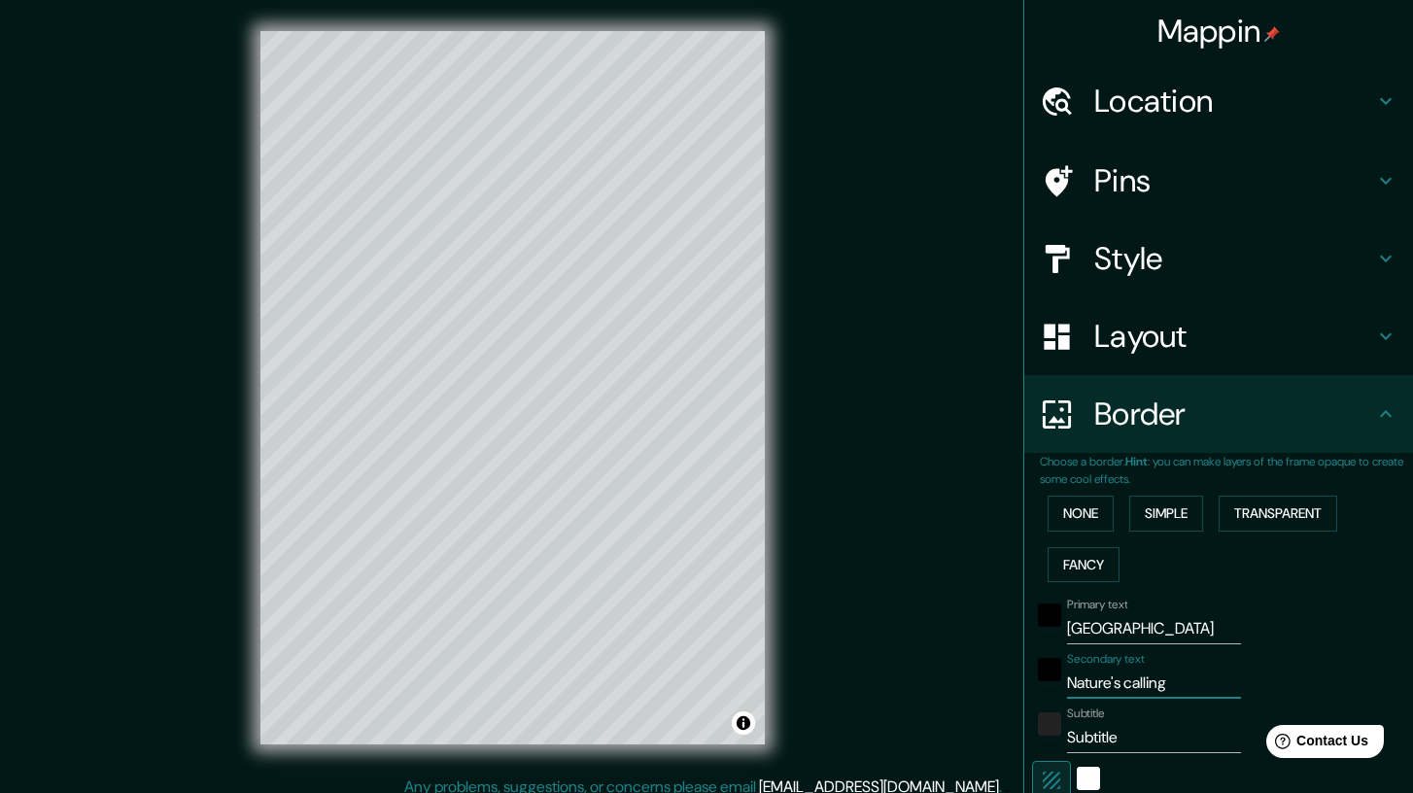
type input "208"
type input "42"
type input "Nature's calling"
type input "208"
type input "42"
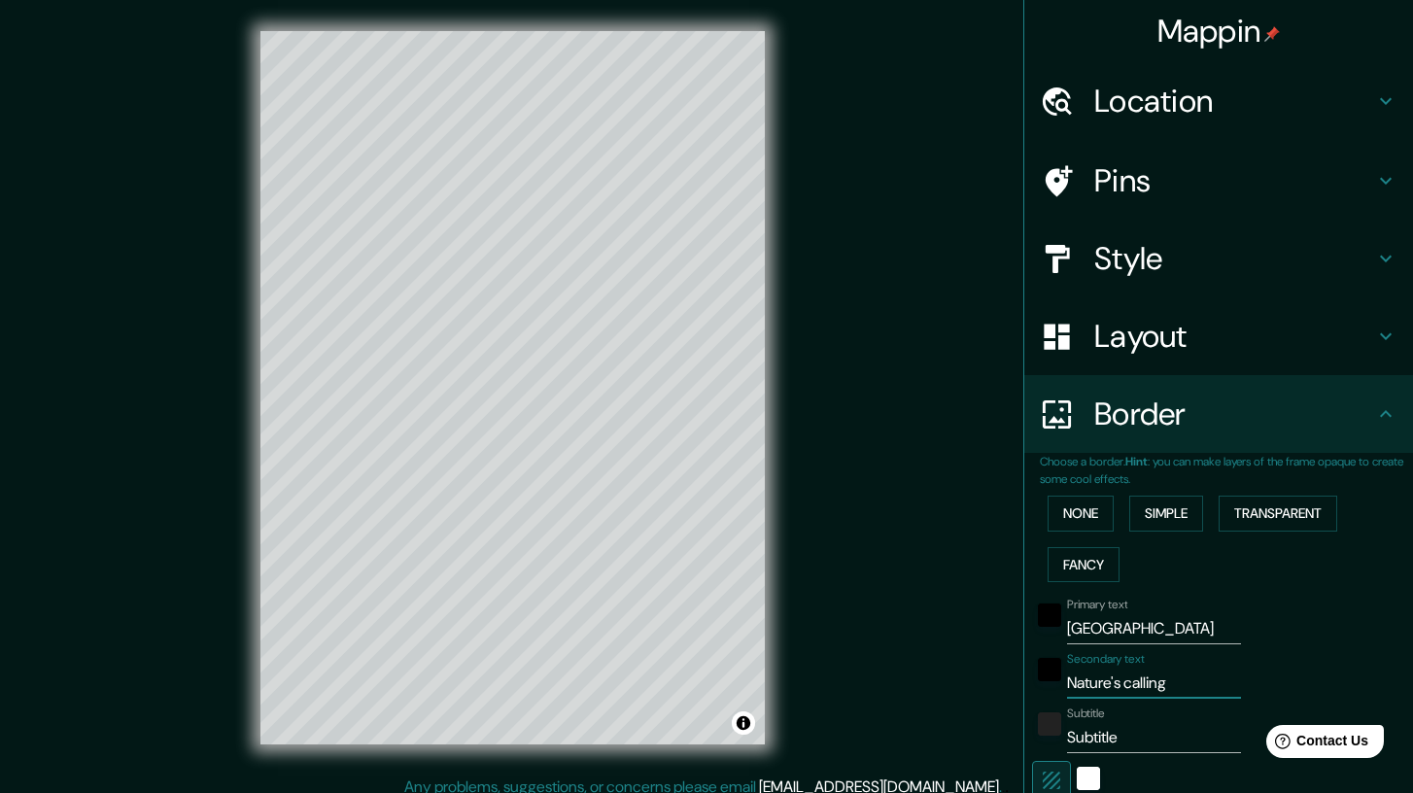
type input "Nature's calling,"
type input "208"
type input "42"
type input "Nature's calling,"
type input "208"
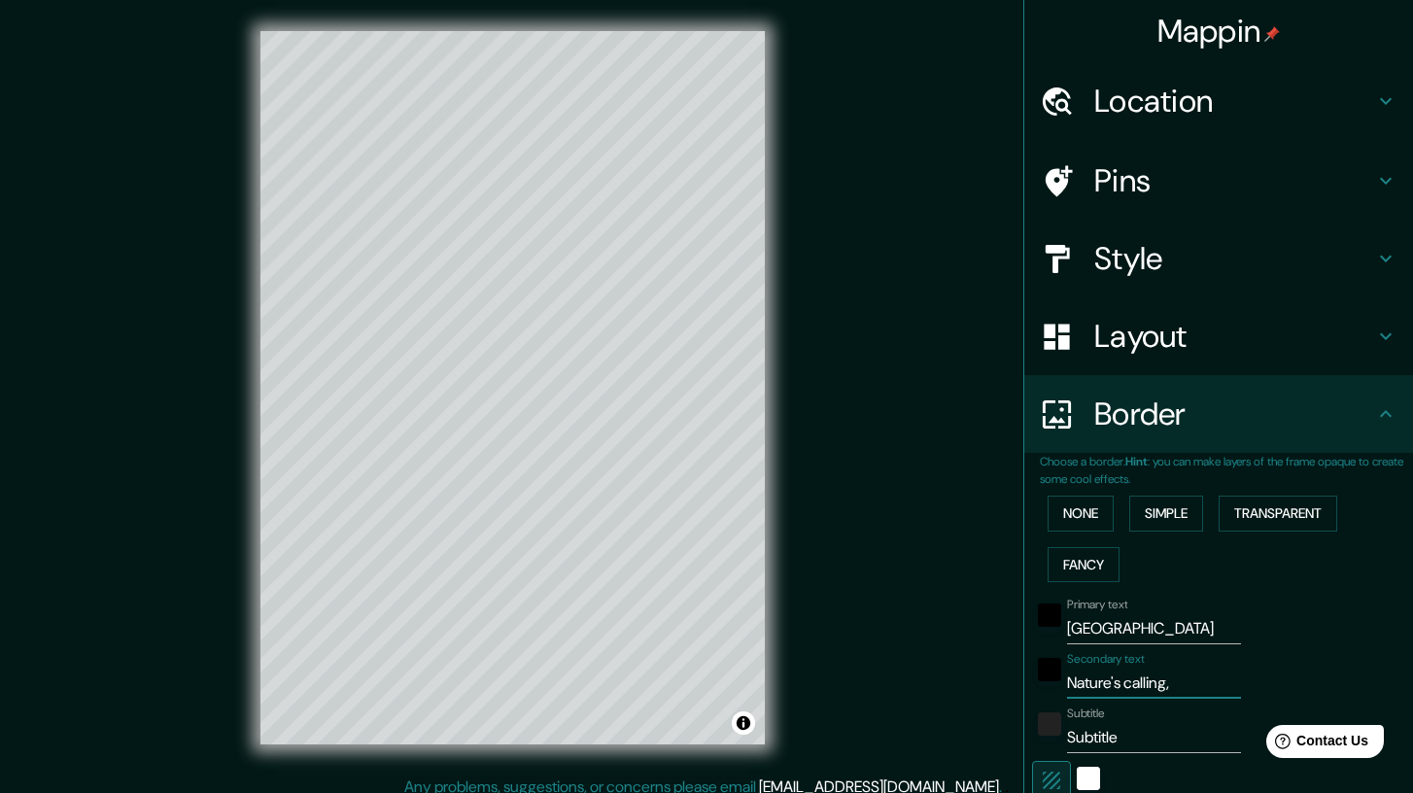
type input "42"
type input "Nature's calling, g"
type input "208"
type input "42"
type input "Nature's calling, ge"
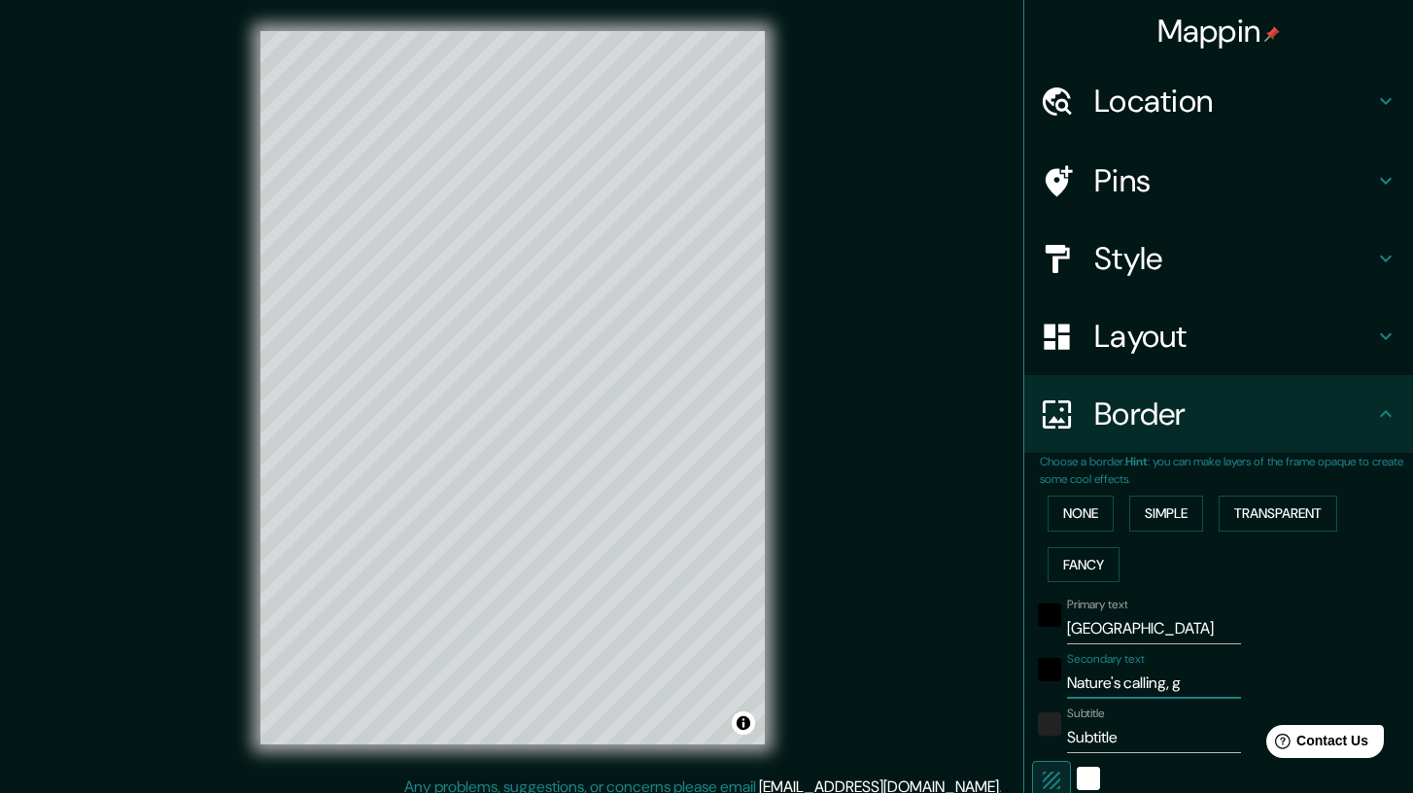
type input "208"
type input "42"
type input "Nature's calling, get"
type input "208"
type input "42"
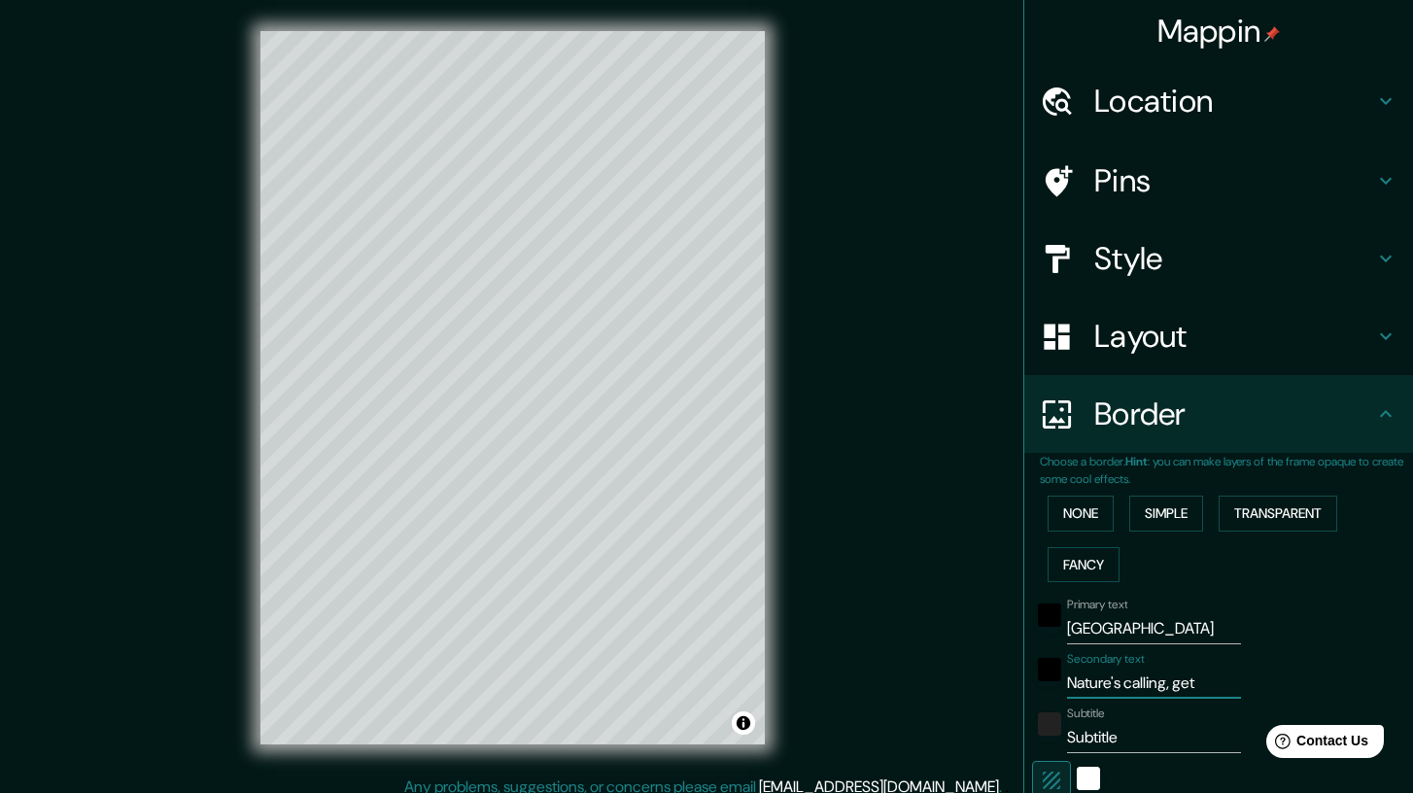
type input "Nature's calling, get"
type input "208"
type input "42"
type input "Nature's calling, get y"
type input "208"
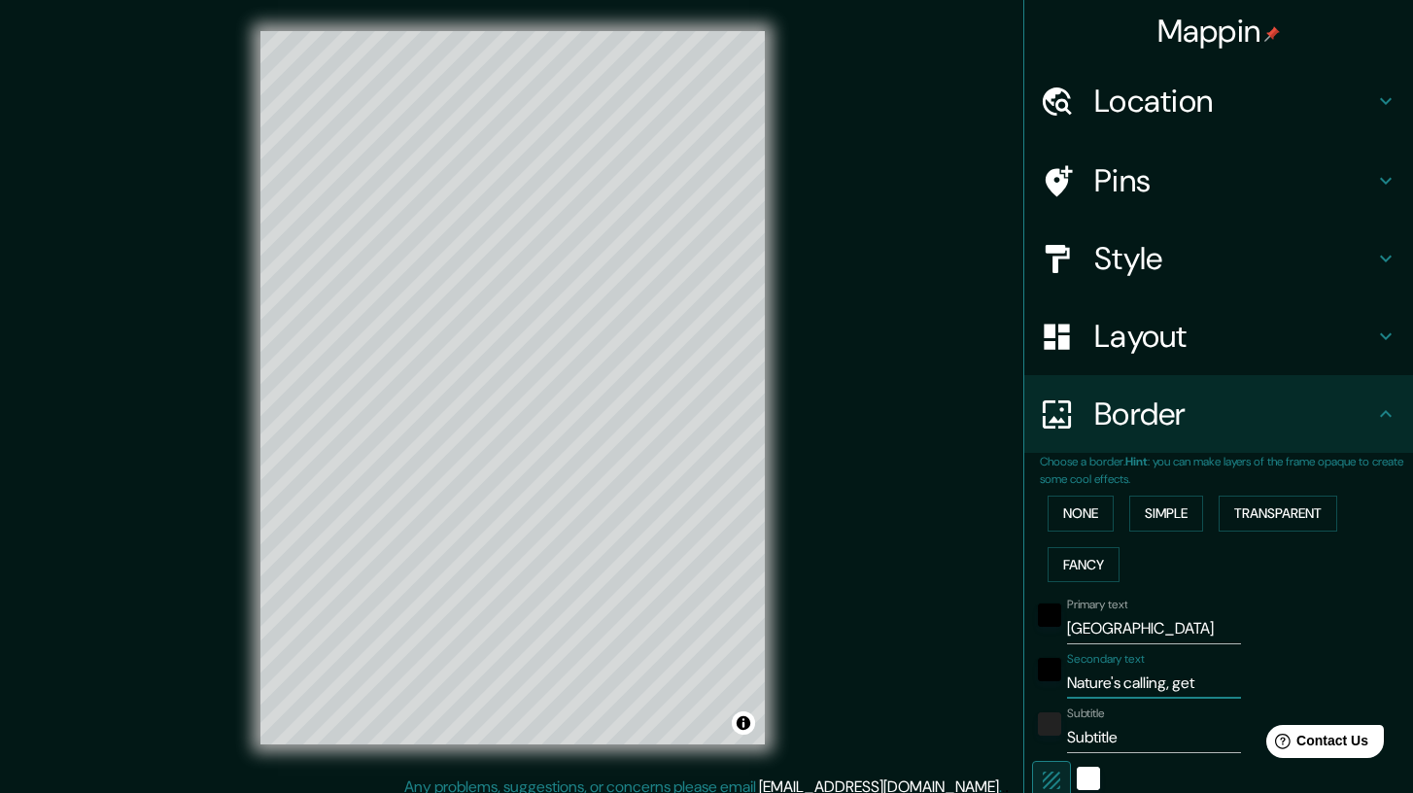
type input "42"
type input "Nature's calling, get yo"
type input "208"
type input "42"
type input "Nature's calling, get you"
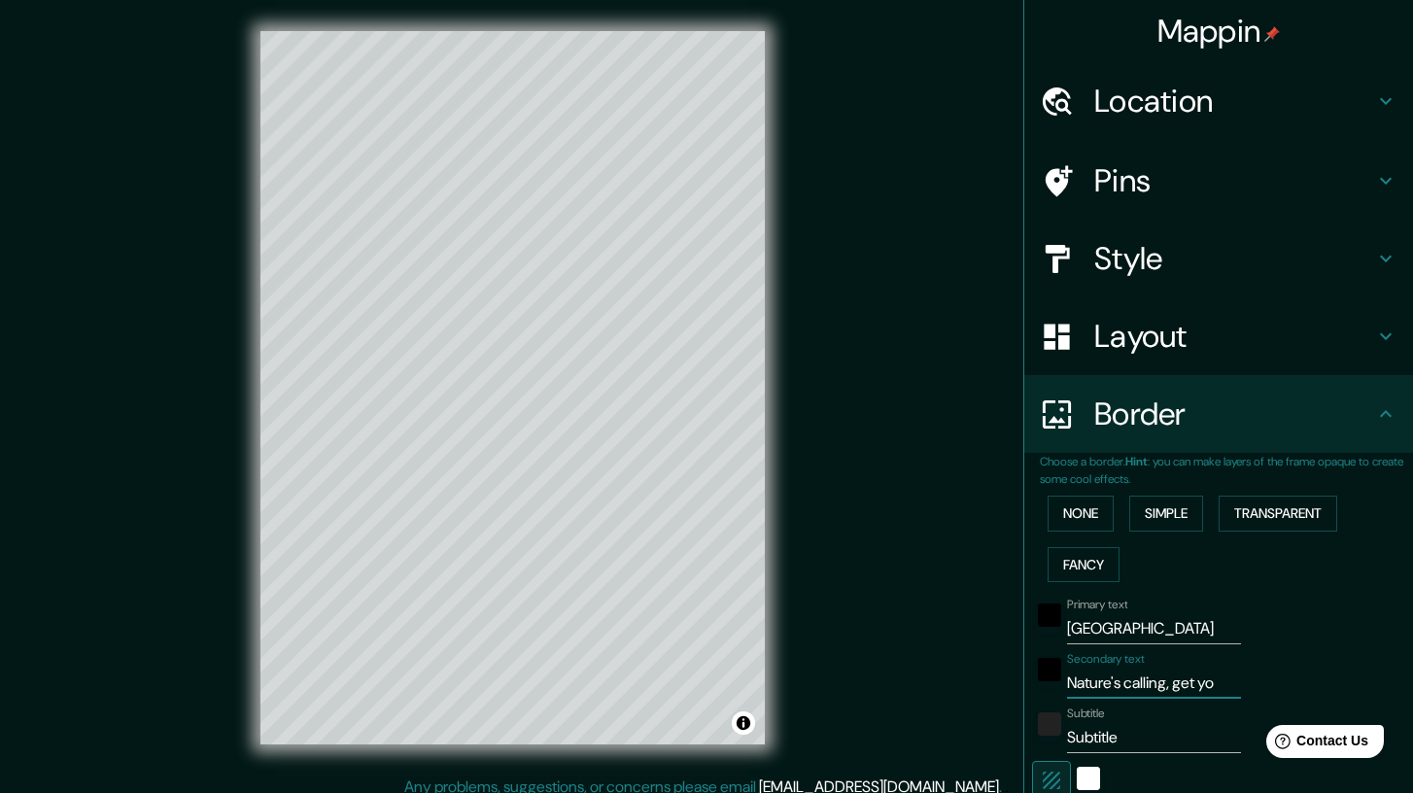
type input "208"
type input "42"
type input "Nature's calling, get your"
type input "208"
type input "42"
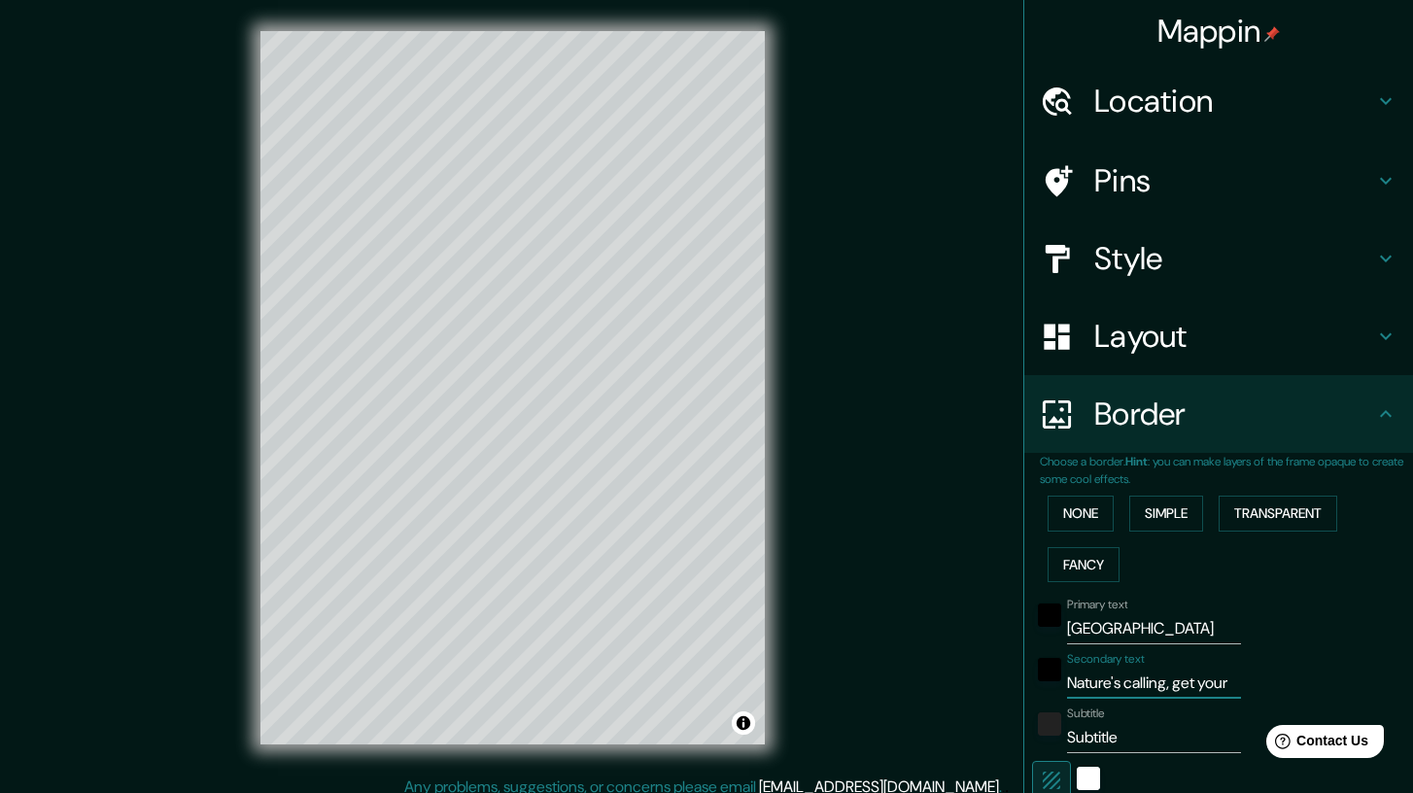
type input "Nature's calling, get your"
type input "208"
type input "42"
type input "Nature's calling, get your c"
type input "208"
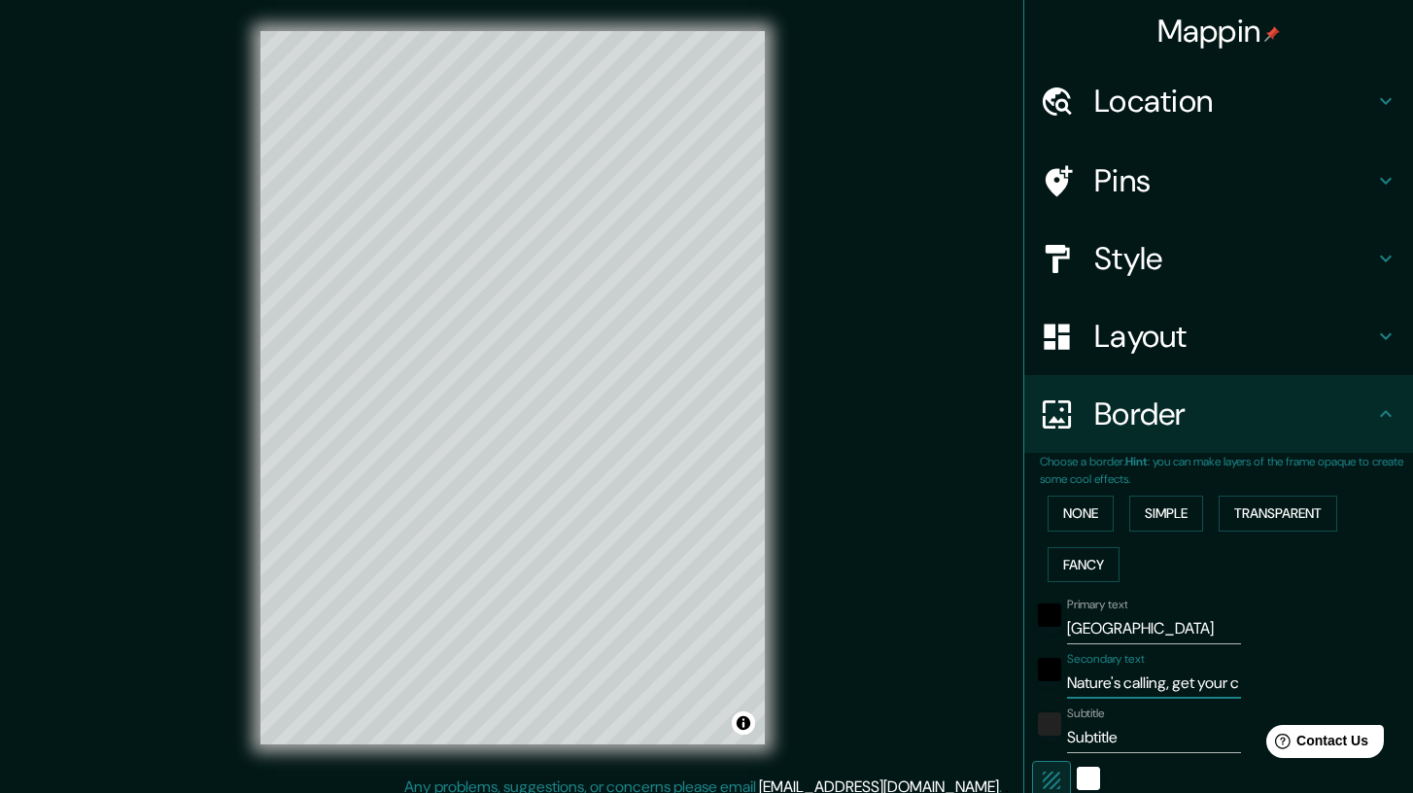
type input "42"
type input "Nature's calling, get your ca"
type input "208"
type input "42"
type input "Nature's calling, get your cam"
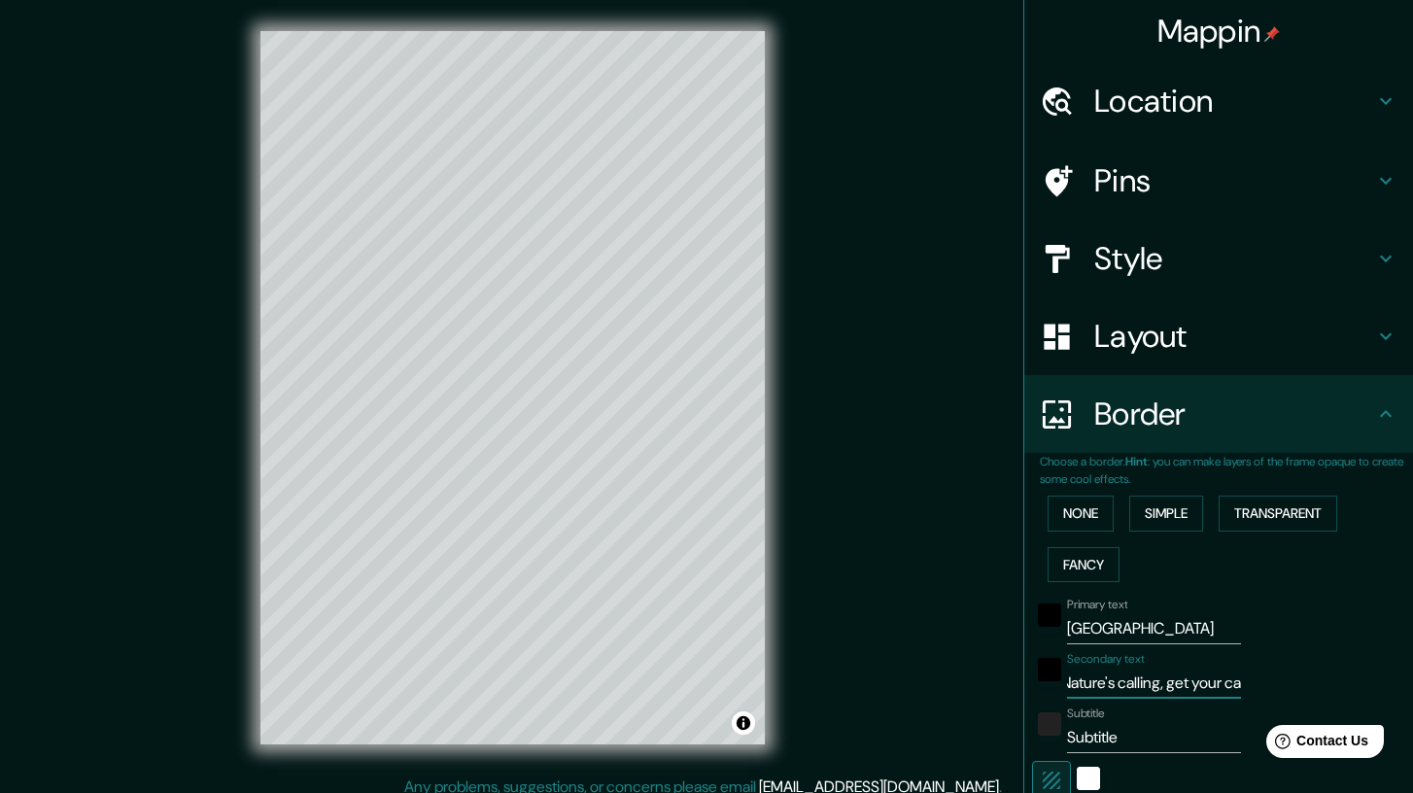
type input "208"
type input "42"
type input "Nature's calling, get your came"
type input "208"
type input "42"
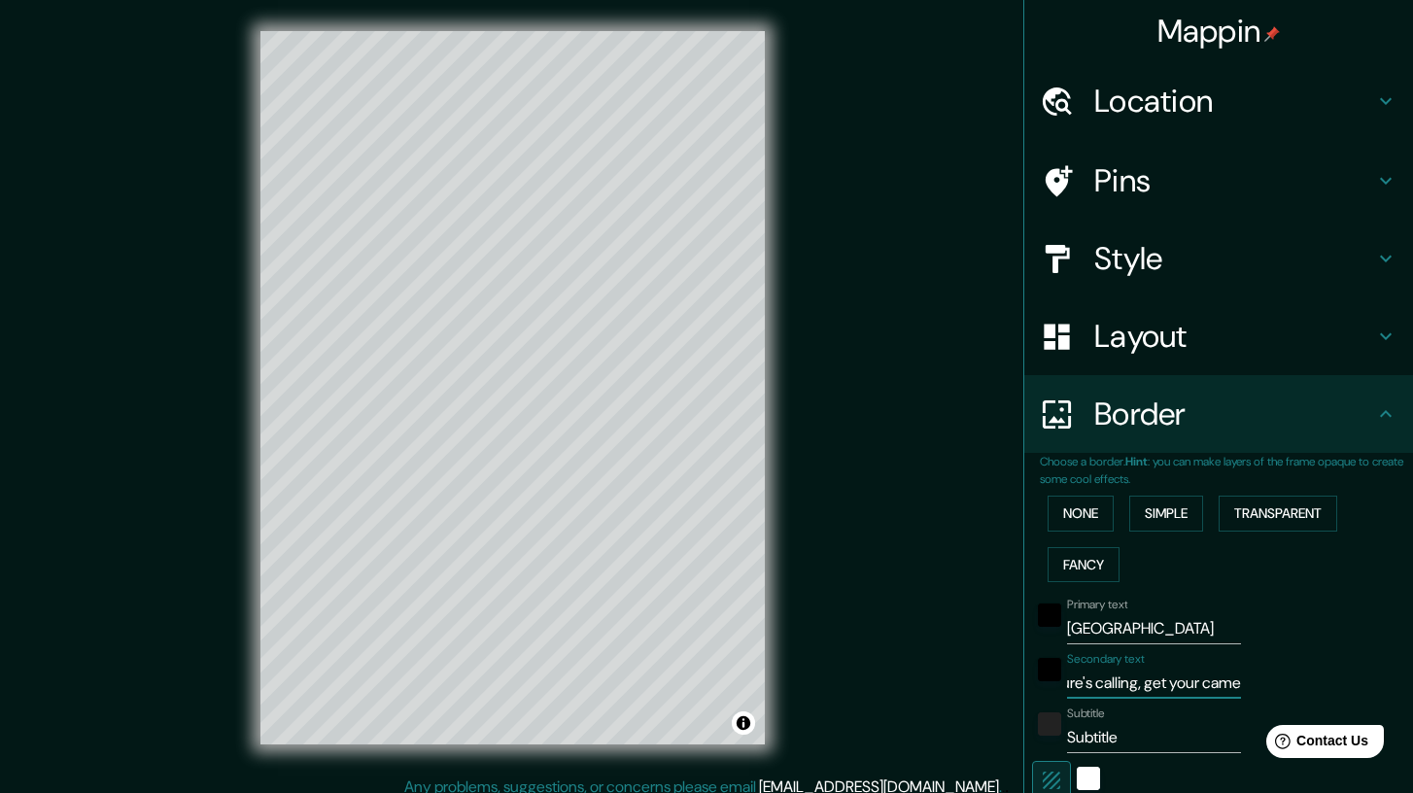
type input "Nature's calling, get your camer"
type input "208"
type input "42"
type input "Nature's calling, get your camera"
type input "208"
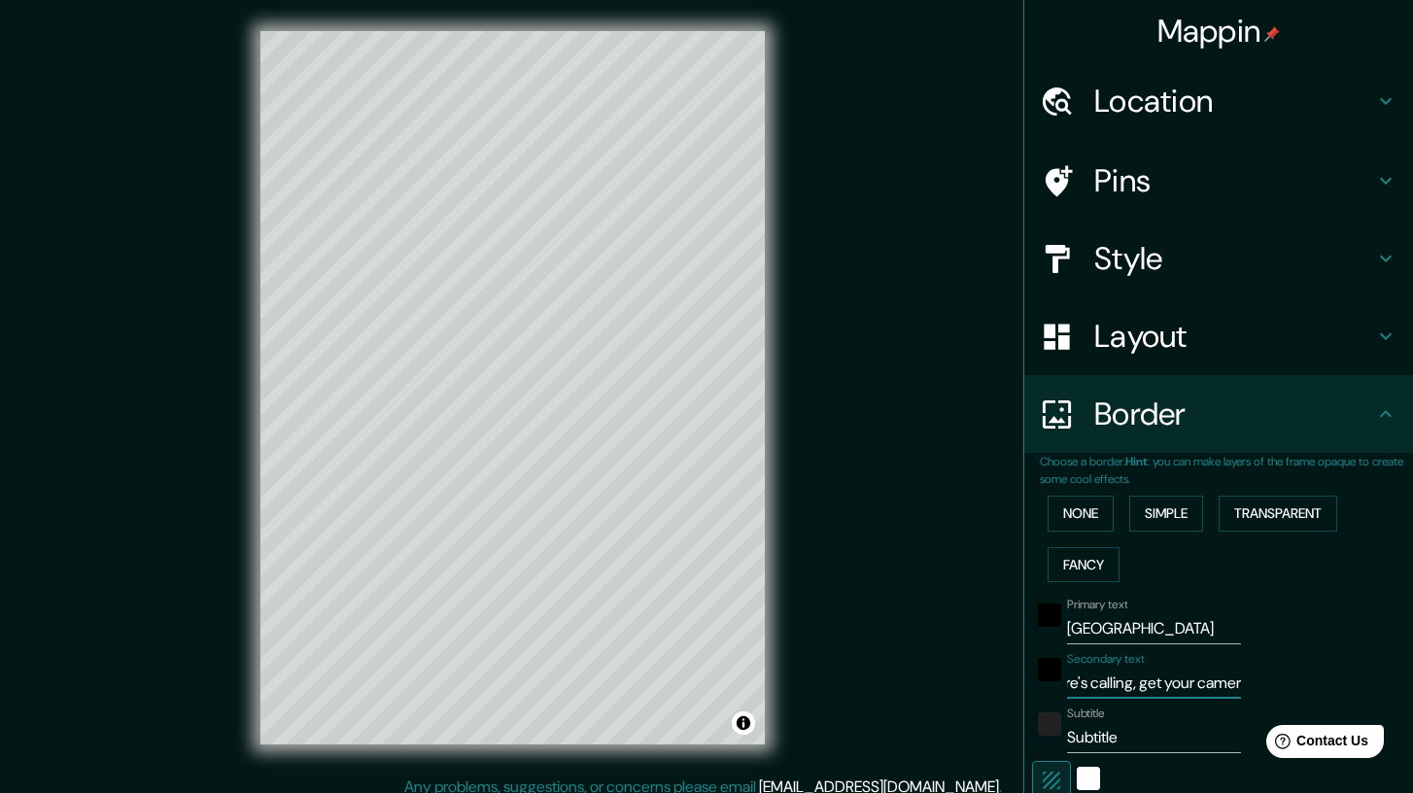
type input "42"
type input "Nature's calling, get your camera"
type input "208"
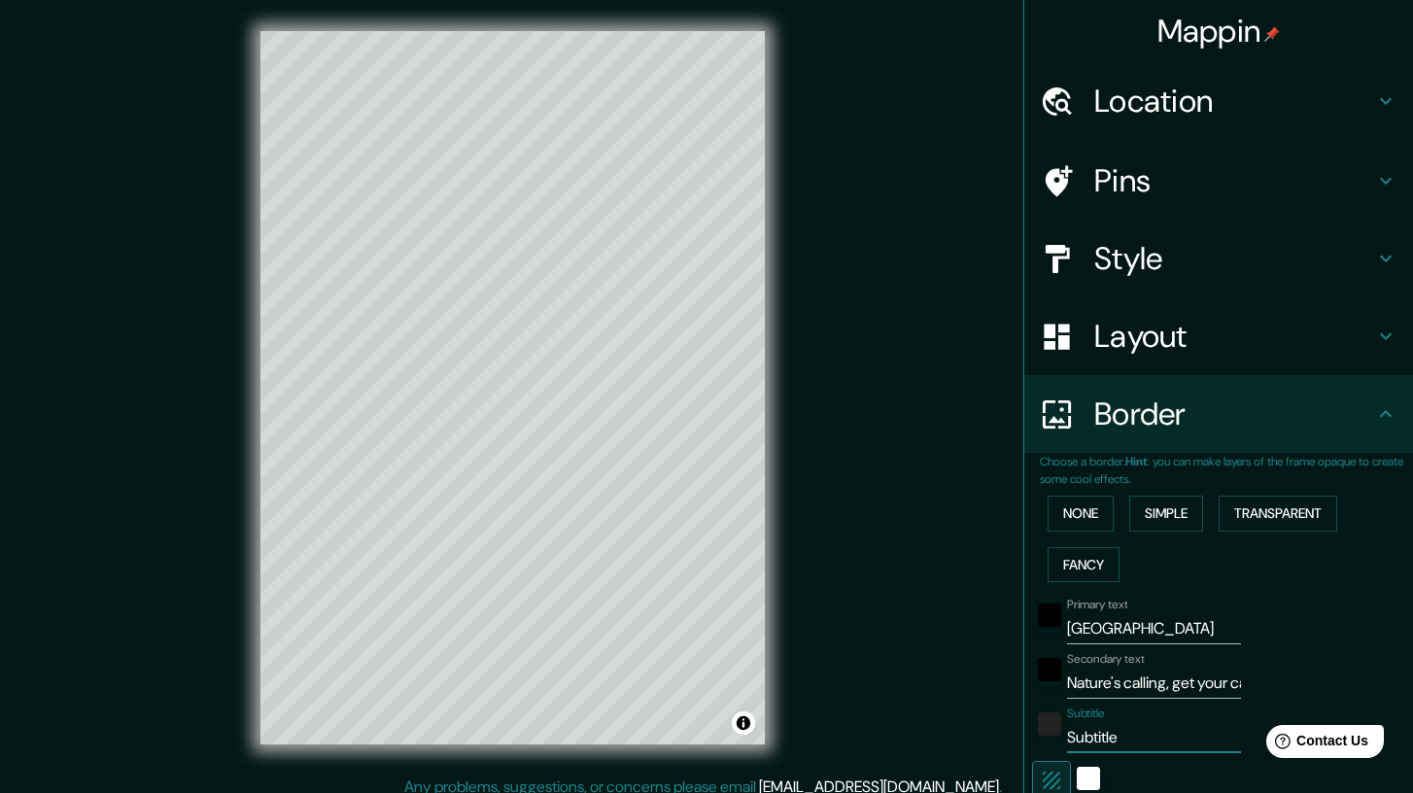
type input "42"
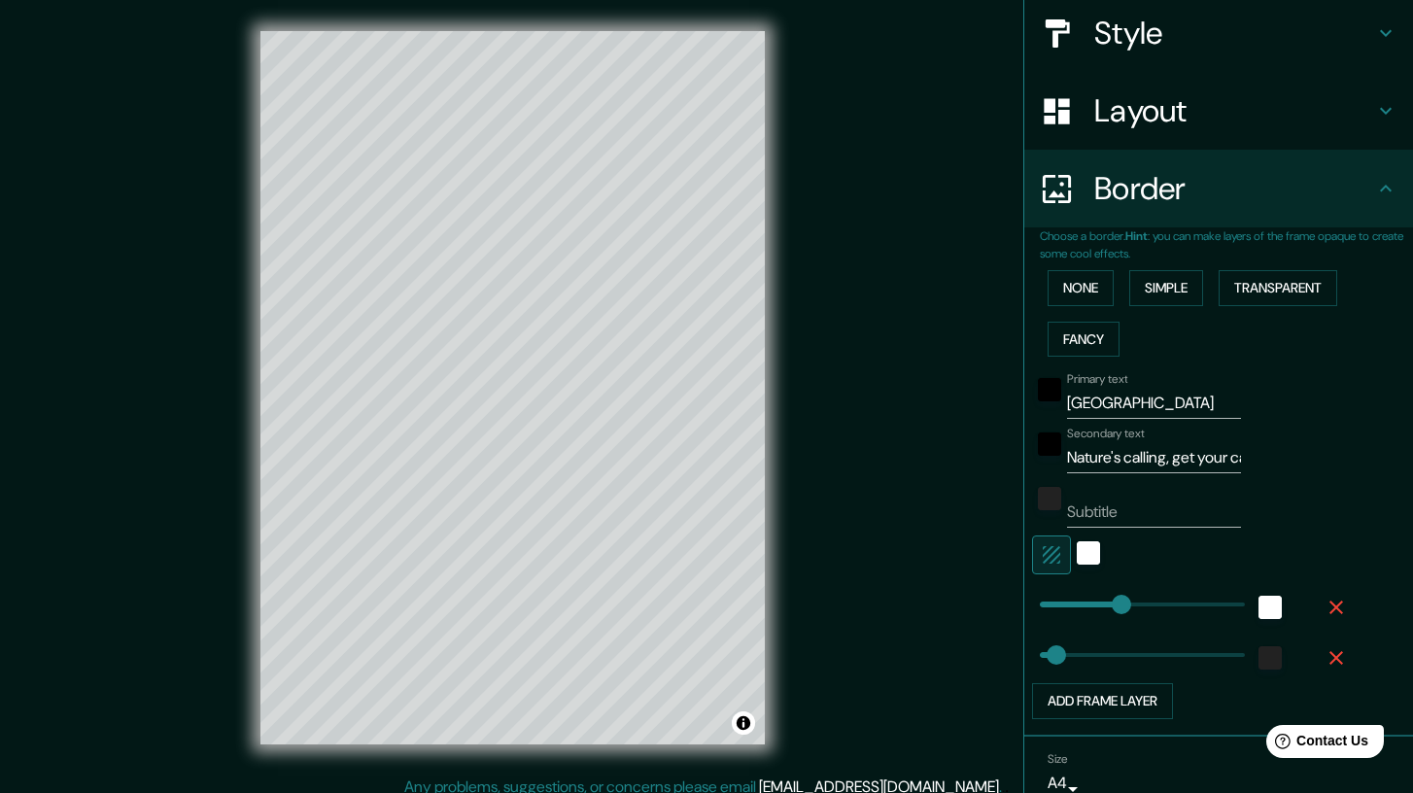
scroll to position [313, 0]
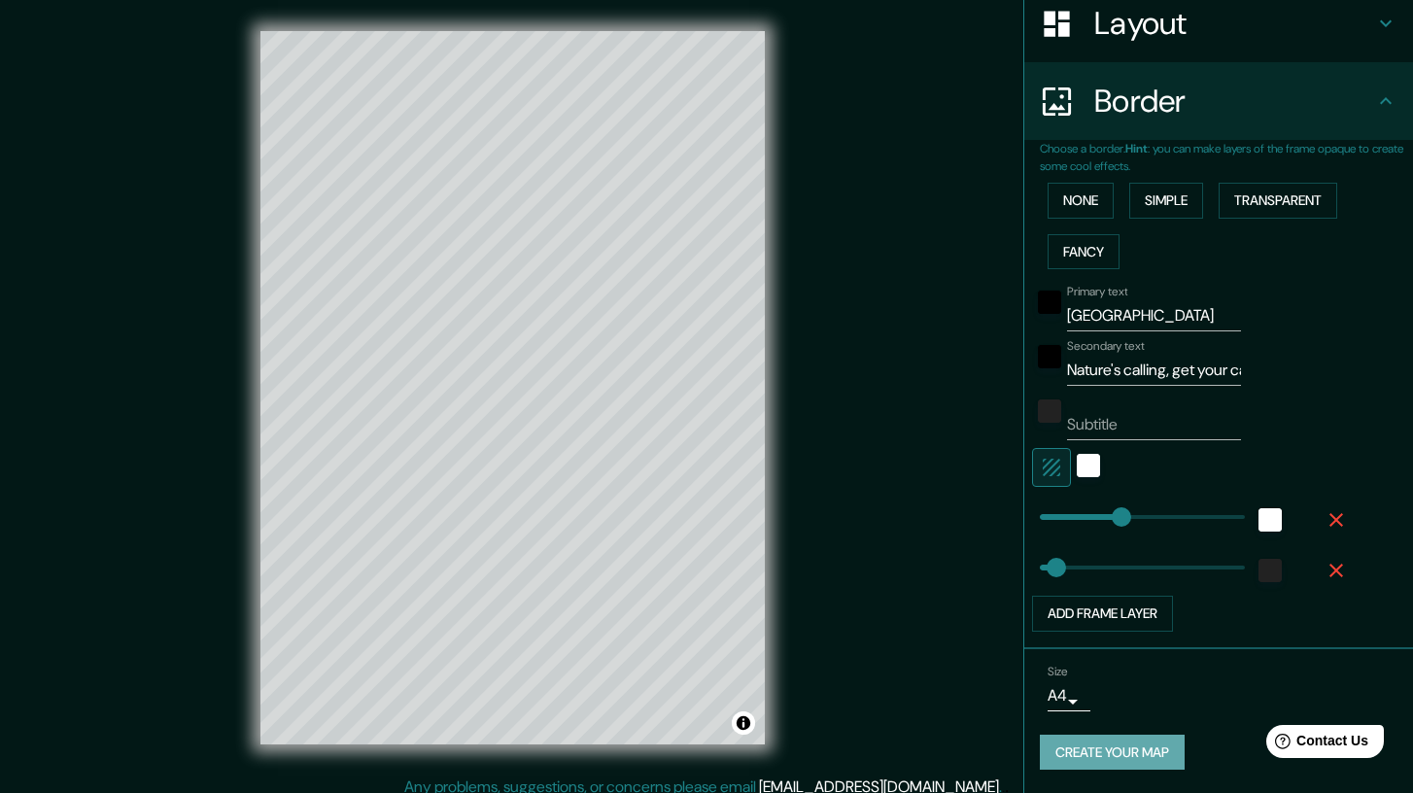
click at [1169, 752] on button "Create your map" at bounding box center [1112, 753] width 145 height 36
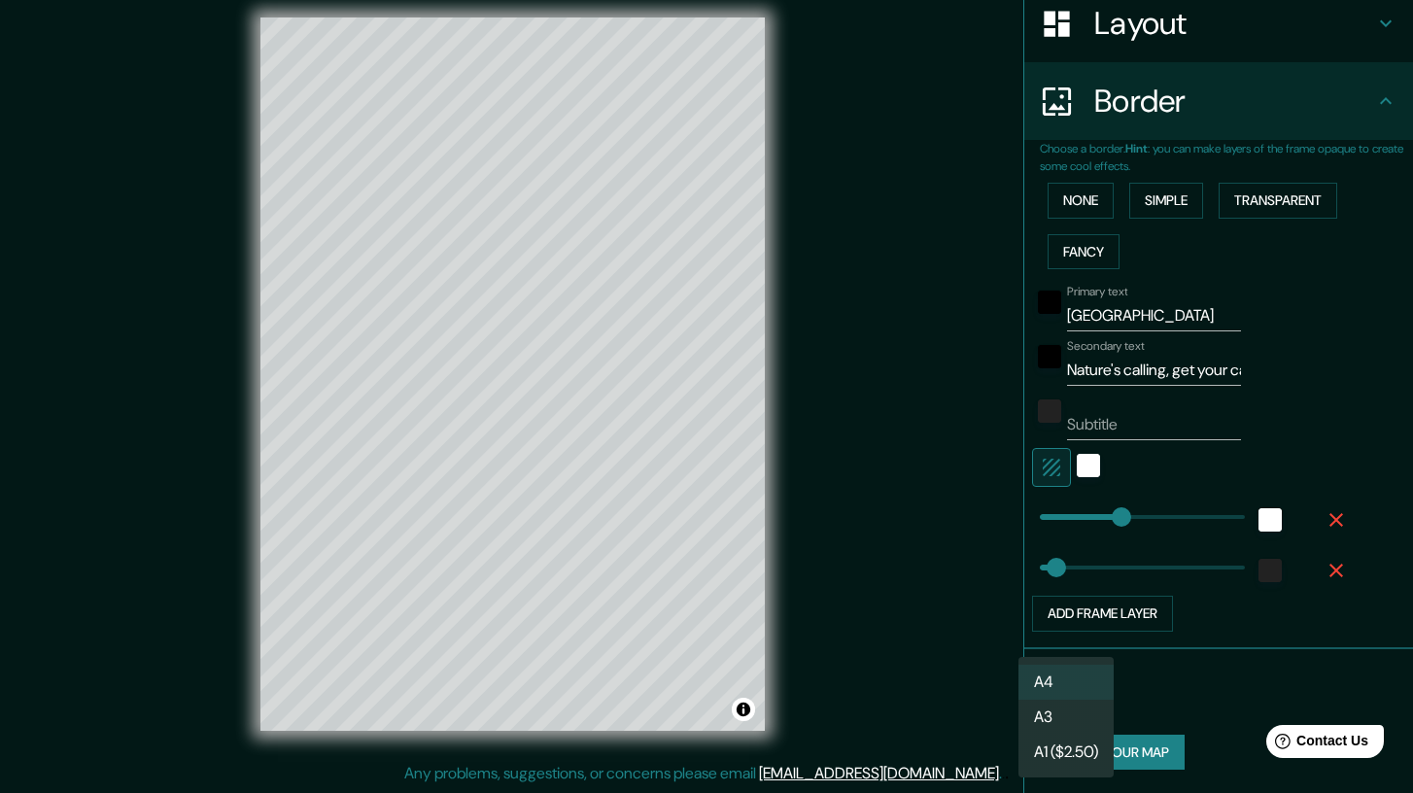
click at [1081, 695] on body "Mappin Location Kruger National Park, Mpumalanga, South Africa Pins Style Layou…" at bounding box center [706, 382] width 1413 height 793
click at [1081, 719] on li "A3" at bounding box center [1065, 717] width 95 height 35
click at [1133, 753] on button "Create your map" at bounding box center [1112, 753] width 145 height 36
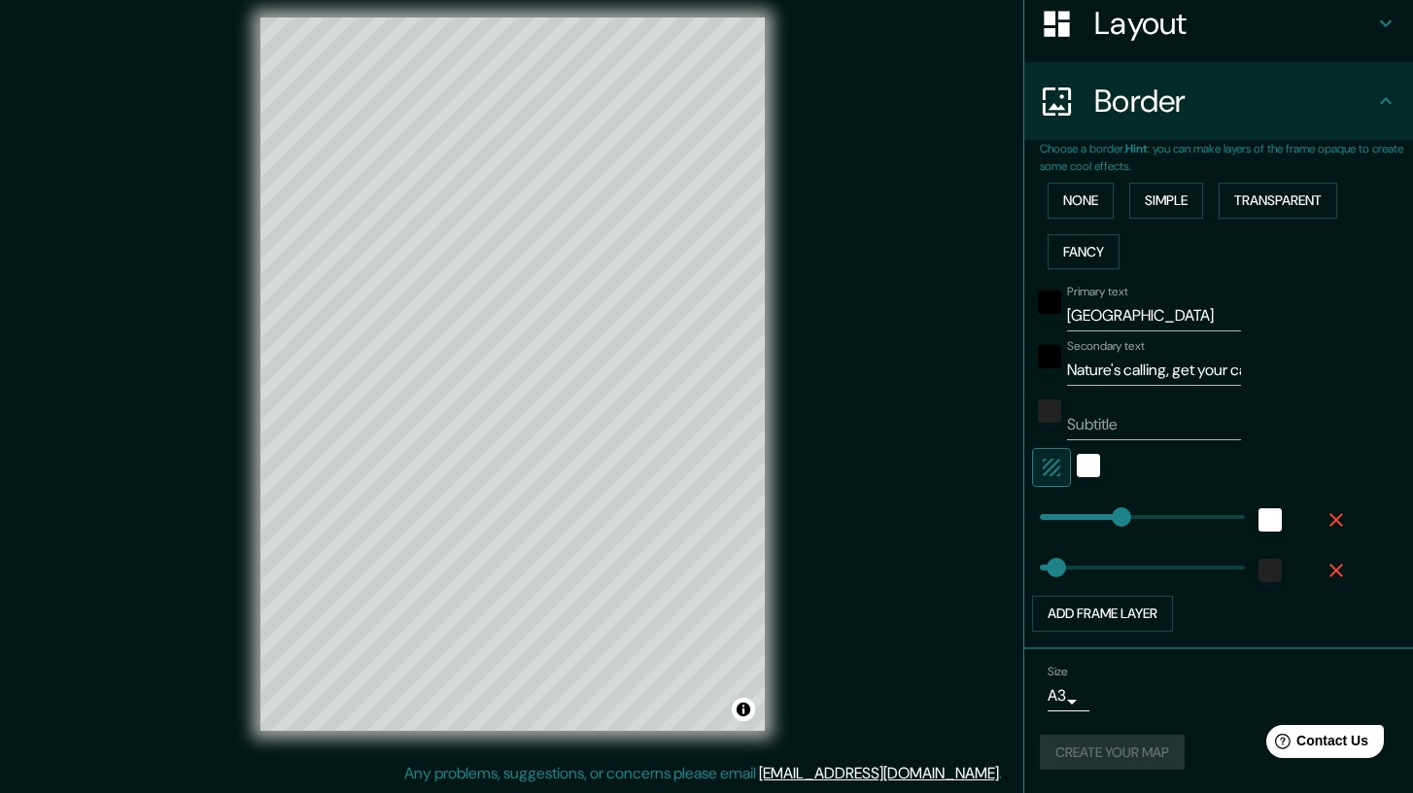
type input "208"
click at [1138, 758] on button "Create your map" at bounding box center [1112, 753] width 145 height 36
click at [1100, 436] on input "Subtitle" at bounding box center [1154, 424] width 174 height 31
type input "t"
type input "208"
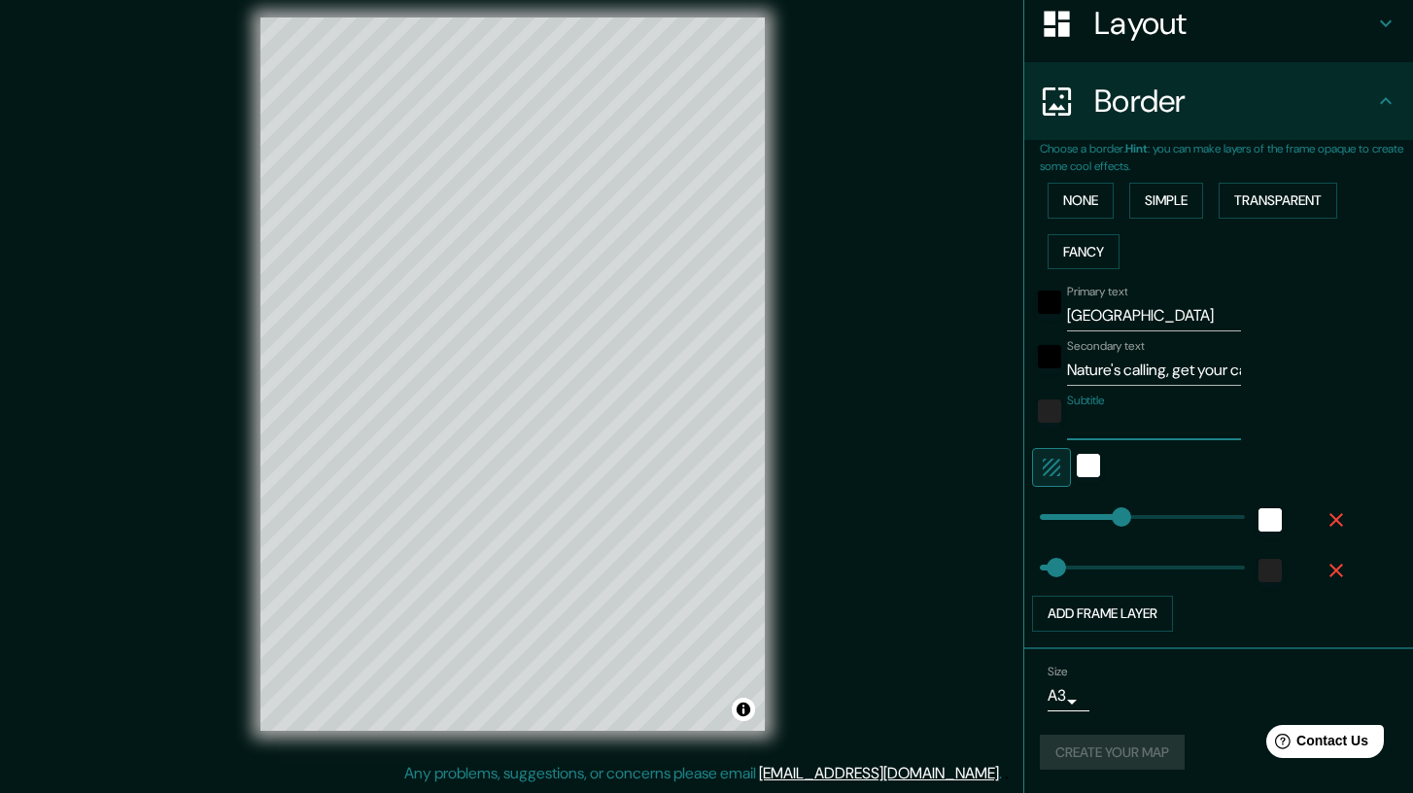
type input "42"
type input "208"
type input "42"
type input "T"
type input "208"
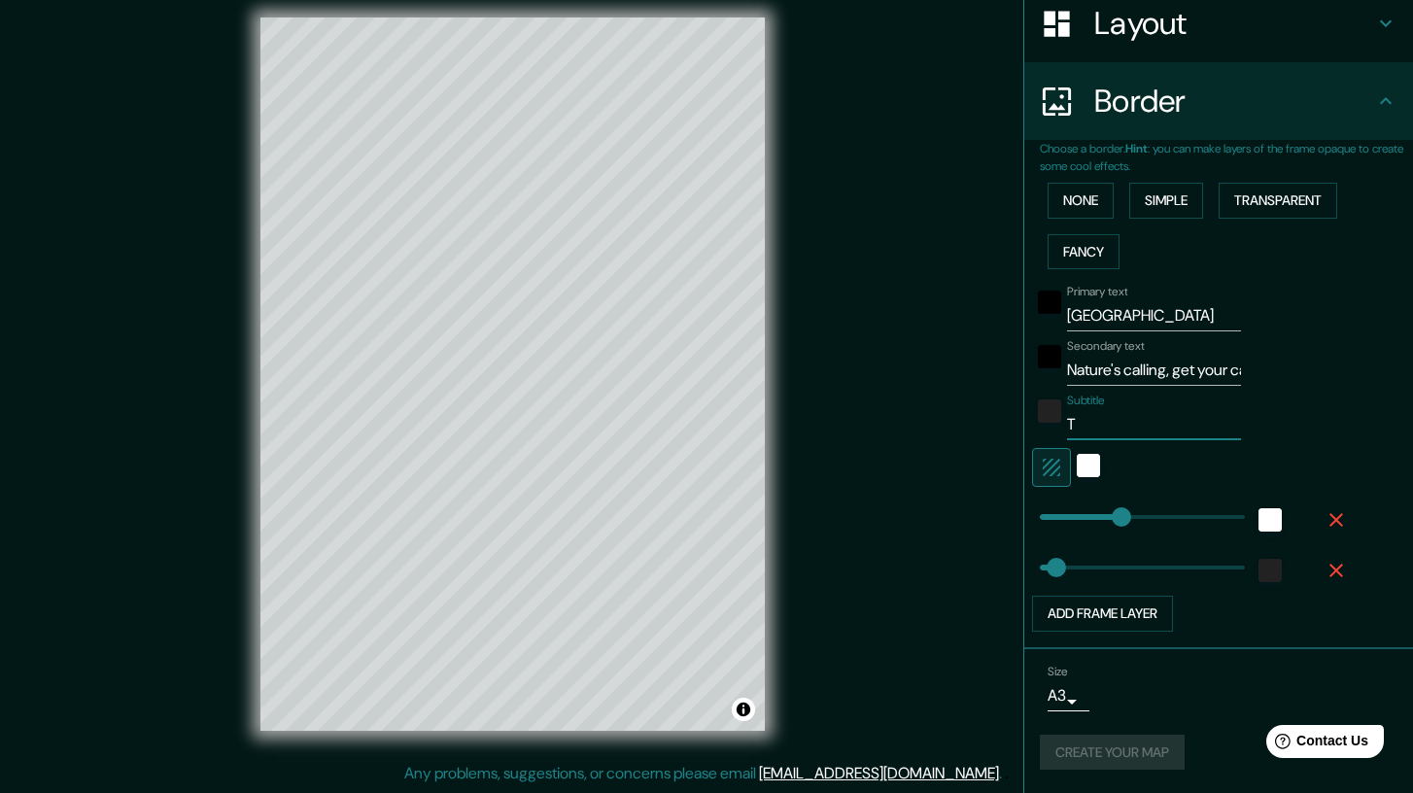
type input "42"
type input "Te"
type input "208"
type input "42"
type input "T"
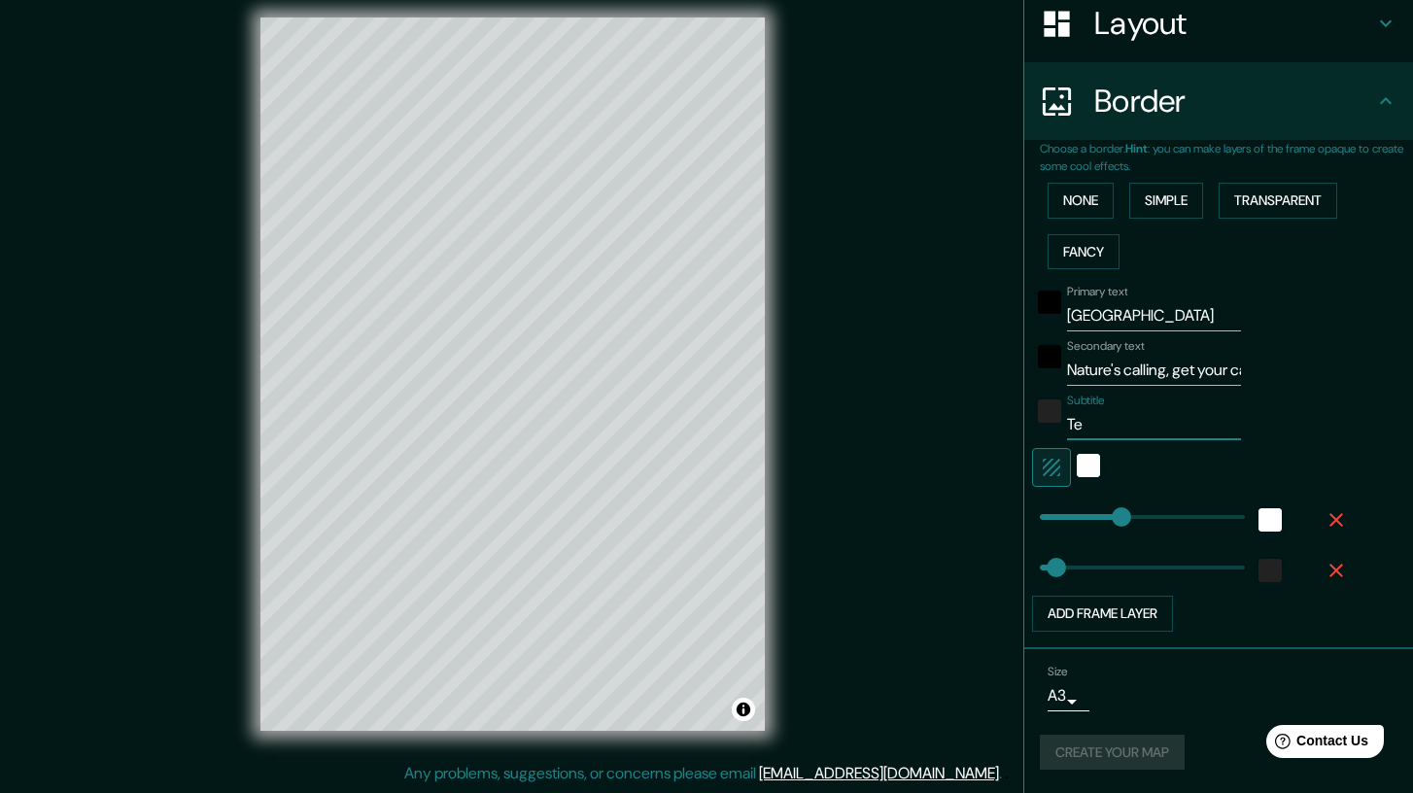
type input "208"
type input "42"
type input "208"
type input "42"
type input "T"
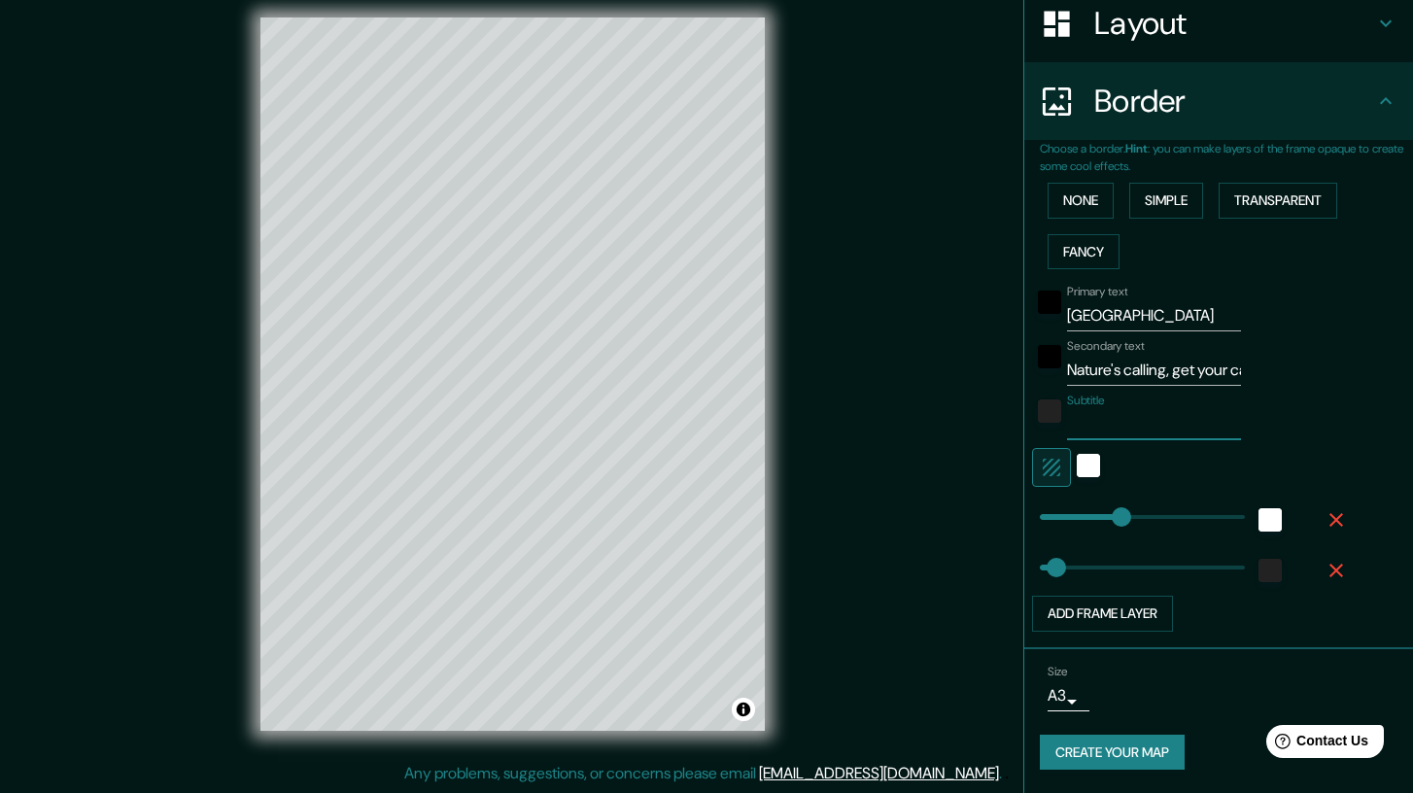
type input "208"
type input "42"
type input "Te"
type input "208"
type input "42"
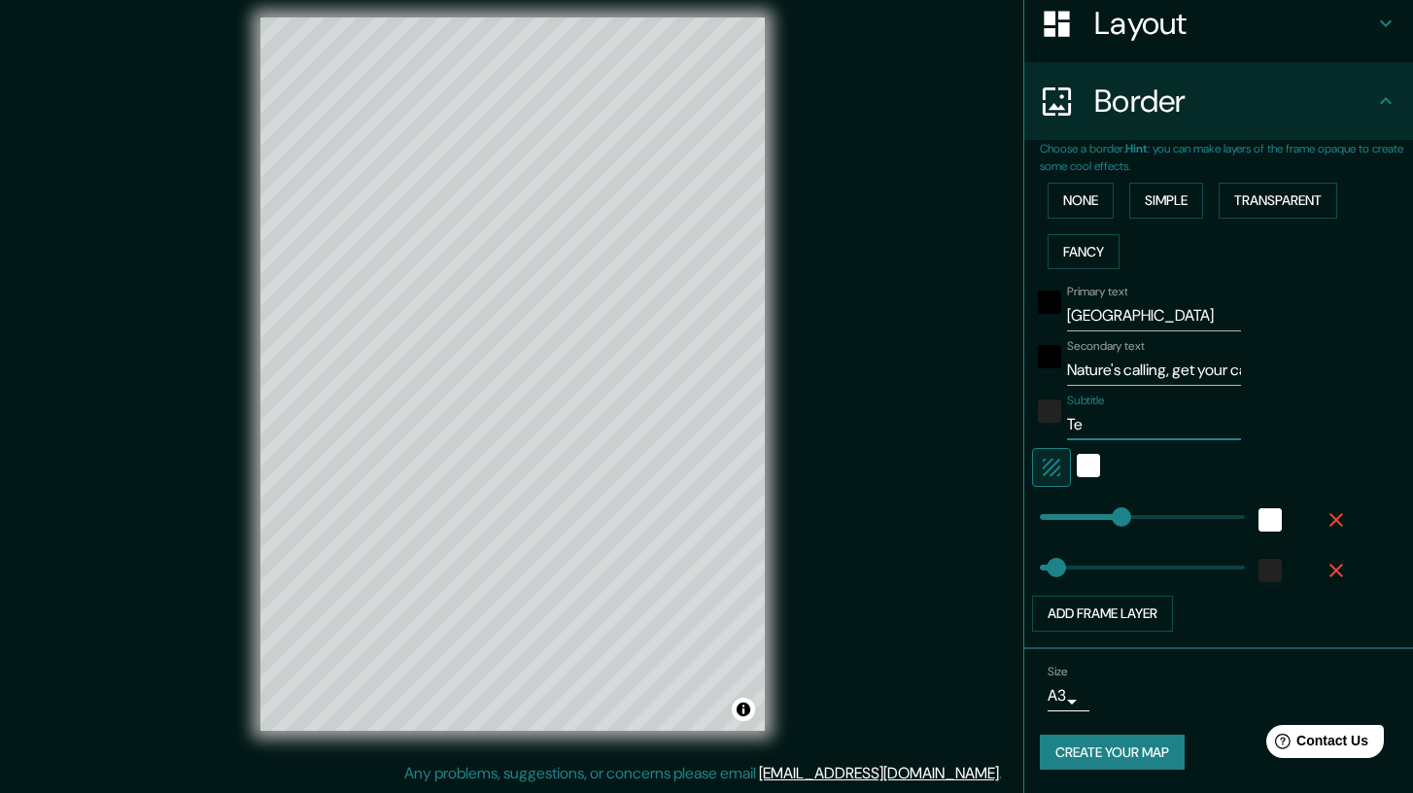
type input "Tes"
type input "208"
type input "42"
type input "Test"
type input "208"
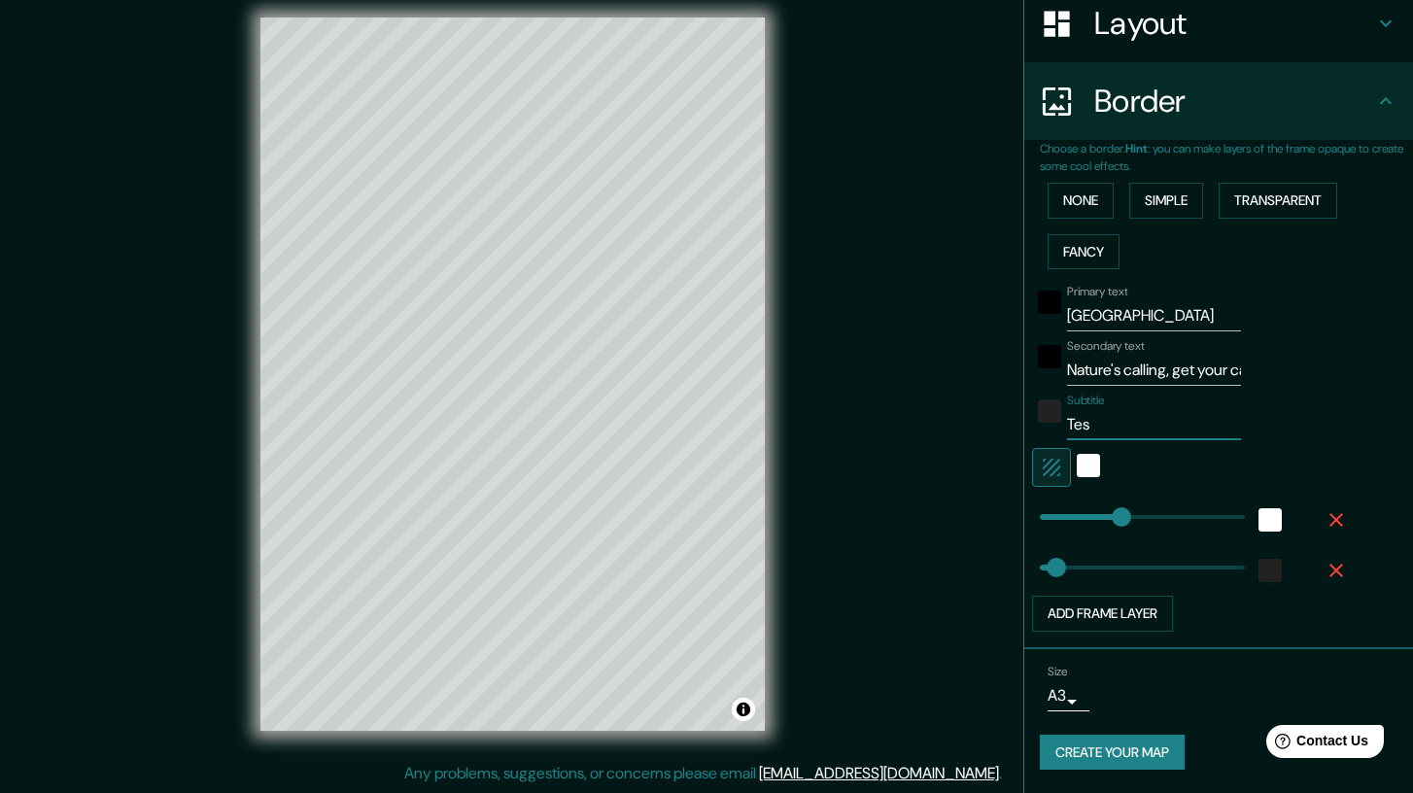
type input "42"
type input "Test"
type input "208"
type input "42"
type input "Test t"
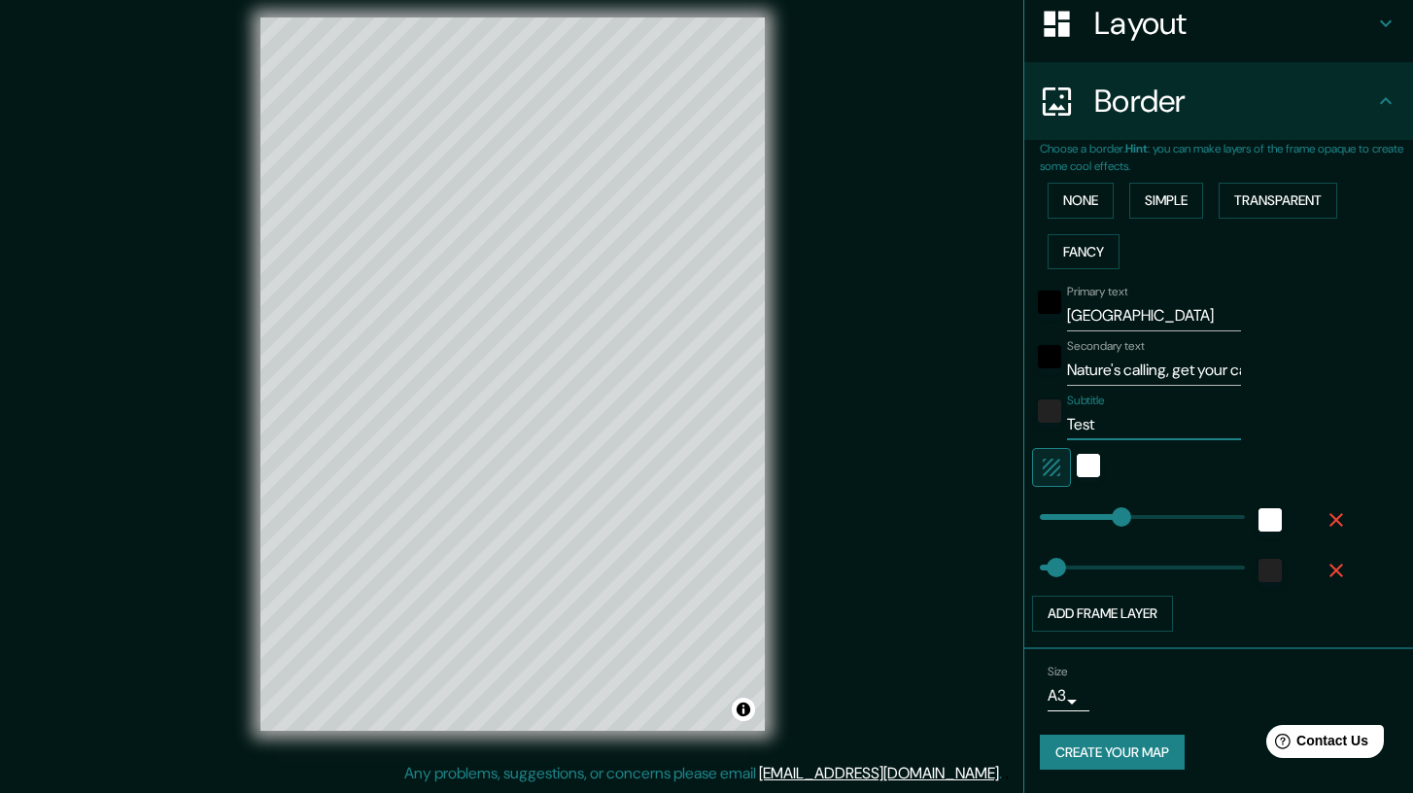
type input "208"
type input "42"
type input "Test teh"
type input "208"
type input "42"
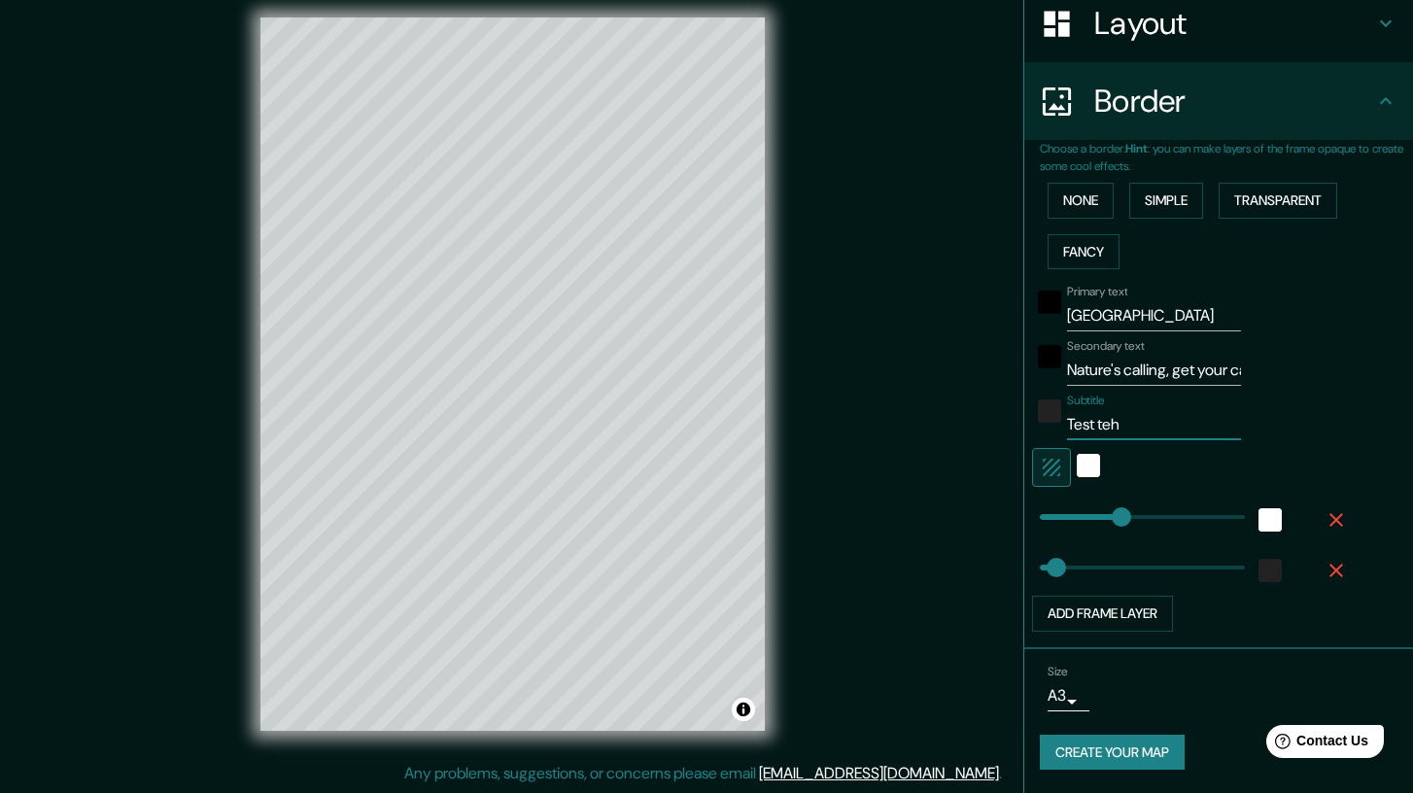
type input "Test teh"
type input "208"
type input "42"
type input "Test teh f"
type input "208"
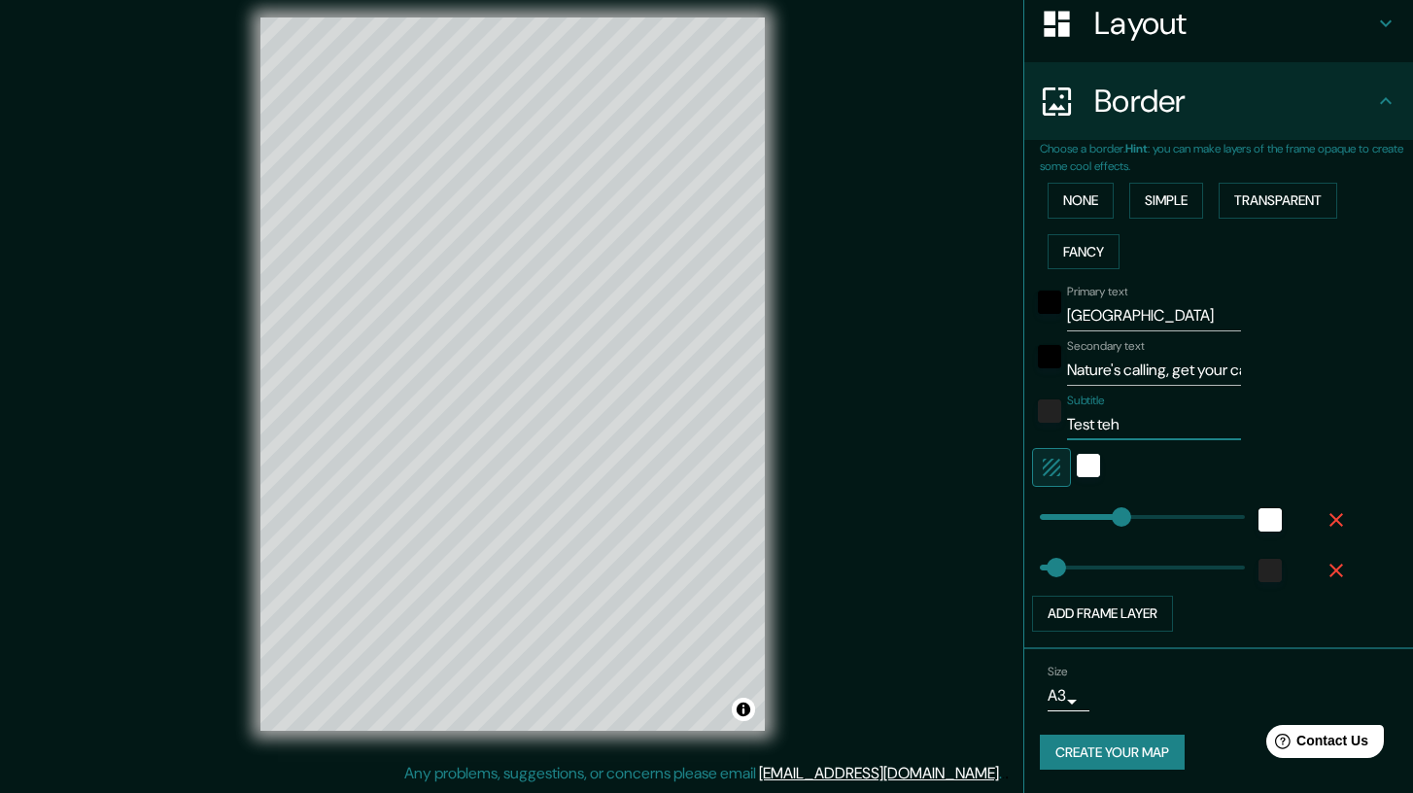
type input "42"
type input "Test teh fr"
type input "208"
type input "42"
type input "Test teh f"
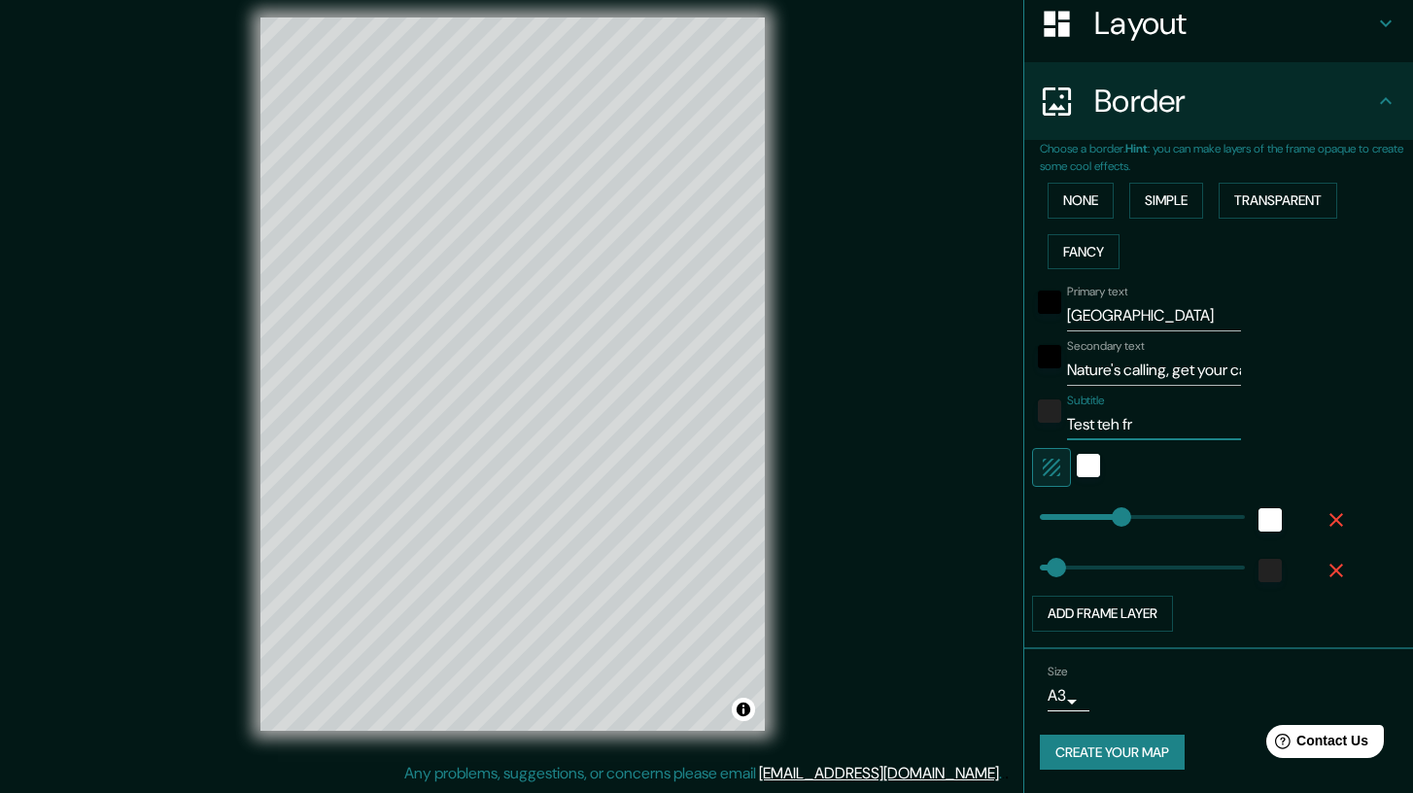
type input "208"
type input "42"
type input "Test teh"
click at [1136, 736] on button "Create your map" at bounding box center [1112, 753] width 145 height 36
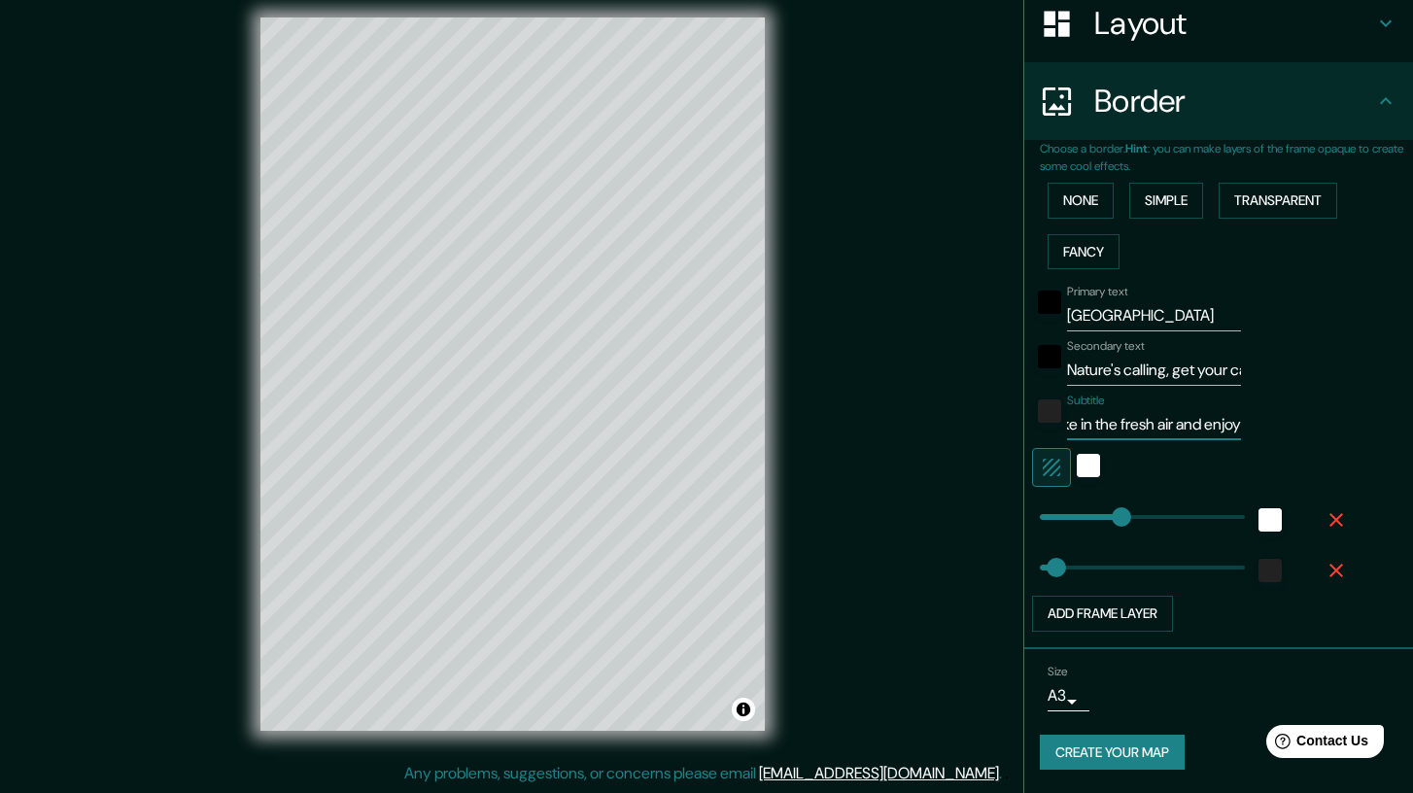
scroll to position [0, 0]
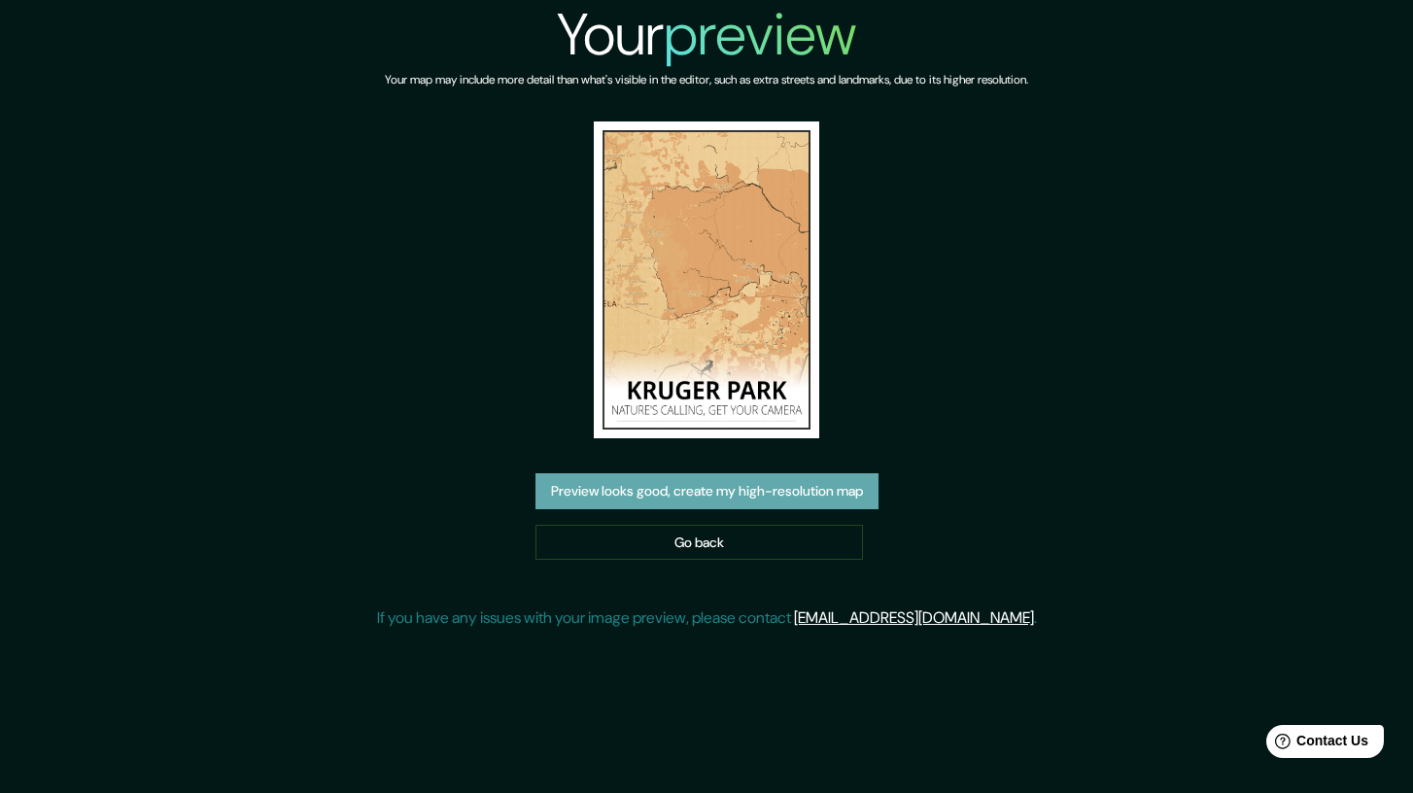
click at [846, 497] on button "Preview looks good, create my high-resolution map" at bounding box center [706, 491] width 343 height 36
